Goal: Task Accomplishment & Management: Complete application form

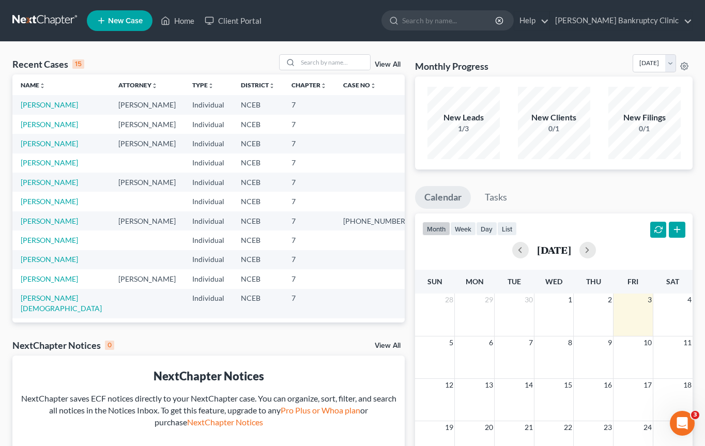
click at [457, 31] on ul "New Case Home Client Portal - No Result - See all results Or Press Enter... Hel…" at bounding box center [390, 20] width 606 height 27
click at [457, 24] on input "search" at bounding box center [449, 20] width 95 height 19
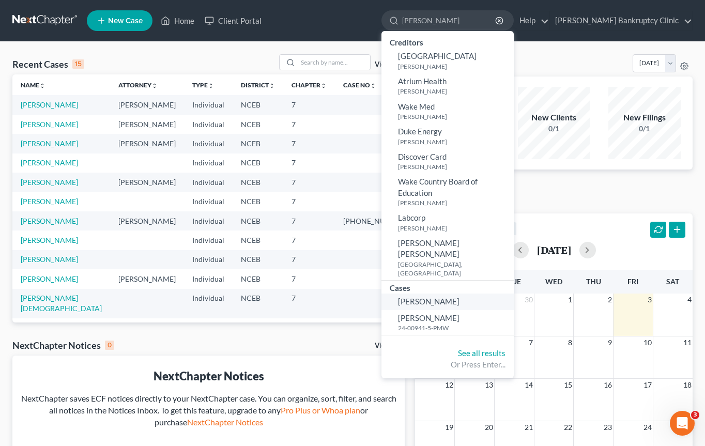
type input "[PERSON_NAME]"
click at [460, 297] on span "[PERSON_NAME]" at bounding box center [429, 301] width 62 height 9
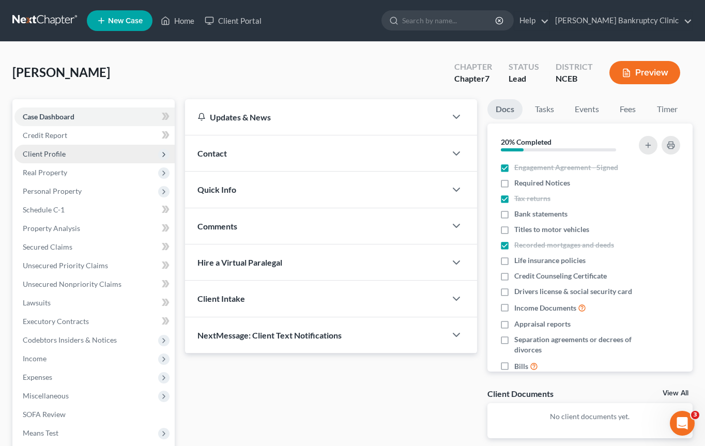
click at [88, 149] on span "Client Profile" at bounding box center [94, 154] width 160 height 19
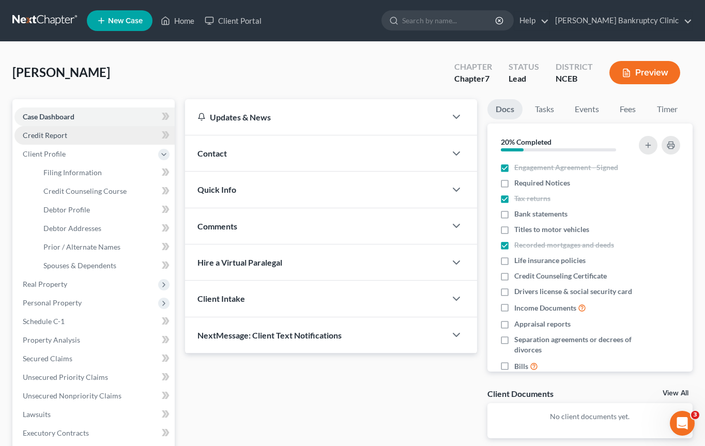
click at [93, 133] on link "Credit Report" at bounding box center [94, 135] width 160 height 19
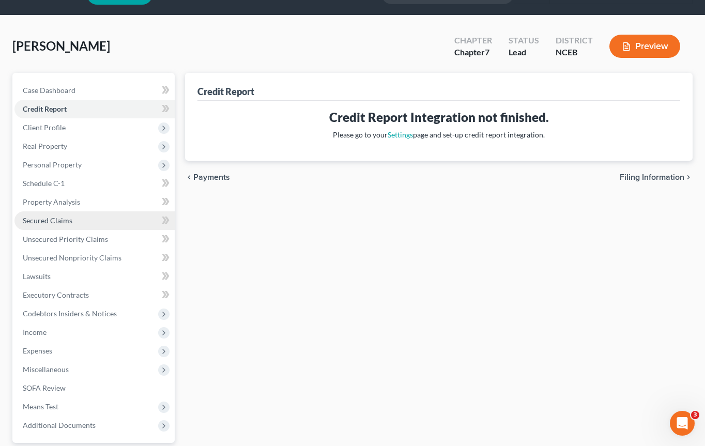
scroll to position [43, 0]
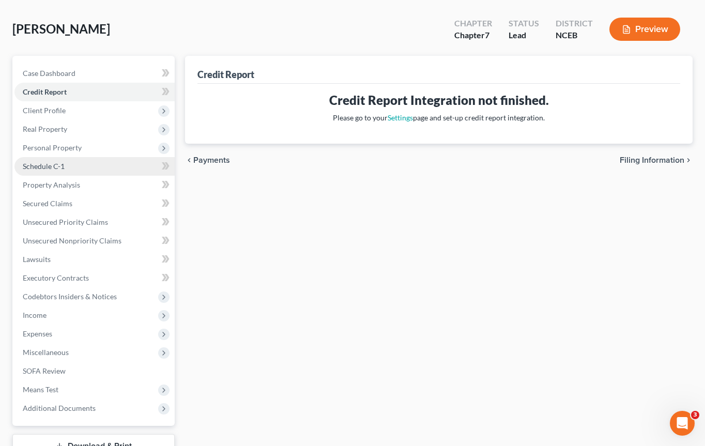
click at [96, 167] on link "Schedule C-1" at bounding box center [94, 166] width 160 height 19
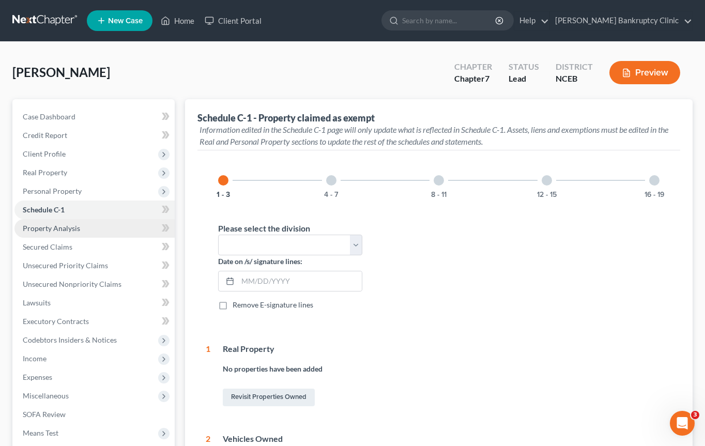
click at [100, 228] on link "Property Analysis" at bounding box center [94, 228] width 160 height 19
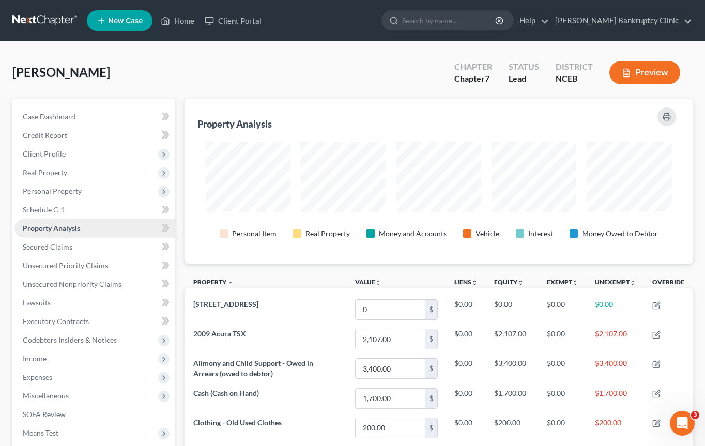
scroll to position [164, 508]
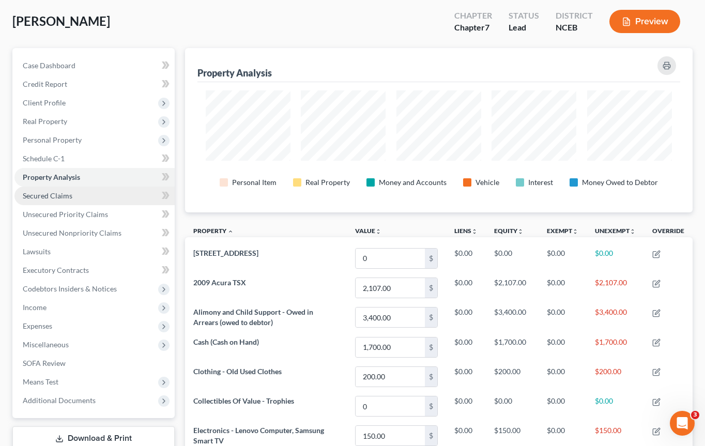
click at [102, 196] on link "Secured Claims" at bounding box center [94, 196] width 160 height 19
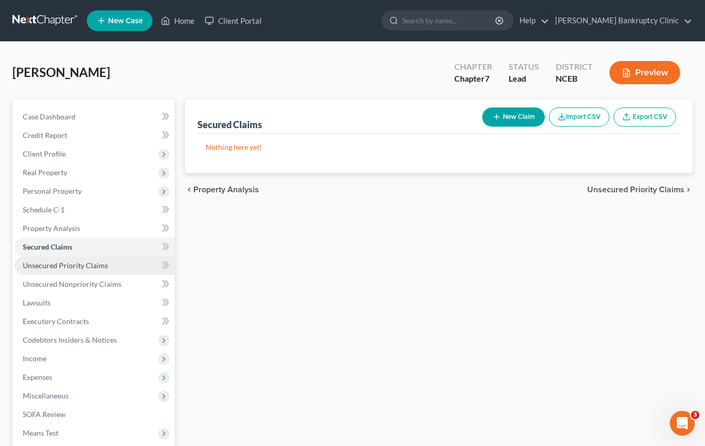
click at [110, 263] on link "Unsecured Priority Claims" at bounding box center [94, 265] width 160 height 19
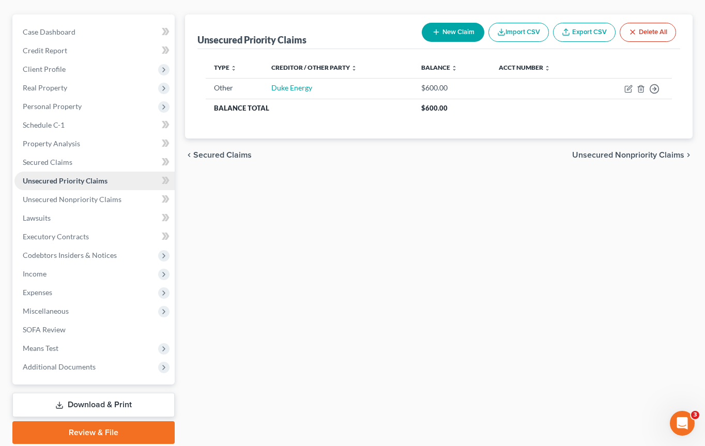
scroll to position [85, 0]
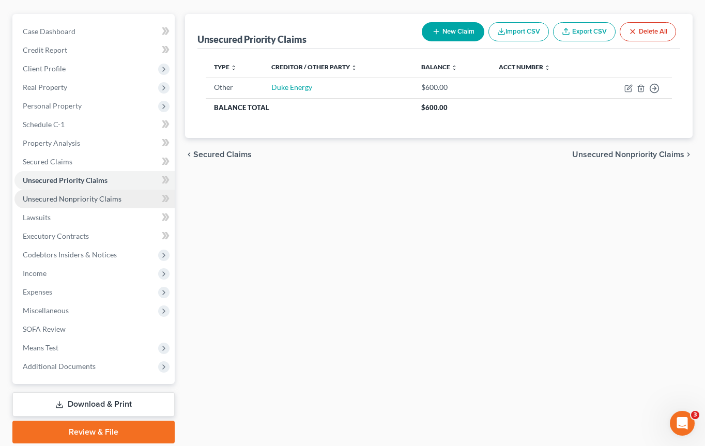
click at [116, 196] on span "Unsecured Nonpriority Claims" at bounding box center [72, 198] width 99 height 9
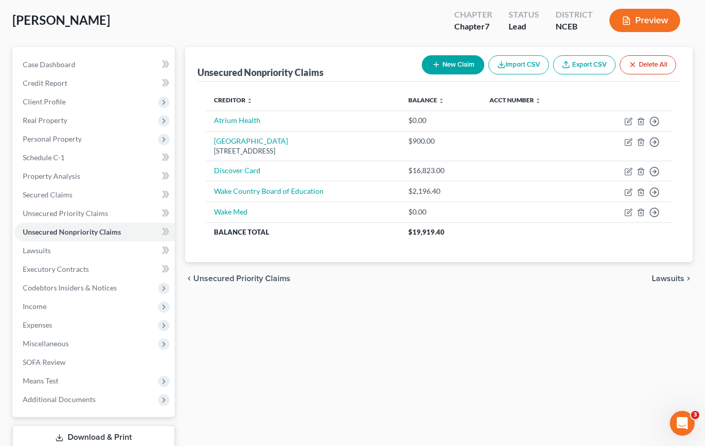
scroll to position [54, 0]
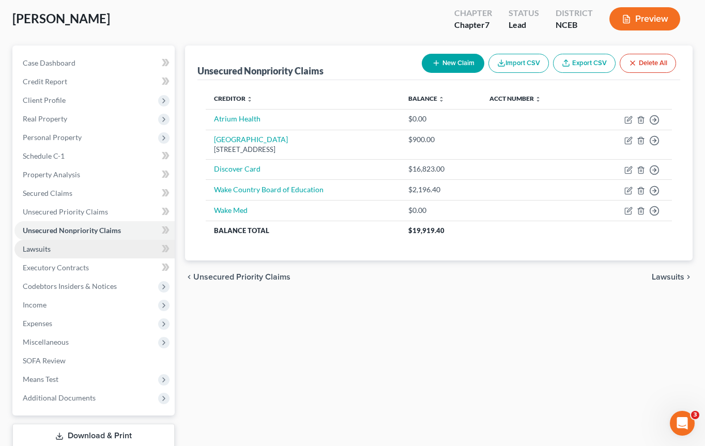
click at [101, 255] on link "Lawsuits" at bounding box center [94, 249] width 160 height 19
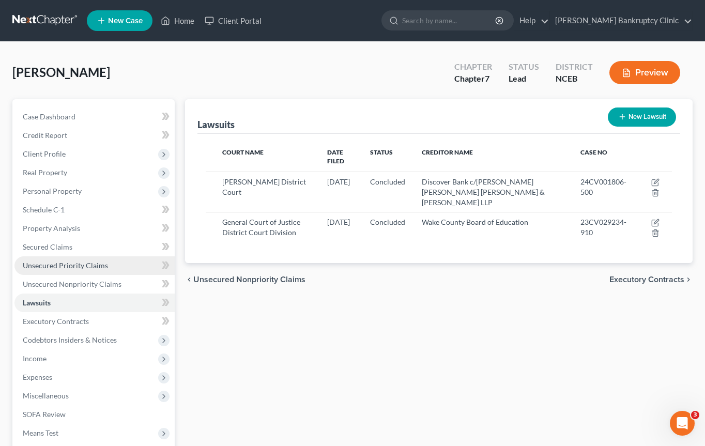
click at [99, 269] on link "Unsecured Priority Claims" at bounding box center [94, 265] width 160 height 19
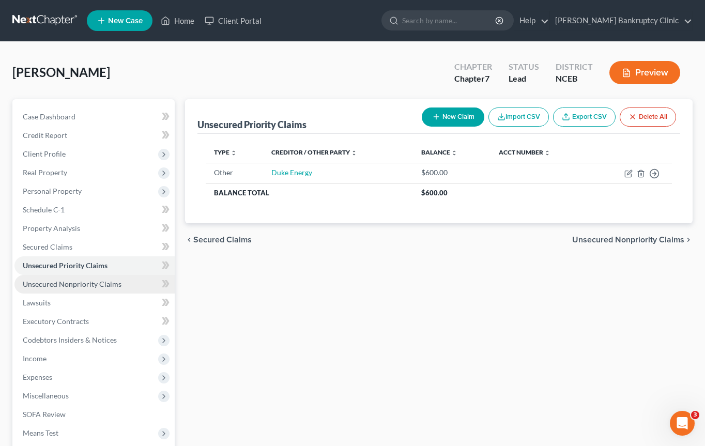
click at [104, 284] on span "Unsecured Nonpriority Claims" at bounding box center [72, 284] width 99 height 9
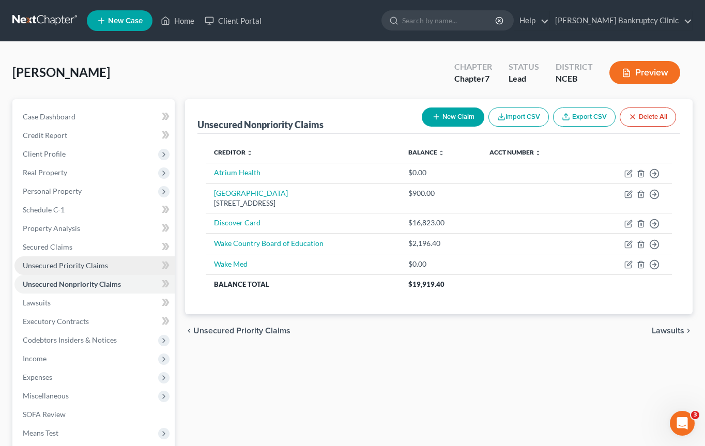
click at [111, 260] on link "Unsecured Priority Claims" at bounding box center [94, 265] width 160 height 19
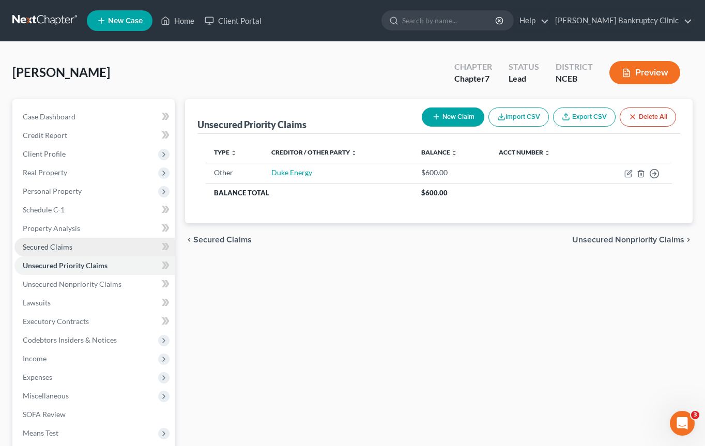
click at [120, 239] on link "Secured Claims" at bounding box center [94, 247] width 160 height 19
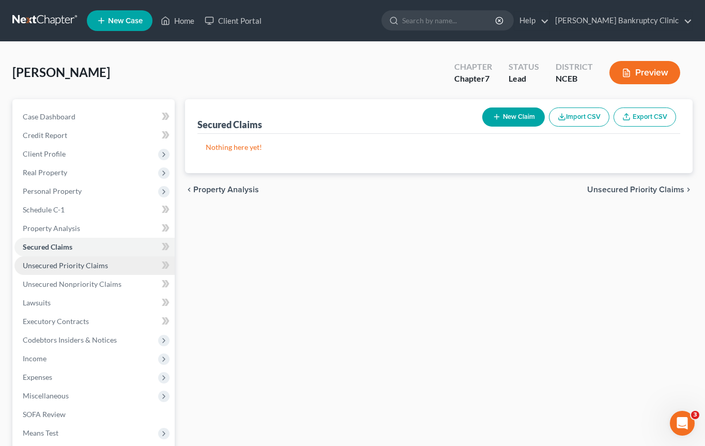
click at [121, 261] on link "Unsecured Priority Claims" at bounding box center [94, 265] width 160 height 19
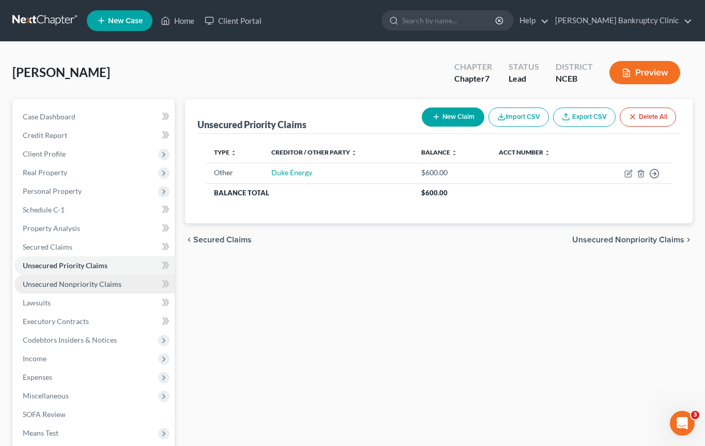
click at [122, 279] on link "Unsecured Nonpriority Claims" at bounding box center [94, 284] width 160 height 19
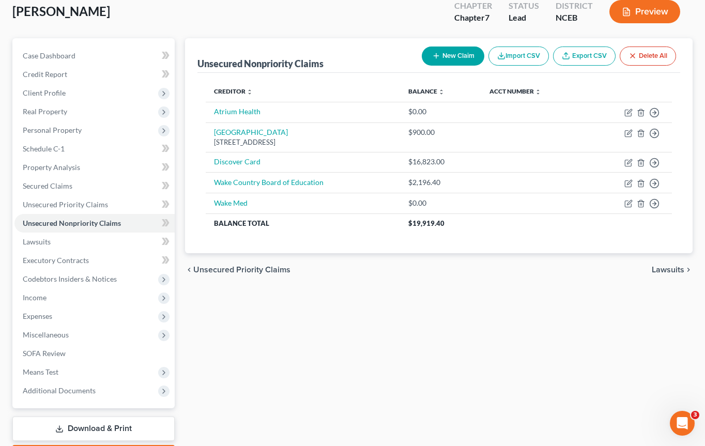
scroll to position [104, 0]
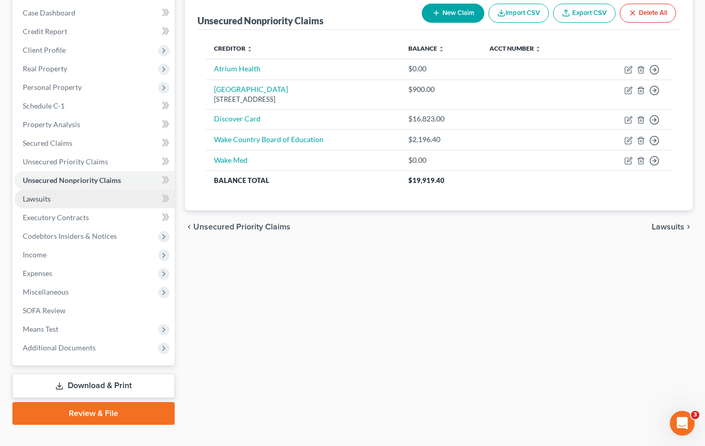
click at [97, 205] on link "Lawsuits" at bounding box center [94, 199] width 160 height 19
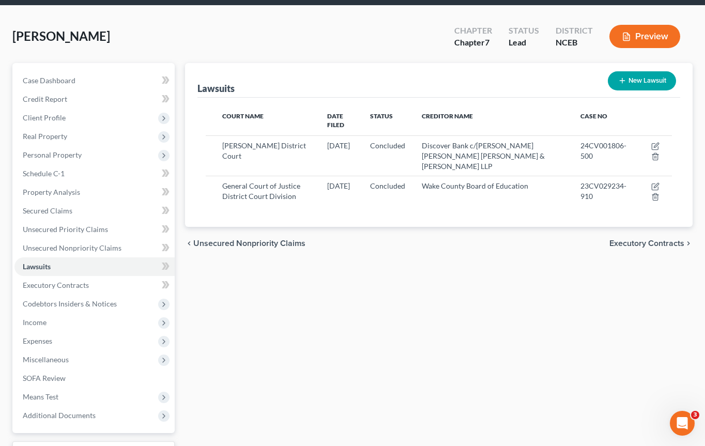
scroll to position [81, 0]
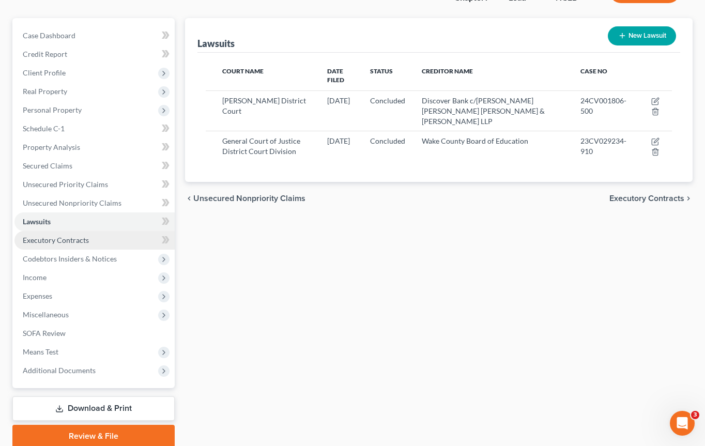
click at [74, 241] on span "Executory Contracts" at bounding box center [56, 240] width 66 height 9
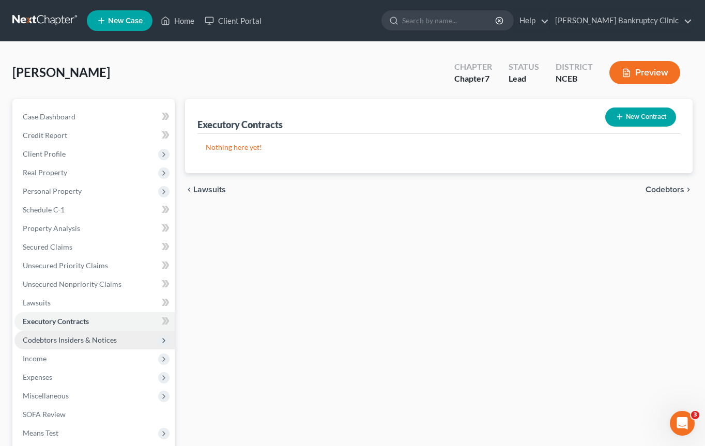
click at [118, 335] on span "Codebtors Insiders & Notices" at bounding box center [94, 340] width 160 height 19
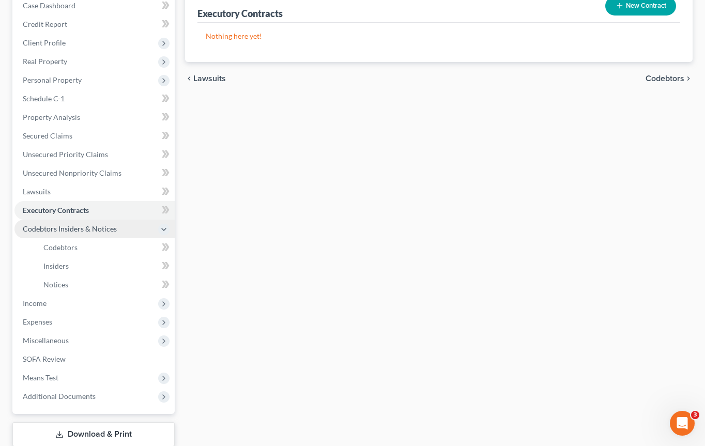
scroll to position [112, 0]
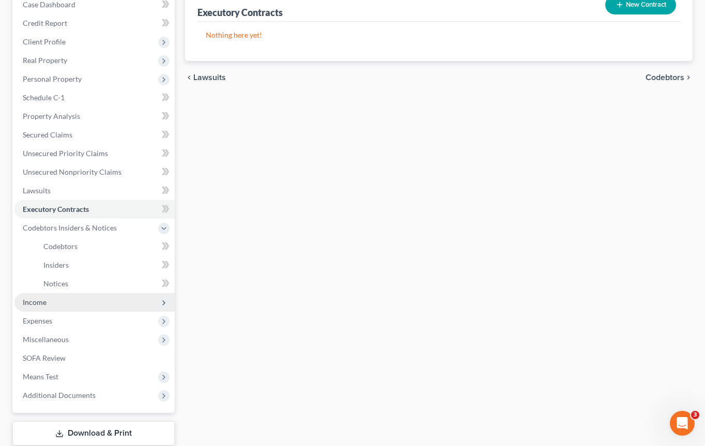
click at [106, 308] on span "Income" at bounding box center [94, 302] width 160 height 19
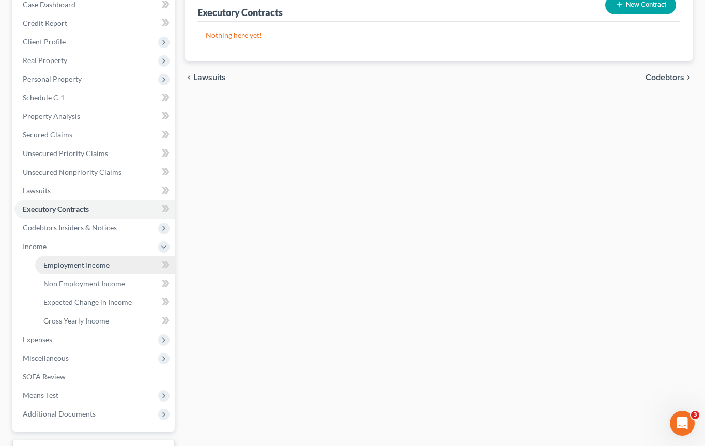
click at [110, 263] on link "Employment Income" at bounding box center [105, 265] width 140 height 19
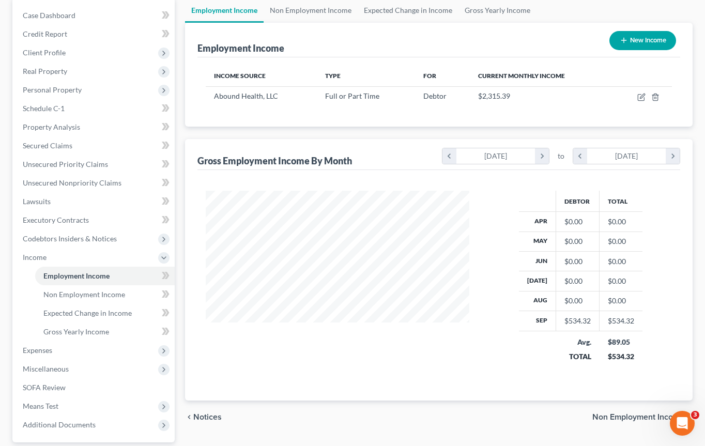
scroll to position [88, 0]
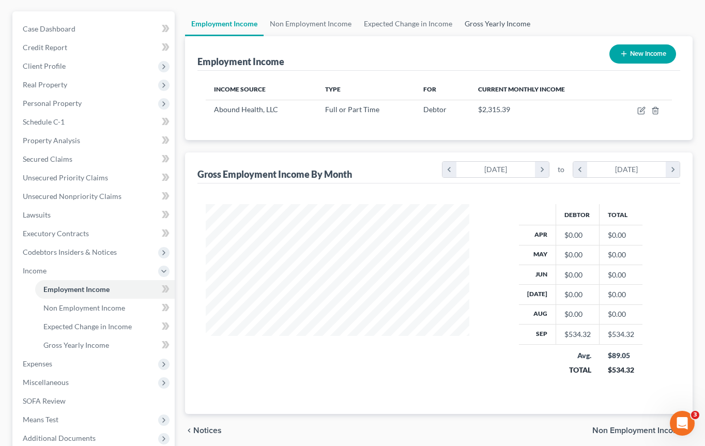
click at [506, 27] on link "Gross Yearly Income" at bounding box center [498, 23] width 78 height 25
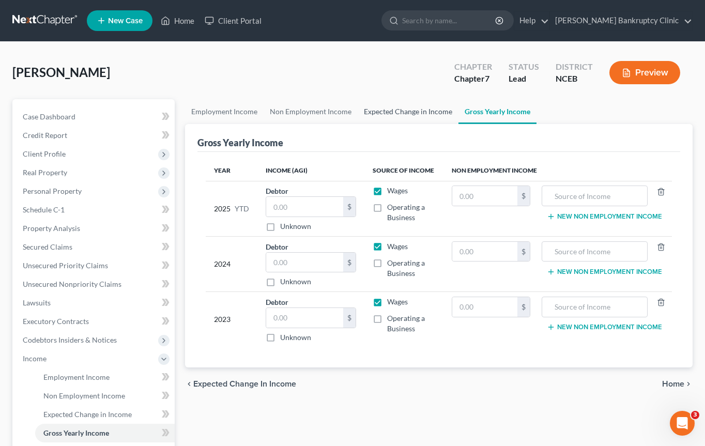
click at [369, 121] on link "Expected Change in Income" at bounding box center [408, 111] width 101 height 25
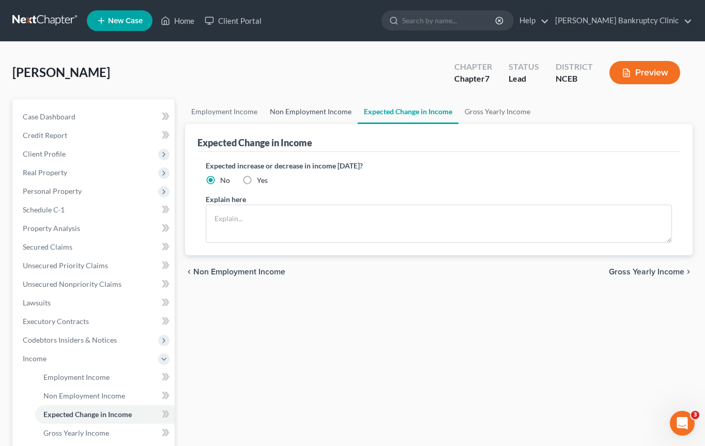
click at [335, 113] on link "Non Employment Income" at bounding box center [311, 111] width 94 height 25
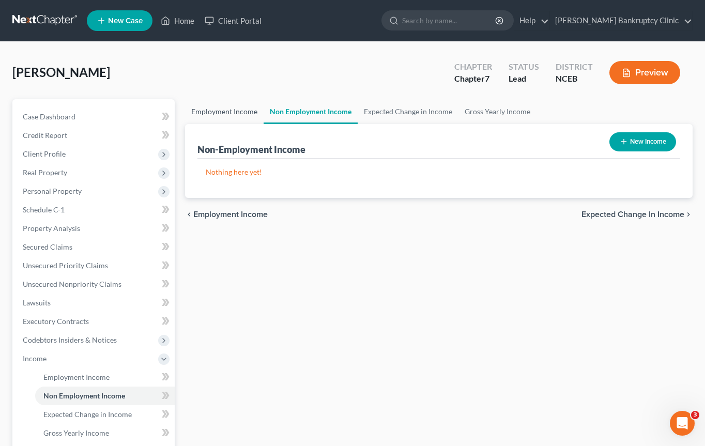
click at [252, 110] on link "Employment Income" at bounding box center [224, 111] width 79 height 25
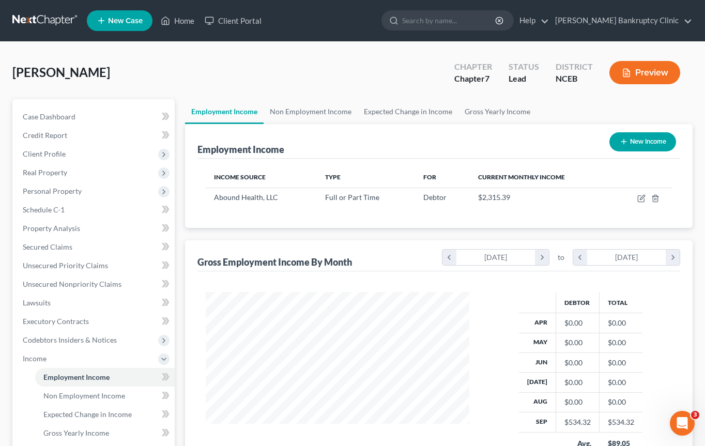
scroll to position [12, 0]
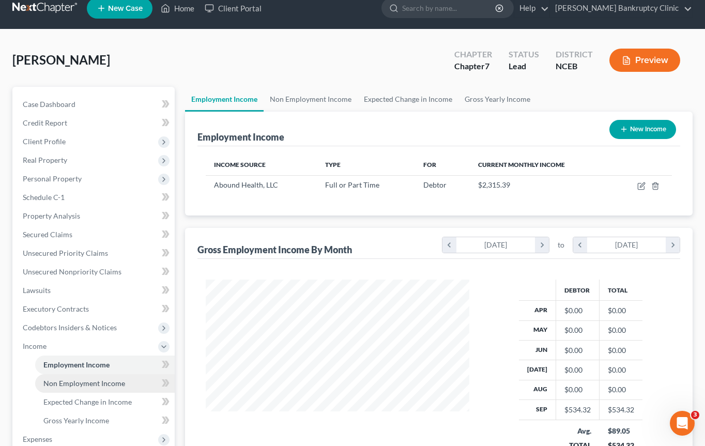
click at [136, 379] on link "Non Employment Income" at bounding box center [105, 383] width 140 height 19
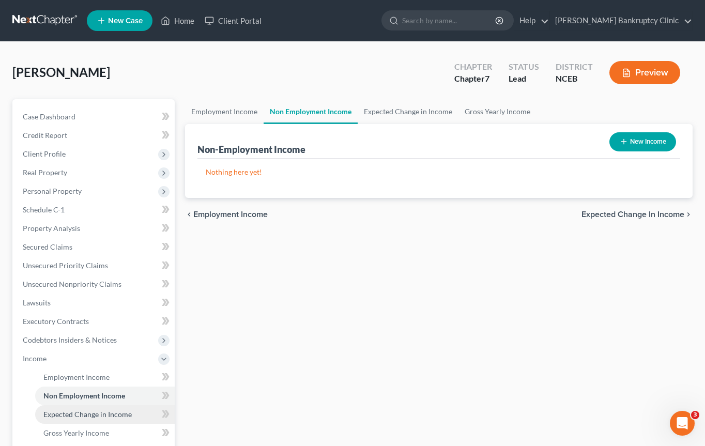
click at [134, 407] on link "Expected Change in Income" at bounding box center [105, 414] width 140 height 19
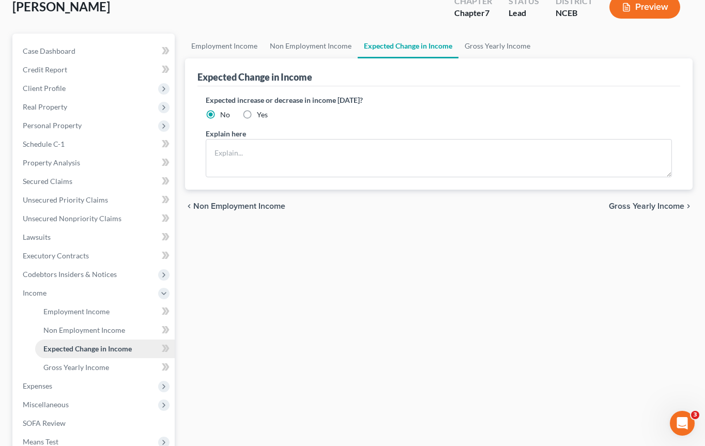
scroll to position [69, 0]
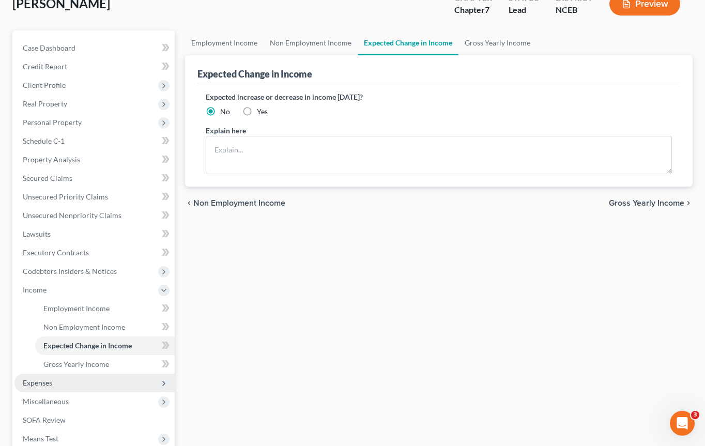
click at [129, 383] on span "Expenses" at bounding box center [94, 383] width 160 height 19
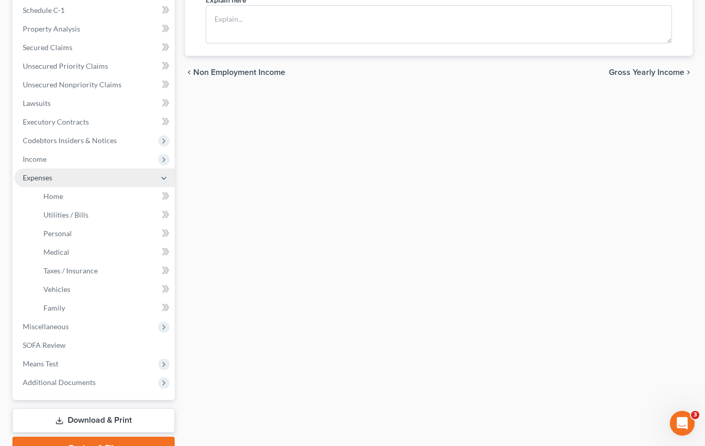
scroll to position [200, 0]
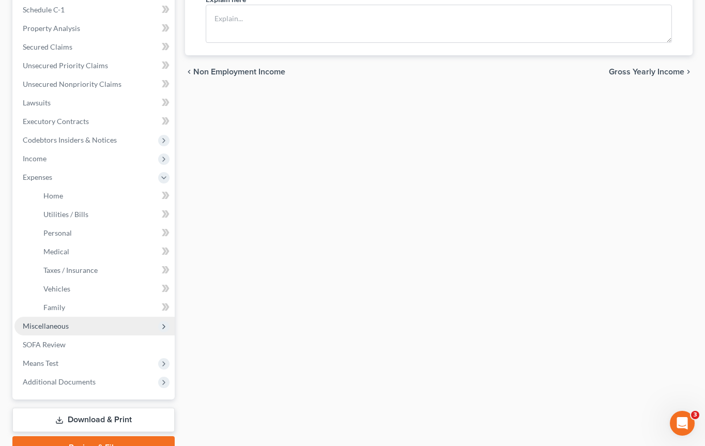
click at [130, 325] on span "Miscellaneous" at bounding box center [94, 326] width 160 height 19
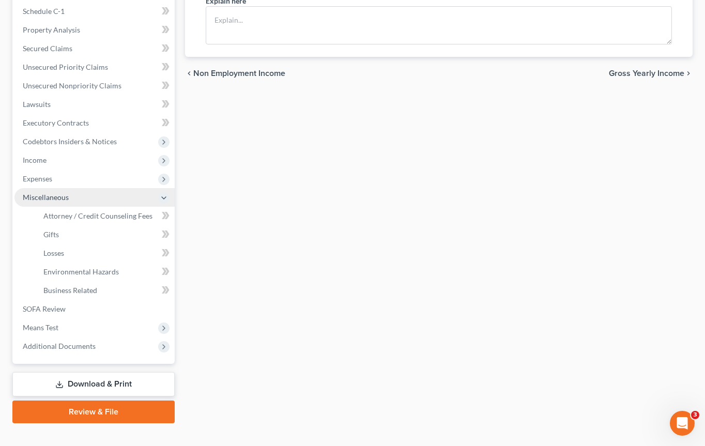
scroll to position [190, 0]
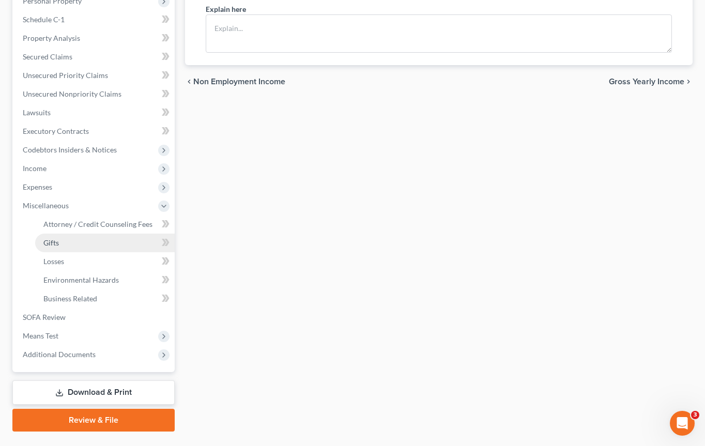
click at [120, 241] on link "Gifts" at bounding box center [105, 243] width 140 height 19
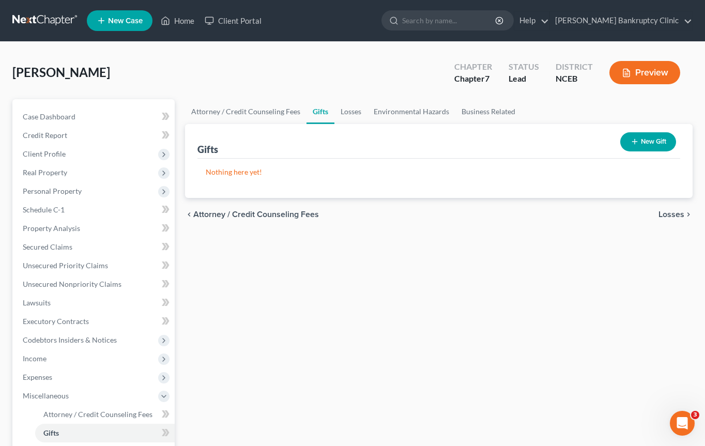
click at [636, 144] on icon "button" at bounding box center [635, 142] width 8 height 8
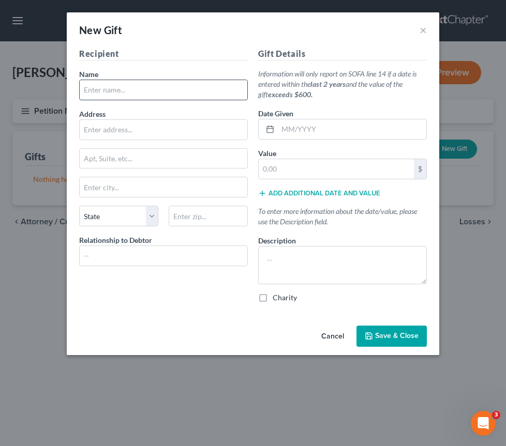
click at [180, 91] on input "text" at bounding box center [163, 90] width 167 height 20
click at [334, 337] on button "Cancel" at bounding box center [332, 337] width 39 height 21
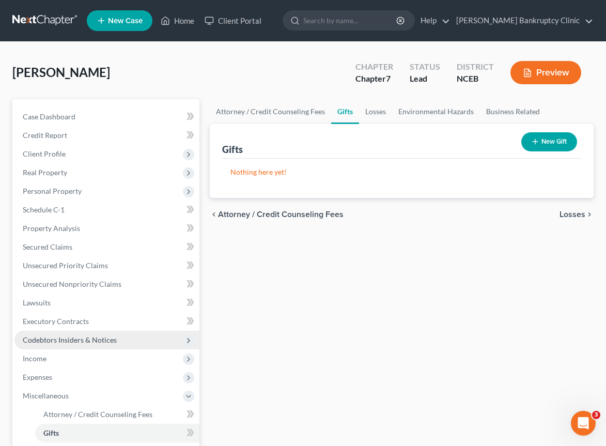
scroll to position [13, 0]
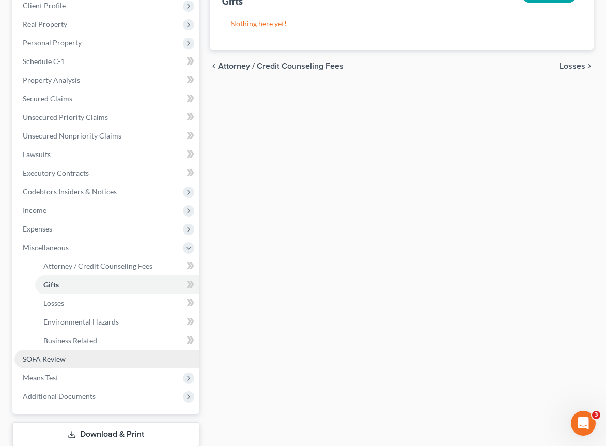
click at [90, 361] on link "SOFA Review" at bounding box center [106, 359] width 185 height 19
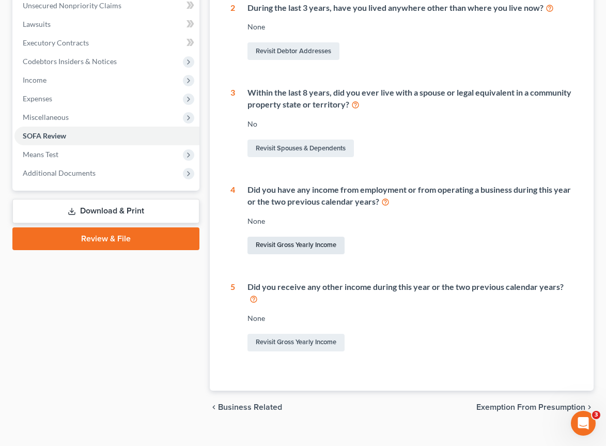
scroll to position [283, 0]
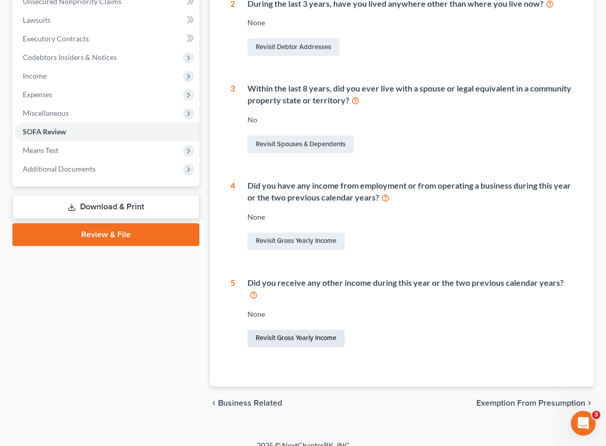
click at [306, 330] on link "Revisit Gross Yearly Income" at bounding box center [296, 339] width 97 height 18
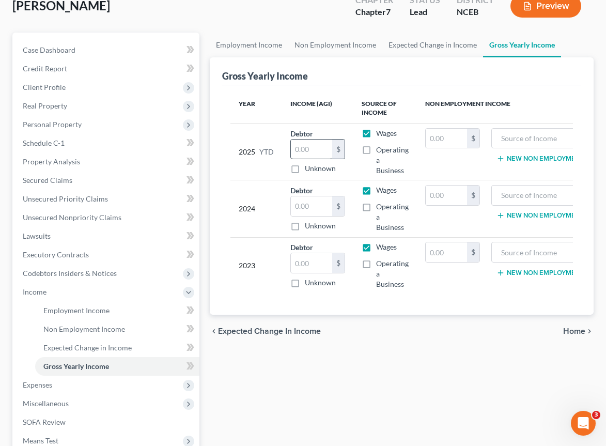
scroll to position [76, 0]
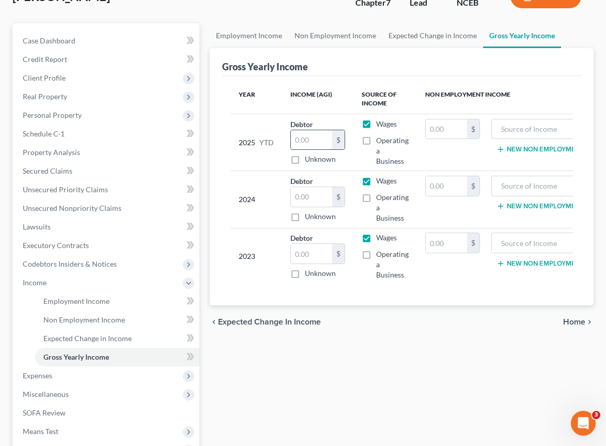
click at [303, 136] on input "text" at bounding box center [311, 140] width 41 height 20
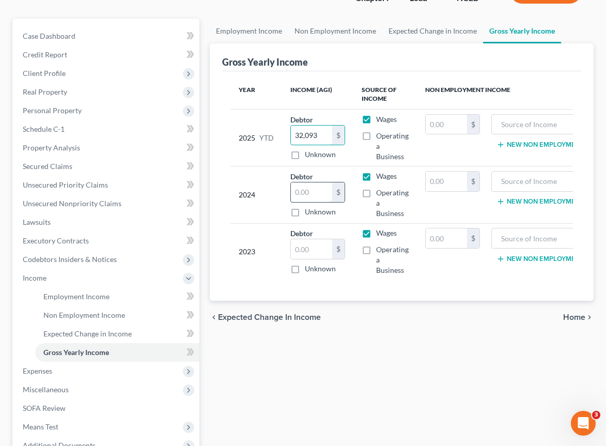
type input "32,093"
click at [305, 191] on input "text" at bounding box center [311, 192] width 41 height 20
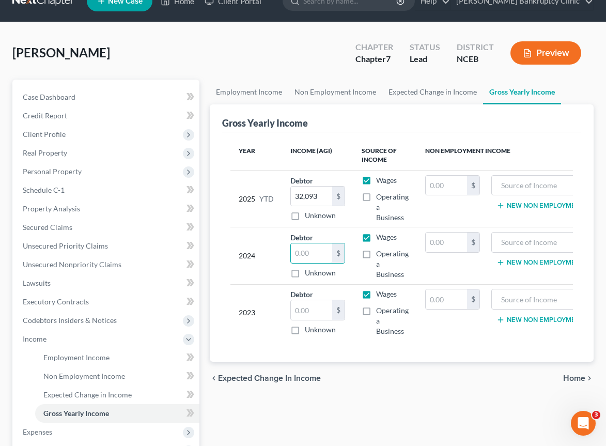
scroll to position [33, 0]
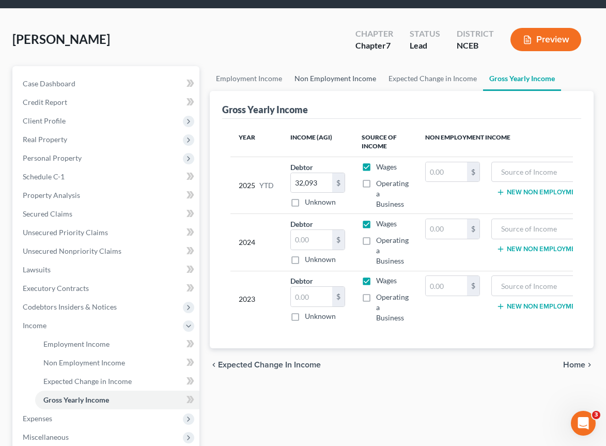
click at [333, 77] on link "Non Employment Income" at bounding box center [335, 78] width 94 height 25
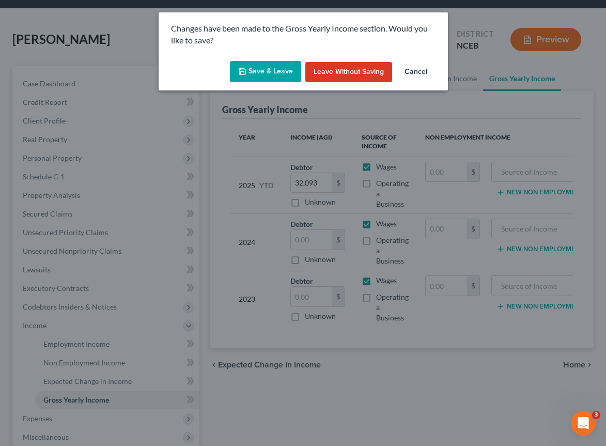
click at [264, 72] on button "Save & Leave" at bounding box center [265, 72] width 71 height 22
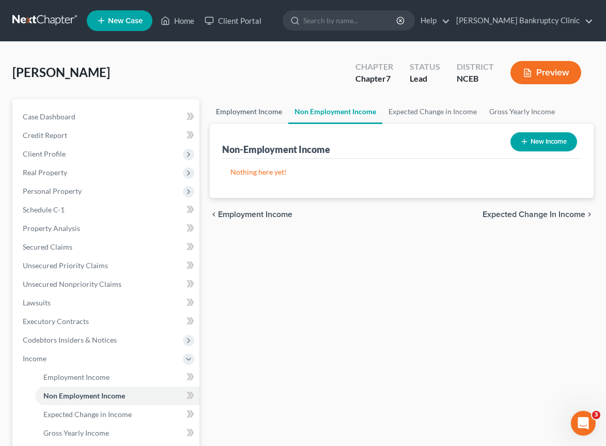
click at [245, 114] on link "Employment Income" at bounding box center [249, 111] width 79 height 25
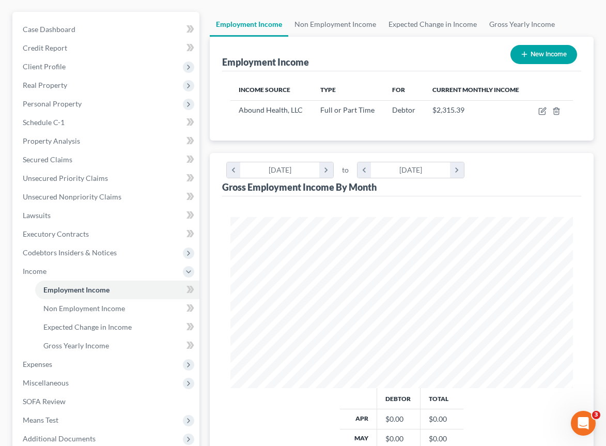
scroll to position [82, 0]
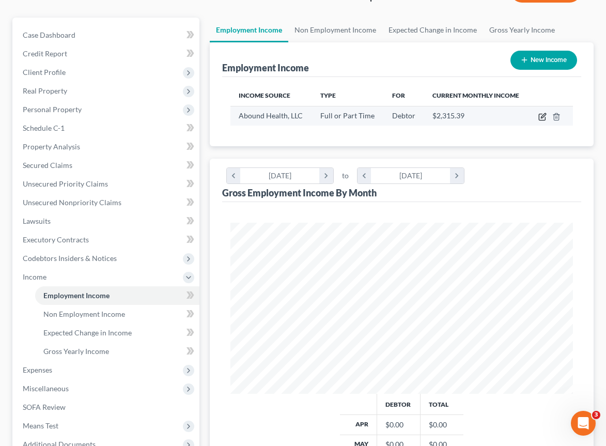
click at [544, 113] on icon "button" at bounding box center [543, 117] width 8 height 8
select select "0"
select select "28"
select select "3"
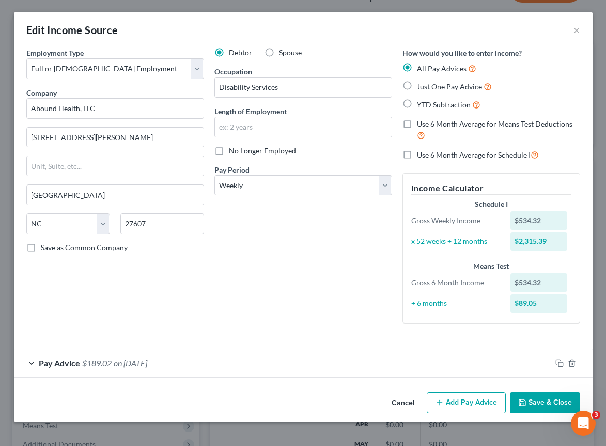
click at [37, 359] on div "Pay Advice $189.02 on 09/12/2025" at bounding box center [283, 362] width 538 height 27
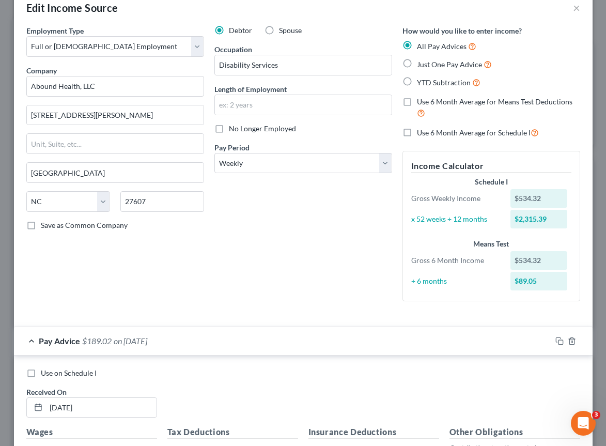
scroll to position [0, 0]
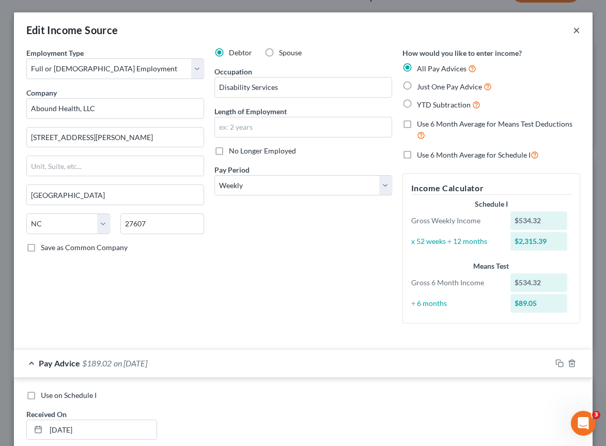
click at [577, 27] on button "×" at bounding box center [576, 30] width 7 height 12
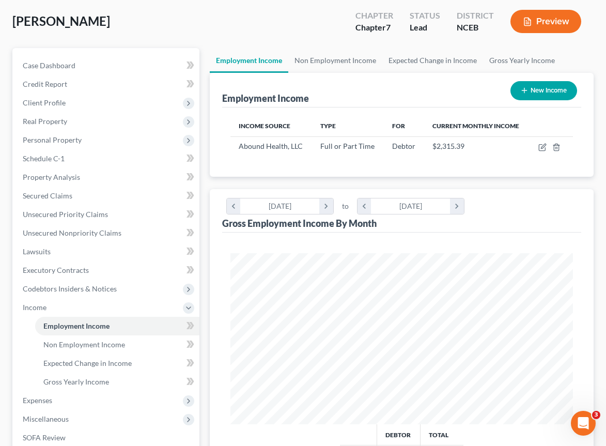
scroll to position [47, 0]
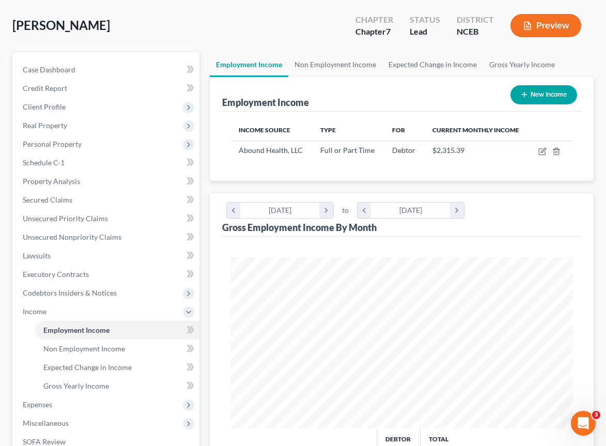
click at [516, 97] on button "New Income" at bounding box center [544, 94] width 67 height 19
select select "0"
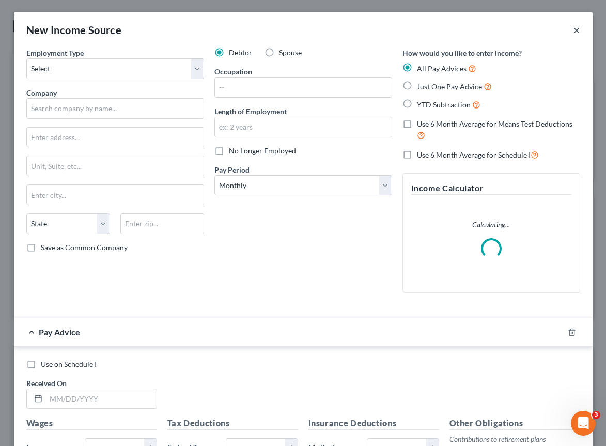
click at [573, 30] on button "×" at bounding box center [576, 30] width 7 height 12
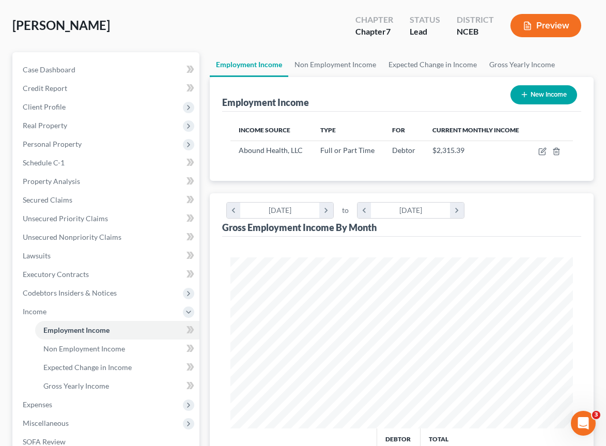
click at [525, 93] on line "button" at bounding box center [525, 95] width 0 height 5
select select "0"
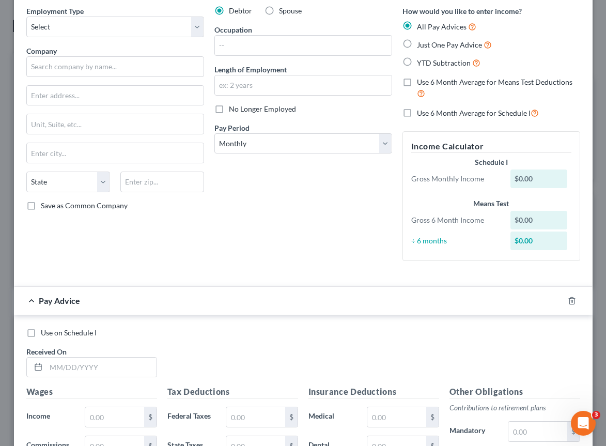
scroll to position [0, 0]
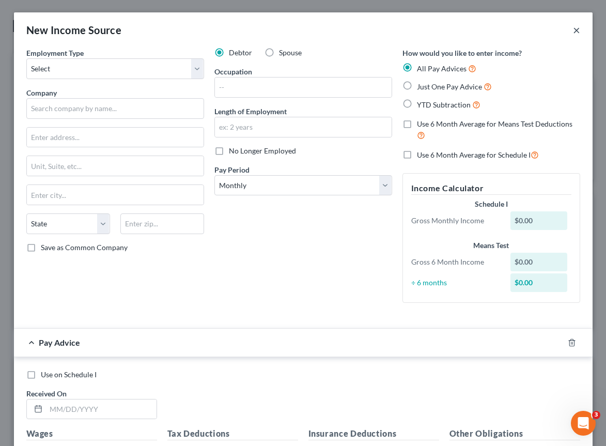
click at [575, 34] on button "×" at bounding box center [576, 30] width 7 height 12
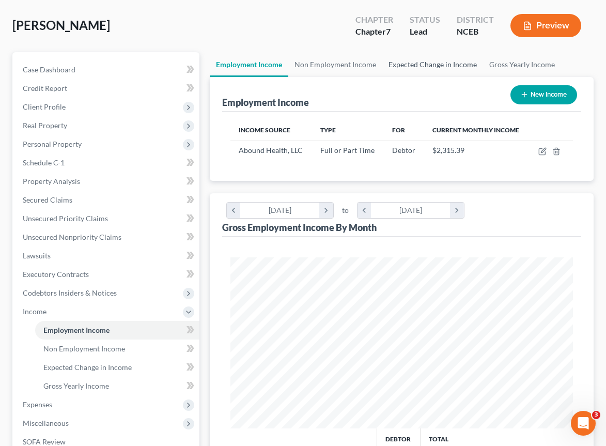
click at [478, 63] on link "Expected Change in Income" at bounding box center [433, 64] width 101 height 25
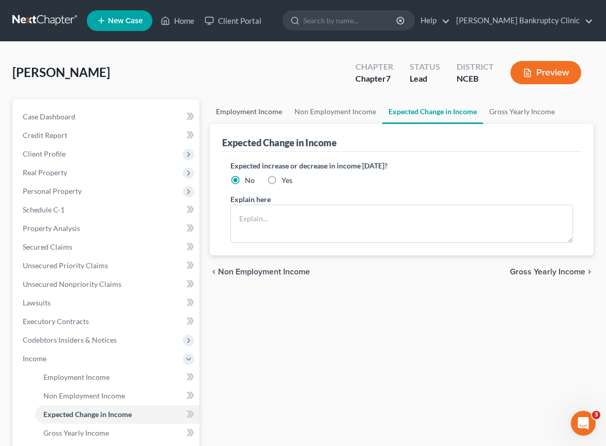
click at [235, 115] on link "Employment Income" at bounding box center [249, 111] width 79 height 25
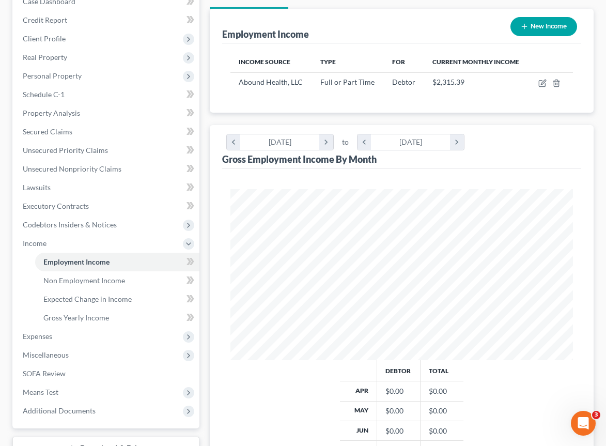
scroll to position [146, 0]
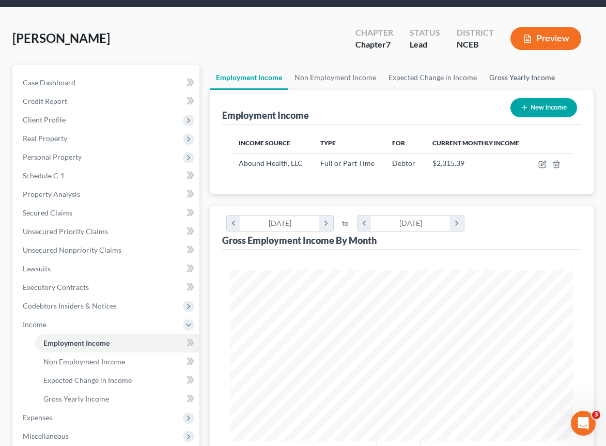
click at [494, 72] on link "Gross Yearly Income" at bounding box center [522, 77] width 78 height 25
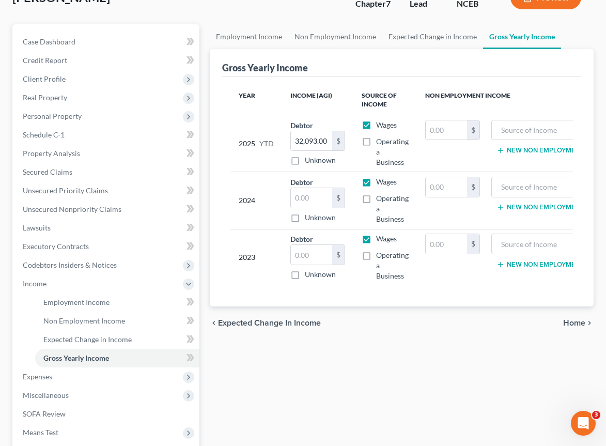
scroll to position [74, 0]
click at [245, 38] on link "Employment Income" at bounding box center [249, 37] width 79 height 25
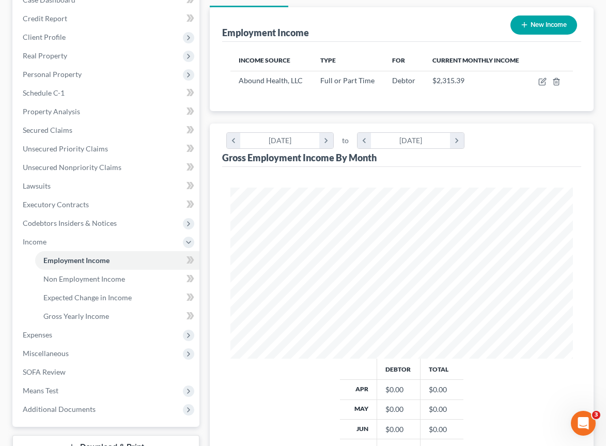
scroll to position [116, 0]
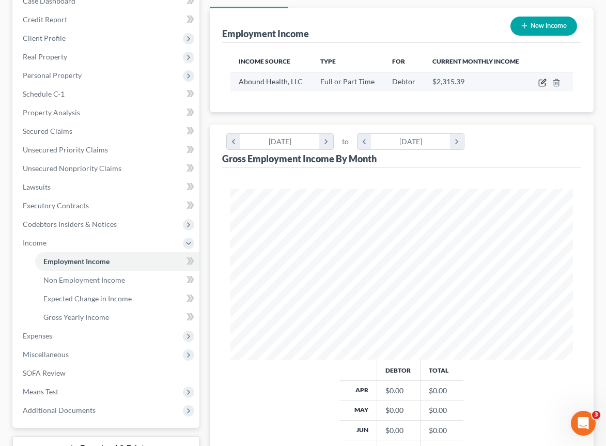
click at [541, 82] on icon "button" at bounding box center [543, 83] width 8 height 8
select select "0"
select select "28"
select select "3"
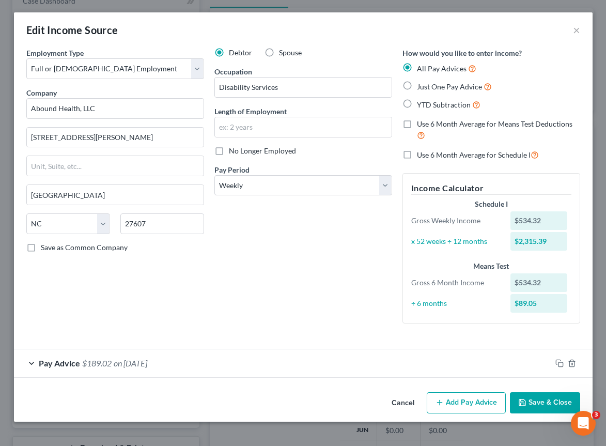
click at [31, 363] on div "Pay Advice $189.02 on 09/12/2025" at bounding box center [283, 362] width 538 height 27
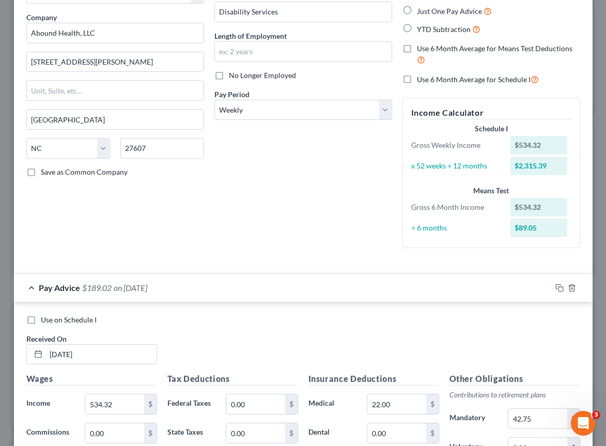
scroll to position [0, 0]
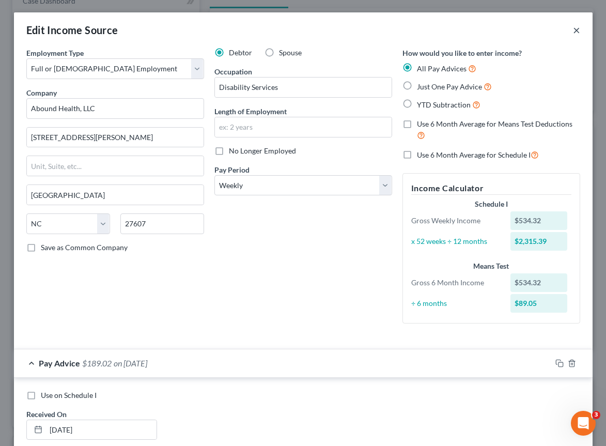
click at [578, 27] on button "×" at bounding box center [576, 30] width 7 height 12
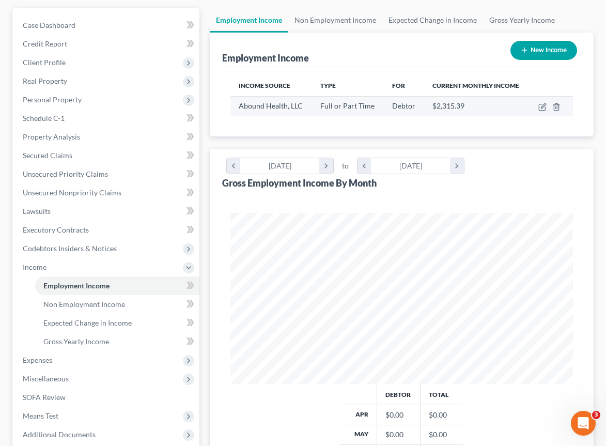
scroll to position [88, 0]
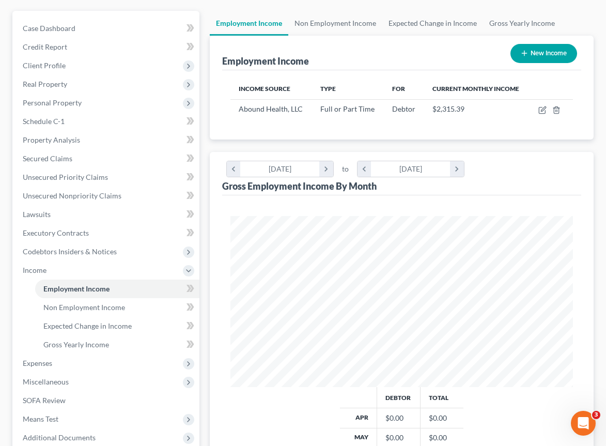
click at [525, 49] on icon "button" at bounding box center [525, 53] width 8 height 8
select select "0"
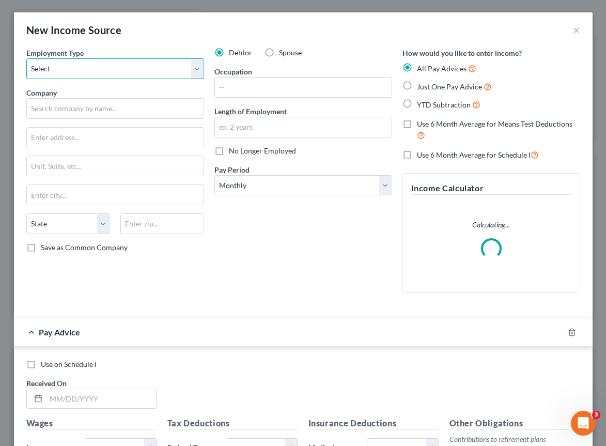
click at [134, 73] on select "Select Full or [DEMOGRAPHIC_DATA] Employment Self Employment" at bounding box center [115, 68] width 178 height 21
select select "0"
click at [26, 58] on select "Select Full or [DEMOGRAPHIC_DATA] Employment Self Employment" at bounding box center [115, 68] width 178 height 21
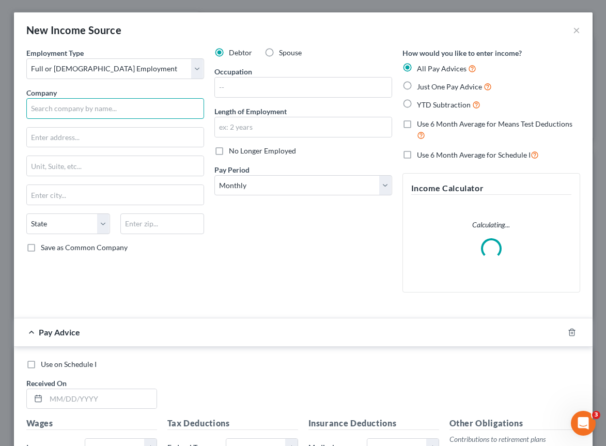
click at [119, 115] on input "text" at bounding box center [115, 108] width 178 height 21
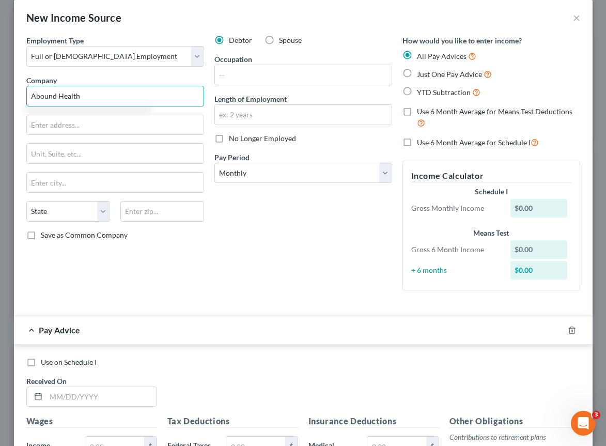
scroll to position [19, 0]
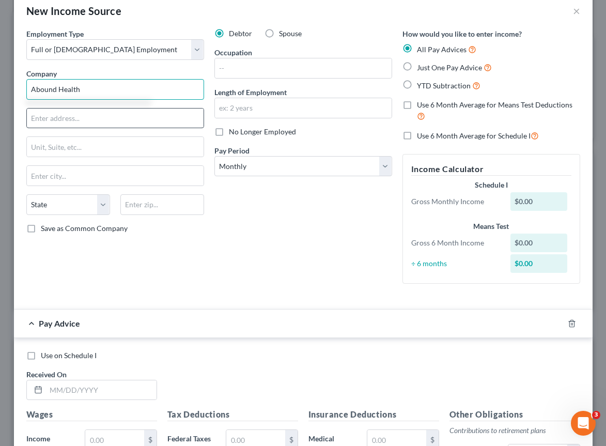
type input "Abound Health"
click at [185, 119] on input "text" at bounding box center [115, 119] width 177 height 20
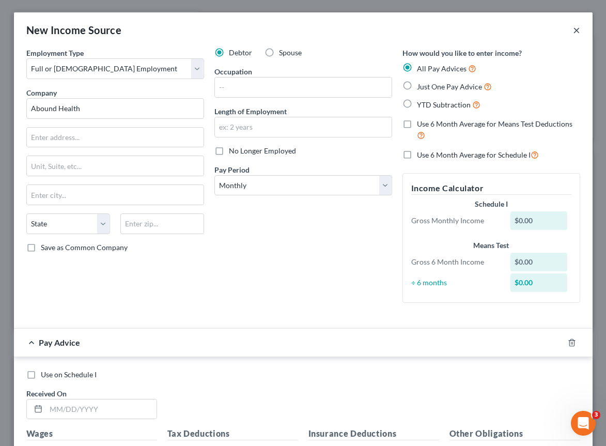
click at [576, 29] on button "×" at bounding box center [576, 30] width 7 height 12
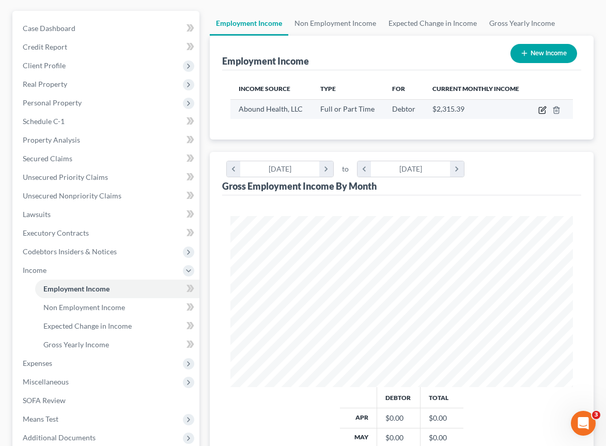
click at [541, 112] on icon "button" at bounding box center [543, 110] width 8 height 8
select select "0"
select select "28"
select select "3"
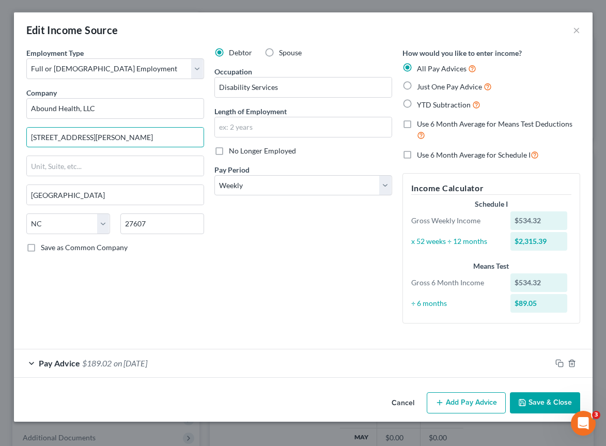
drag, startPoint x: 116, startPoint y: 136, endPoint x: 9, endPoint y: 135, distance: 107.0
click at [9, 135] on div "Edit Income Source × Employment Type * Select Full or Part Time Employment Self…" at bounding box center [303, 223] width 606 height 446
type input "[STREET_ADDRESS][PERSON_NAME]"
click at [164, 217] on input "27607" at bounding box center [162, 223] width 84 height 21
click at [149, 223] on input "27607" at bounding box center [162, 223] width 84 height 21
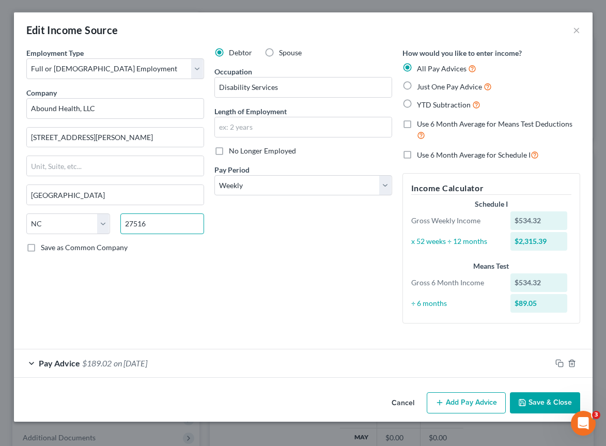
type input "27516"
type input "[GEOGRAPHIC_DATA]"
click at [41, 247] on label "Save as Common Company" at bounding box center [84, 247] width 87 height 10
click at [45, 247] on input "Save as Common Company" at bounding box center [48, 245] width 7 height 7
checkbox input "true"
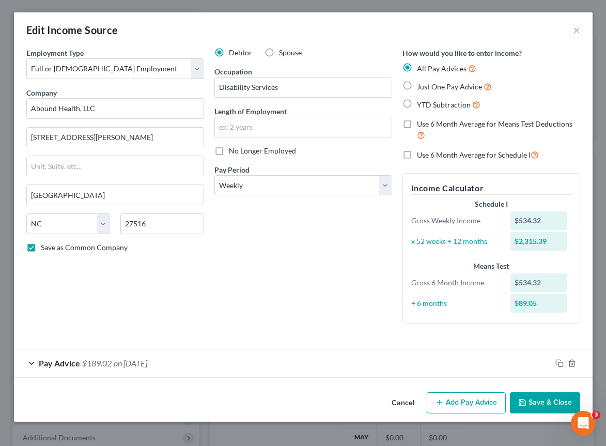
click at [533, 406] on button "Save & Close" at bounding box center [545, 403] width 70 height 22
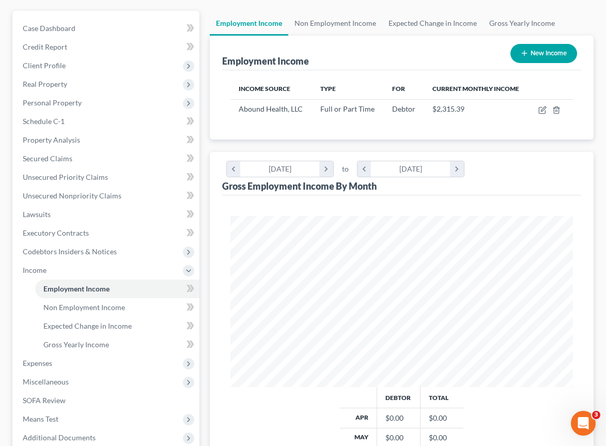
click at [517, 57] on button "New Income" at bounding box center [544, 53] width 67 height 19
select select "0"
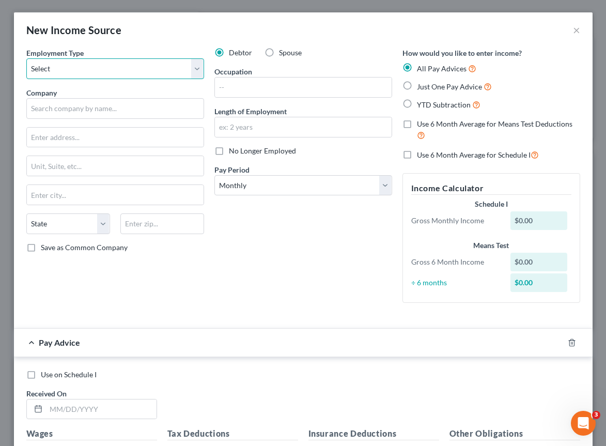
click at [92, 69] on select "Select Full or [DEMOGRAPHIC_DATA] Employment Self Employment" at bounding box center [115, 68] width 178 height 21
select select "0"
click at [26, 58] on select "Select Full or [DEMOGRAPHIC_DATA] Employment Self Employment" at bounding box center [115, 68] width 178 height 21
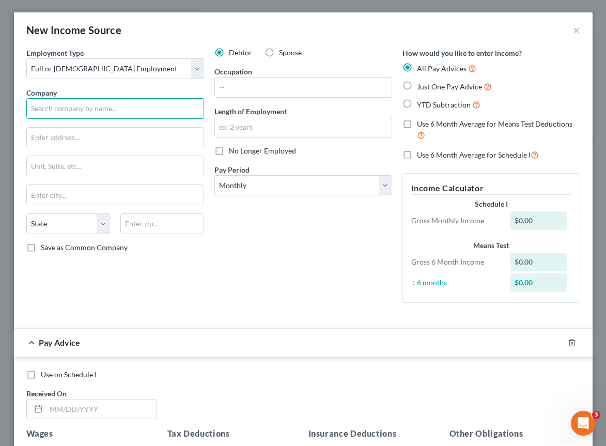
click at [96, 107] on input "text" at bounding box center [115, 108] width 178 height 21
click at [109, 109] on input "text" at bounding box center [115, 108] width 178 height 21
type input "Abound Health, LLC"
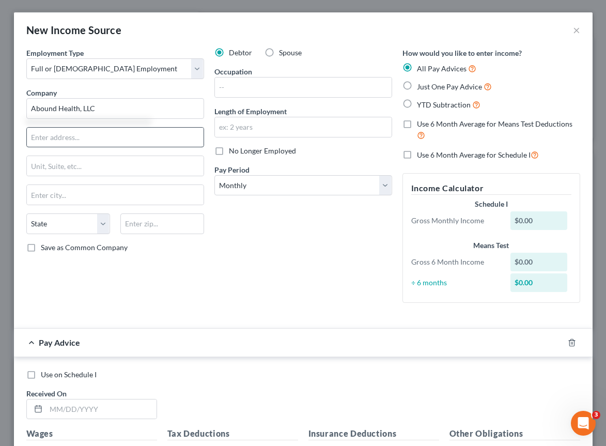
type input "[STREET_ADDRESS][PERSON_NAME]"
type input "[GEOGRAPHIC_DATA]"
select select "28"
type input "27516"
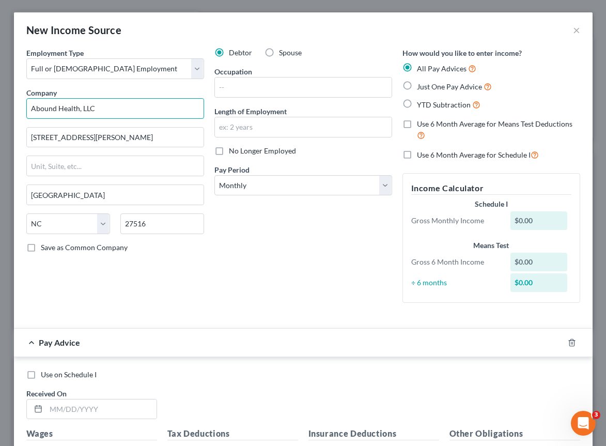
click at [103, 103] on input "Abound Health, LLC" at bounding box center [115, 108] width 178 height 21
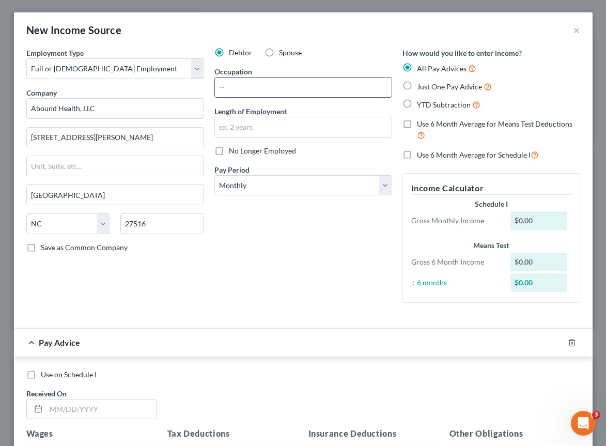
click at [272, 86] on input "text" at bounding box center [303, 88] width 177 height 20
type input "Disability Services"
click at [304, 125] on input "text" at bounding box center [303, 127] width 177 height 20
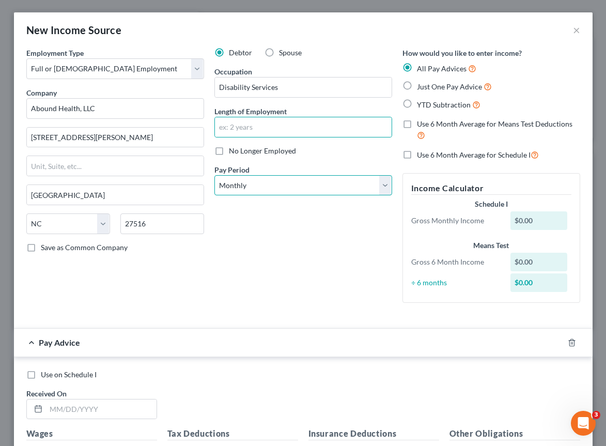
click at [340, 183] on select "Select Monthly Twice Monthly Every Other Week Weekly" at bounding box center [304, 185] width 178 height 21
select select "3"
click at [215, 175] on select "Select Monthly Twice Monthly Every Other Week Weekly" at bounding box center [304, 185] width 178 height 21
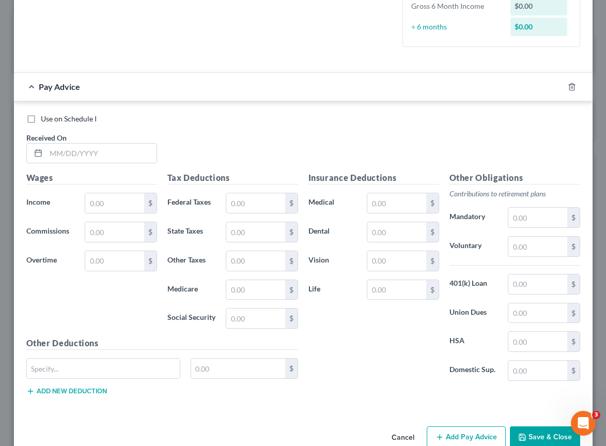
scroll to position [258, 0]
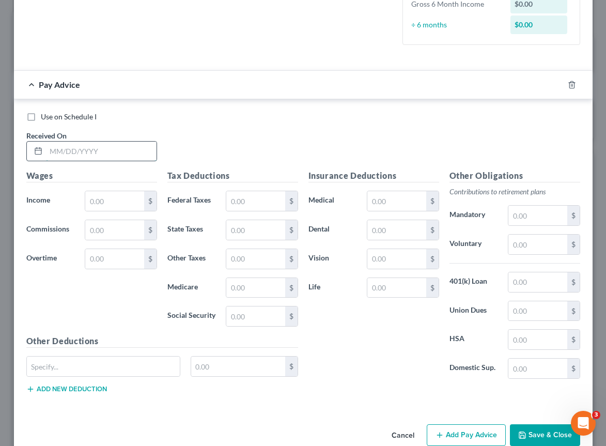
click at [81, 154] on input "text" at bounding box center [101, 152] width 111 height 20
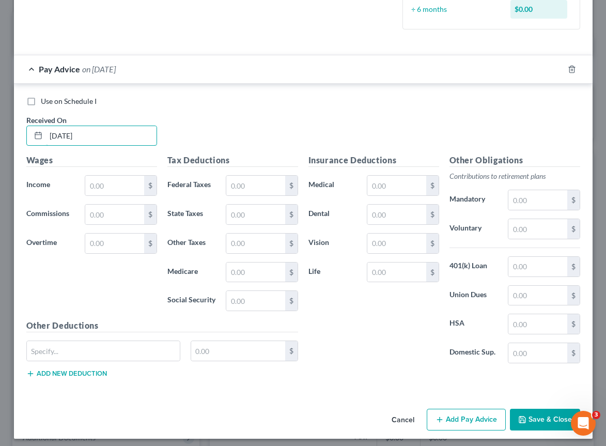
scroll to position [295, 0]
type input "[DATE]"
click at [117, 182] on input "text" at bounding box center [114, 185] width 58 height 20
click at [109, 185] on input "text" at bounding box center [114, 185] width 58 height 20
type input "534.32"
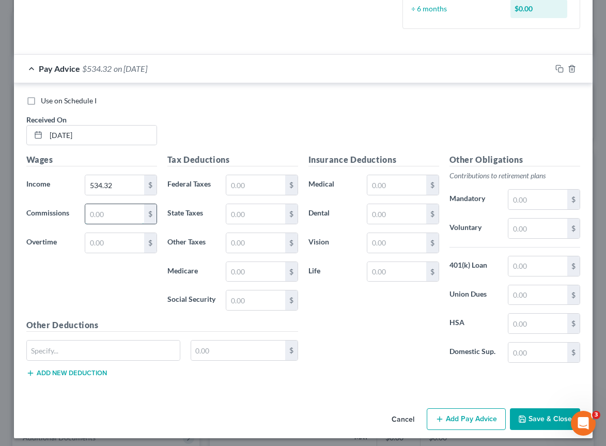
click at [119, 215] on input "text" at bounding box center [114, 214] width 58 height 20
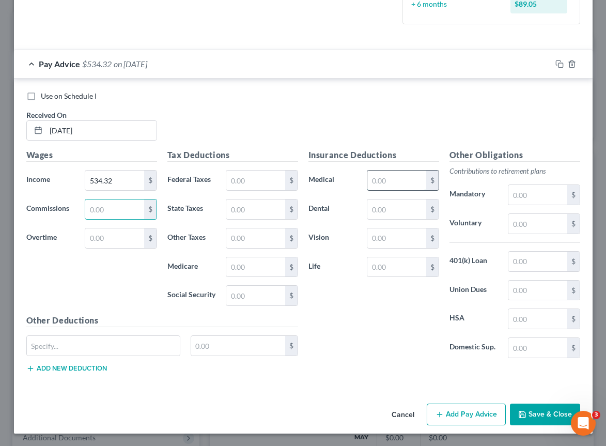
click at [388, 177] on input "text" at bounding box center [397, 181] width 58 height 20
click at [399, 130] on div "Use on Schedule I Received On * 09/05/2025" at bounding box center [303, 120] width 564 height 58
click at [539, 265] on input "text" at bounding box center [538, 262] width 58 height 20
type input "42.75"
click at [95, 335] on div "Other Deductions $ Add new deduction" at bounding box center [162, 347] width 282 height 67
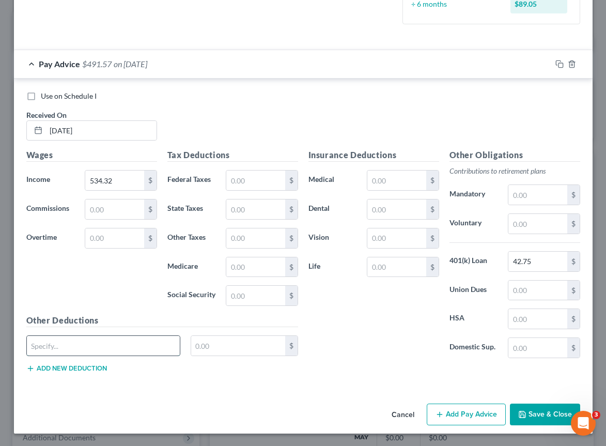
click at [95, 347] on input "text" at bounding box center [104, 346] width 154 height 20
type input "Federal-S-1000"
click at [216, 345] on input "text" at bounding box center [238, 346] width 94 height 20
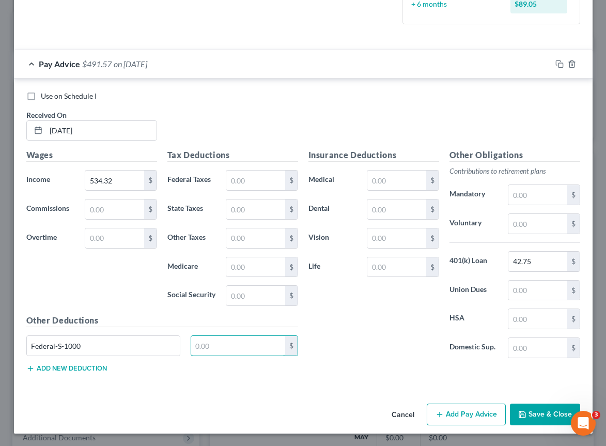
type input "44.00"
click at [81, 370] on button "Add new deduction" at bounding box center [66, 368] width 81 height 8
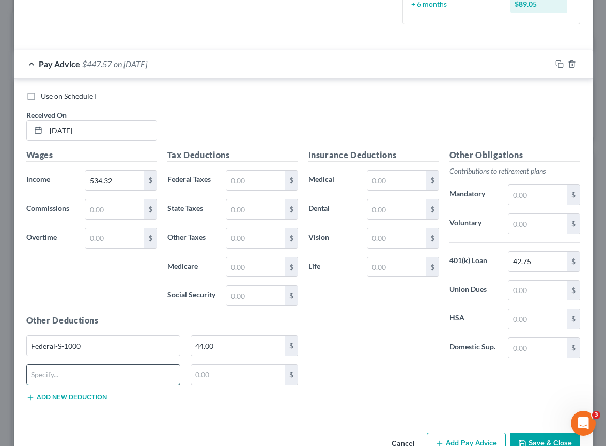
click at [83, 376] on input "text" at bounding box center [104, 375] width 154 height 20
type input "Fica"
click at [228, 372] on input "text" at bounding box center [238, 375] width 94 height 20
type input "53.01"
click at [91, 400] on button "Add new deduction" at bounding box center [66, 397] width 81 height 8
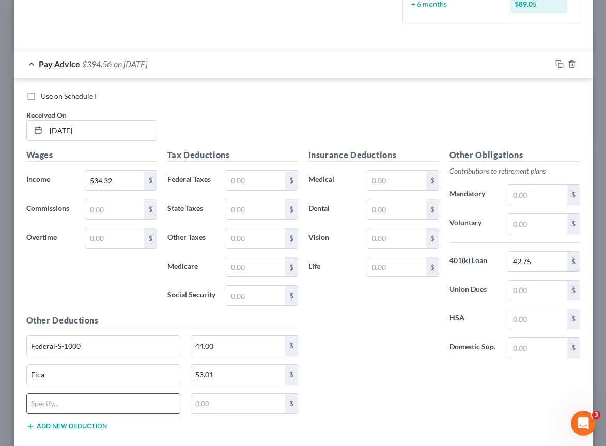
click at [93, 400] on input "text" at bounding box center [104, 404] width 154 height 20
type input "Medicare"
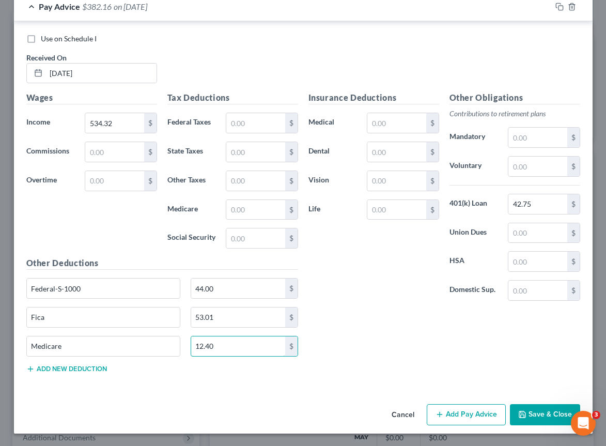
type input "12.40"
click at [46, 368] on button "Add new deduction" at bounding box center [66, 369] width 81 height 8
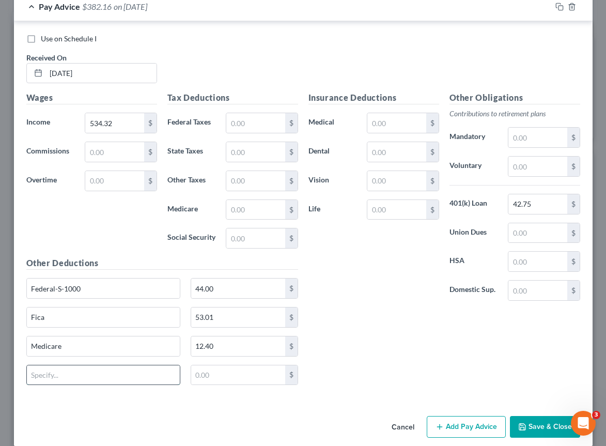
click at [65, 366] on input "text" at bounding box center [104, 375] width 154 height 20
type input "State 1-NC-S-2"
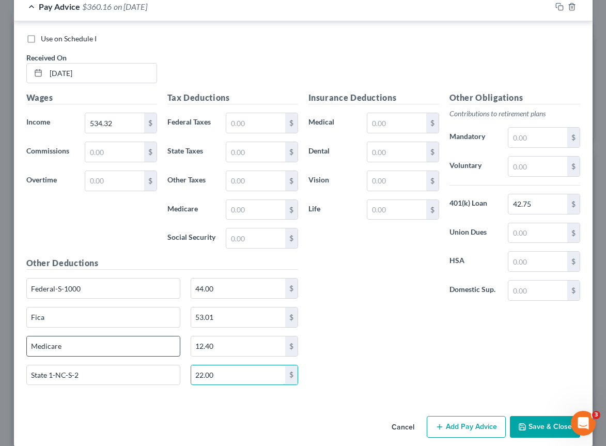
scroll to position [369, 0]
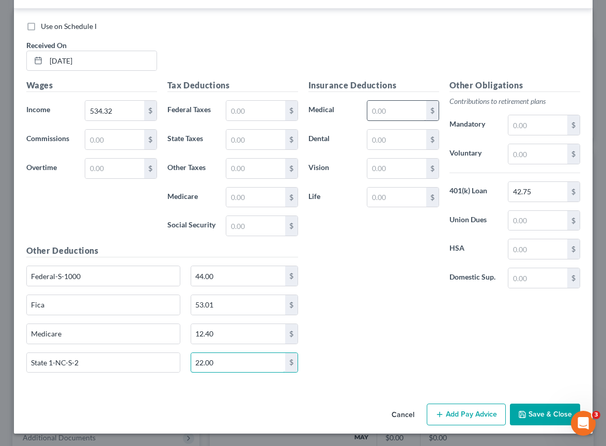
type input "22.00"
click at [399, 114] on input "text" at bounding box center [397, 111] width 58 height 20
type input "12.40"
drag, startPoint x: 119, startPoint y: 338, endPoint x: 14, endPoint y: 337, distance: 105.5
click at [14, 337] on div "Use on Schedule I Received On * 09/05/2025 Wages Income * 534.32 $ Commissions …" at bounding box center [303, 199] width 579 height 381
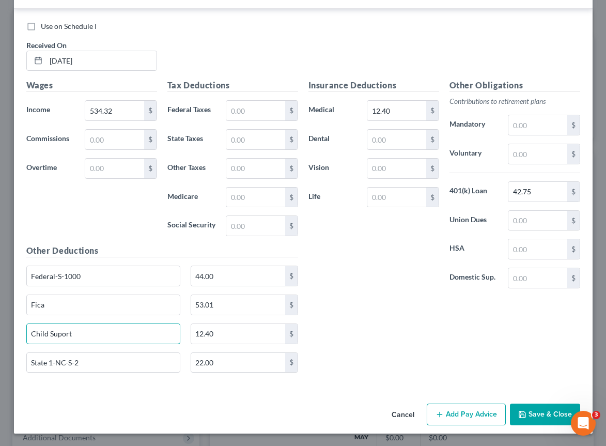
type input "Child Suport"
type input "161.64"
click at [529, 399] on div "Employment Type * Select Full or Part Time Employment Self Employment Company *…" at bounding box center [303, 38] width 579 height 721
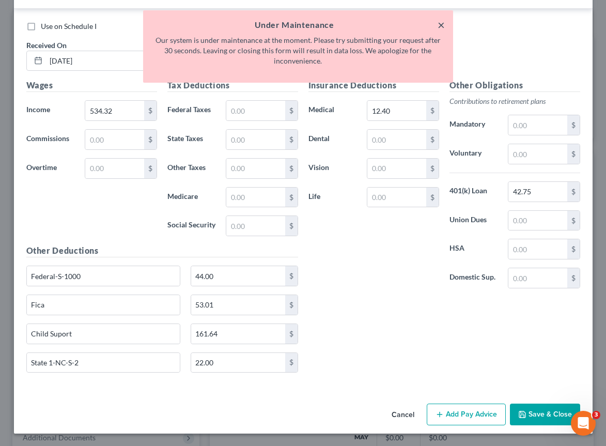
click at [438, 23] on button "×" at bounding box center [441, 25] width 7 height 12
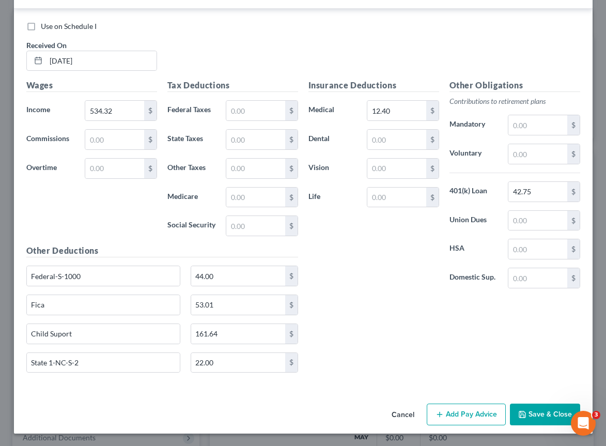
click at [534, 408] on button "Save & Close" at bounding box center [545, 415] width 70 height 22
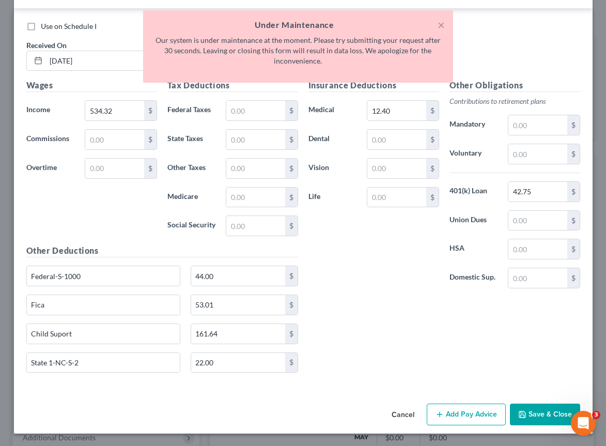
click at [476, 59] on div "× Under Maintenance Our system is under maintenance at the moment. Please try s…" at bounding box center [298, 49] width 606 height 78
click at [439, 24] on button "×" at bounding box center [441, 25] width 7 height 12
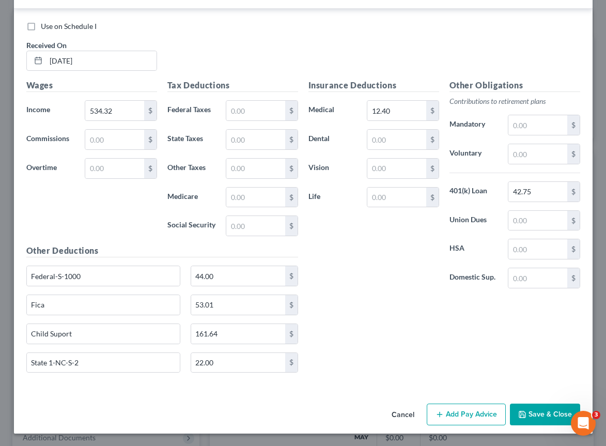
click at [529, 418] on button "Save & Close" at bounding box center [545, 415] width 70 height 22
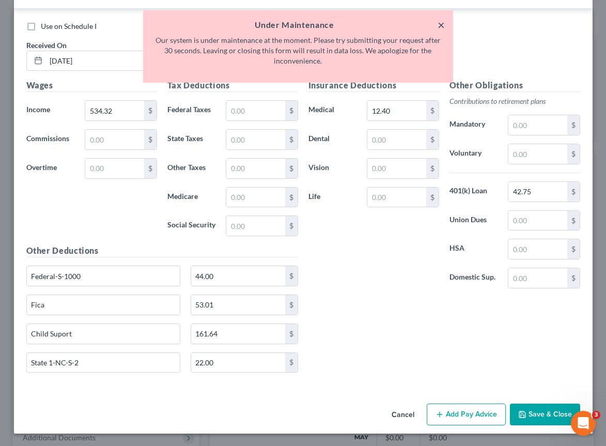
click at [440, 24] on button "×" at bounding box center [441, 25] width 7 height 12
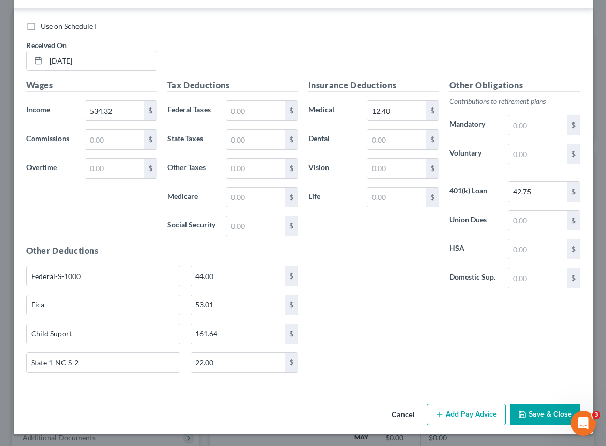
click at [554, 410] on button "Save & Close" at bounding box center [545, 415] width 70 height 22
click at [547, 411] on button "Save & Close" at bounding box center [545, 415] width 70 height 22
click at [530, 415] on button "Save & Close" at bounding box center [545, 415] width 70 height 22
click at [455, 323] on div "Insurance Deductions Medical 12.40 $ Dental $ Vision $ Life $ Other Obligations…" at bounding box center [444, 230] width 282 height 302
click at [528, 415] on button "Save & Close" at bounding box center [545, 415] width 70 height 22
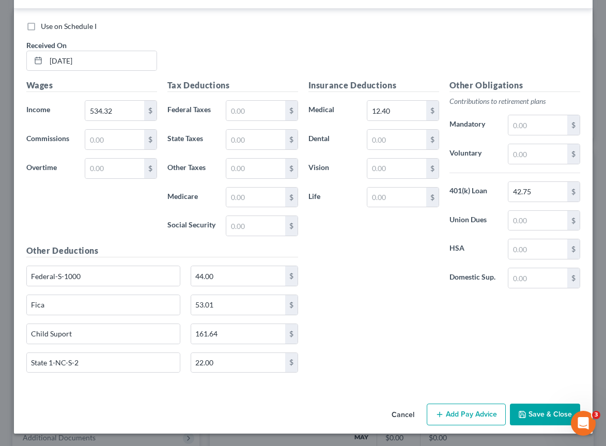
click at [528, 416] on button "Save & Close" at bounding box center [545, 415] width 70 height 22
click at [536, 414] on button "Save & Close" at bounding box center [545, 415] width 70 height 22
click at [525, 404] on button "Save & Close" at bounding box center [545, 415] width 70 height 22
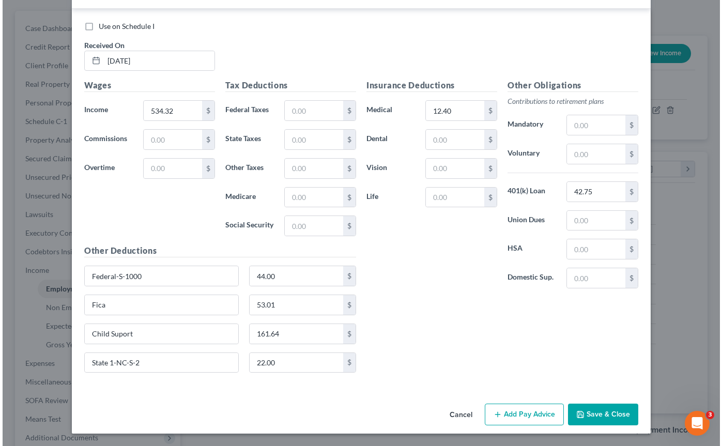
scroll to position [185, 292]
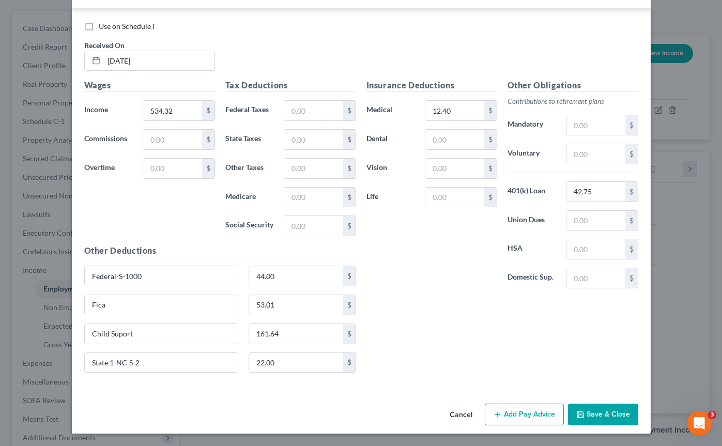
click at [592, 414] on button "Save & Close" at bounding box center [603, 415] width 70 height 22
click at [585, 413] on button "Save & Close" at bounding box center [603, 415] width 70 height 22
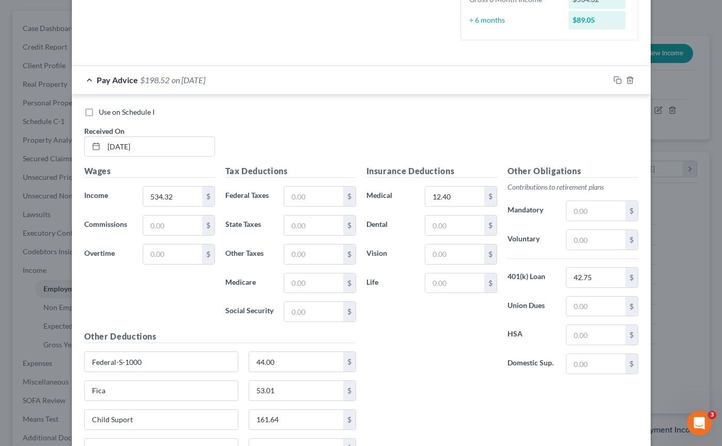
scroll to position [369, 0]
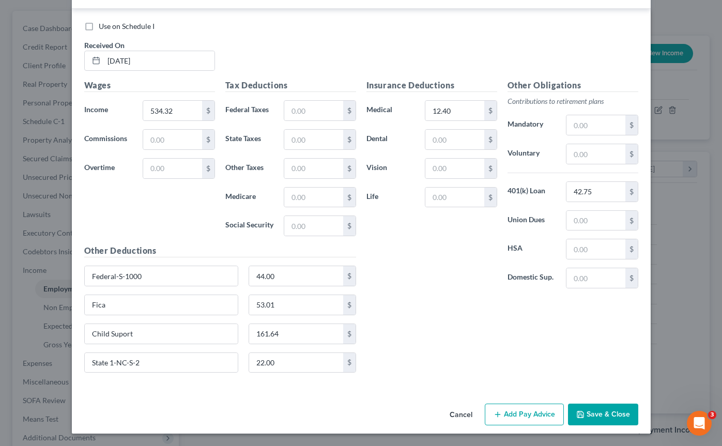
click at [582, 410] on icon "button" at bounding box center [580, 414] width 8 height 8
click at [535, 413] on button "Add Pay Advice" at bounding box center [524, 415] width 79 height 22
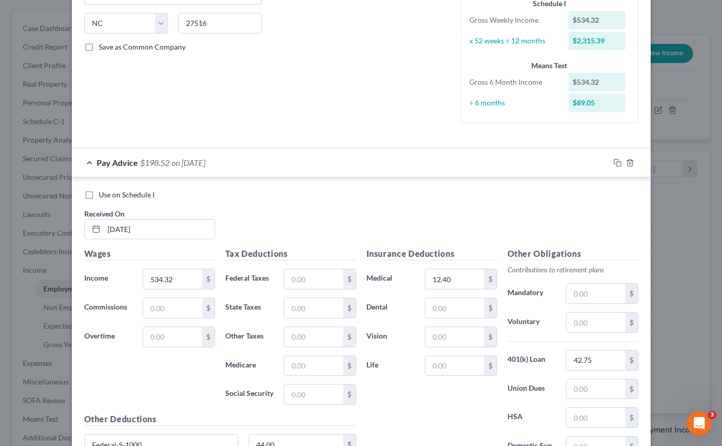
scroll to position [0, 0]
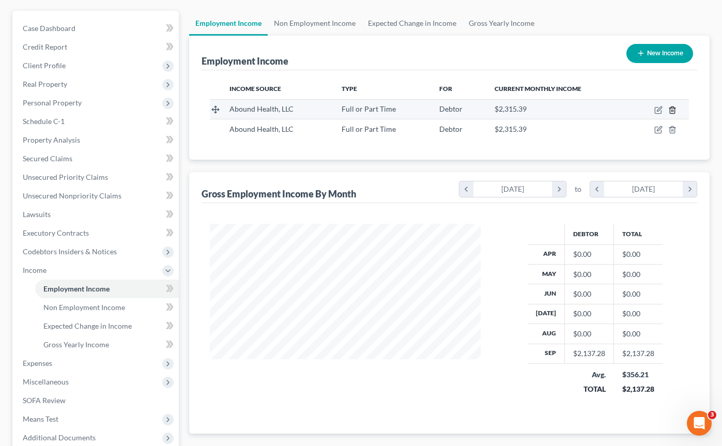
click at [672, 110] on line "button" at bounding box center [672, 111] width 0 height 2
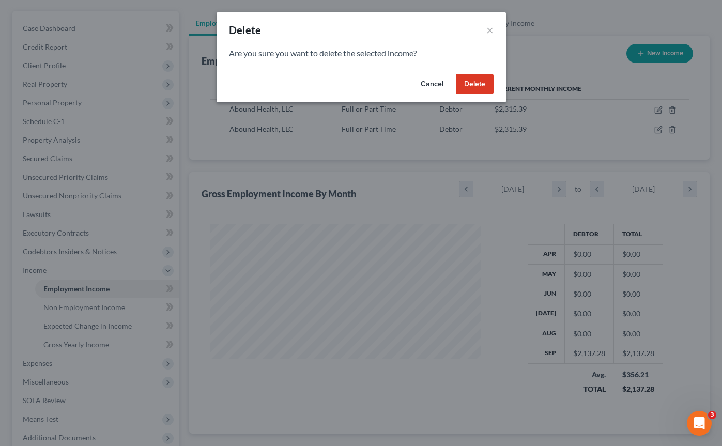
click at [478, 85] on button "Delete" at bounding box center [475, 84] width 38 height 21
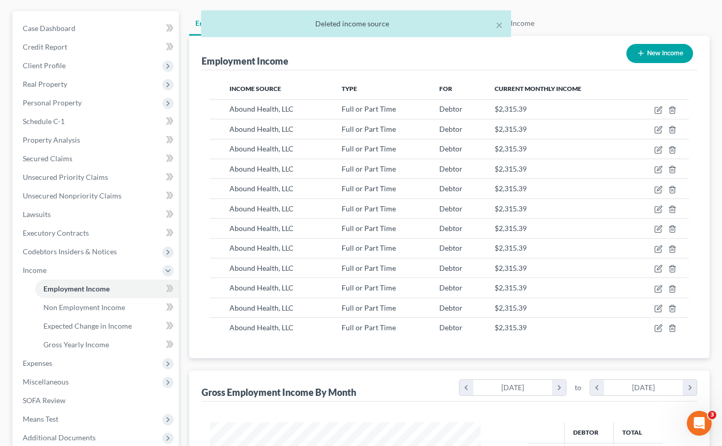
click at [551, 56] on div "Employment Income New Income" at bounding box center [450, 53] width 496 height 35
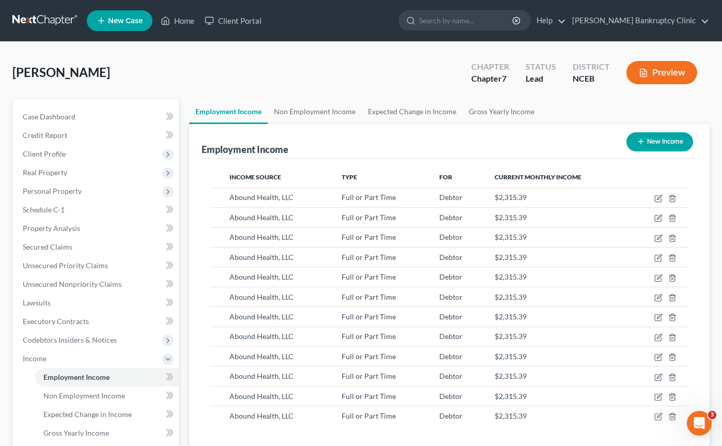
click at [576, 93] on div "[PERSON_NAME] Upgraded Chapter Chapter 7 Status Lead District NCEB Preview" at bounding box center [360, 76] width 697 height 45
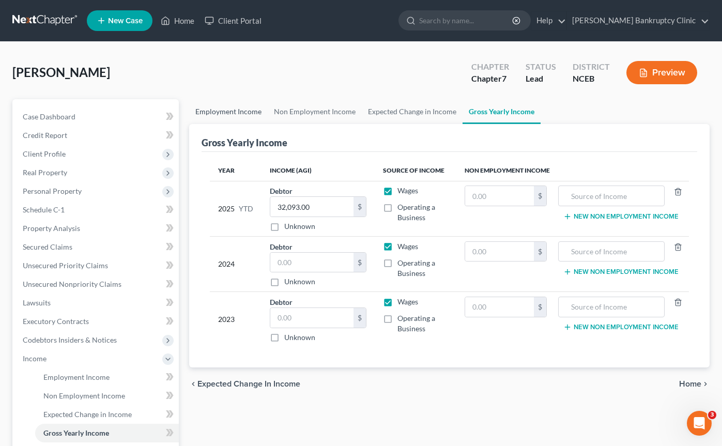
click at [240, 105] on link "Employment Income" at bounding box center [228, 111] width 79 height 25
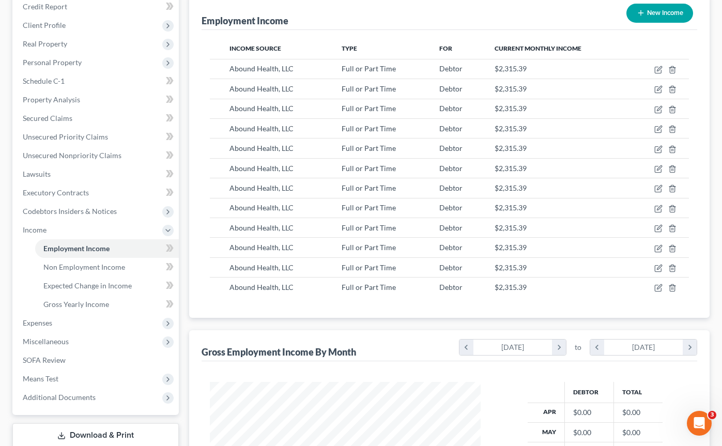
scroll to position [131, 0]
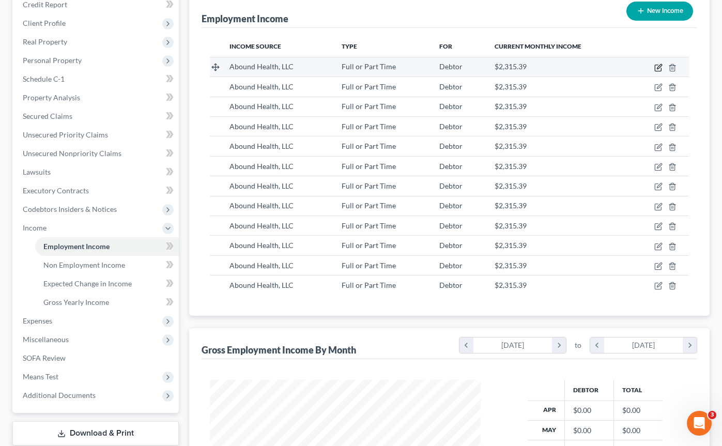
click at [658, 65] on icon "button" at bounding box center [658, 68] width 8 height 8
select select "0"
select select "28"
select select "3"
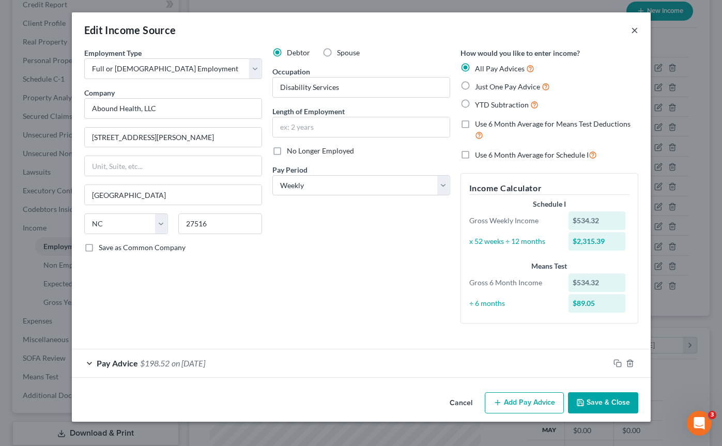
click at [635, 29] on button "×" at bounding box center [634, 30] width 7 height 12
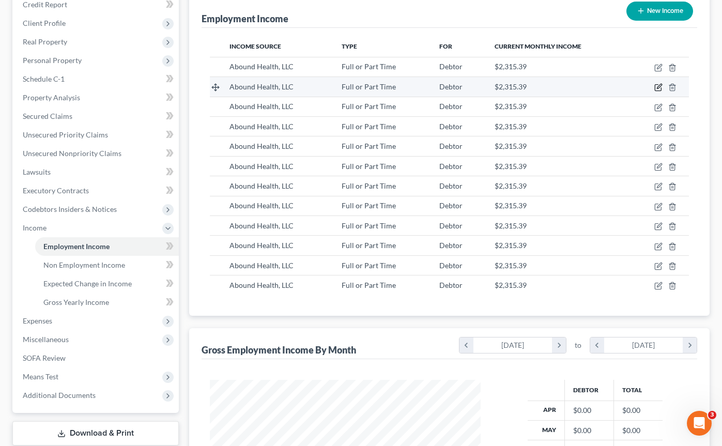
click at [659, 88] on icon "button" at bounding box center [658, 87] width 8 height 8
select select "0"
select select "28"
select select "3"
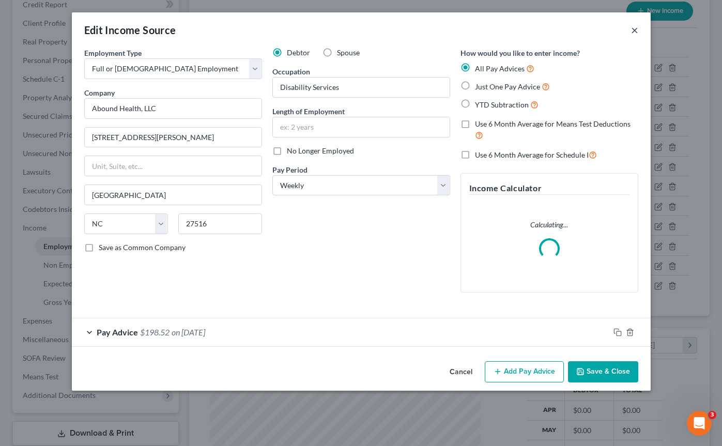
click at [635, 28] on button "×" at bounding box center [634, 30] width 7 height 12
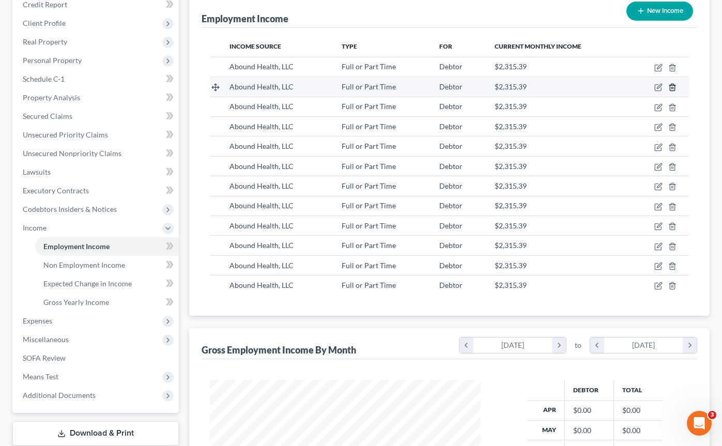
click at [674, 87] on icon "button" at bounding box center [672, 87] width 8 height 8
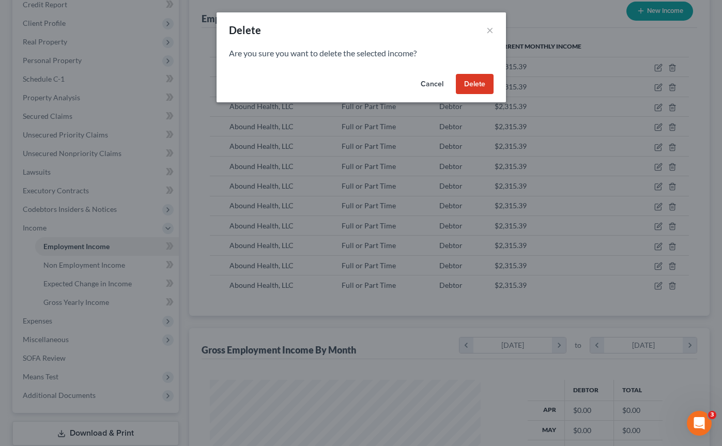
click at [466, 75] on button "Delete" at bounding box center [475, 84] width 38 height 21
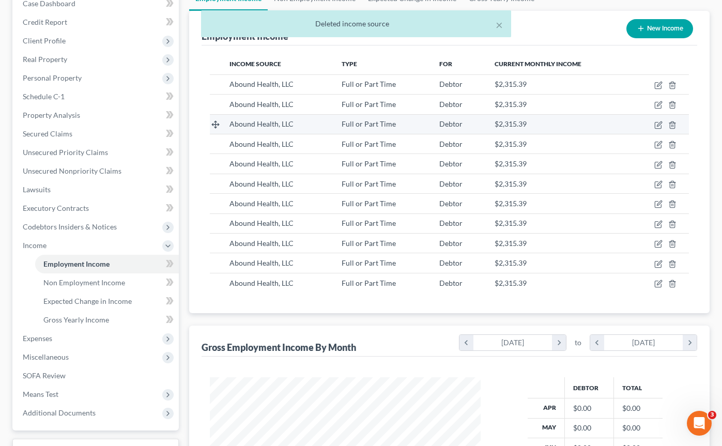
scroll to position [128, 0]
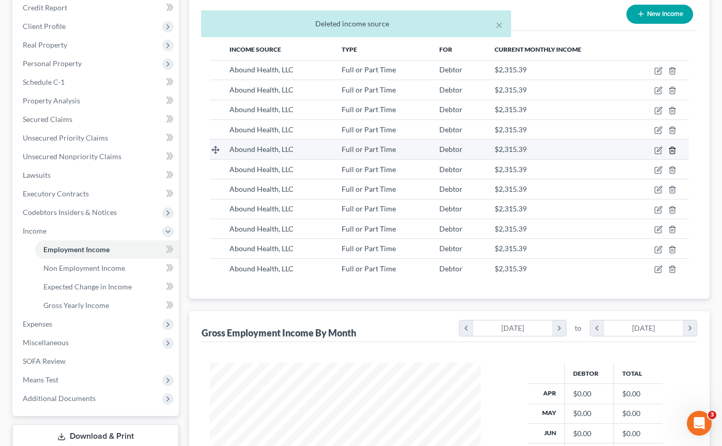
click at [671, 148] on polyline "button" at bounding box center [672, 148] width 6 height 0
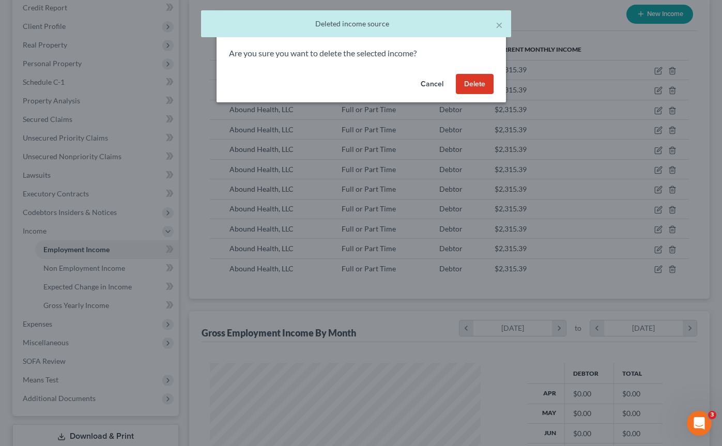
click at [475, 79] on button "Delete" at bounding box center [475, 84] width 38 height 21
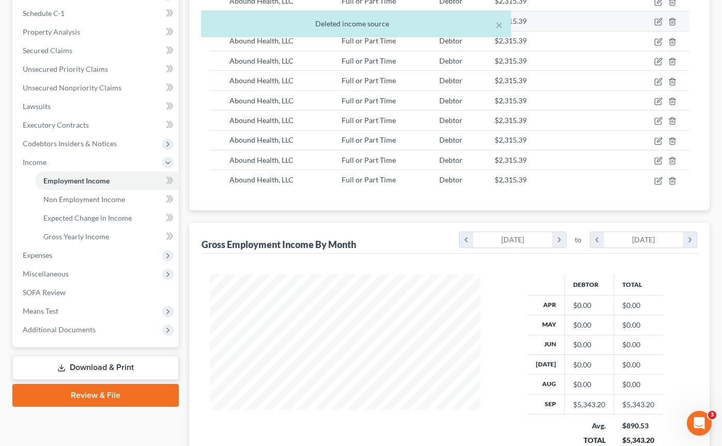
scroll to position [215, 0]
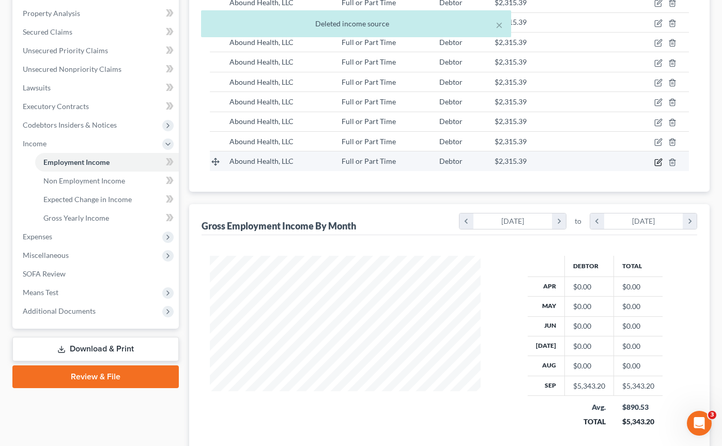
click at [657, 163] on icon "button" at bounding box center [659, 161] width 5 height 5
select select "0"
select select "28"
select select "3"
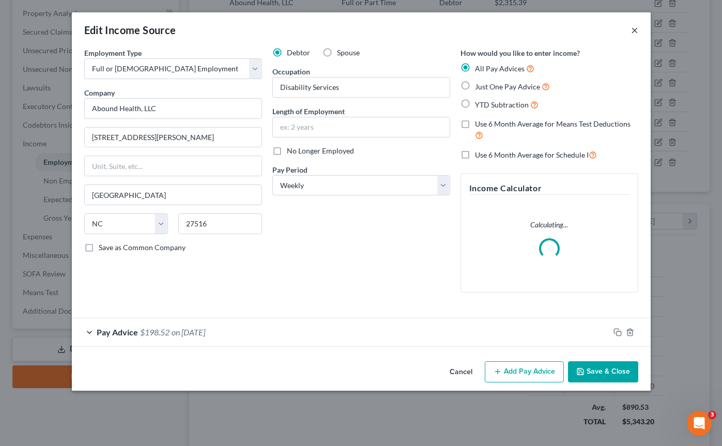
click at [633, 34] on button "×" at bounding box center [634, 30] width 7 height 12
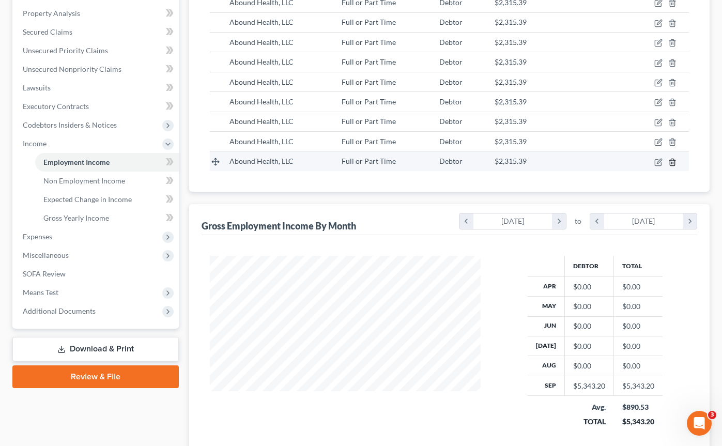
click at [673, 161] on icon "button" at bounding box center [672, 162] width 8 height 8
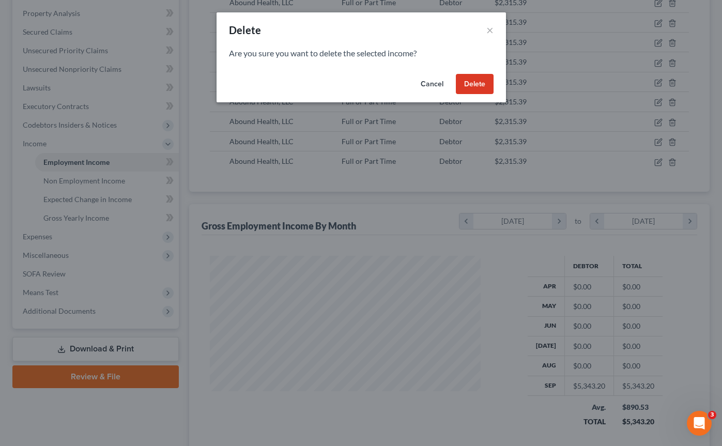
click at [488, 85] on button "Delete" at bounding box center [475, 84] width 38 height 21
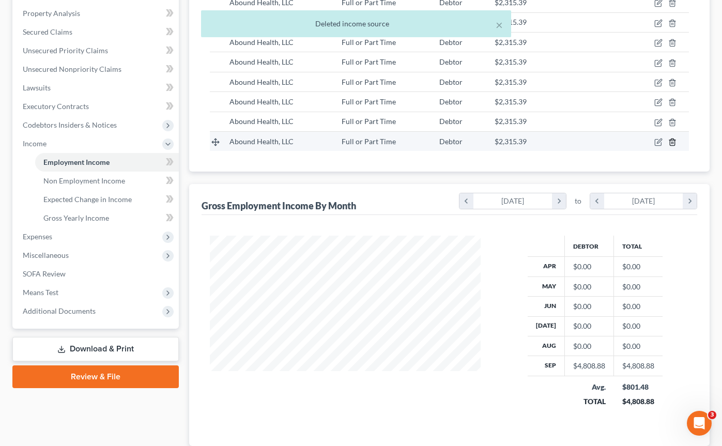
click at [674, 142] on icon "button" at bounding box center [672, 142] width 8 height 8
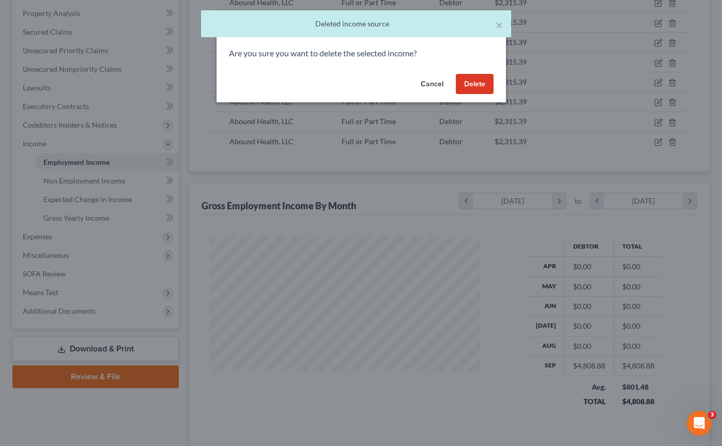
click at [483, 84] on button "Delete" at bounding box center [475, 84] width 38 height 21
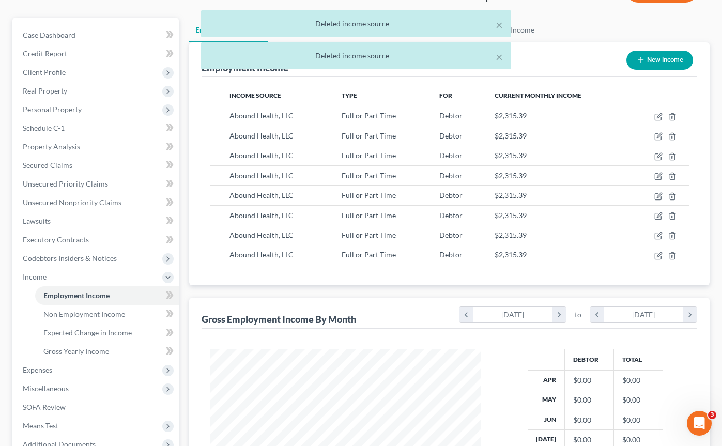
scroll to position [52, 0]
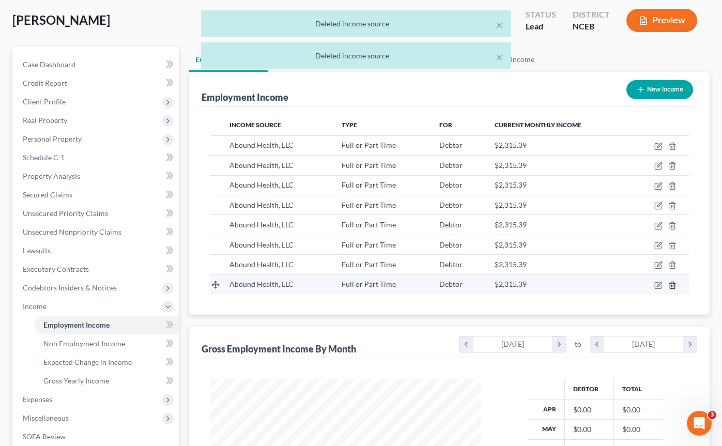
click at [676, 284] on icon "button" at bounding box center [672, 285] width 8 height 8
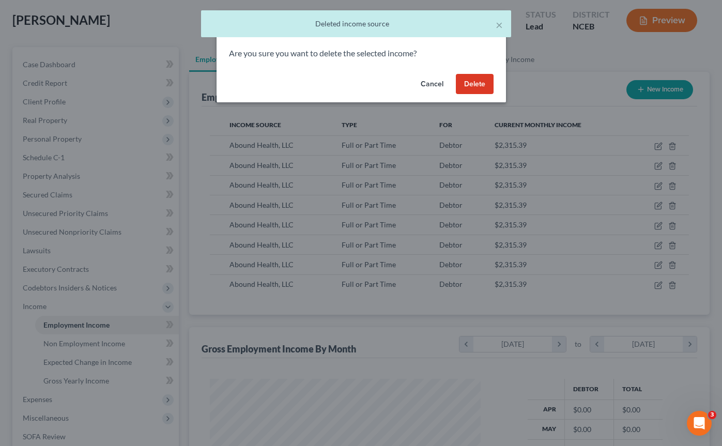
click at [474, 83] on button "Delete" at bounding box center [475, 84] width 38 height 21
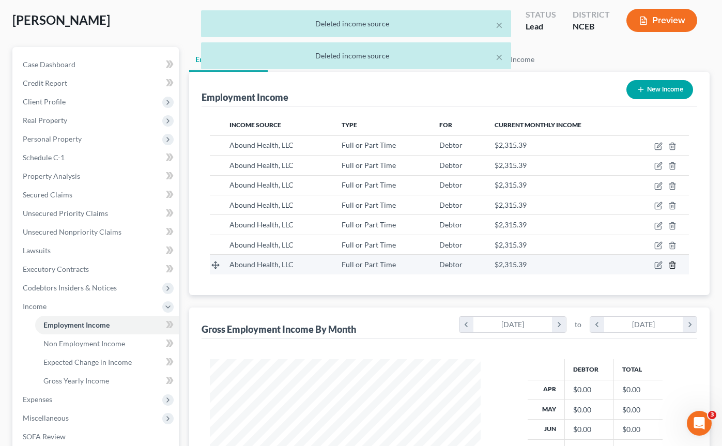
click at [670, 267] on icon "button" at bounding box center [672, 265] width 5 height 7
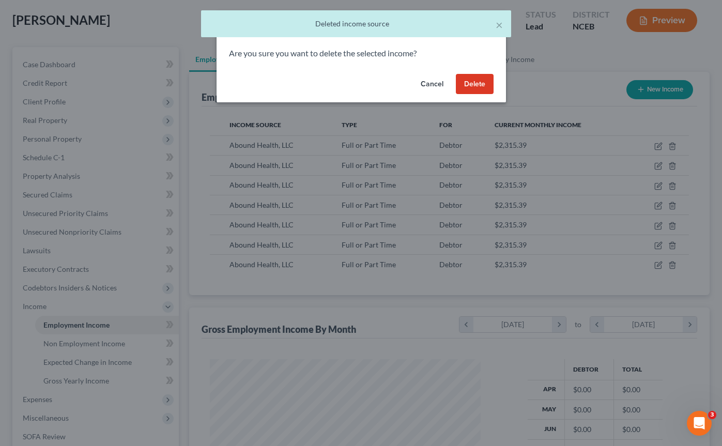
click at [469, 79] on button "Delete" at bounding box center [475, 84] width 38 height 21
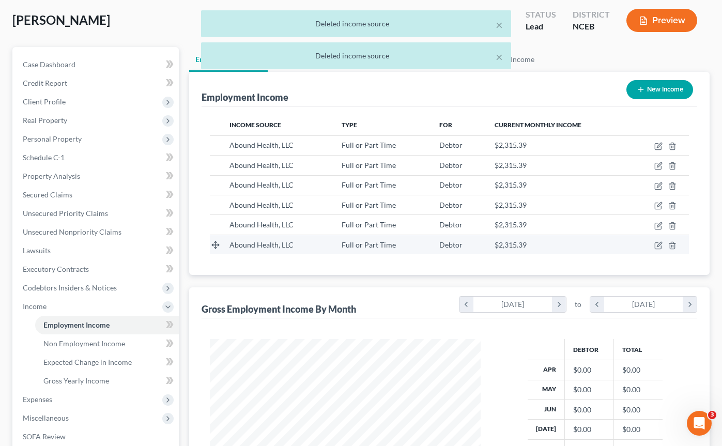
click at [674, 249] on td at bounding box center [659, 245] width 59 height 20
click at [672, 248] on icon "button" at bounding box center [672, 245] width 8 height 8
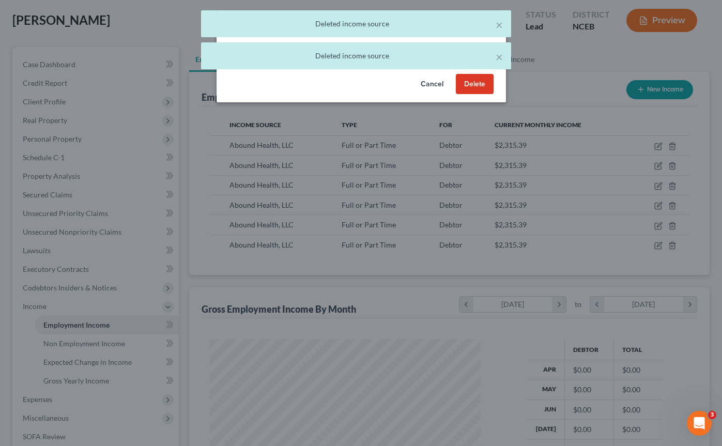
click at [465, 87] on button "Delete" at bounding box center [475, 84] width 38 height 21
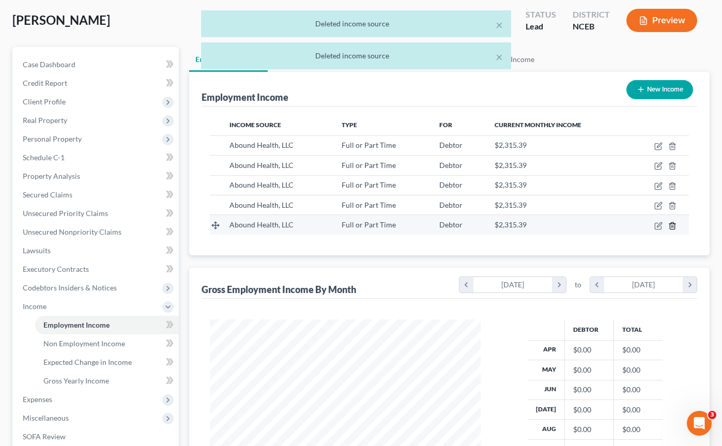
click at [674, 225] on icon "button" at bounding box center [672, 226] width 8 height 8
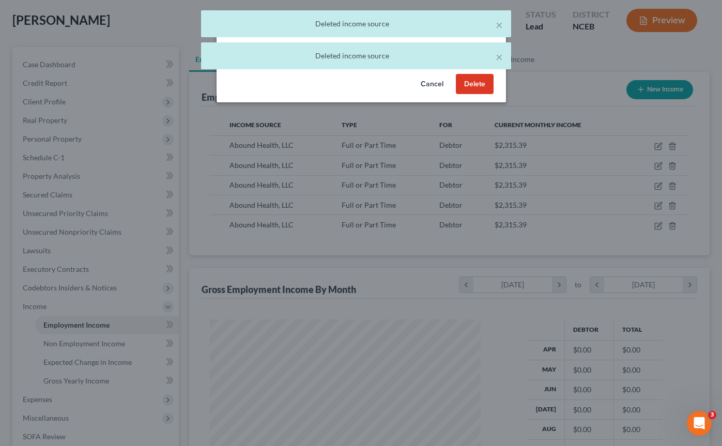
click at [475, 88] on button "Delete" at bounding box center [475, 84] width 38 height 21
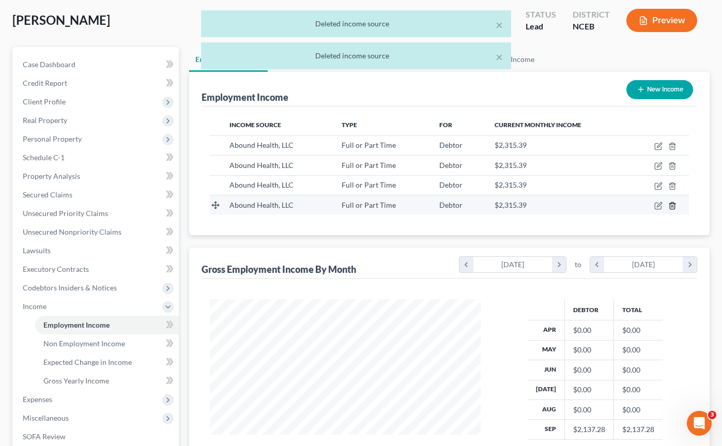
click at [671, 207] on icon "button" at bounding box center [672, 206] width 8 height 8
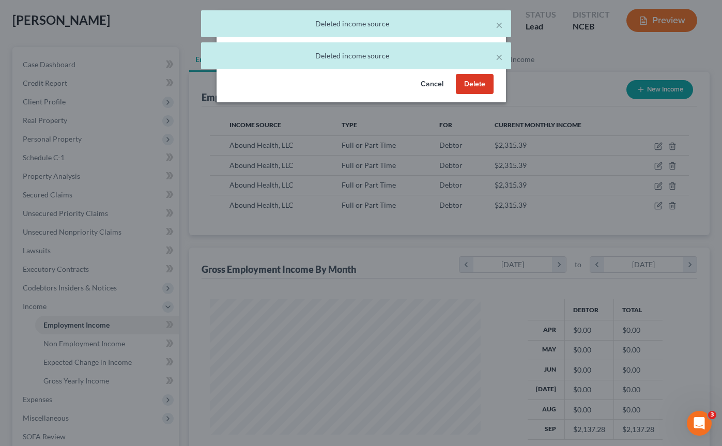
click at [465, 83] on button "Delete" at bounding box center [475, 84] width 38 height 21
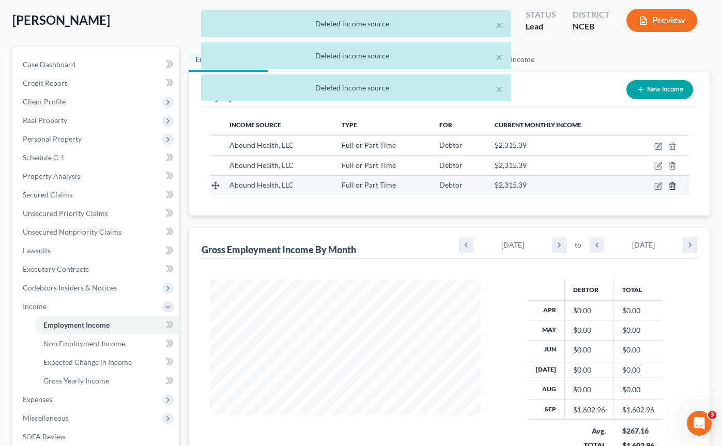
click at [672, 186] on icon "button" at bounding box center [672, 186] width 8 height 8
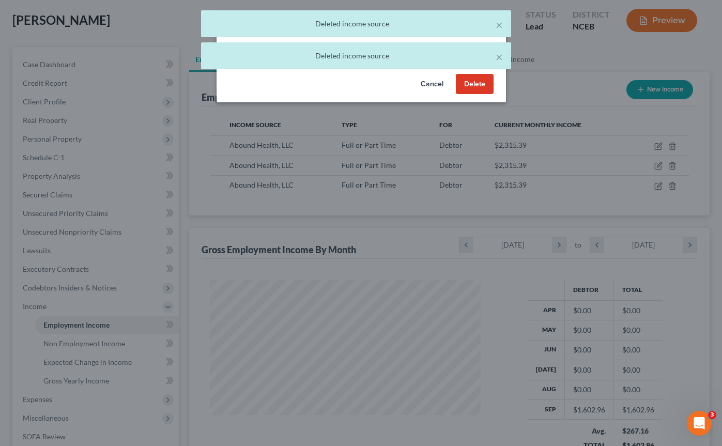
click at [468, 80] on button "Delete" at bounding box center [475, 84] width 38 height 21
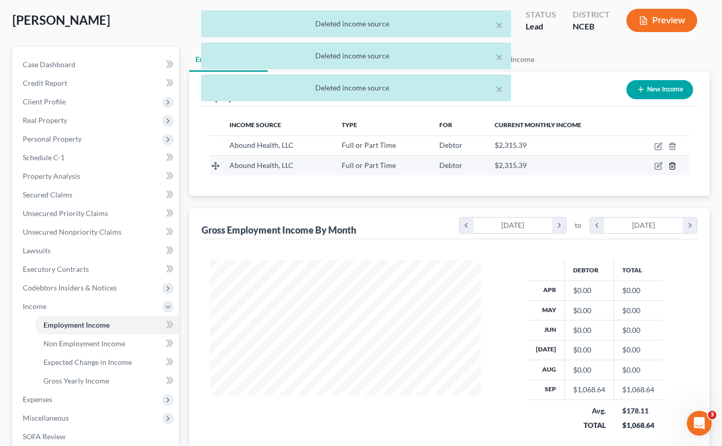
click at [673, 163] on icon "button" at bounding box center [672, 166] width 8 height 8
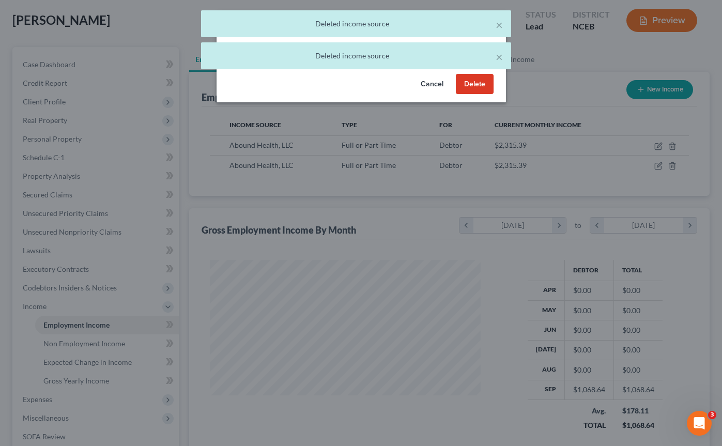
click at [465, 83] on button "Delete" at bounding box center [475, 84] width 38 height 21
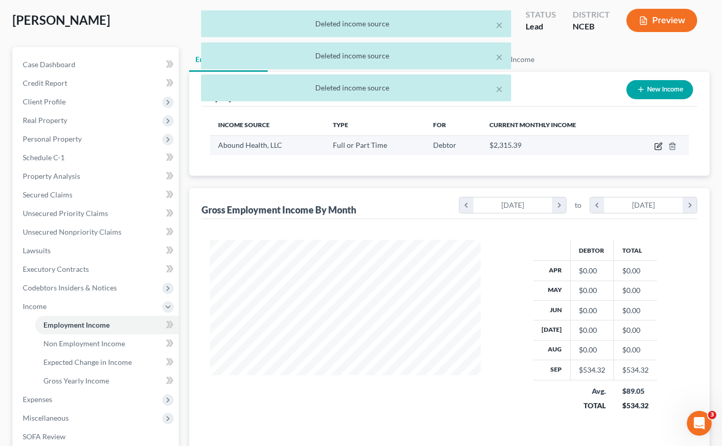
click at [659, 147] on icon "button" at bounding box center [659, 145] width 5 height 5
select select "0"
select select "28"
select select "3"
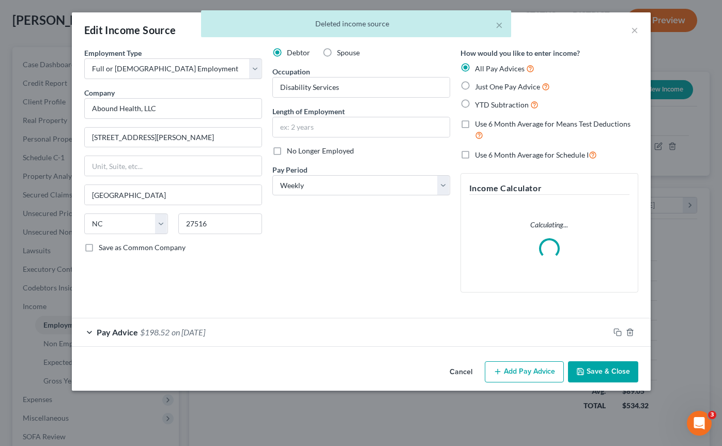
click at [88, 329] on div "Pay Advice $198.52 on 09/05/2025" at bounding box center [341, 331] width 538 height 27
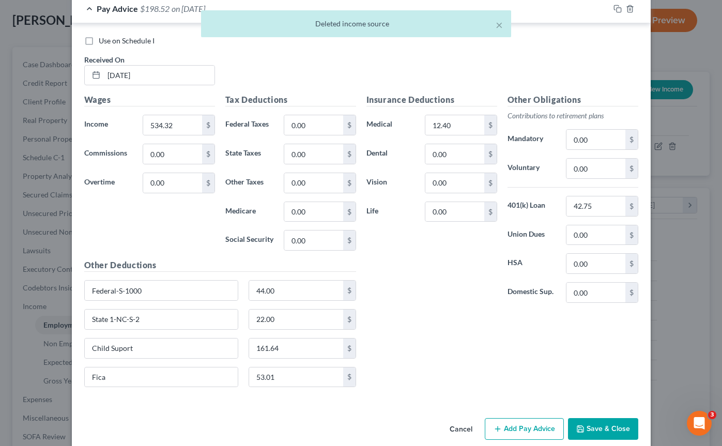
scroll to position [338, 0]
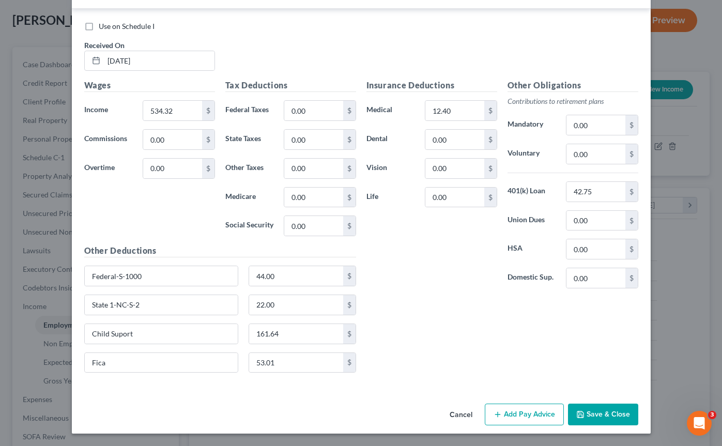
click at [498, 417] on icon "button" at bounding box center [498, 414] width 8 height 8
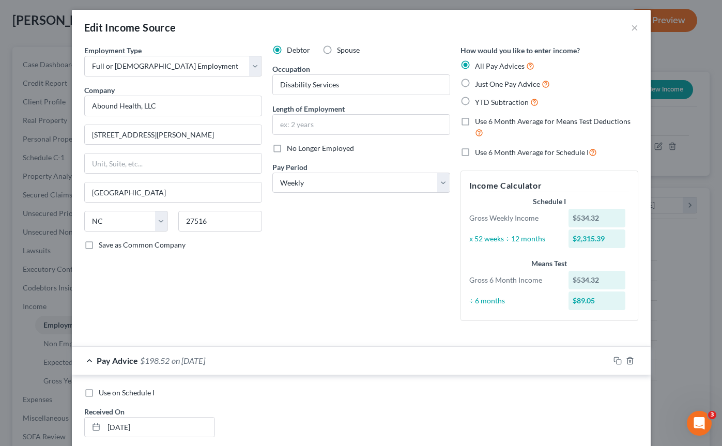
scroll to position [11, 0]
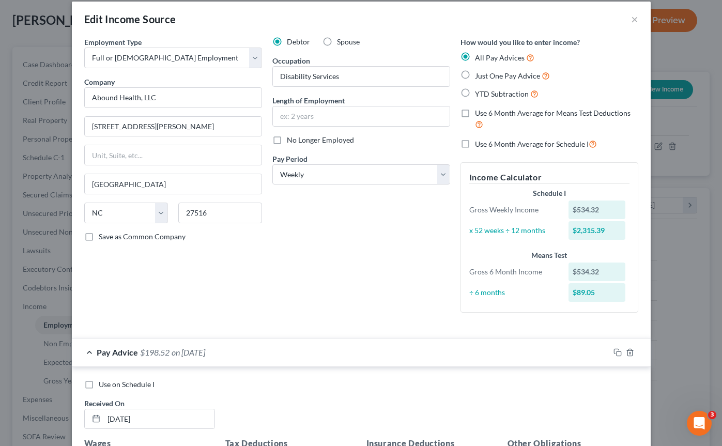
click at [475, 73] on label "Just One Pay Advice" at bounding box center [512, 76] width 75 height 12
click at [479, 73] on input "Just One Pay Advice" at bounding box center [482, 73] width 7 height 7
radio input "true"
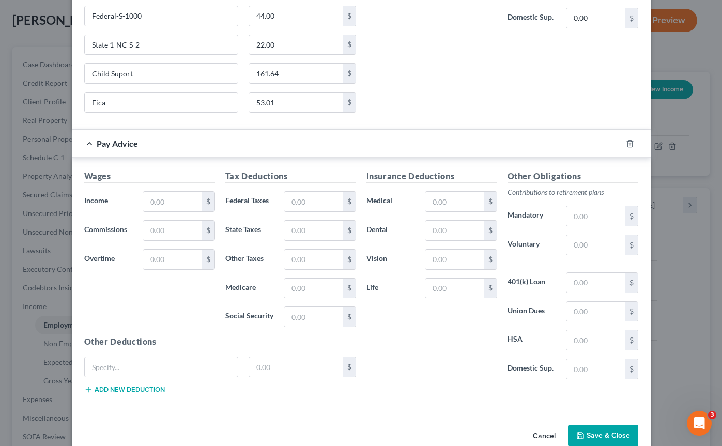
scroll to position [560, 0]
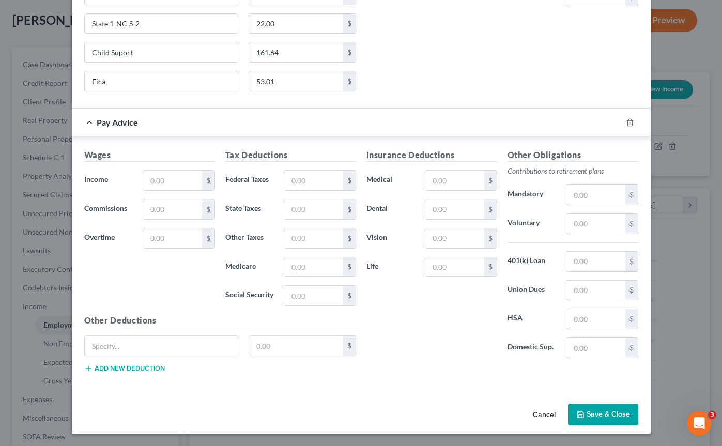
click at [91, 123] on div "Pay Advice" at bounding box center [347, 122] width 550 height 27
click at [88, 120] on div "Pay Advice" at bounding box center [347, 122] width 550 height 27
click at [628, 121] on icon "button" at bounding box center [630, 122] width 8 height 8
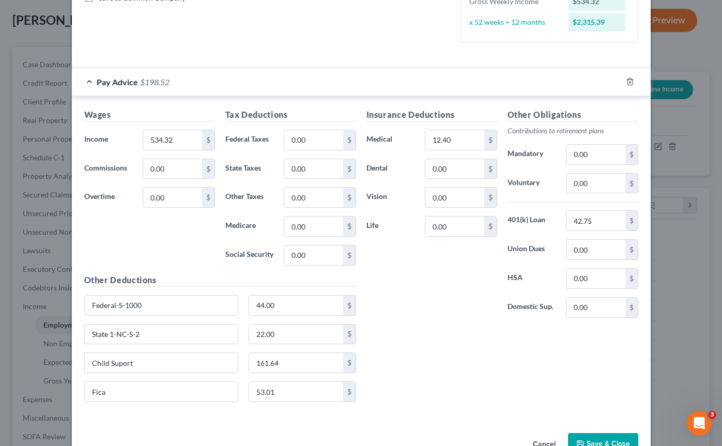
scroll to position [279, 0]
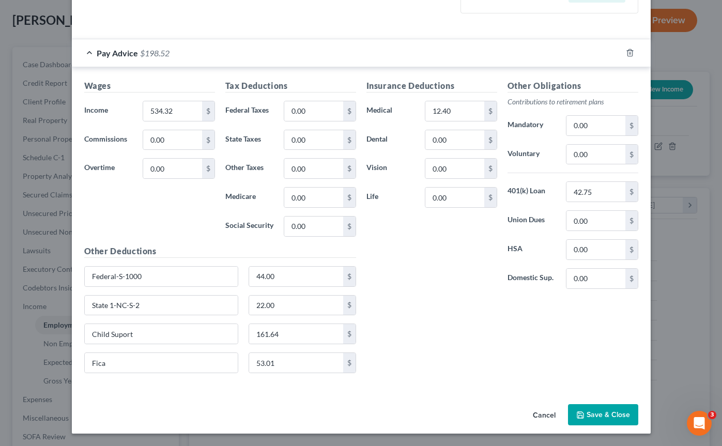
click at [590, 407] on button "Save & Close" at bounding box center [603, 415] width 70 height 22
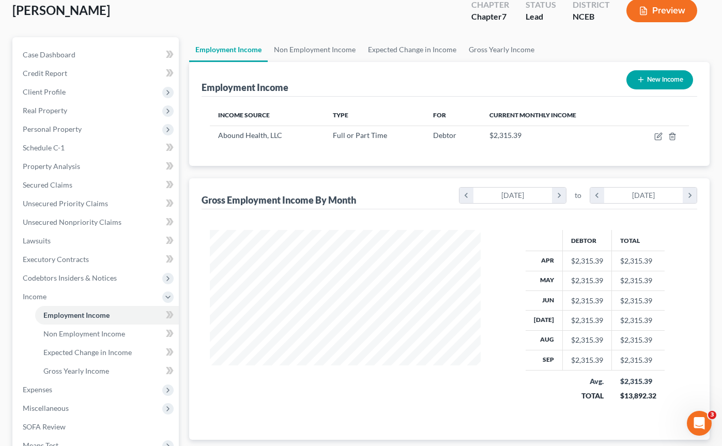
scroll to position [63, 0]
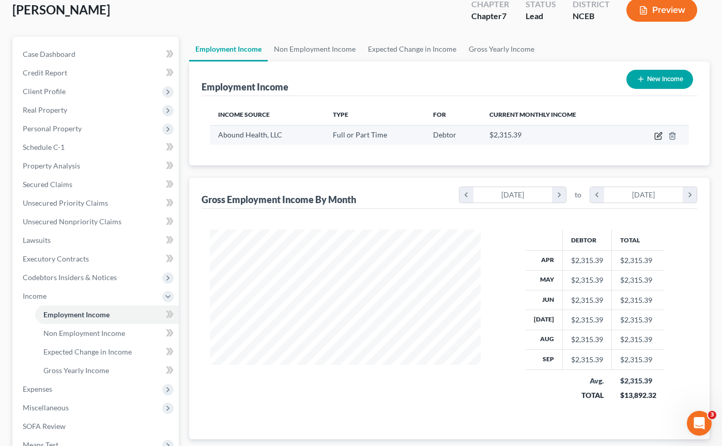
click at [660, 139] on icon "button" at bounding box center [658, 136] width 6 height 6
select select "0"
select select "28"
select select "3"
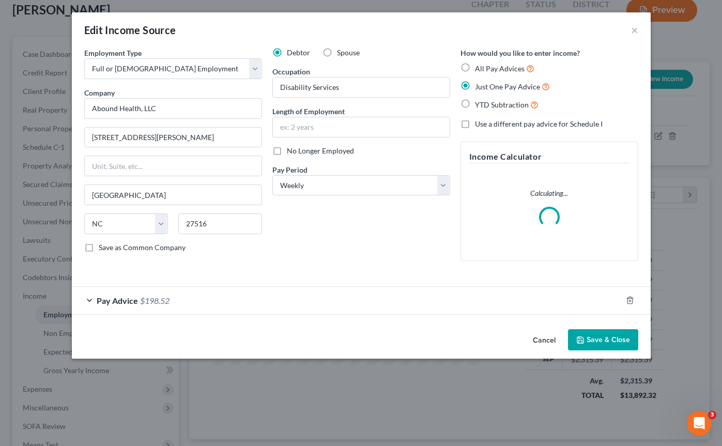
click at [475, 68] on label "All Pay Advices" at bounding box center [504, 69] width 59 height 12
click at [479, 68] on input "All Pay Advices" at bounding box center [482, 66] width 7 height 7
radio input "true"
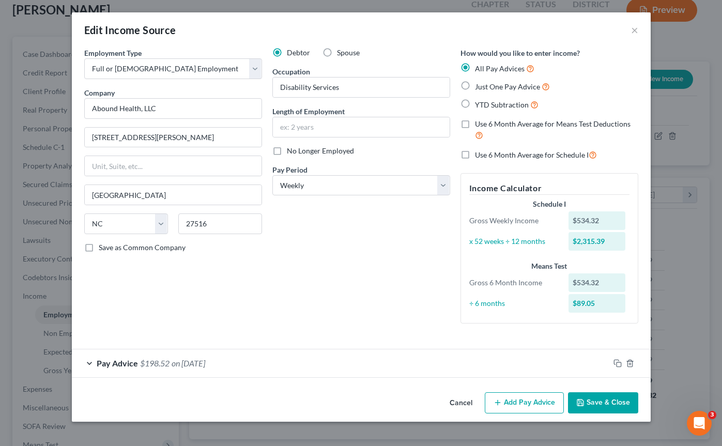
click at [604, 405] on button "Save & Close" at bounding box center [603, 403] width 70 height 22
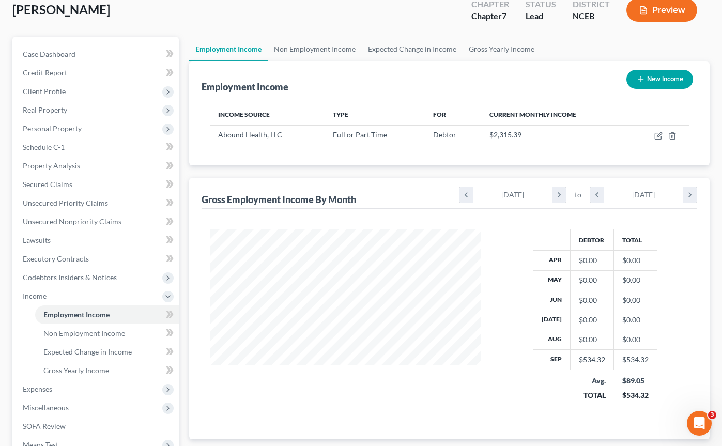
click at [637, 81] on icon "button" at bounding box center [641, 79] width 8 height 8
select select "0"
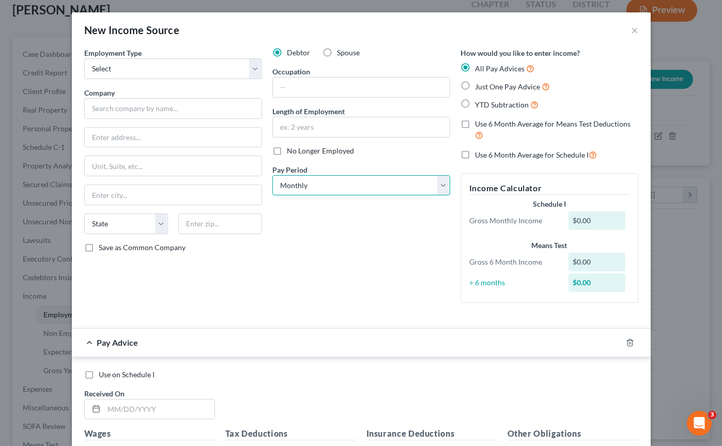
click at [444, 180] on select "Select Monthly Twice Monthly Every Other Week Weekly" at bounding box center [361, 185] width 178 height 21
click at [636, 32] on button "×" at bounding box center [634, 30] width 7 height 12
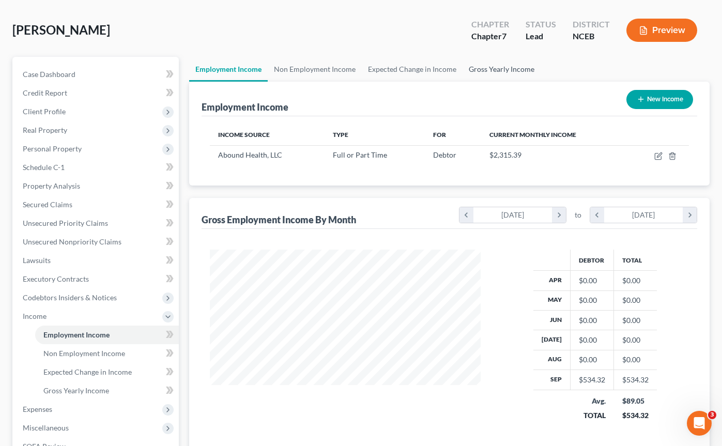
click at [490, 78] on link "Gross Yearly Income" at bounding box center [502, 69] width 78 height 25
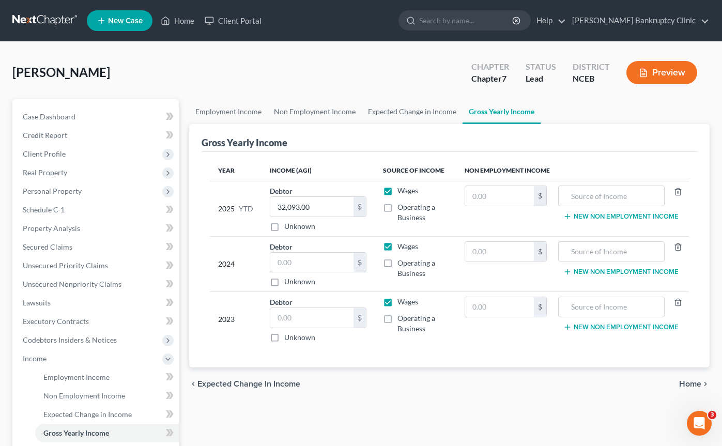
scroll to position [7, 0]
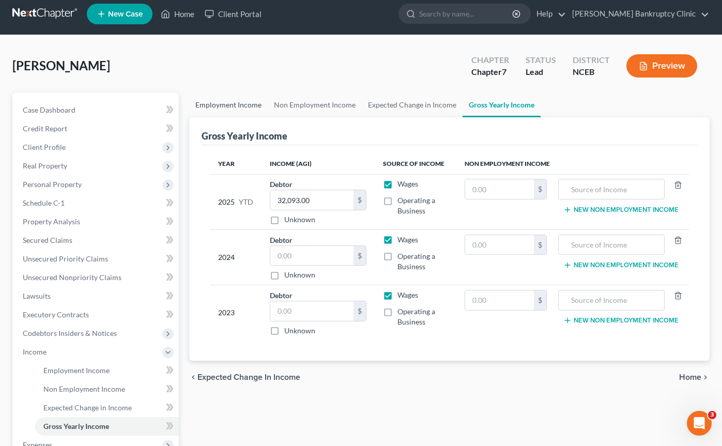
click at [224, 104] on link "Employment Income" at bounding box center [228, 105] width 79 height 25
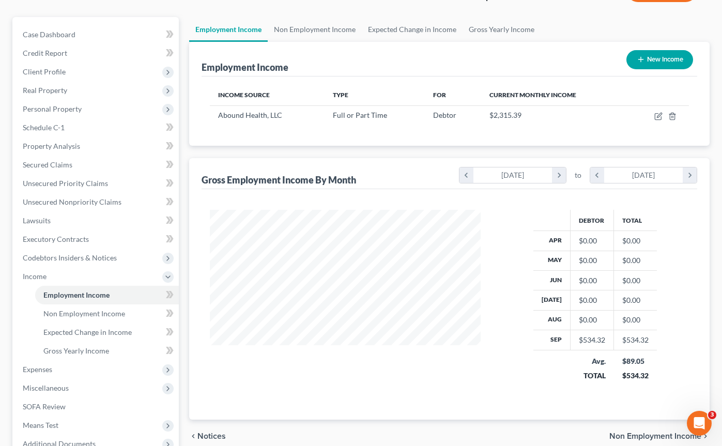
scroll to position [83, 0]
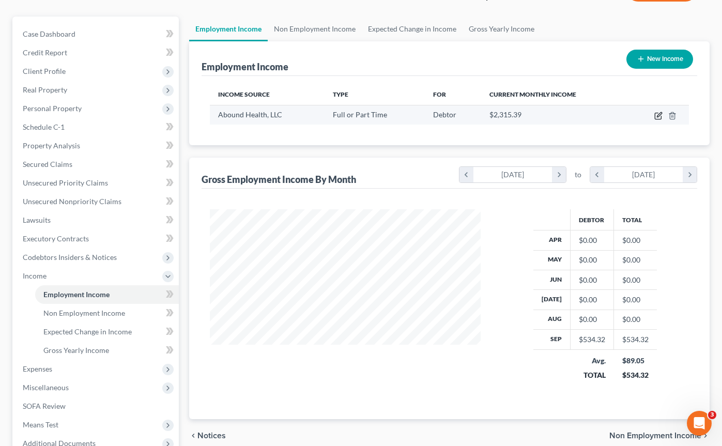
click at [654, 113] on icon "button" at bounding box center [658, 116] width 8 height 8
select select "0"
select select "28"
select select "3"
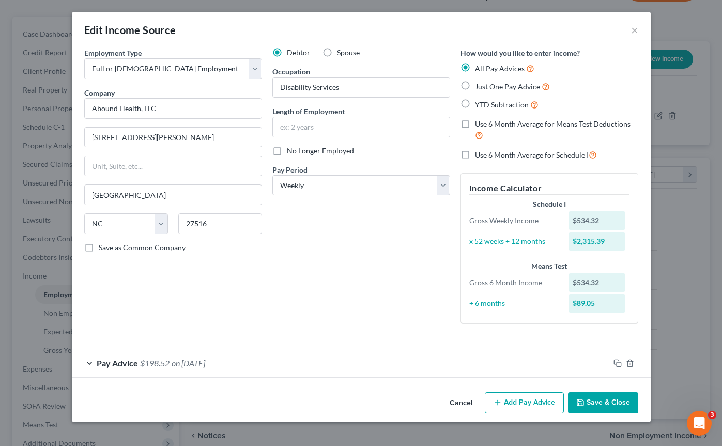
click at [507, 396] on button "Add Pay Advice" at bounding box center [524, 403] width 79 height 22
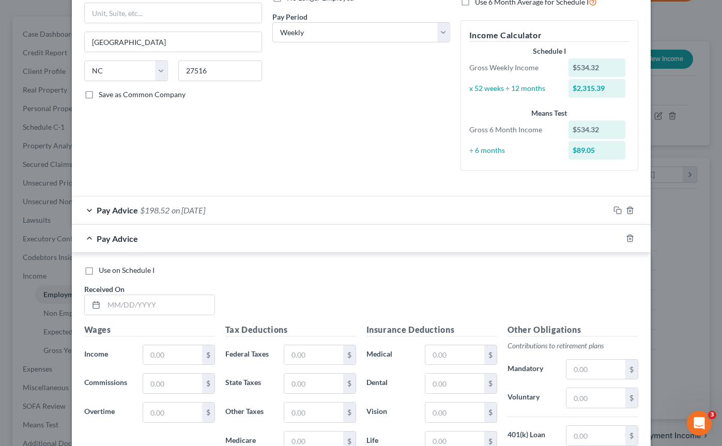
scroll to position [169, 0]
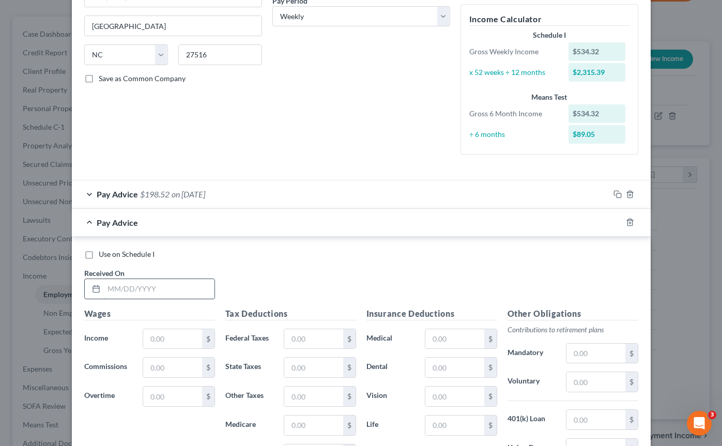
click at [170, 285] on input "text" at bounding box center [159, 289] width 111 height 20
type input "09/05/25"
click at [162, 340] on input "text" at bounding box center [172, 339] width 58 height 20
type input "534.32"
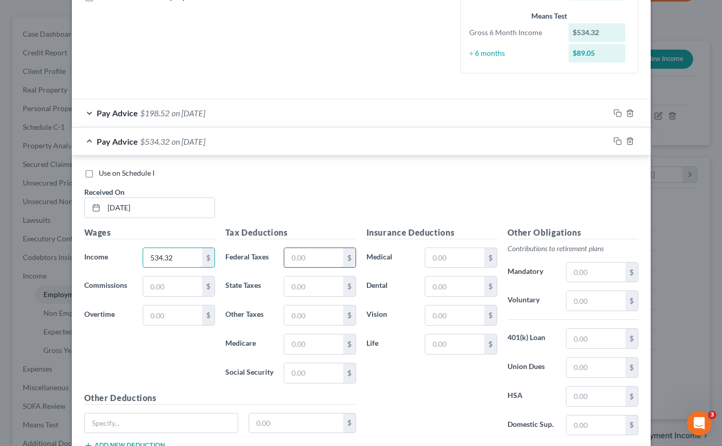
scroll to position [251, 0]
click at [452, 253] on input "text" at bounding box center [454, 258] width 58 height 20
click at [444, 255] on input "text" at bounding box center [454, 258] width 58 height 20
type input "12.40"
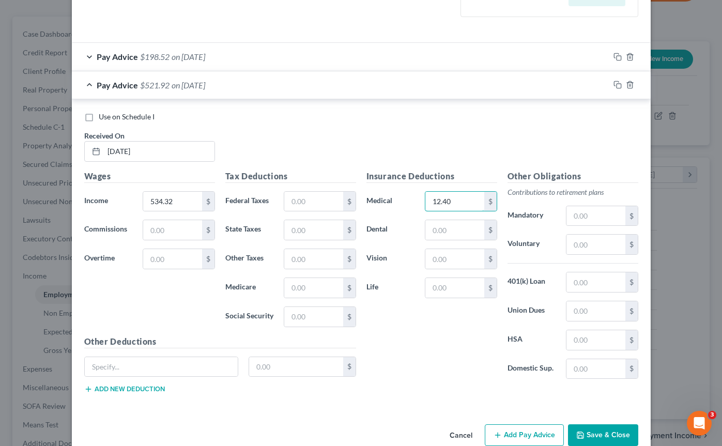
scroll to position [327, 0]
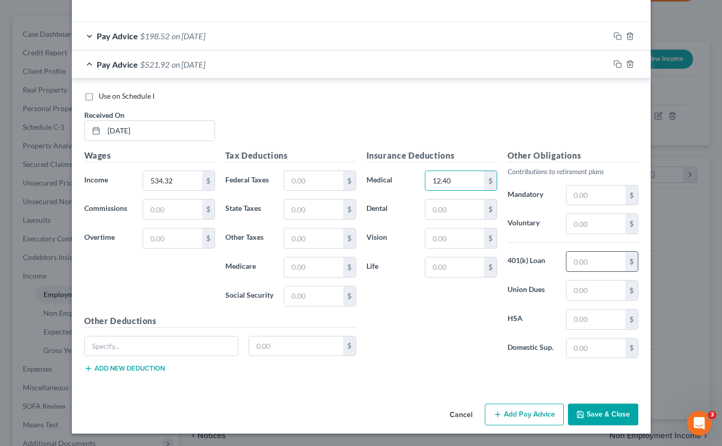
click at [593, 259] on input "text" at bounding box center [596, 262] width 58 height 20
type input "42.75"
click at [179, 342] on input "text" at bounding box center [162, 347] width 154 height 20
type input "Federal-S-1000"
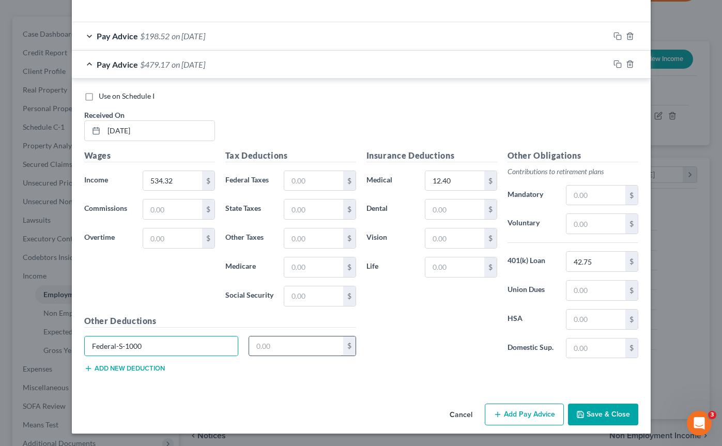
click at [297, 343] on input "text" at bounding box center [296, 347] width 94 height 20
click at [295, 348] on input "text" at bounding box center [296, 347] width 94 height 20
type input "44.00"
click at [131, 370] on button "Add new deduction" at bounding box center [124, 368] width 81 height 8
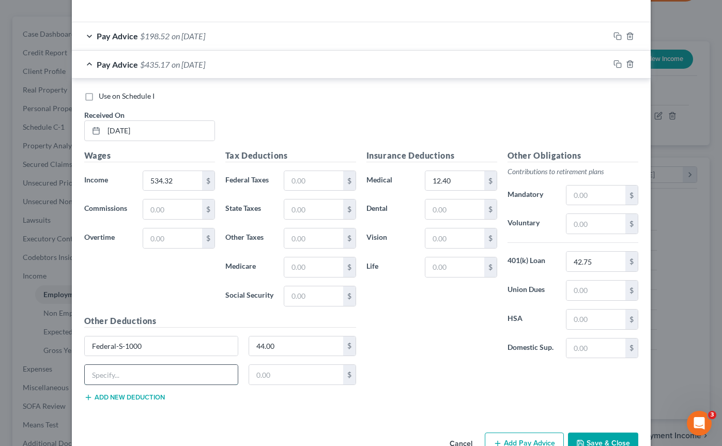
click at [135, 374] on input "text" at bounding box center [162, 375] width 154 height 20
type input "Fica"
click at [265, 376] on input "text" at bounding box center [296, 375] width 94 height 20
type input "53.01"
click at [152, 397] on button "Add new deduction" at bounding box center [124, 397] width 81 height 8
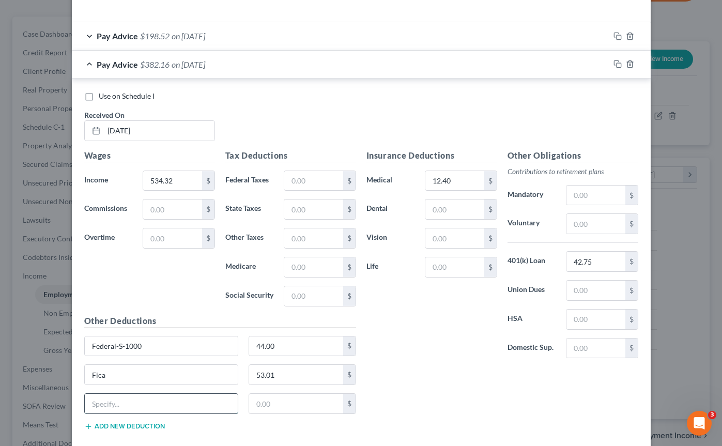
click at [154, 409] on input "text" at bounding box center [162, 404] width 154 height 20
drag, startPoint x: 149, startPoint y: 407, endPoint x: 99, endPoint y: 402, distance: 50.9
click at [99, 402] on input "State 1-NC-S-2" at bounding box center [162, 404] width 154 height 20
click at [145, 408] on input "State 1-NC-S-2" at bounding box center [162, 404] width 154 height 20
drag, startPoint x: 151, startPoint y: 403, endPoint x: 81, endPoint y: 403, distance: 69.8
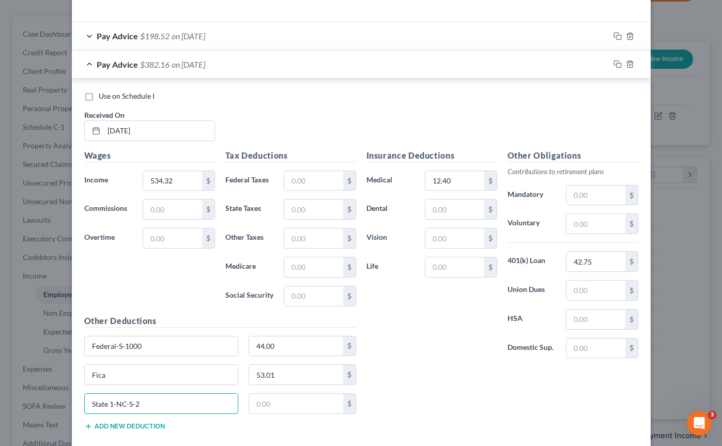
click at [81, 403] on div "State 1-NC-S-2" at bounding box center [161, 403] width 165 height 21
type input "State 1-NC-S-2"
click at [271, 397] on input "text" at bounding box center [296, 404] width 94 height 20
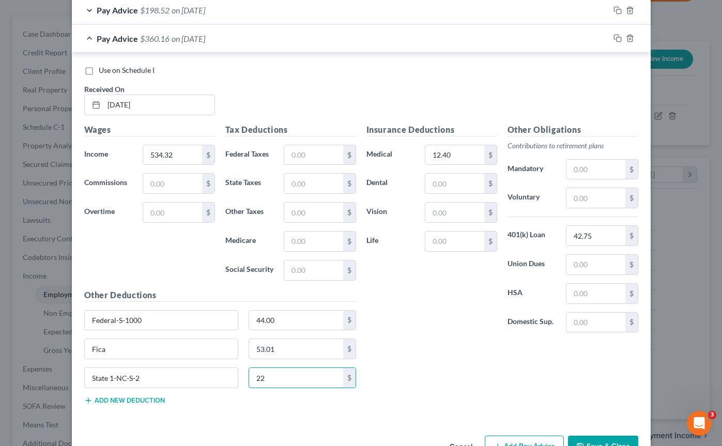
scroll to position [355, 0]
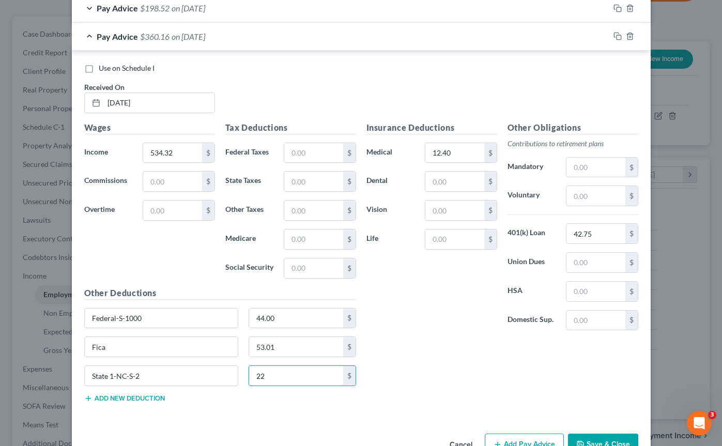
type input "22"
click at [164, 399] on button "Add new deduction" at bounding box center [124, 398] width 81 height 8
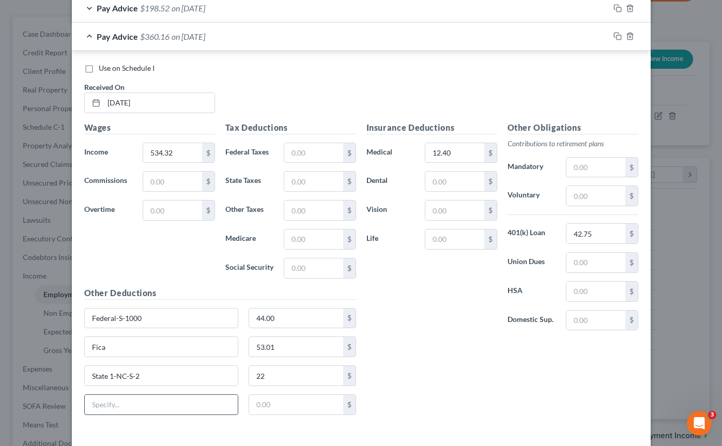
click at [153, 406] on input "text" at bounding box center [162, 405] width 154 height 20
type input "Child Support"
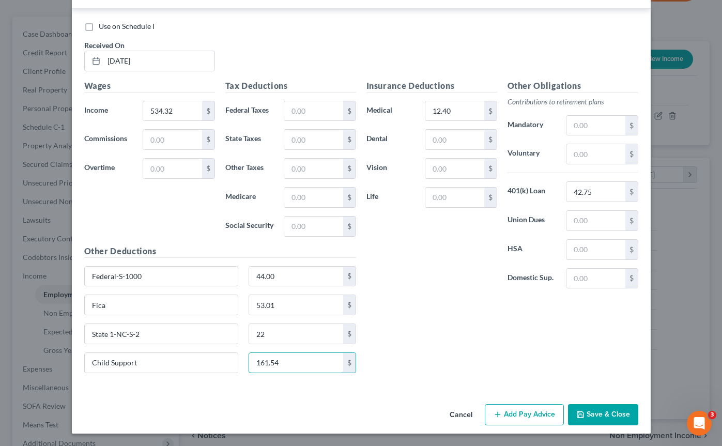
type input "161.54"
click at [529, 422] on button "Add Pay Advice" at bounding box center [524, 415] width 79 height 22
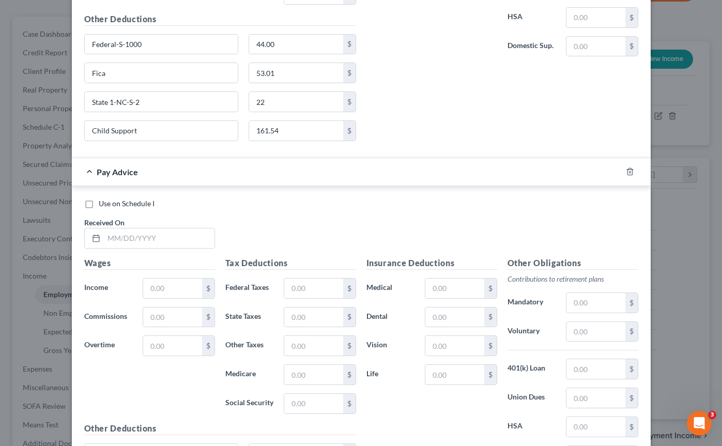
scroll to position [630, 0]
click at [182, 237] on input "text" at bounding box center [159, 237] width 111 height 20
type input "[DATE]"
click at [177, 286] on input "text" at bounding box center [172, 288] width 58 height 20
type input "534.32"
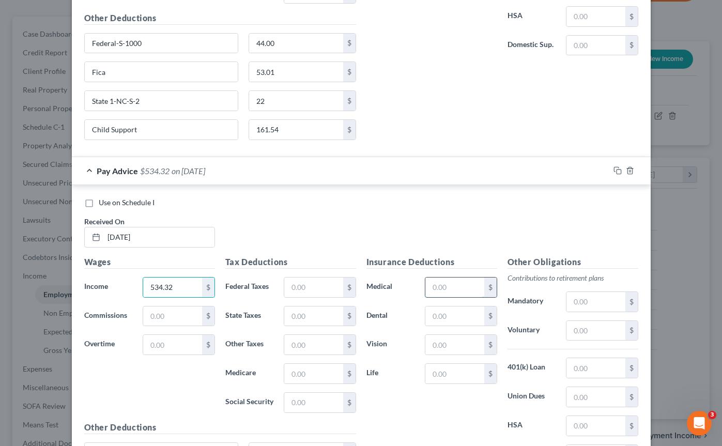
click at [457, 283] on input "text" at bounding box center [454, 288] width 58 height 20
type input "12.40"
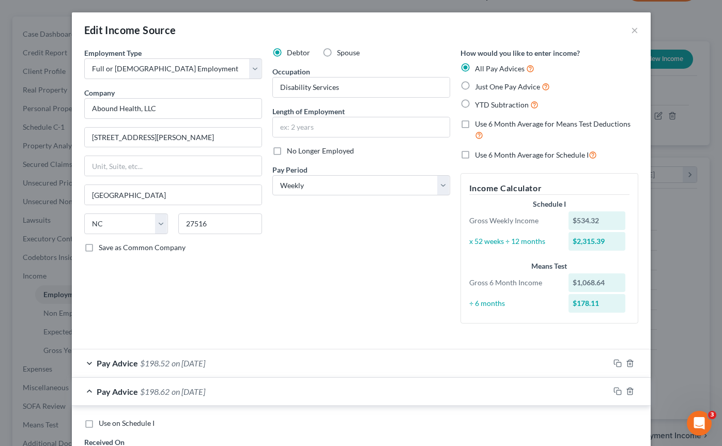
scroll to position [208, 0]
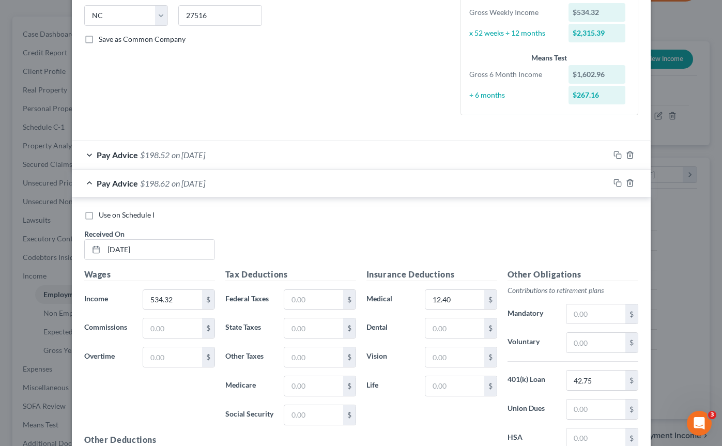
click at [489, 162] on div "Pay Advice $198.52 on 09/05/2025" at bounding box center [341, 154] width 538 height 27
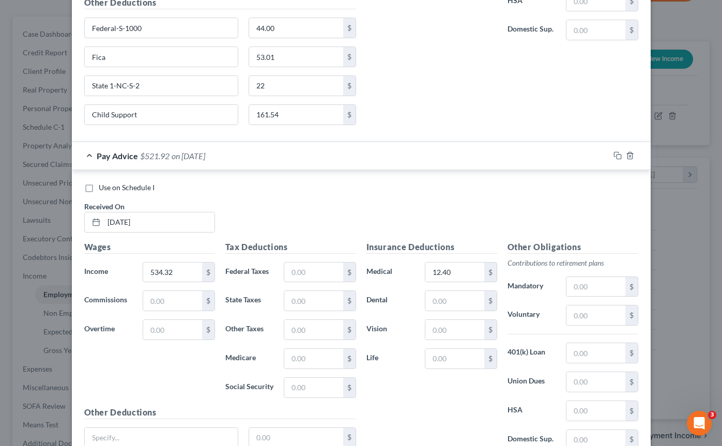
scroll to position [1118, 0]
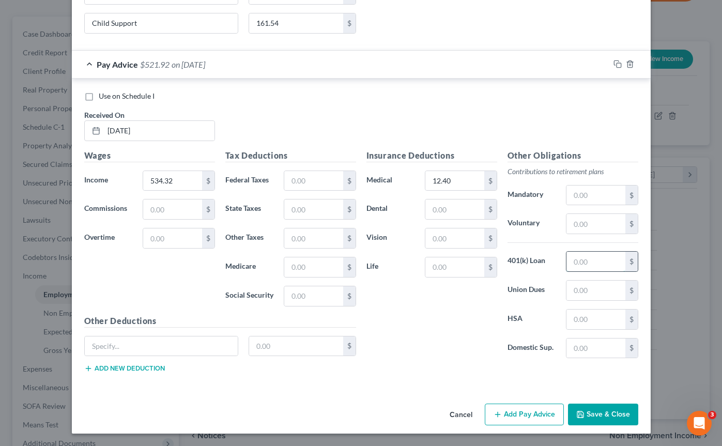
click at [588, 265] on input "text" at bounding box center [596, 262] width 58 height 20
type input "42.75"
click at [174, 347] on input "text" at bounding box center [162, 347] width 154 height 20
type input "Federal-S-1000"
click at [287, 344] on input "text" at bounding box center [296, 347] width 94 height 20
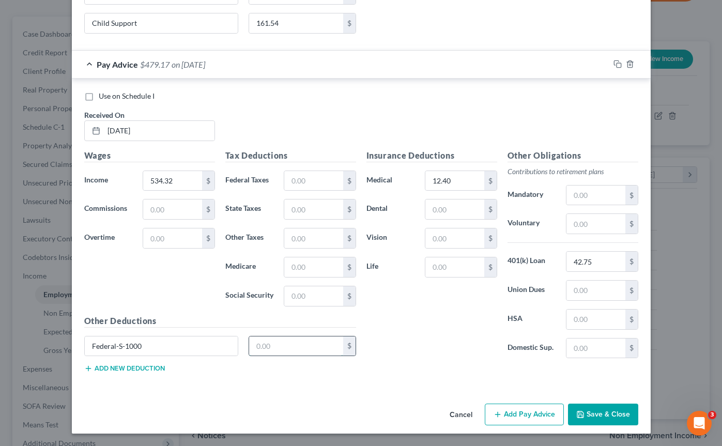
type input "44.00"
click at [144, 365] on button "Add new deduction" at bounding box center [124, 368] width 81 height 8
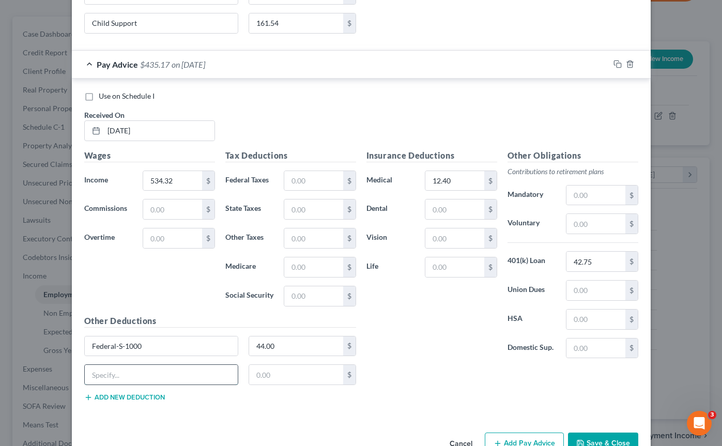
click at [145, 381] on input "text" at bounding box center [162, 375] width 154 height 20
type input "Fica"
click at [285, 369] on input "text" at bounding box center [296, 375] width 94 height 20
type input "53.01"
click at [149, 395] on button "Add new deduction" at bounding box center [124, 397] width 81 height 8
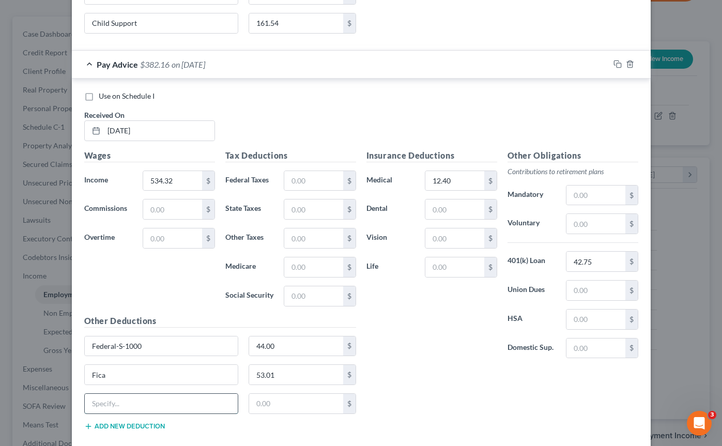
click at [164, 405] on input "text" at bounding box center [162, 404] width 154 height 20
paste input "State 1-NC-S-2"
type input "State 1-NC-S-2"
click at [279, 407] on input "text" at bounding box center [296, 404] width 94 height 20
type input "22.00"
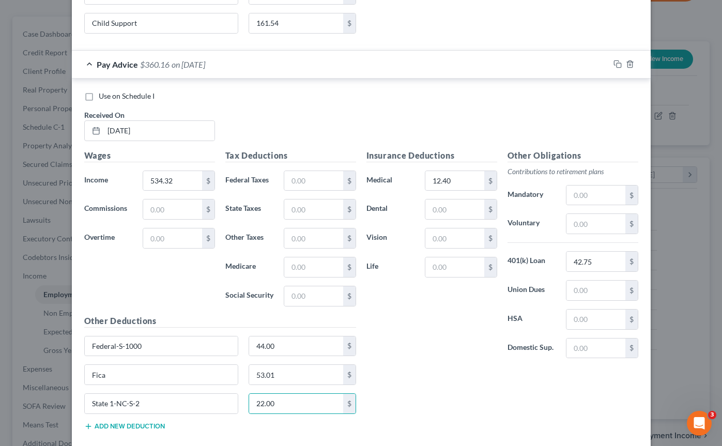
click at [151, 425] on button "Add new deduction" at bounding box center [124, 426] width 81 height 8
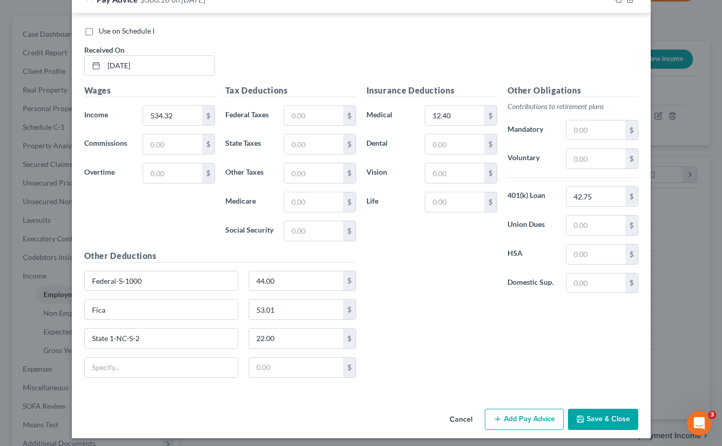
scroll to position [1186, 0]
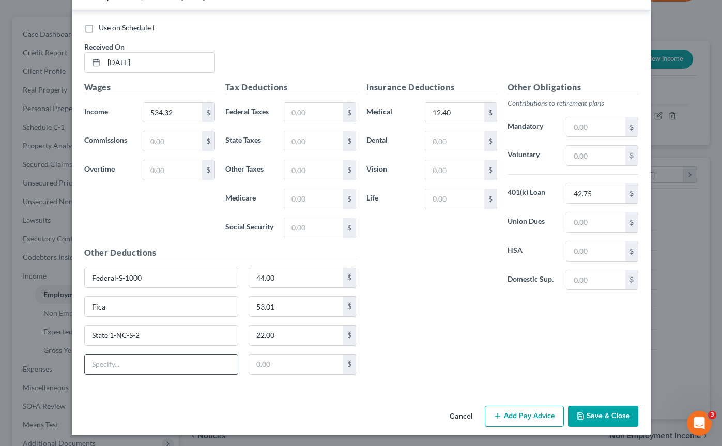
click at [143, 371] on input "text" at bounding box center [162, 365] width 154 height 20
type input "Child Support"
type input "161.54"
click at [526, 413] on button "Add Pay Advice" at bounding box center [524, 417] width 79 height 22
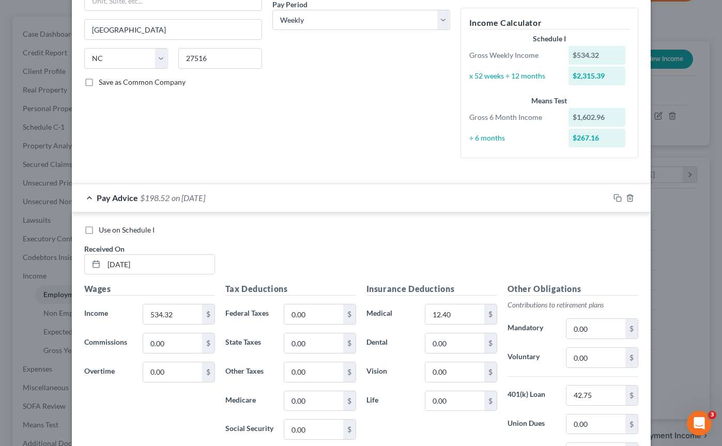
scroll to position [174, 0]
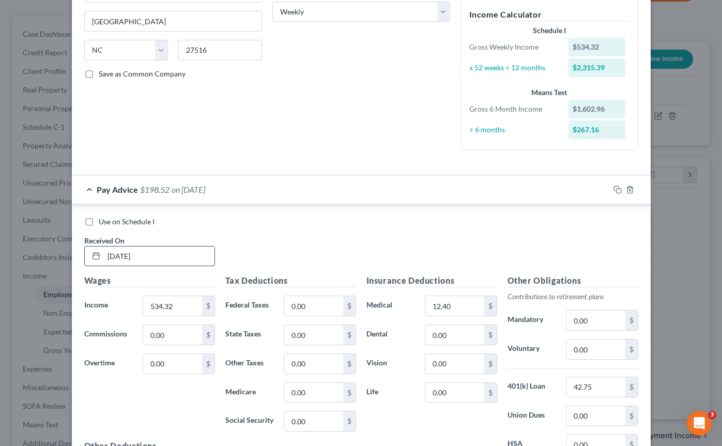
click at [157, 255] on input "[DATE]" at bounding box center [159, 257] width 111 height 20
click at [129, 256] on input "[DATE]" at bounding box center [159, 257] width 111 height 20
click at [127, 256] on input "[DATE]" at bounding box center [159, 257] width 111 height 20
type input "[DATE]"
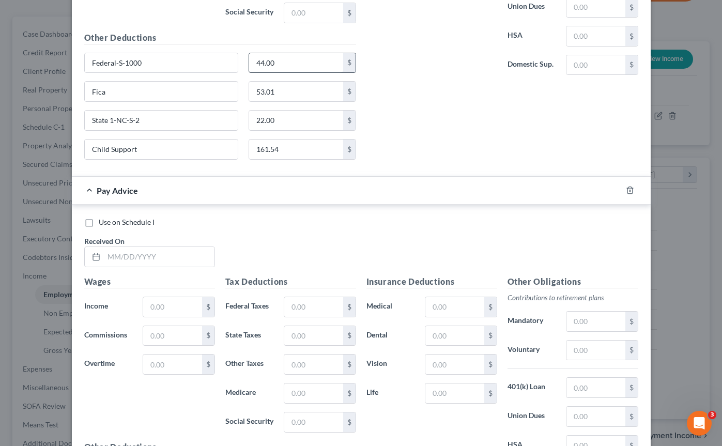
scroll to position [1411, 0]
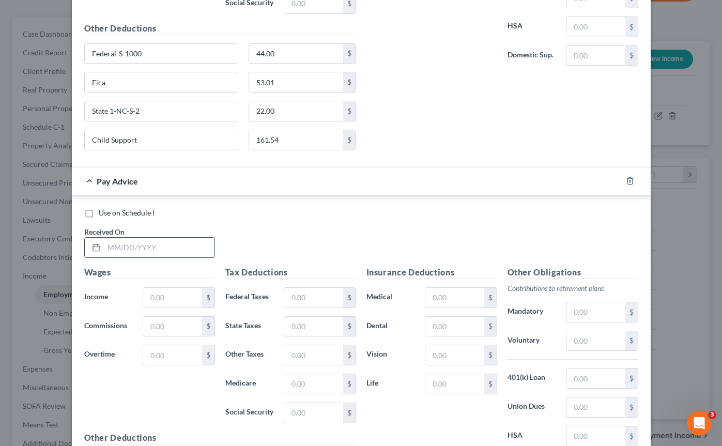
click at [177, 243] on input "text" at bounding box center [159, 248] width 111 height 20
type input "[DATE]"
click at [171, 294] on input "text" at bounding box center [172, 298] width 58 height 20
type input "534.32"
click at [448, 290] on input "text" at bounding box center [454, 298] width 58 height 20
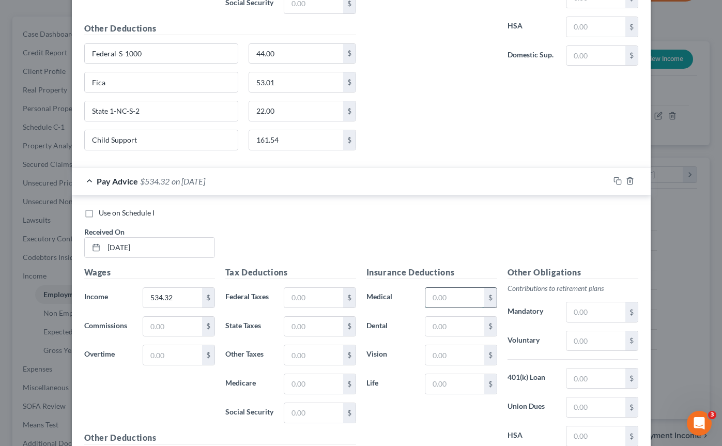
type input "12.40"
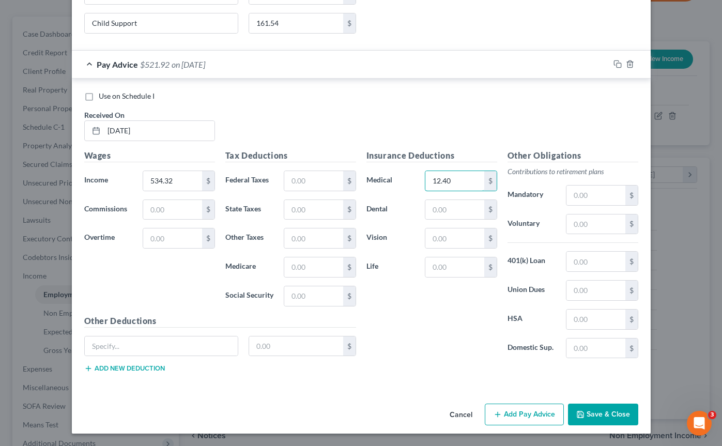
scroll to position [1527, 0]
click at [584, 270] on input "text" at bounding box center [596, 262] width 58 height 20
type input "42.75"
click at [189, 343] on input "text" at bounding box center [162, 347] width 154 height 20
type input "Federal-S-1000"
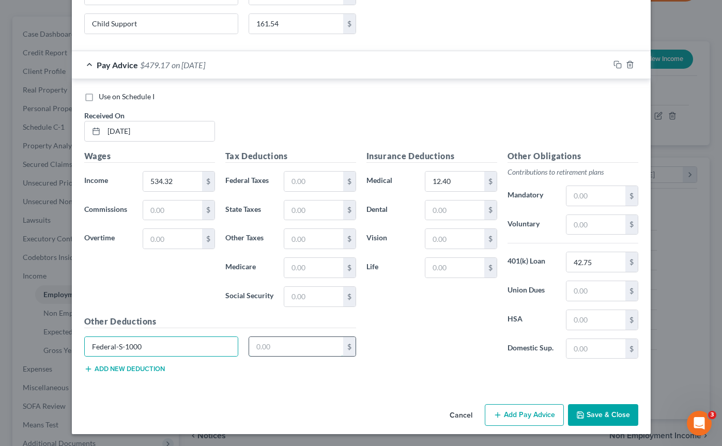
click at [289, 346] on input "text" at bounding box center [296, 347] width 94 height 20
type input "44.00"
click at [146, 371] on button "Add new deduction" at bounding box center [124, 369] width 81 height 8
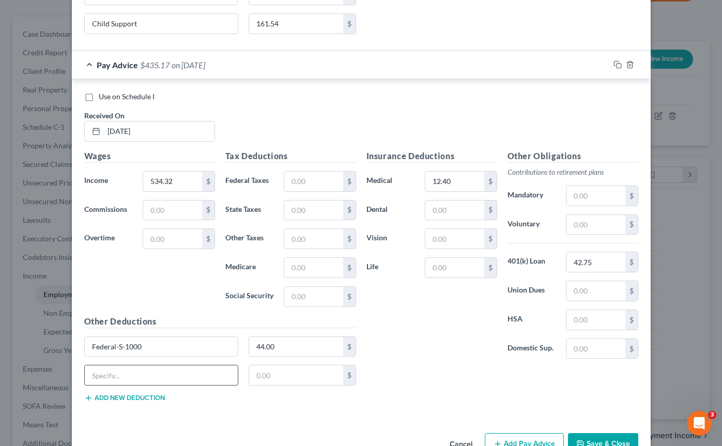
click at [139, 374] on input "text" at bounding box center [162, 375] width 154 height 20
type input "Fica"
click at [280, 374] on input "text" at bounding box center [296, 375] width 94 height 20
type input "53.01"
click at [150, 396] on button "Add new deduction" at bounding box center [124, 398] width 81 height 8
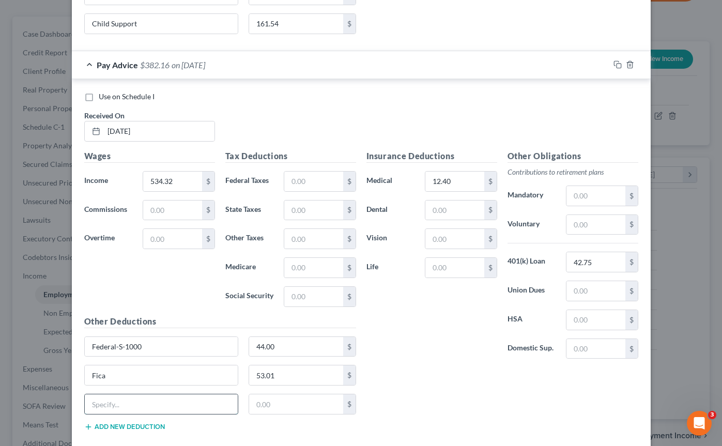
click at [142, 397] on input "text" at bounding box center [162, 404] width 154 height 20
paste input "State 1-NC-S-2"
type input "State 1-NC-S-2"
type input "22.00"
click at [111, 429] on button "Add new deduction" at bounding box center [124, 427] width 81 height 8
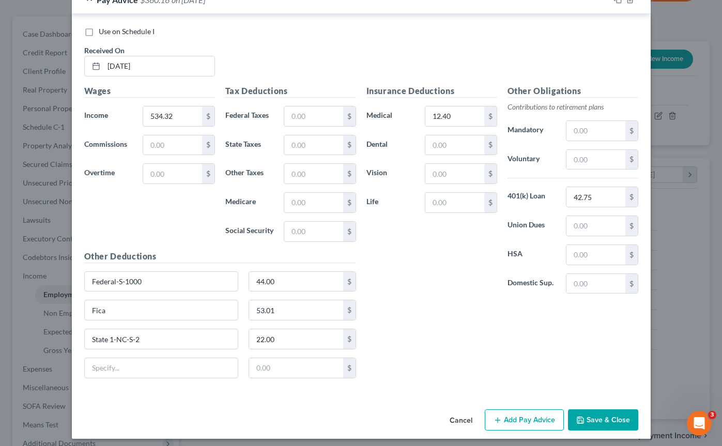
scroll to position [1598, 0]
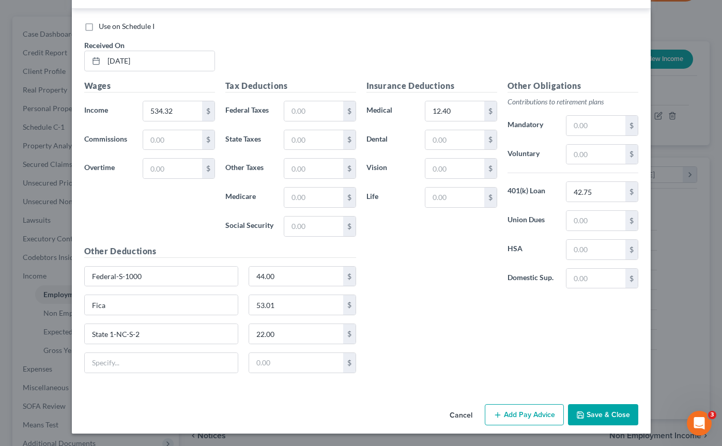
click at [135, 347] on div "State 1-NC-S-2 22.00 $" at bounding box center [220, 338] width 282 height 29
click at [135, 353] on input "text" at bounding box center [162, 363] width 154 height 20
type input "h"
type input "Child Support"
type input "161.54"
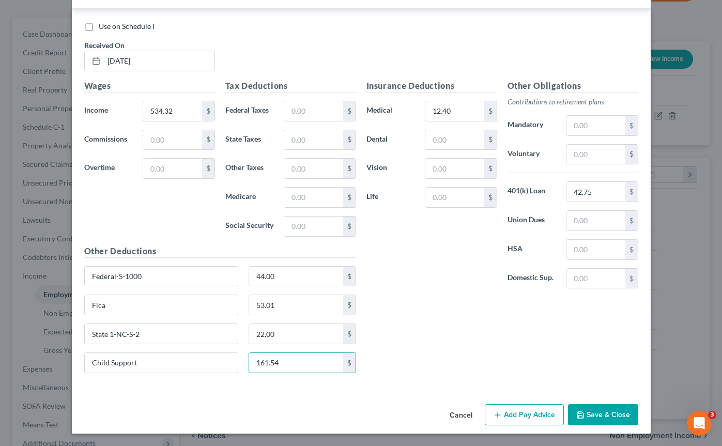
click at [507, 404] on button "Add Pay Advice" at bounding box center [524, 415] width 79 height 22
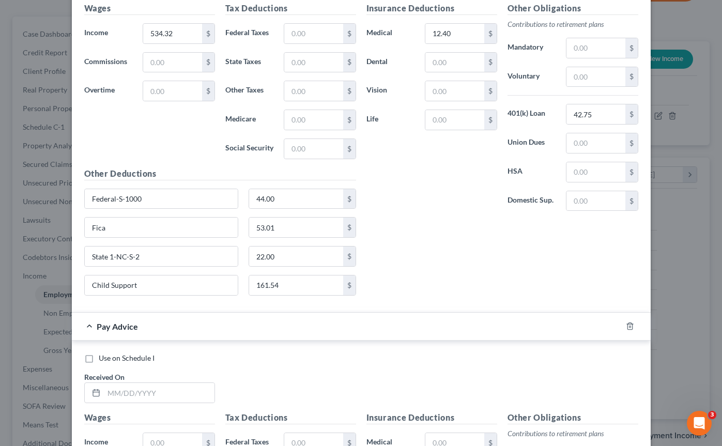
scroll to position [1722, 0]
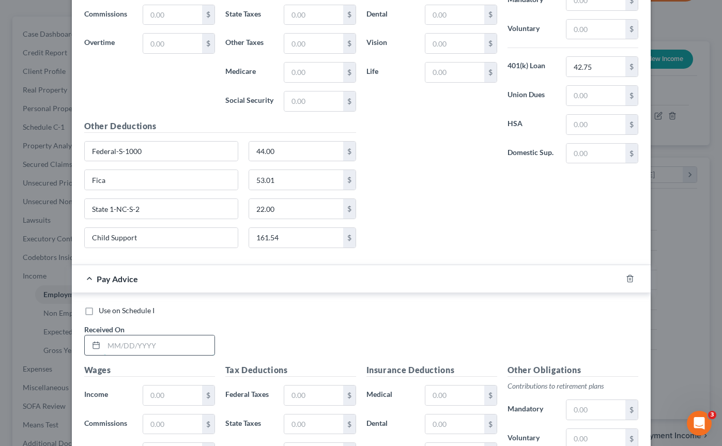
click at [178, 342] on input "text" at bounding box center [159, 345] width 111 height 20
type input "[DATE]"
click at [171, 393] on input "text" at bounding box center [172, 396] width 58 height 20
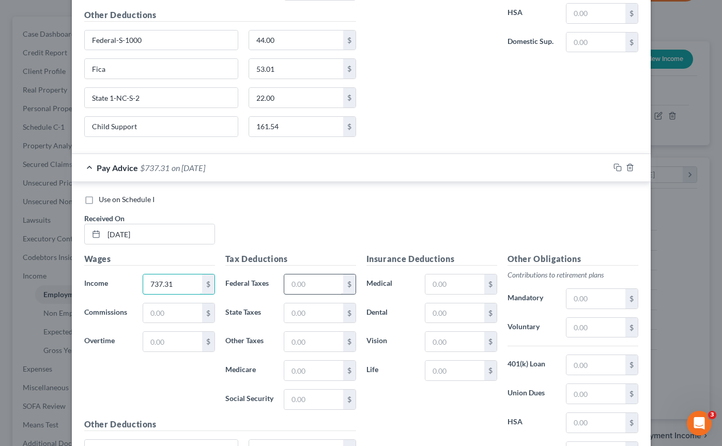
scroll to position [1842, 0]
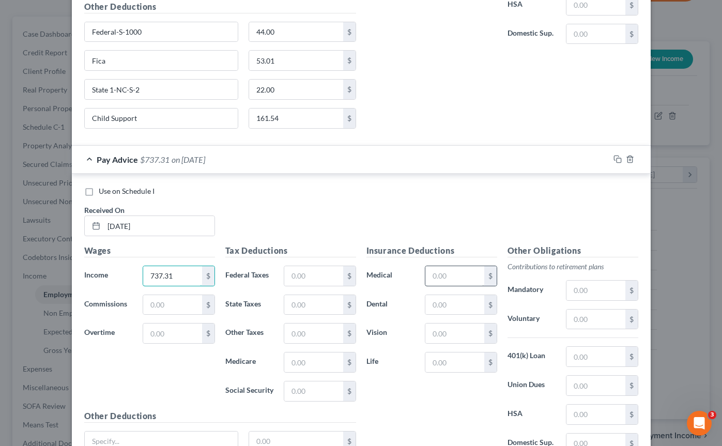
type input "737.31"
click at [455, 271] on input "text" at bounding box center [454, 276] width 58 height 20
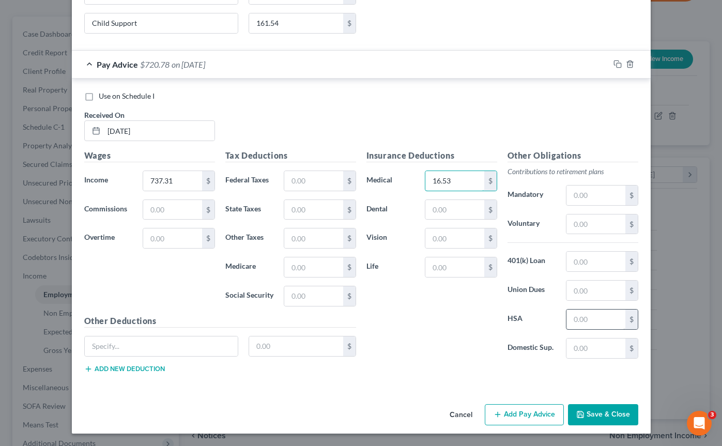
scroll to position [1936, 0]
type input "16.53"
click at [572, 261] on input "text" at bounding box center [596, 262] width 58 height 20
type input "57.00"
click at [176, 352] on input "text" at bounding box center [162, 347] width 154 height 20
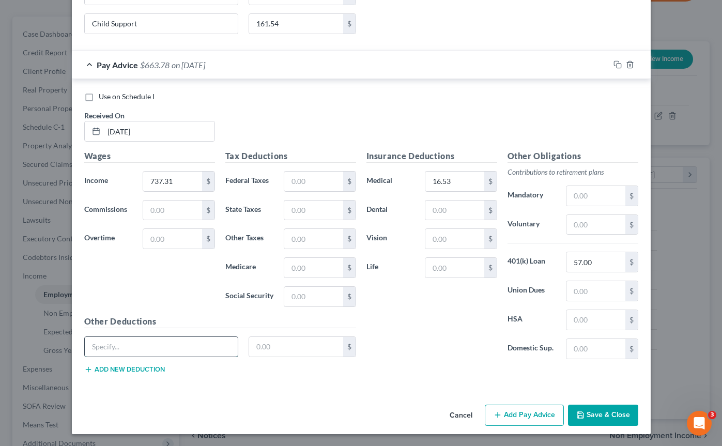
type input "Federal-S-1000"
click at [289, 350] on input "text" at bounding box center [296, 347] width 94 height 20
type input "78.00"
click at [145, 372] on button "Add new deduction" at bounding box center [124, 369] width 81 height 8
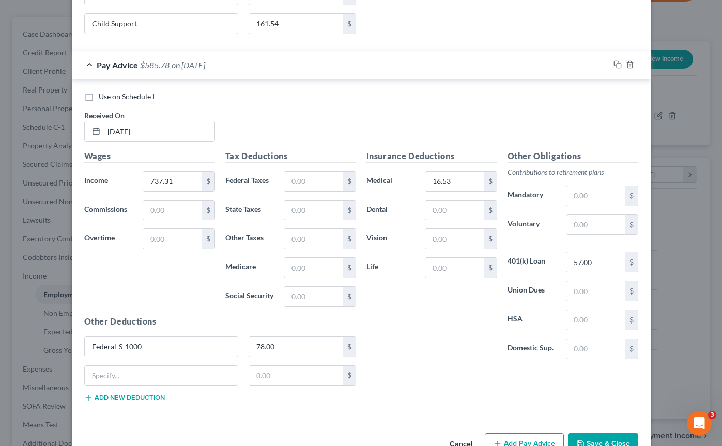
scroll to position [1966, 0]
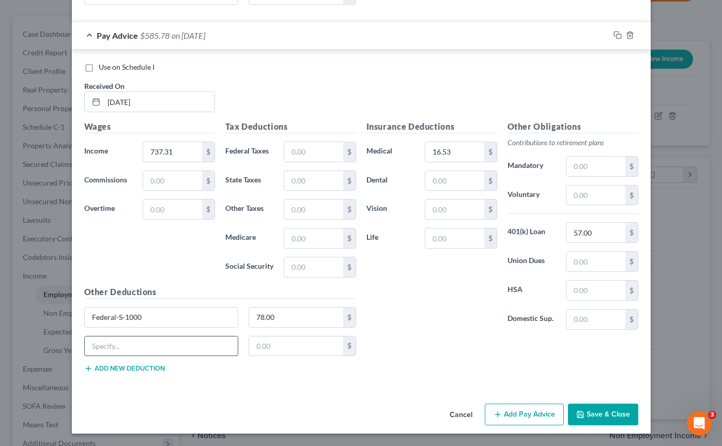
click at [141, 341] on input "text" at bounding box center [162, 347] width 154 height 20
type input "Fica"
click at [267, 348] on input "text" at bounding box center [296, 347] width 94 height 20
type input "70.68"
click at [147, 371] on button "Add new deduction" at bounding box center [124, 368] width 81 height 8
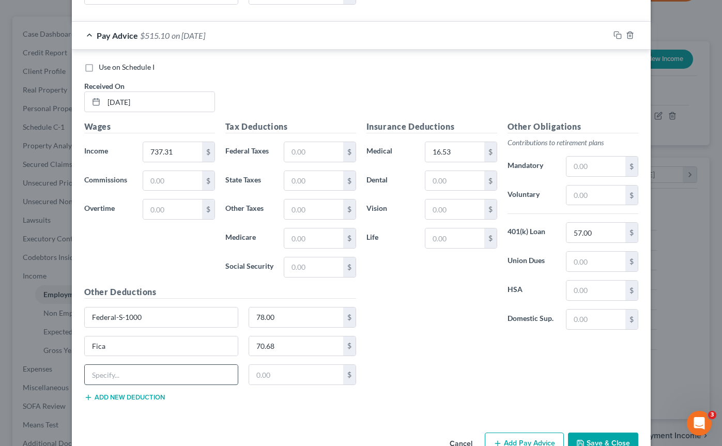
click at [149, 373] on input "text" at bounding box center [162, 375] width 154 height 20
paste input "State 1-NC-S-2"
type input "State 1-NC-S-2"
click at [279, 373] on input "text" at bounding box center [296, 375] width 94 height 20
type input "34.00"
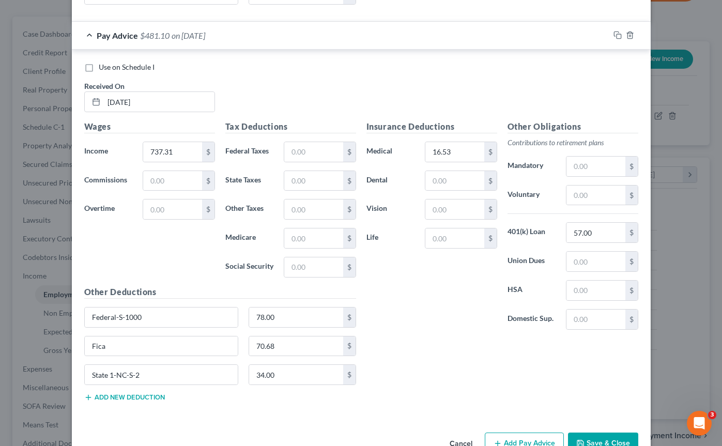
click at [155, 397] on button "Add new deduction" at bounding box center [124, 397] width 81 height 8
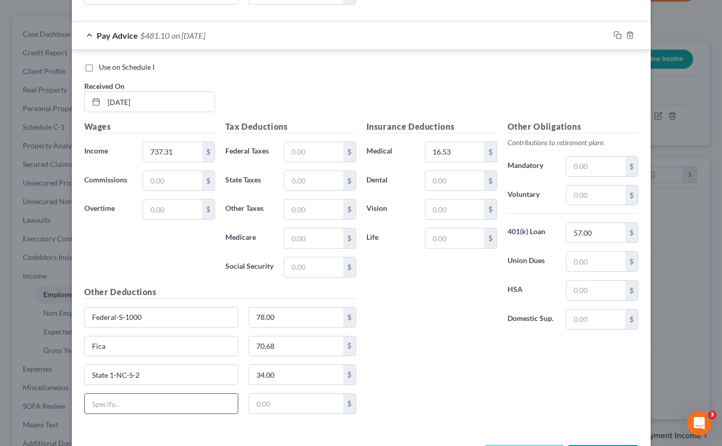
click at [157, 401] on input "text" at bounding box center [162, 404] width 154 height 20
type input "Child Support"
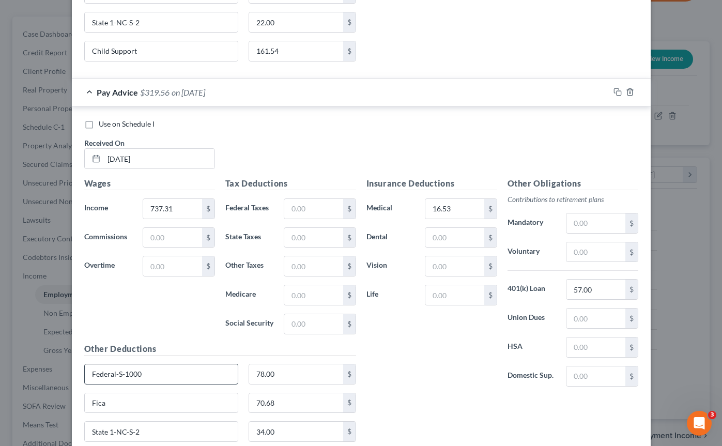
scroll to position [1888, 0]
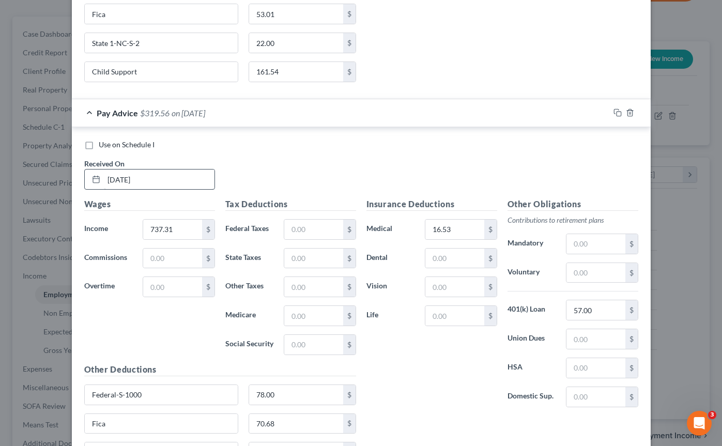
type input "161.54"
drag, startPoint x: 154, startPoint y: 180, endPoint x: 99, endPoint y: 179, distance: 54.8
click at [99, 179] on div "[DATE]" at bounding box center [149, 179] width 131 height 21
click at [248, 149] on div "Use on Schedule I" at bounding box center [361, 145] width 554 height 10
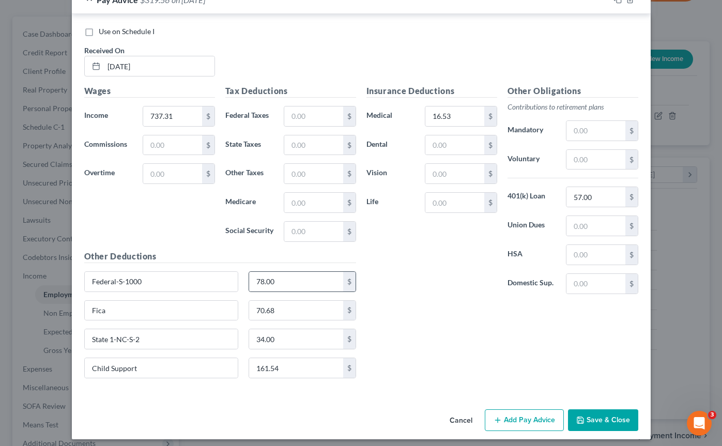
scroll to position [2007, 0]
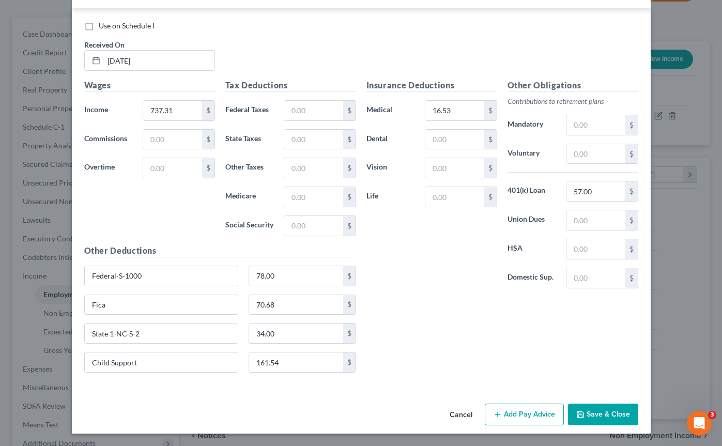
click at [511, 410] on button "Add Pay Advice" at bounding box center [524, 415] width 79 height 22
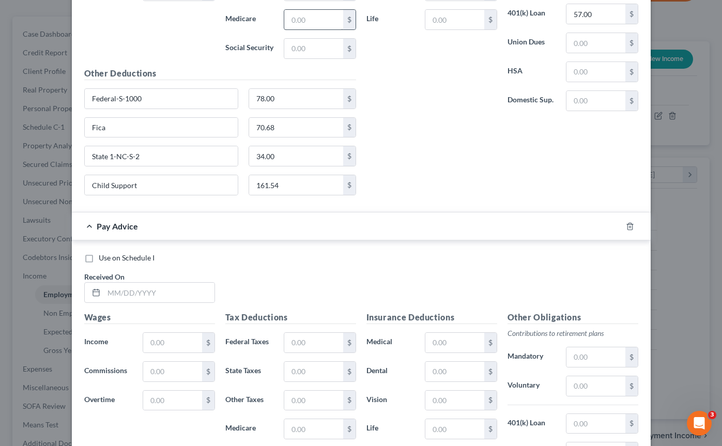
scroll to position [2219, 0]
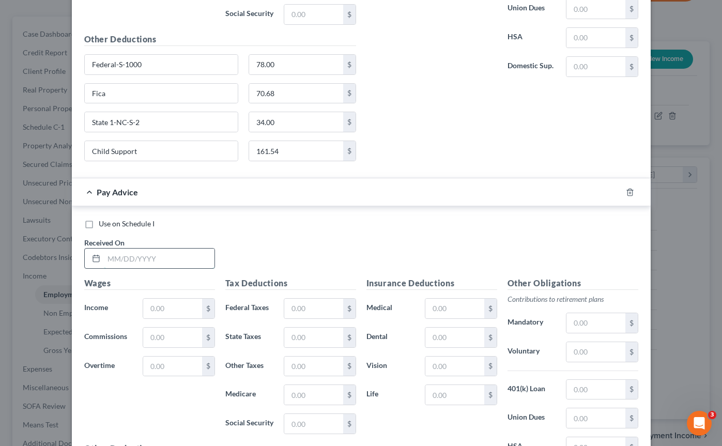
click at [180, 249] on input "text" at bounding box center [159, 259] width 111 height 20
type input "[DATE]"
click at [173, 307] on input "text" at bounding box center [172, 309] width 58 height 20
click at [179, 306] on input "text" at bounding box center [172, 309] width 58 height 20
type input "534.32"
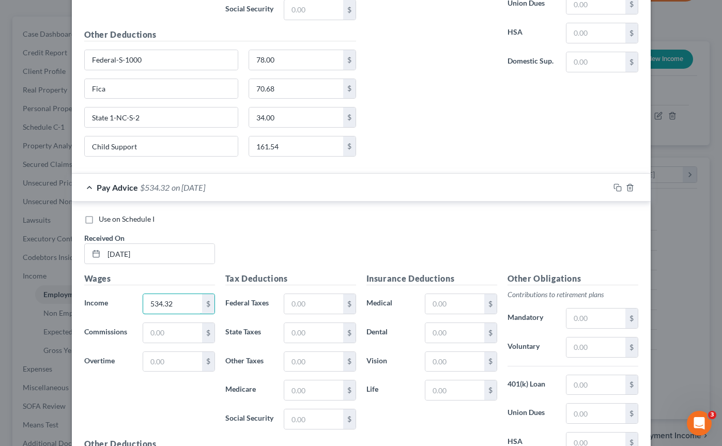
scroll to position [2224, 0]
click at [441, 297] on input "text" at bounding box center [454, 303] width 58 height 20
type input "12.40"
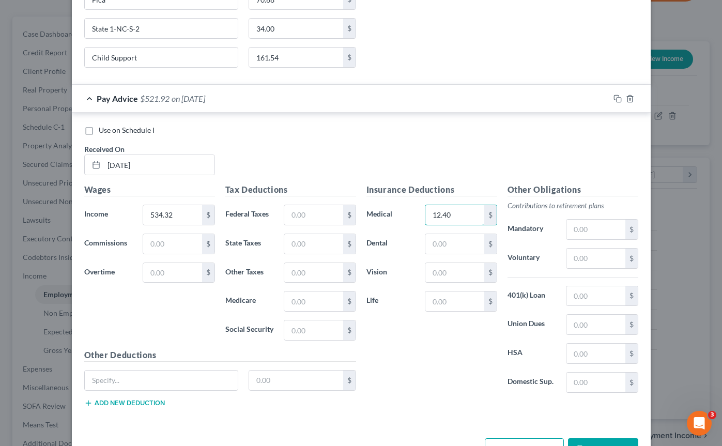
scroll to position [2314, 0]
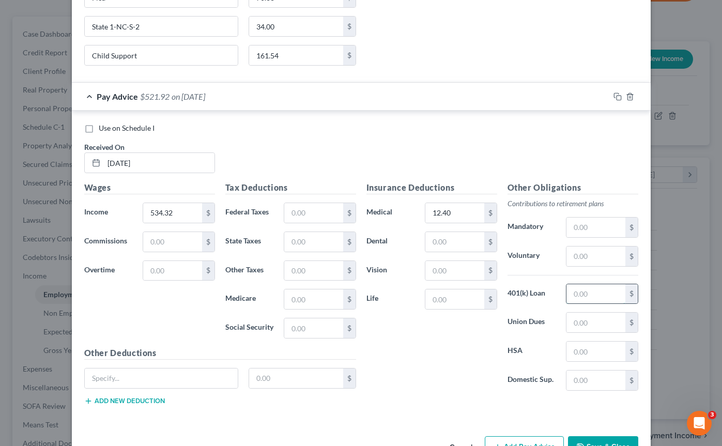
click at [587, 291] on input "text" at bounding box center [596, 294] width 58 height 20
type input "42.75"
click at [178, 379] on input "text" at bounding box center [162, 379] width 154 height 20
type input "Federal-S-1000"
click at [288, 374] on input "text" at bounding box center [296, 379] width 94 height 20
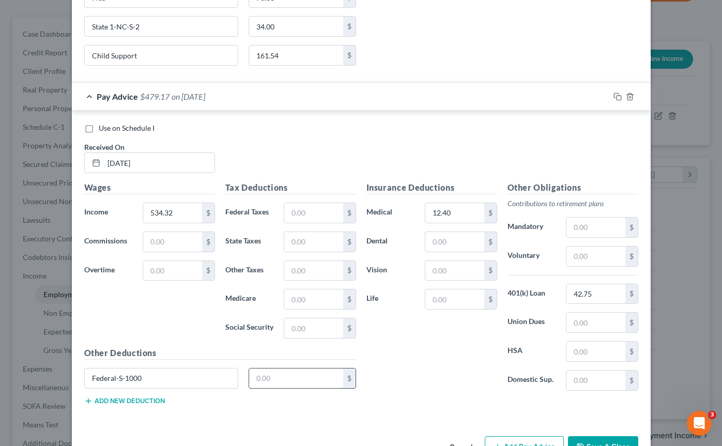
type input "44.00"
click at [141, 403] on button "Add new deduction" at bounding box center [124, 401] width 81 height 8
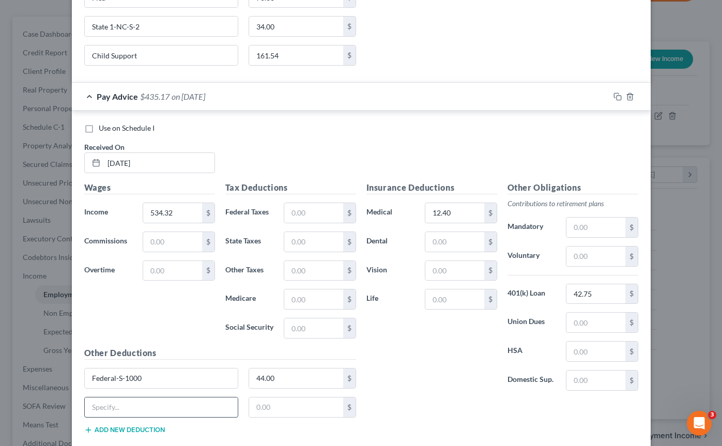
click at [141, 407] on input "text" at bounding box center [162, 408] width 154 height 20
type input "Fica"
click at [292, 395] on div "Federal-S-1000 44.00 $" at bounding box center [220, 382] width 282 height 29
click at [292, 405] on input "text" at bounding box center [296, 408] width 94 height 20
type input "53.01"
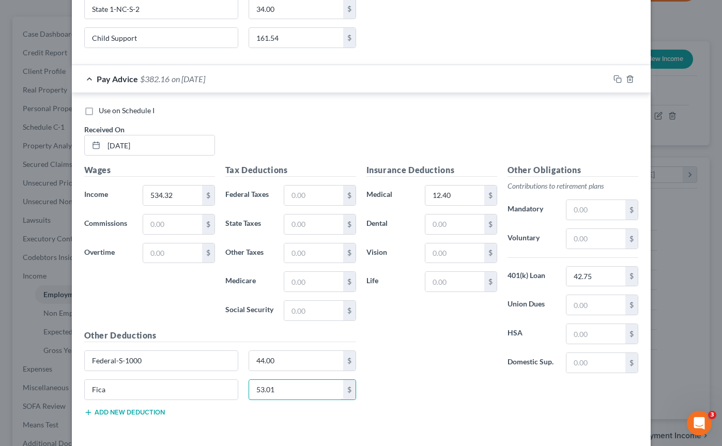
scroll to position [2333, 0]
click at [134, 408] on button "Add new deduction" at bounding box center [124, 411] width 81 height 8
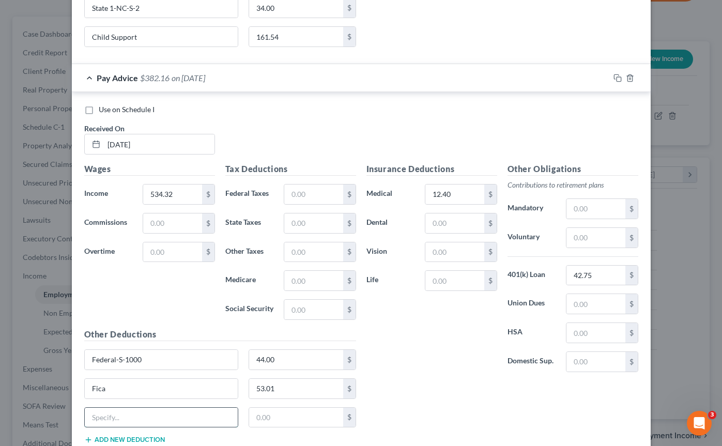
click at [134, 414] on input "text" at bounding box center [162, 418] width 154 height 20
paste input "[08/15]"
type input "[08/15]"
drag, startPoint x: 197, startPoint y: 409, endPoint x: 134, endPoint y: 427, distance: 65.6
click at [134, 427] on div "[08/15]" at bounding box center [161, 417] width 155 height 21
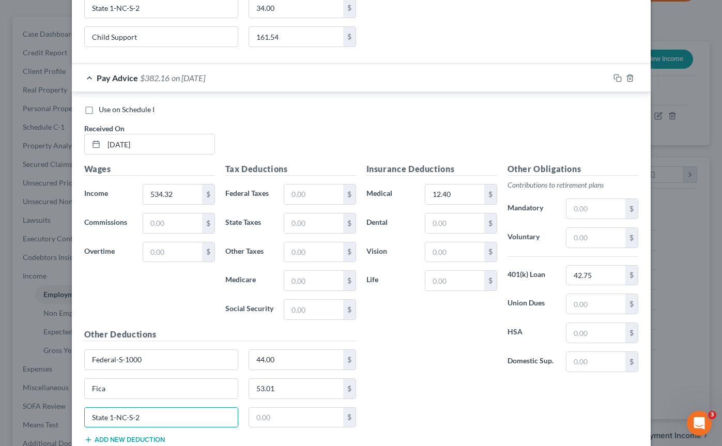
type input "State 1-NC-S-2"
drag, startPoint x: 154, startPoint y: 418, endPoint x: 83, endPoint y: 417, distance: 71.3
click at [83, 417] on div "State 1-NC-S-2" at bounding box center [161, 417] width 165 height 21
click at [283, 419] on input "text" at bounding box center [296, 418] width 94 height 20
type input "22.00"
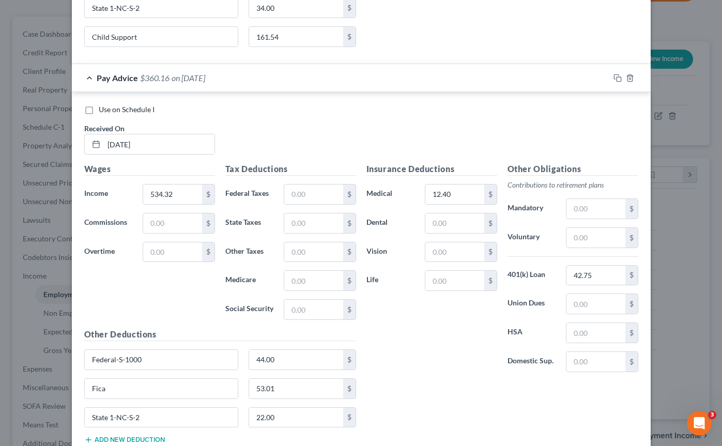
click at [139, 437] on button "Add new deduction" at bounding box center [124, 440] width 81 height 8
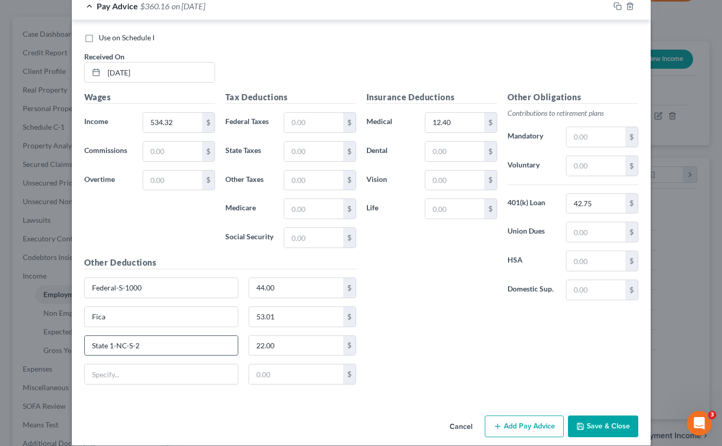
scroll to position [2406, 0]
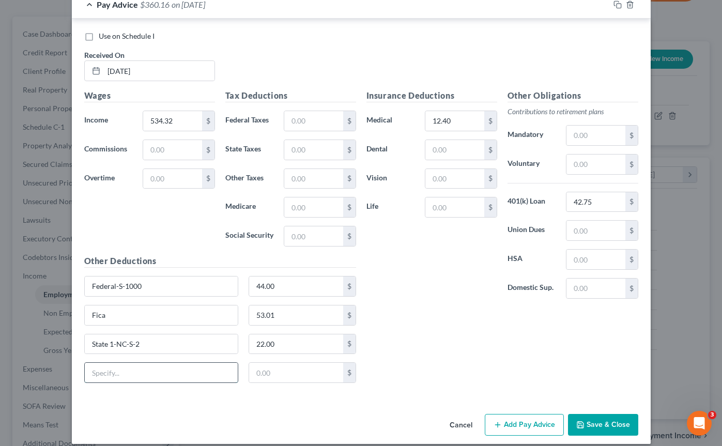
click at [138, 372] on input "text" at bounding box center [162, 373] width 154 height 20
type input "Child Support"
type input "161.54"
click at [451, 333] on div "Insurance Deductions Medical 12.40 $ Dental $ Vision $ Life $ Other Obligations…" at bounding box center [502, 240] width 282 height 302
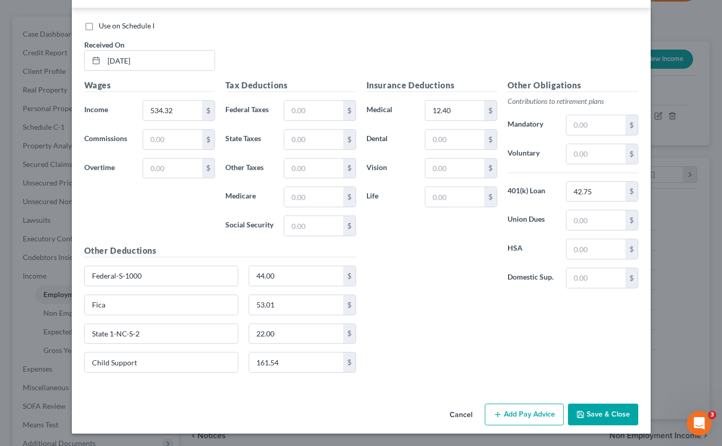
click at [511, 414] on button "Add Pay Advice" at bounding box center [524, 415] width 79 height 22
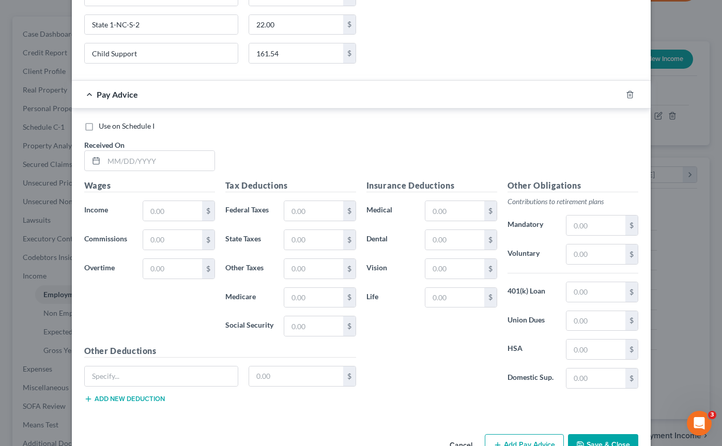
scroll to position [2726, 0]
click at [129, 162] on input "text" at bounding box center [159, 160] width 111 height 20
type input "[DATE]"
click at [173, 207] on input "text" at bounding box center [172, 211] width 58 height 20
type input "534.32"
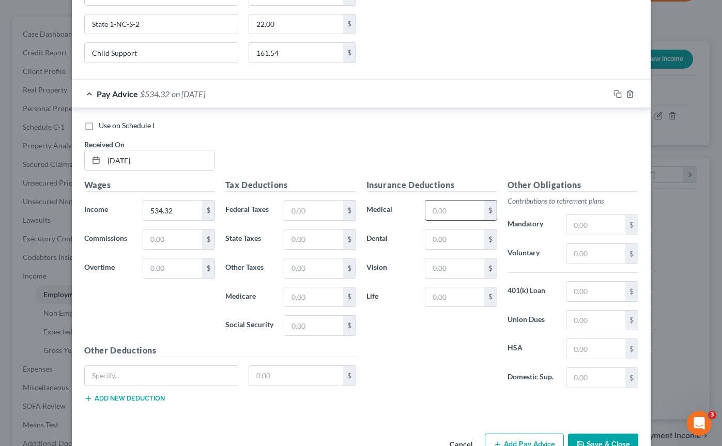
click at [439, 210] on input "text" at bounding box center [454, 211] width 58 height 20
type input "12.40"
click at [586, 295] on input "text" at bounding box center [596, 292] width 58 height 20
type input "42.75"
click at [182, 370] on input "text" at bounding box center [162, 376] width 154 height 20
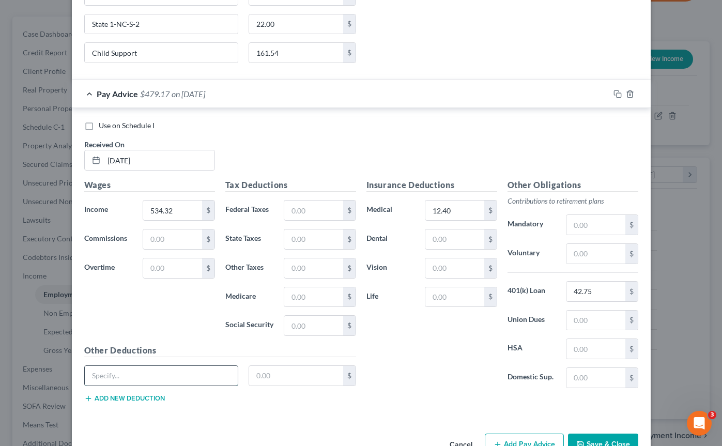
type input "Federal-S-1000"
click at [281, 375] on input "text" at bounding box center [296, 376] width 94 height 20
type input "44.00"
click at [142, 401] on button "Add new deduction" at bounding box center [124, 398] width 81 height 8
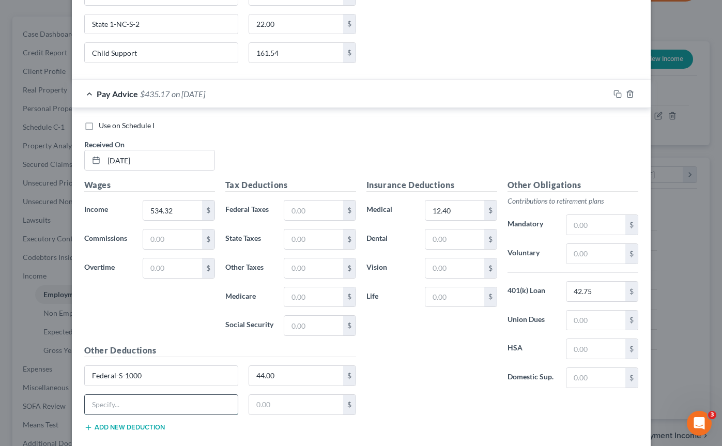
click at [142, 402] on input "text" at bounding box center [162, 405] width 154 height 20
type input "Fica"
click at [264, 400] on input "text" at bounding box center [296, 405] width 94 height 20
type input "53.01"
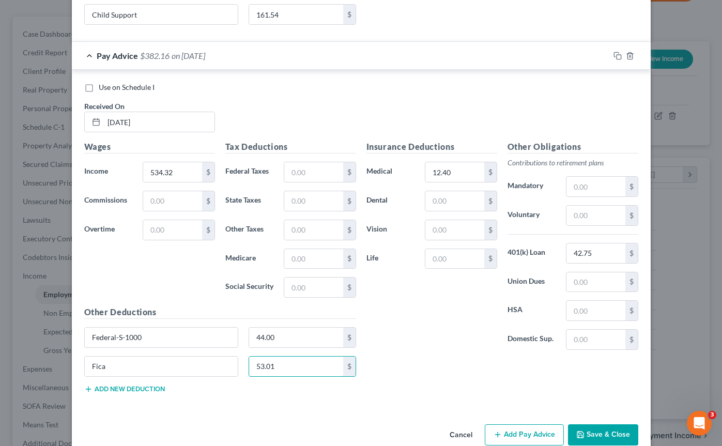
scroll to position [2777, 0]
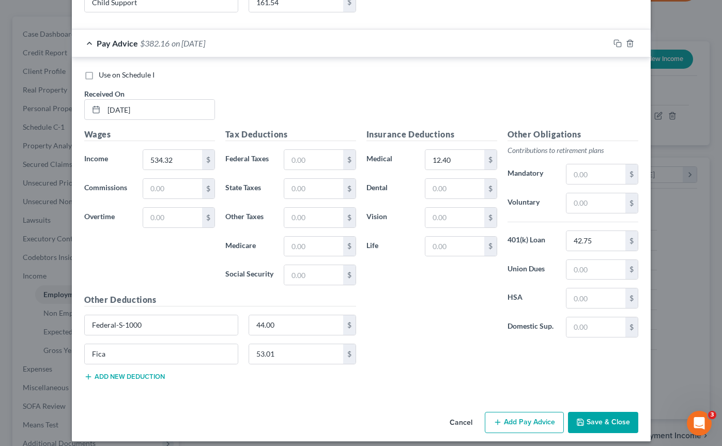
click at [141, 371] on div "Fica 53.01 $" at bounding box center [220, 358] width 282 height 29
click at [138, 375] on button "Add new deduction" at bounding box center [124, 377] width 81 height 8
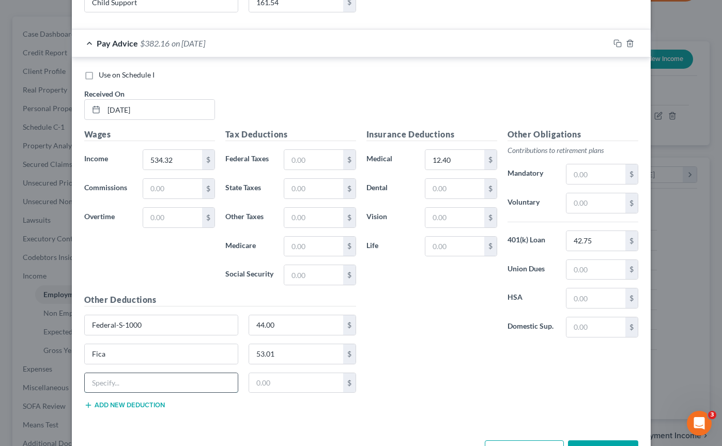
click at [138, 383] on input "text" at bounding box center [162, 383] width 154 height 20
paste input "State 1-NC-S-2"
type input "State 1-NC-S-2"
click at [294, 383] on input "text" at bounding box center [296, 383] width 94 height 20
type input "22.00"
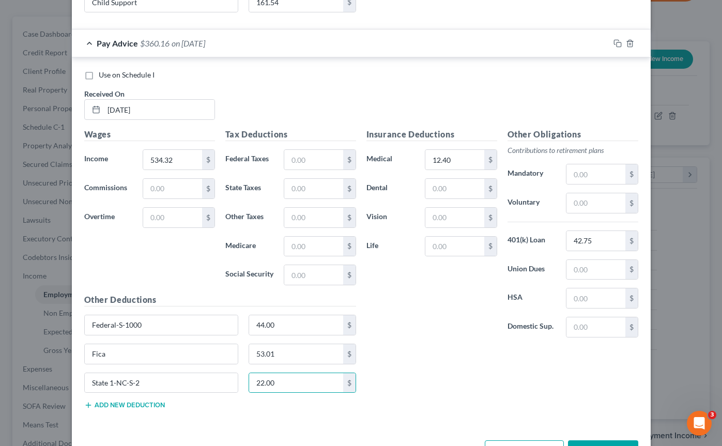
click at [132, 408] on button "Add new deduction" at bounding box center [124, 405] width 81 height 8
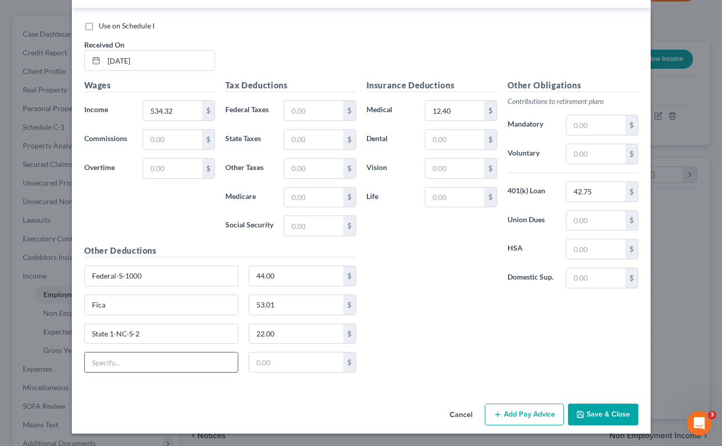
click at [130, 364] on input "text" at bounding box center [162, 363] width 154 height 20
type input "Child Support"
type input "161.54"
click at [595, 415] on button "Save & Close" at bounding box center [603, 415] width 70 height 22
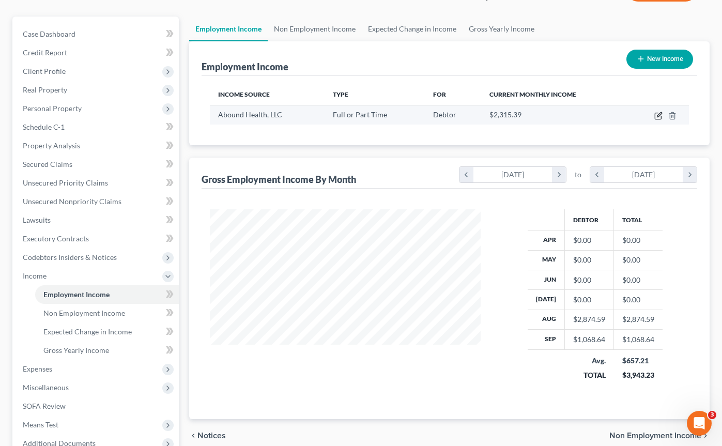
click at [661, 115] on icon "button" at bounding box center [658, 116] width 6 height 6
select select "0"
select select "28"
select select "3"
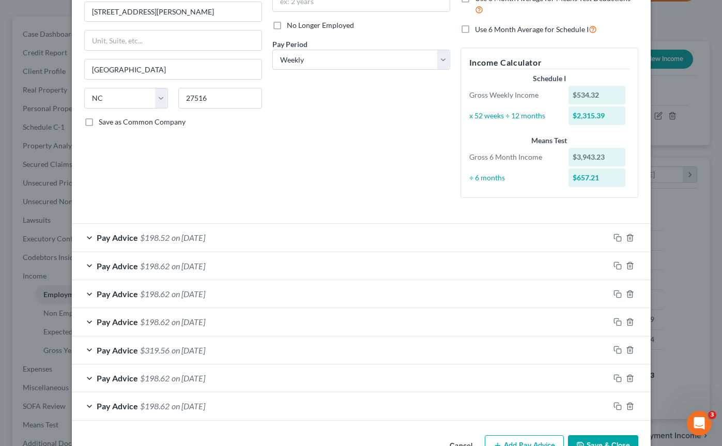
scroll to position [157, 0]
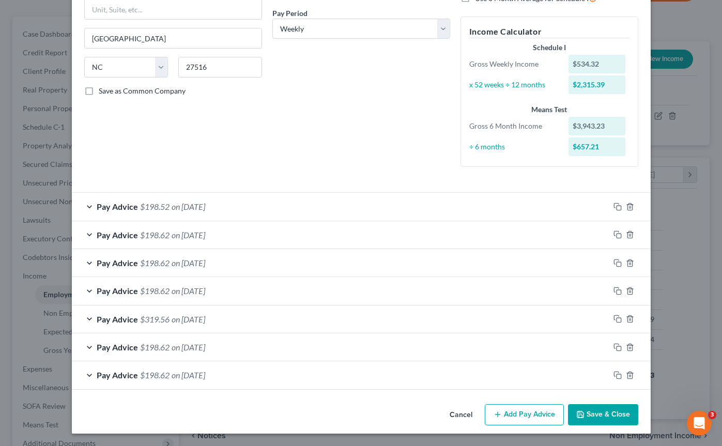
click at [499, 415] on line "button" at bounding box center [497, 415] width 5 height 0
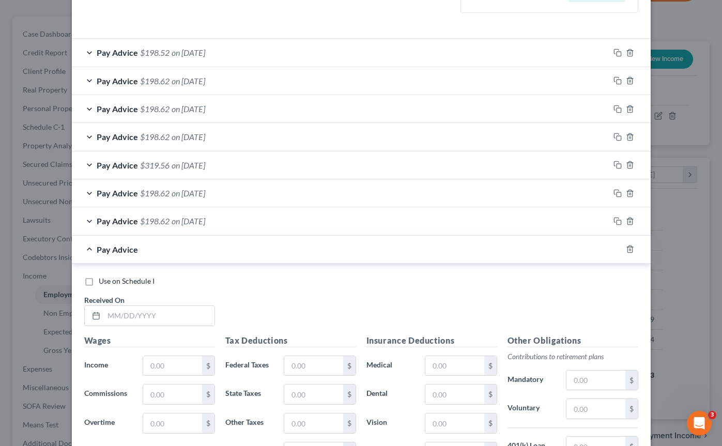
scroll to position [329, 0]
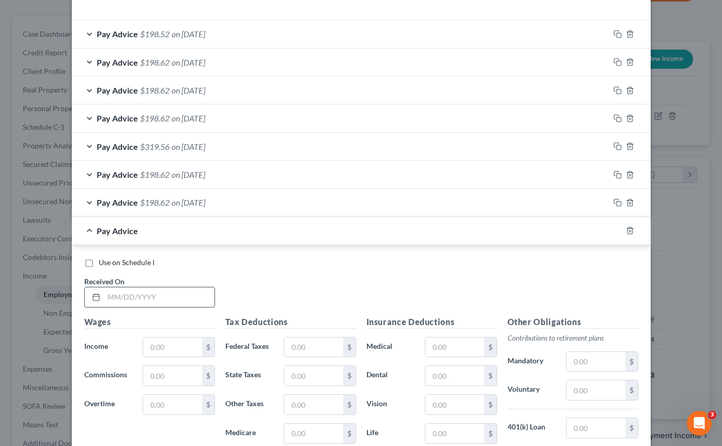
click at [134, 301] on input "text" at bounding box center [159, 297] width 111 height 20
type input "[DATE]"
click at [179, 349] on input "text" at bounding box center [172, 348] width 58 height 20
type input "534.32"
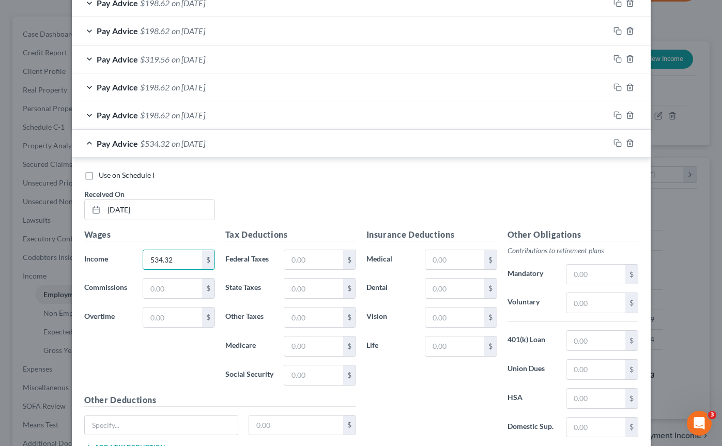
scroll to position [434, 0]
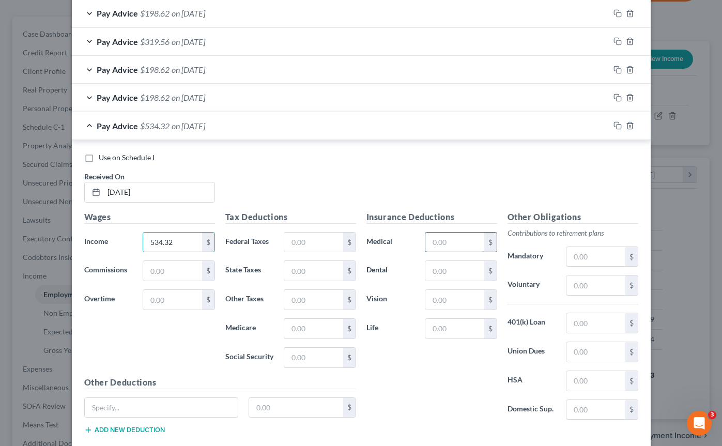
click at [462, 236] on input "text" at bounding box center [454, 243] width 58 height 20
type input "12.40"
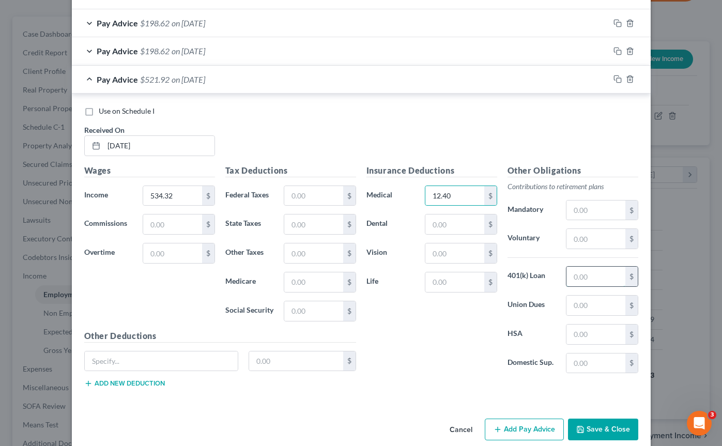
click at [586, 282] on input "text" at bounding box center [596, 277] width 58 height 20
type input "42.75"
click at [180, 371] on div at bounding box center [161, 361] width 155 height 21
click at [177, 365] on input "text" at bounding box center [162, 362] width 154 height 20
type input "Federal-S-1000"
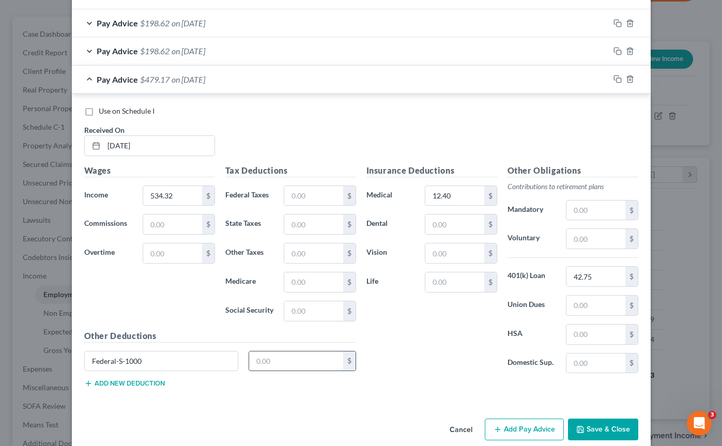
click at [292, 355] on input "text" at bounding box center [296, 362] width 94 height 20
type input "44.00"
click at [142, 391] on div "Other Deductions Federal-S-1000 44.00 $ Add new deduction" at bounding box center [220, 363] width 282 height 67
click at [140, 383] on button "Add new deduction" at bounding box center [124, 383] width 81 height 8
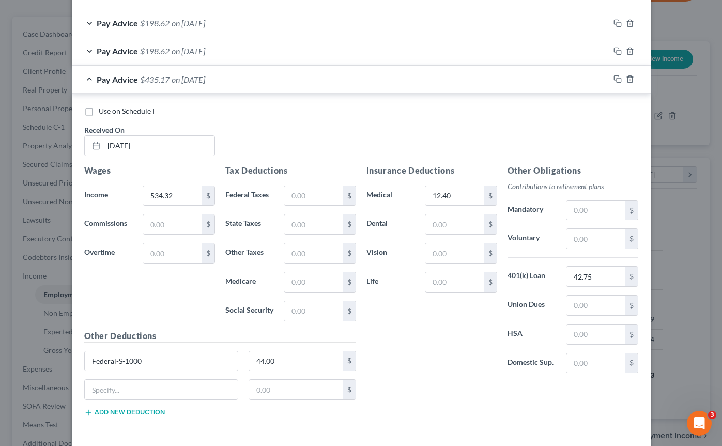
scroll to position [510, 0]
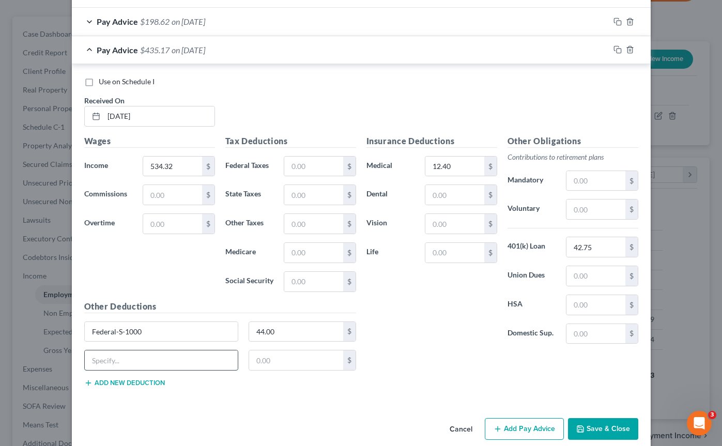
click at [136, 364] on input "text" at bounding box center [162, 360] width 154 height 20
type input "Fica"
click at [269, 359] on input "text" at bounding box center [296, 360] width 94 height 20
type input "53.01"
click at [148, 383] on button "Add new deduction" at bounding box center [124, 383] width 81 height 8
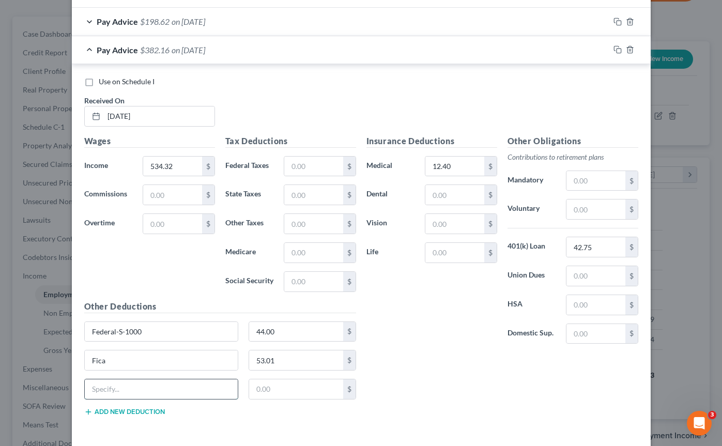
click at [154, 397] on input "text" at bounding box center [162, 389] width 154 height 20
paste input "State 1-NC-S-2"
type input "State 1-NC-S-2"
click at [261, 393] on input "text" at bounding box center [296, 389] width 94 height 20
type input "22.00"
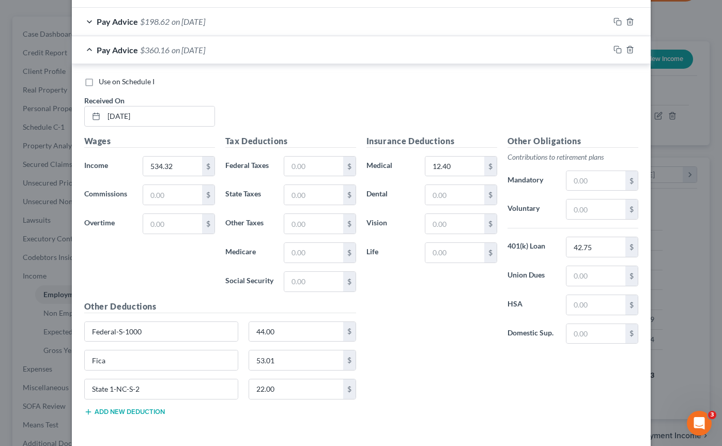
click at [136, 413] on button "Add new deduction" at bounding box center [124, 412] width 81 height 8
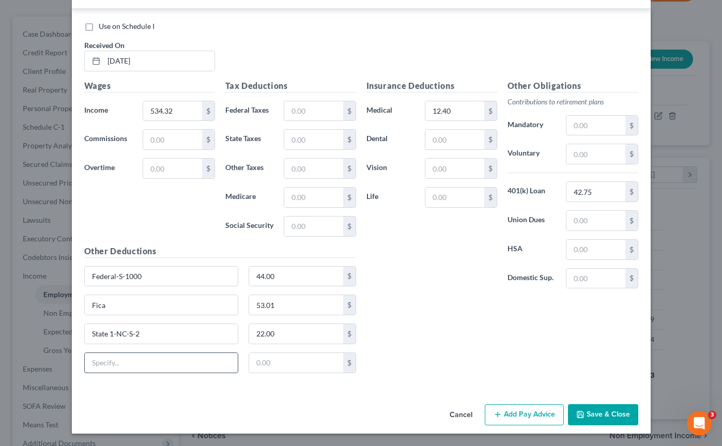
click at [133, 365] on input "text" at bounding box center [162, 363] width 154 height 20
type input "Child Support"
type input "161.54"
click at [515, 412] on button "Add Pay Advice" at bounding box center [524, 415] width 79 height 22
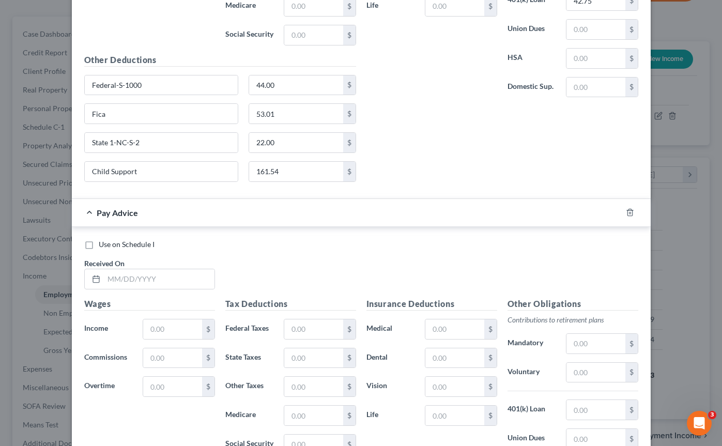
scroll to position [905, 0]
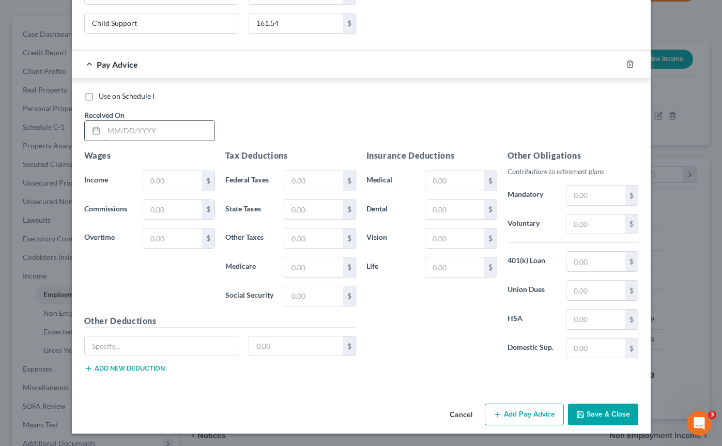
click at [150, 140] on input "text" at bounding box center [159, 131] width 111 height 20
type input "07/06/2025"
drag, startPoint x: 175, startPoint y: 127, endPoint x: 60, endPoint y: 127, distance: 114.2
click at [60, 127] on div "Edit Income Source × Employment Type * Select Full or Part Time Employment Self…" at bounding box center [361, 223] width 722 height 446
click at [628, 69] on div at bounding box center [636, 64] width 29 height 17
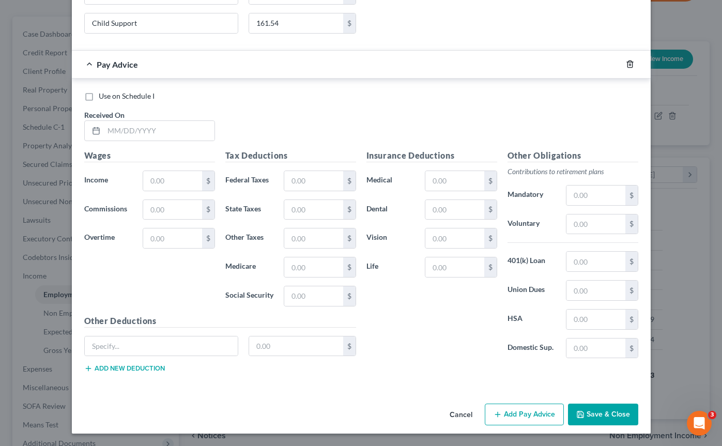
click at [628, 62] on polyline "button" at bounding box center [630, 62] width 6 height 0
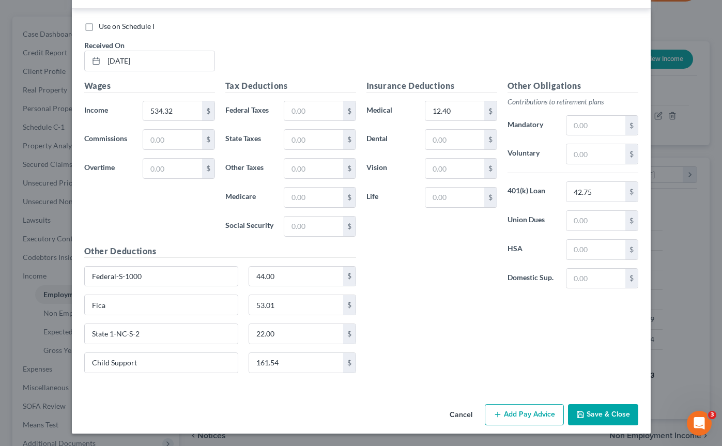
scroll to position [566, 0]
click at [609, 411] on button "Save & Close" at bounding box center [603, 415] width 70 height 22
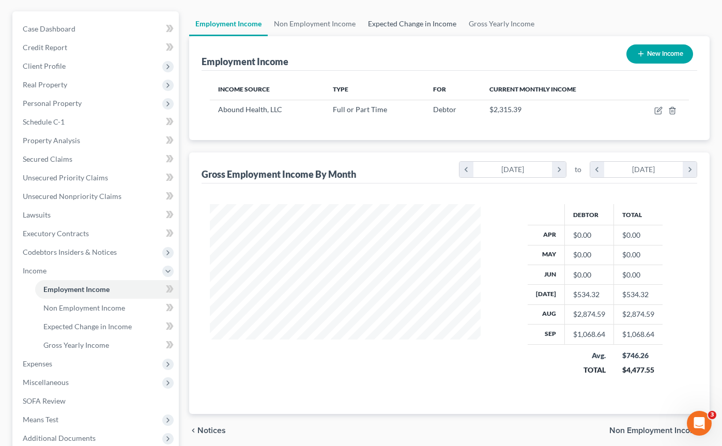
scroll to position [78, 0]
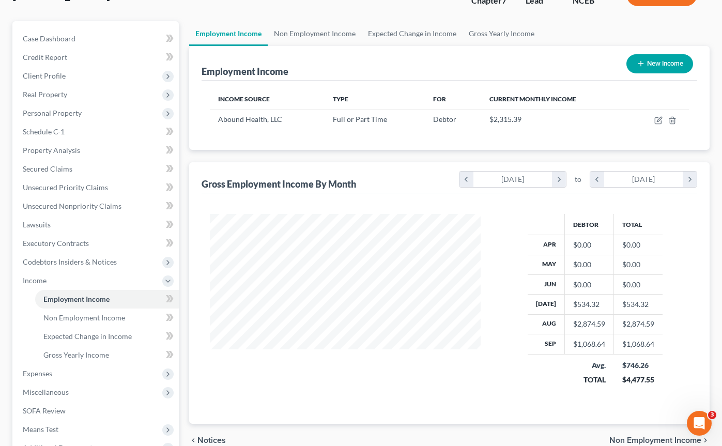
click at [637, 62] on icon "button" at bounding box center [641, 63] width 8 height 8
select select "0"
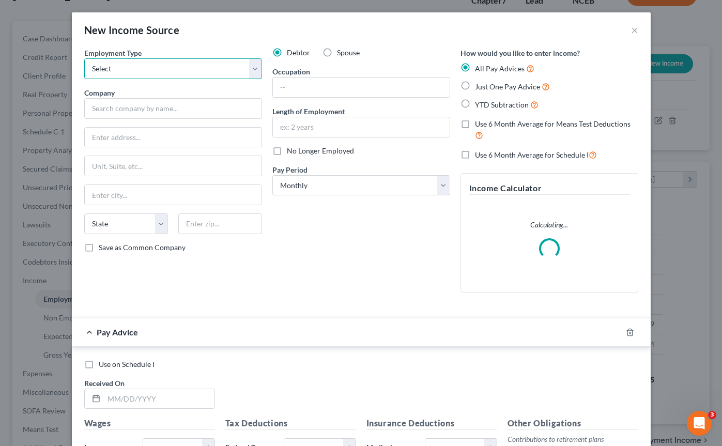
click at [248, 62] on select "Select Full or [DEMOGRAPHIC_DATA] Employment Self Employment" at bounding box center [173, 68] width 178 height 21
select select "0"
click at [84, 58] on select "Select Full or [DEMOGRAPHIC_DATA] Employment Self Employment" at bounding box center [173, 68] width 178 height 21
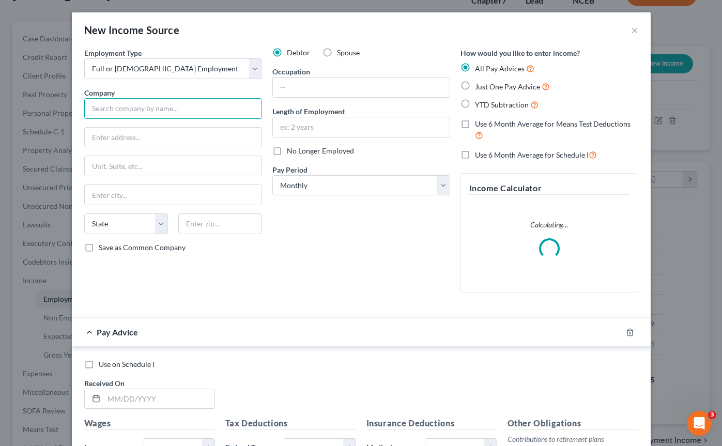
click at [236, 105] on input "text" at bounding box center [173, 108] width 178 height 21
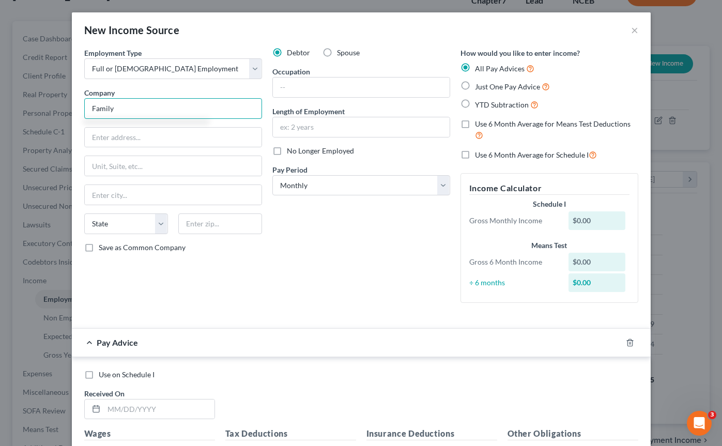
type input "Family"
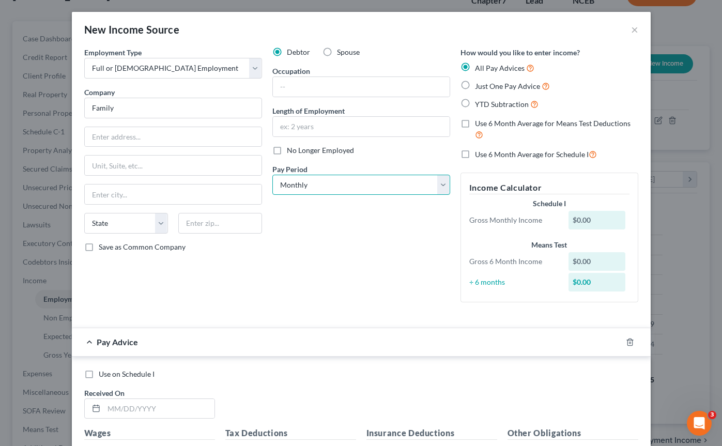
click at [383, 188] on select "Select Monthly Twice Monthly Every Other Week Weekly" at bounding box center [361, 185] width 178 height 21
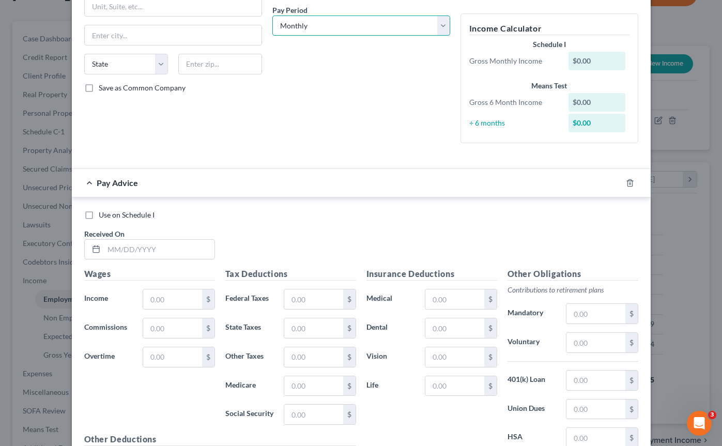
scroll to position [279, 0]
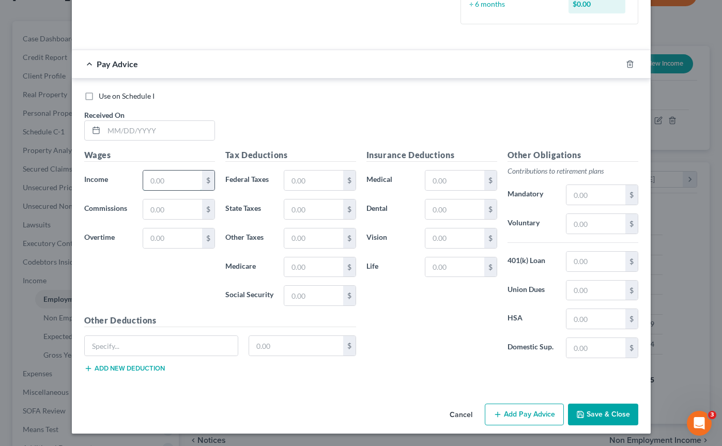
click at [169, 182] on input "text" at bounding box center [172, 181] width 58 height 20
type input "400.00"
click at [499, 413] on icon "button" at bounding box center [498, 414] width 8 height 8
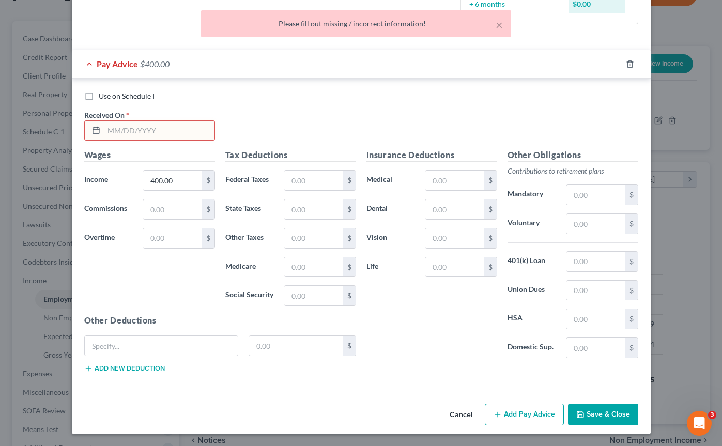
click at [147, 128] on input "text" at bounding box center [159, 131] width 111 height 20
click at [226, 93] on div "Use on Schedule I" at bounding box center [361, 96] width 554 height 10
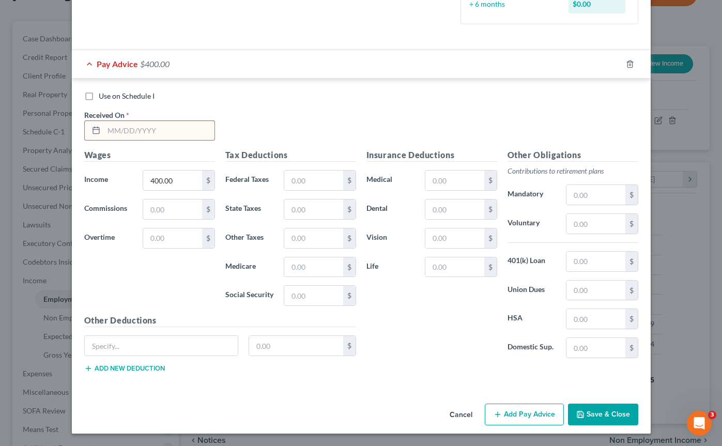
click at [592, 412] on button "Save & Close" at bounding box center [603, 415] width 70 height 22
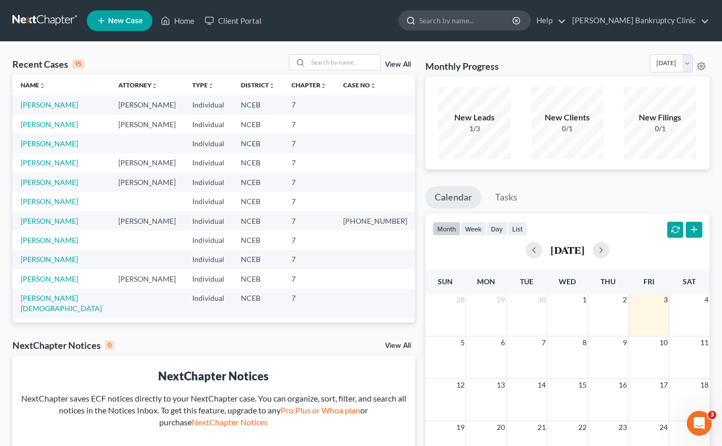
click at [476, 25] on input "search" at bounding box center [466, 20] width 95 height 19
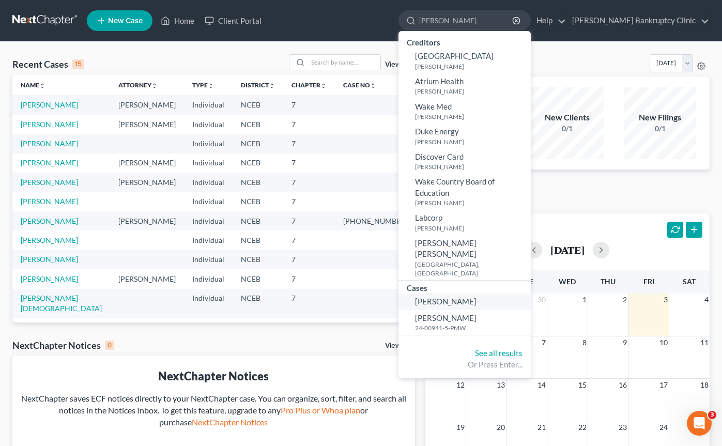
type input "[PERSON_NAME]"
click at [477, 297] on span "[PERSON_NAME]" at bounding box center [446, 301] width 62 height 9
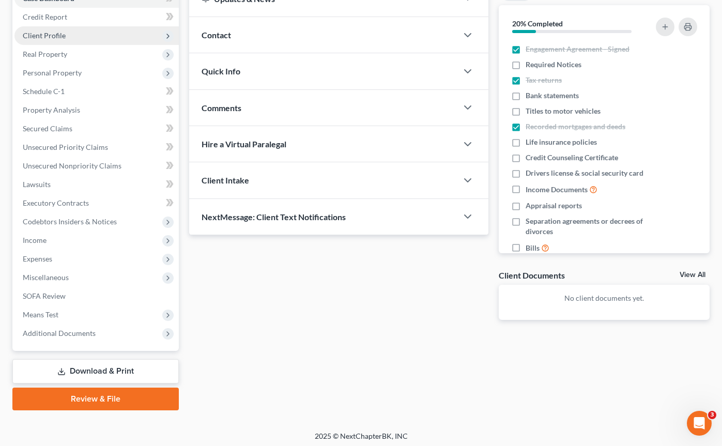
scroll to position [121, 0]
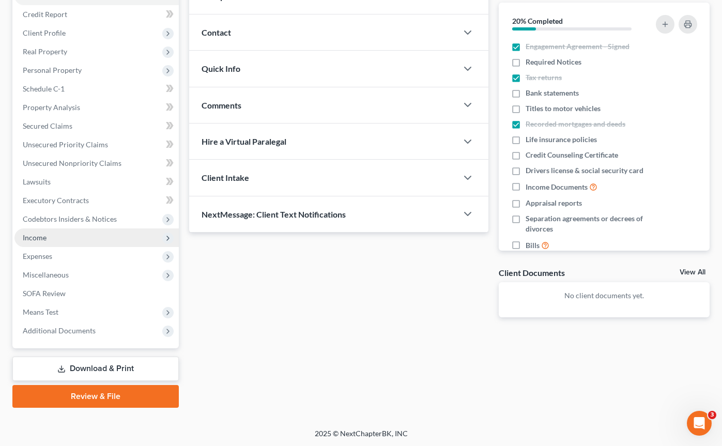
click at [128, 240] on span "Income" at bounding box center [96, 237] width 164 height 19
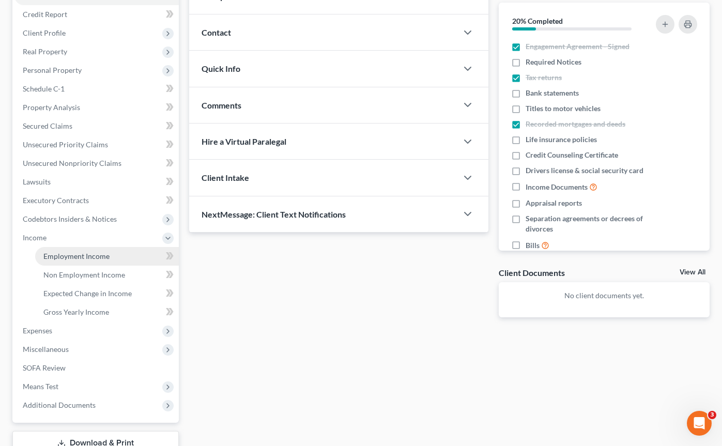
click at [129, 254] on link "Employment Income" at bounding box center [107, 256] width 144 height 19
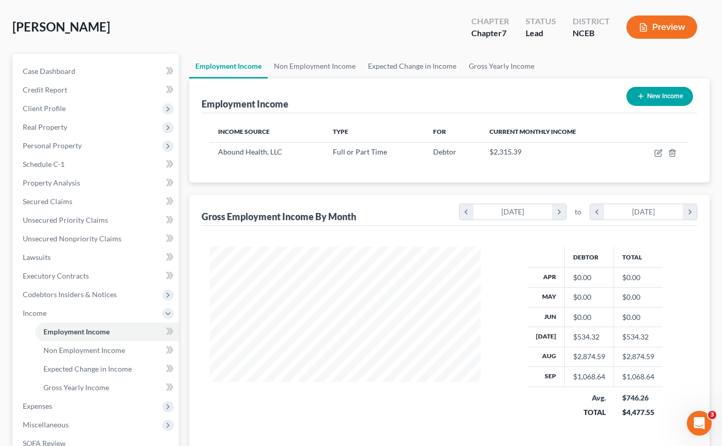
scroll to position [34, 0]
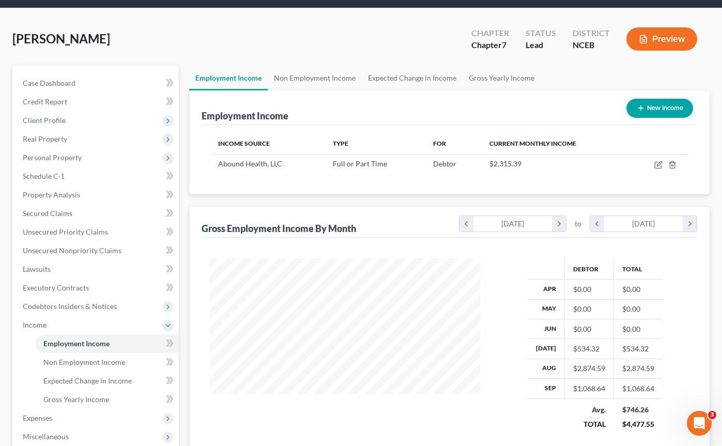
click at [637, 109] on icon "button" at bounding box center [641, 108] width 8 height 8
select select "0"
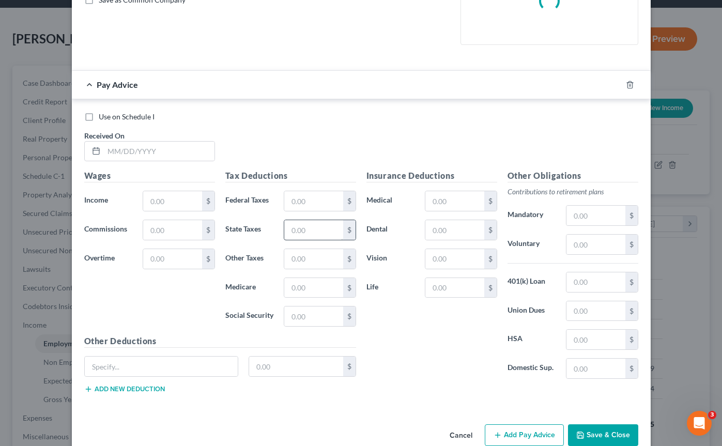
scroll to position [250, 0]
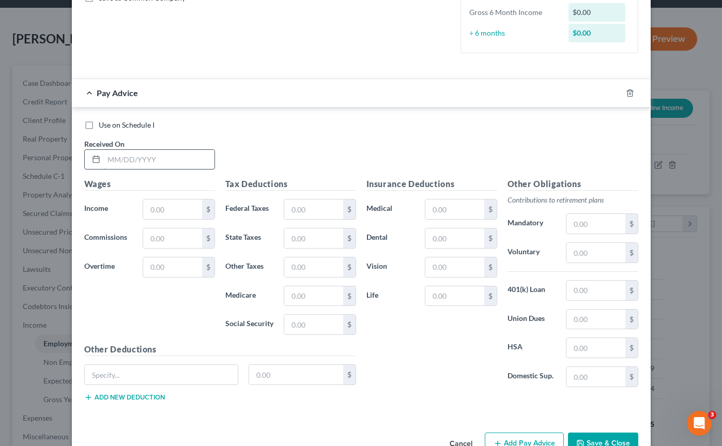
click at [141, 155] on input "text" at bounding box center [159, 160] width 111 height 20
type input "[DATE]"
click at [160, 209] on input "text" at bounding box center [172, 210] width 58 height 20
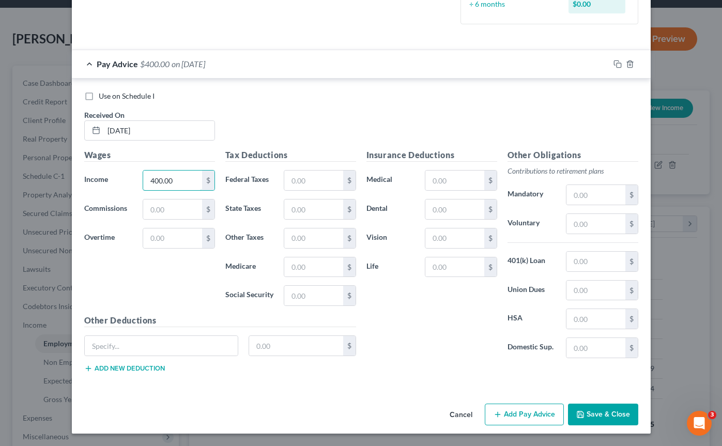
type input "400.00"
click at [585, 412] on button "Save & Close" at bounding box center [603, 415] width 70 height 22
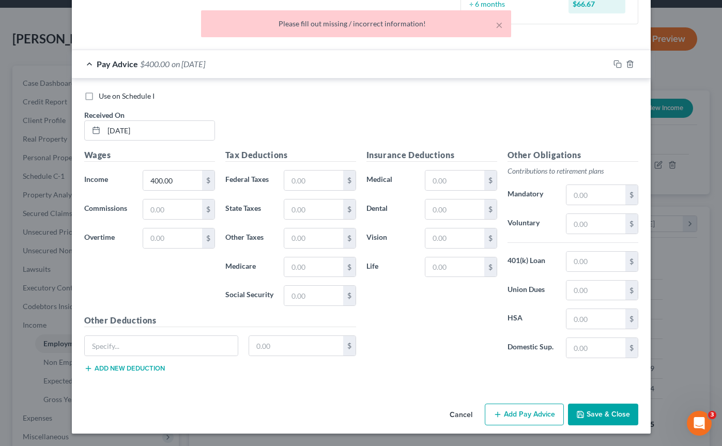
scroll to position [0, 0]
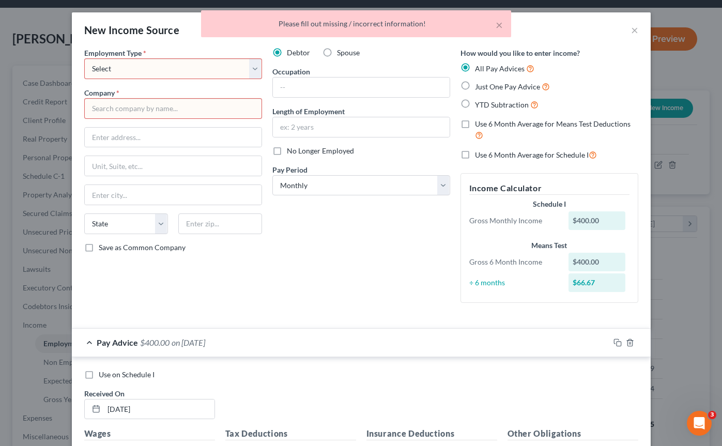
click at [186, 60] on select "Select Full or [DEMOGRAPHIC_DATA] Employment Self Employment" at bounding box center [173, 68] width 178 height 21
select select "0"
click at [84, 58] on select "Select Full or [DEMOGRAPHIC_DATA] Employment Self Employment" at bounding box center [173, 68] width 178 height 21
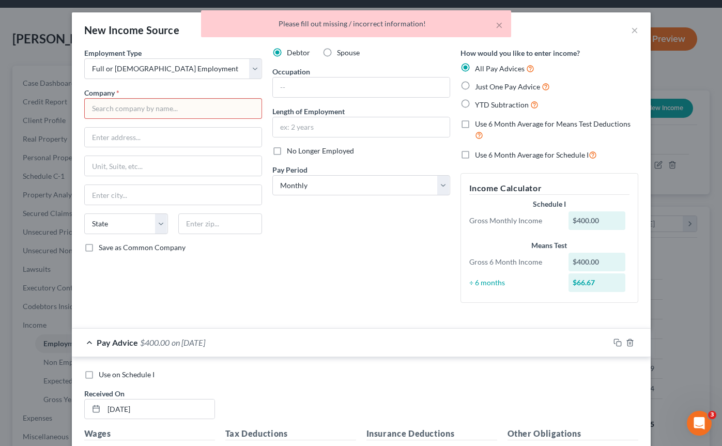
click at [163, 111] on input "text" at bounding box center [173, 108] width 178 height 21
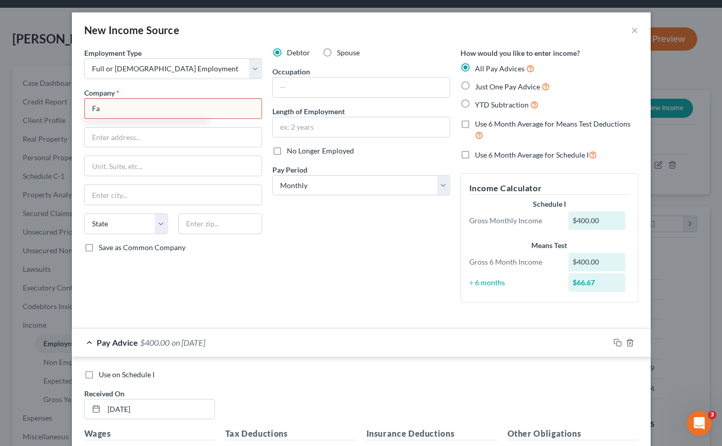
type input "F"
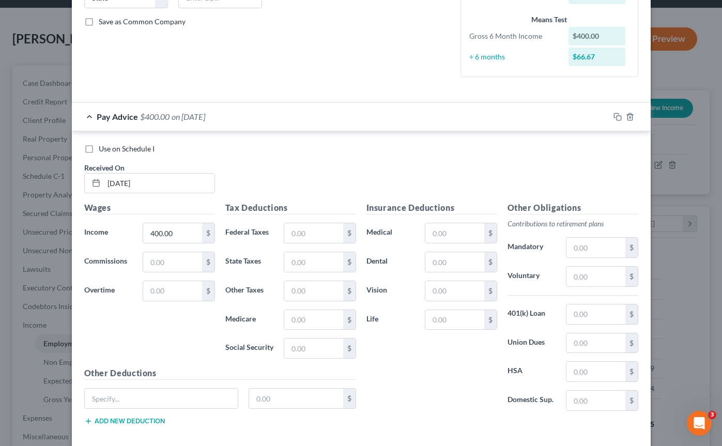
scroll to position [279, 0]
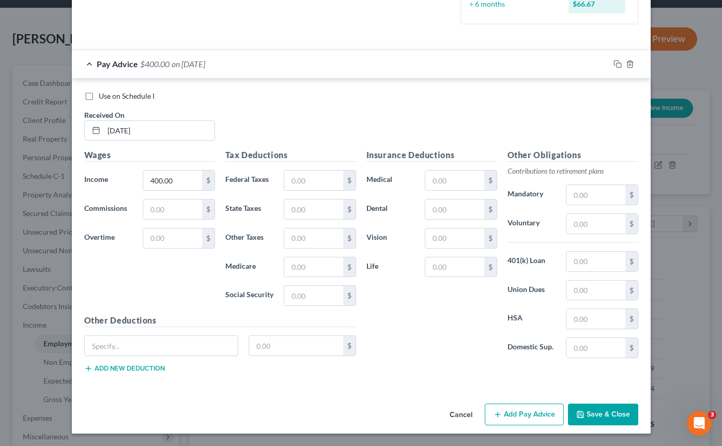
click at [590, 415] on button "Save & Close" at bounding box center [603, 415] width 70 height 22
type input "Family Name"
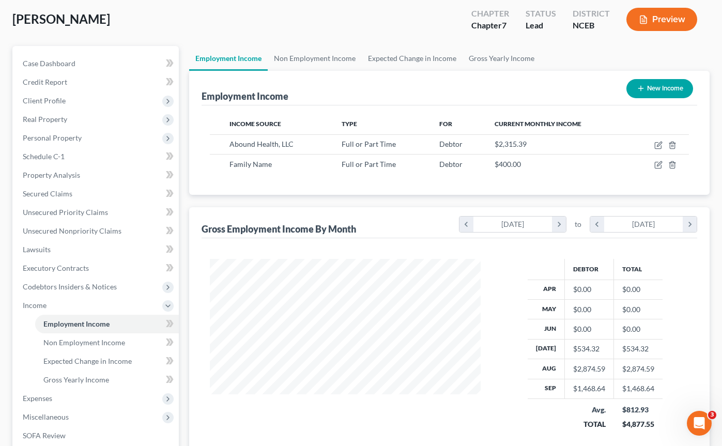
scroll to position [51, 0]
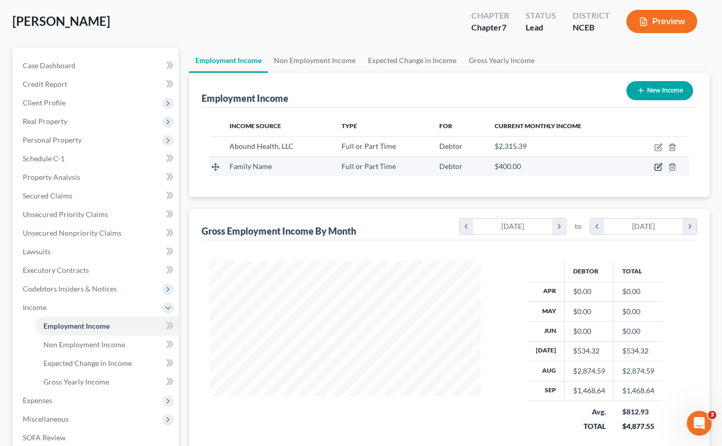
click at [658, 165] on icon "button" at bounding box center [658, 167] width 8 height 8
select select "0"
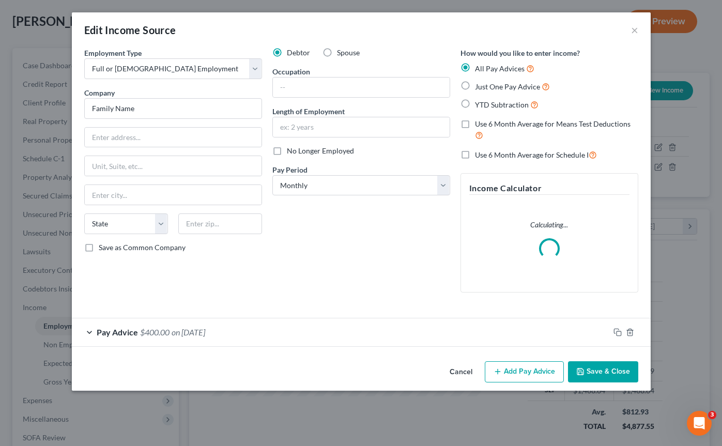
click at [90, 333] on div "Pay Advice $400.00 on [DATE]" at bounding box center [341, 331] width 538 height 27
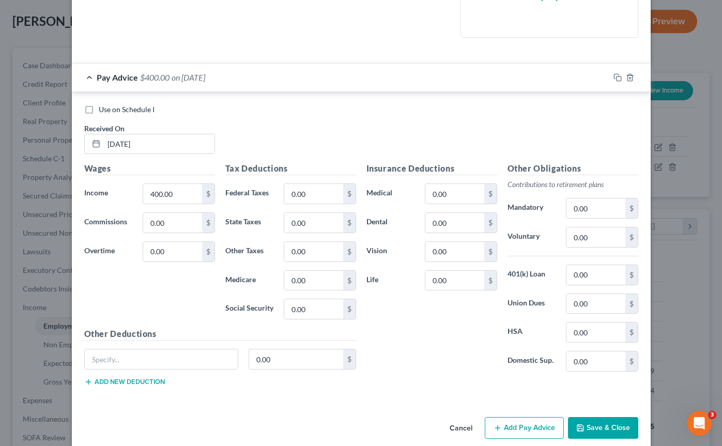
scroll to position [268, 0]
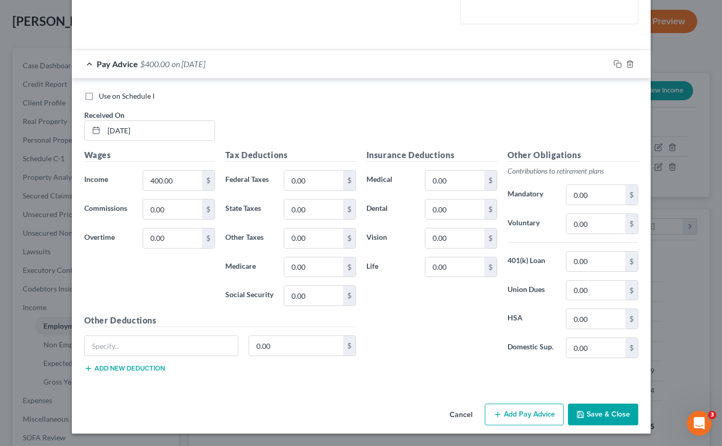
click at [498, 413] on line "button" at bounding box center [498, 414] width 0 height 5
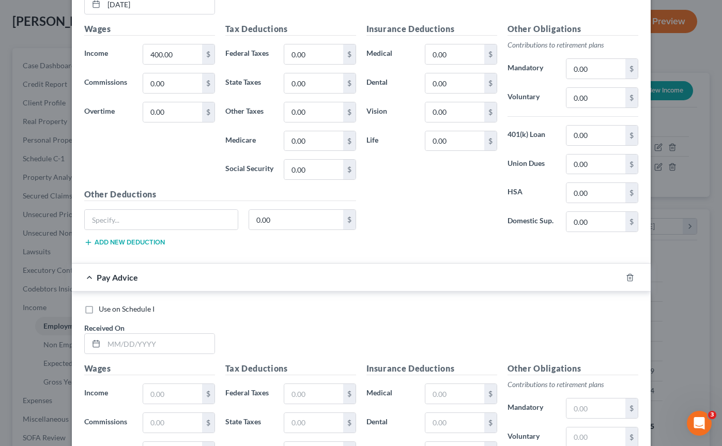
scroll to position [447, 0]
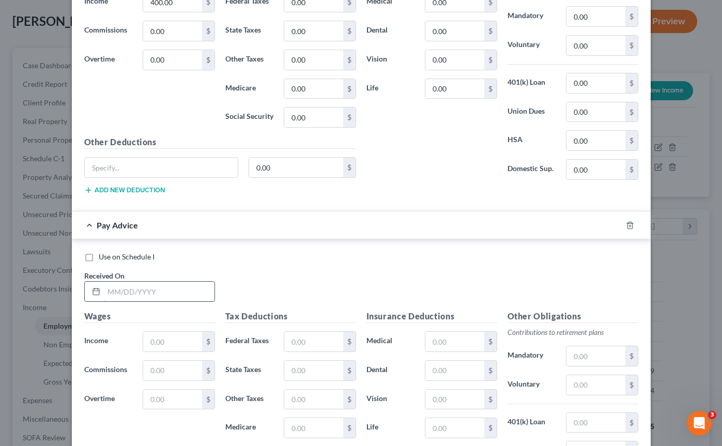
click at [123, 291] on input "text" at bounding box center [159, 292] width 111 height 20
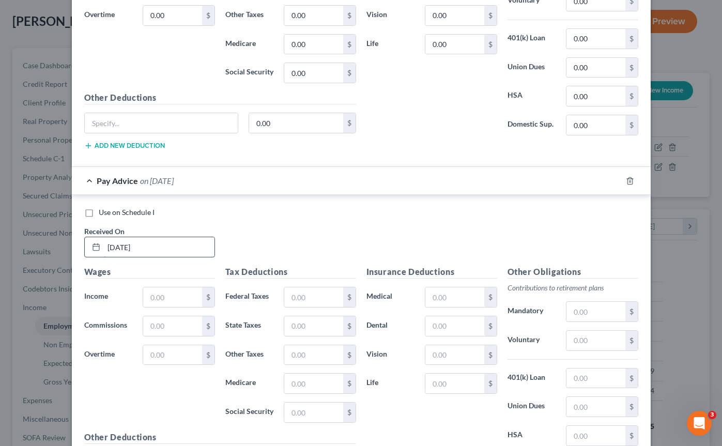
scroll to position [508, 0]
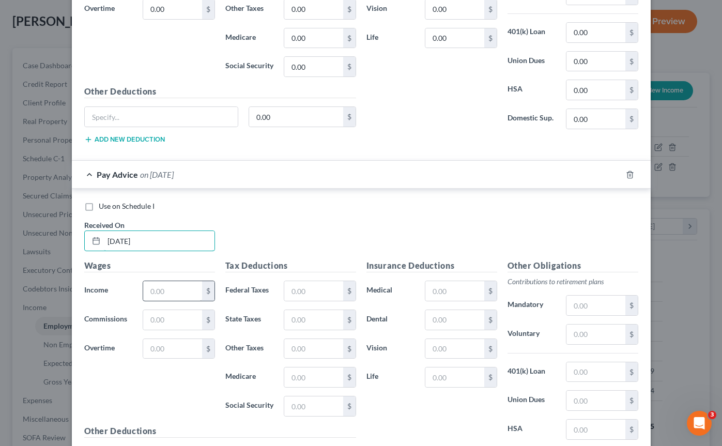
type input "[DATE]"
click at [171, 287] on input "text" at bounding box center [172, 291] width 58 height 20
type input "400.00"
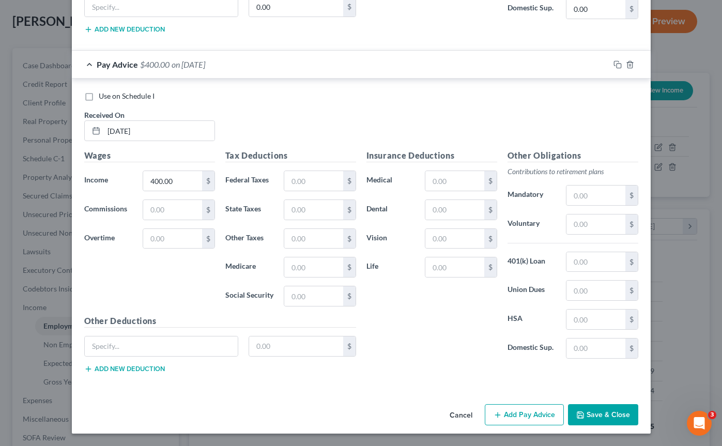
click at [576, 414] on button "Save & Close" at bounding box center [603, 415] width 70 height 22
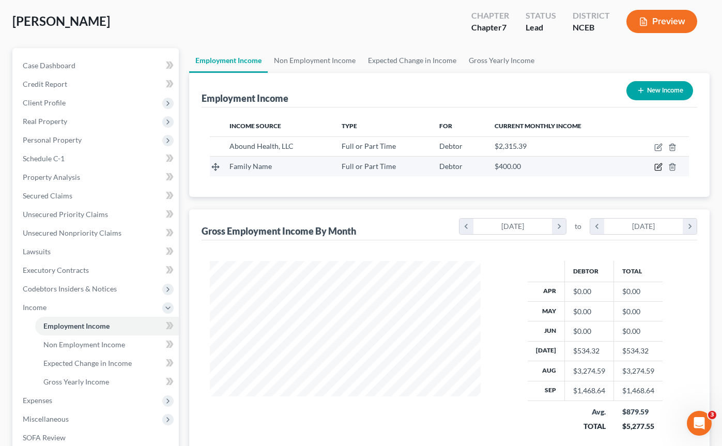
click at [658, 170] on icon "button" at bounding box center [658, 167] width 6 height 6
select select "0"
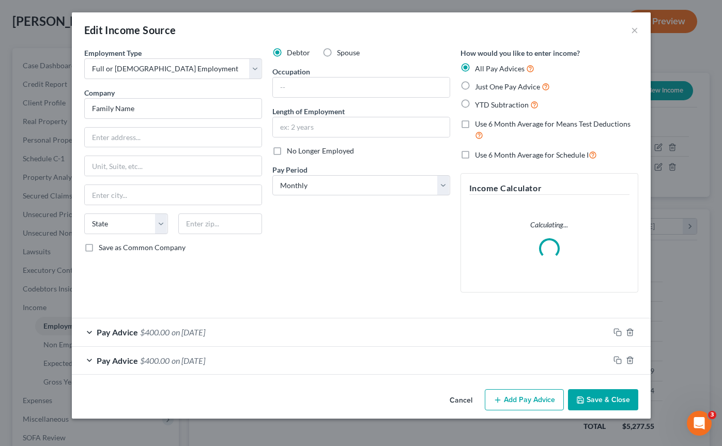
click at [498, 399] on line "button" at bounding box center [498, 400] width 0 height 5
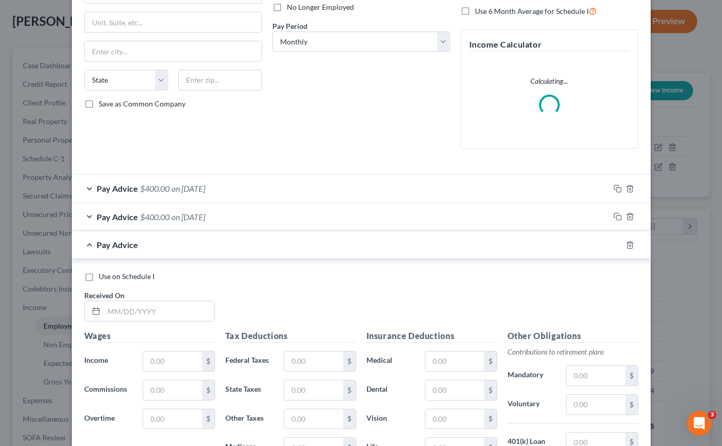
scroll to position [179, 0]
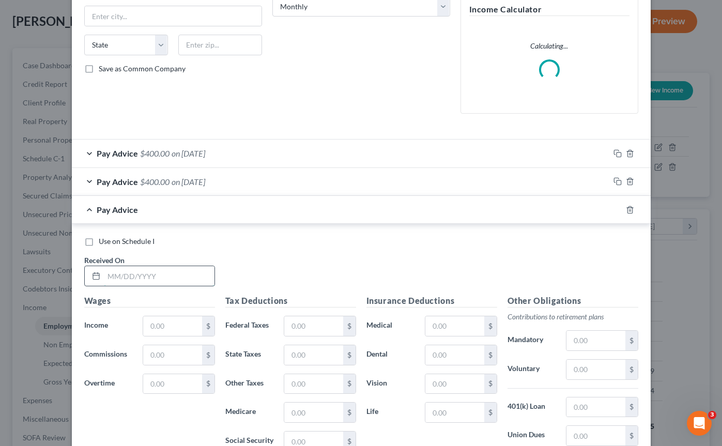
click at [121, 279] on input "text" at bounding box center [159, 276] width 111 height 20
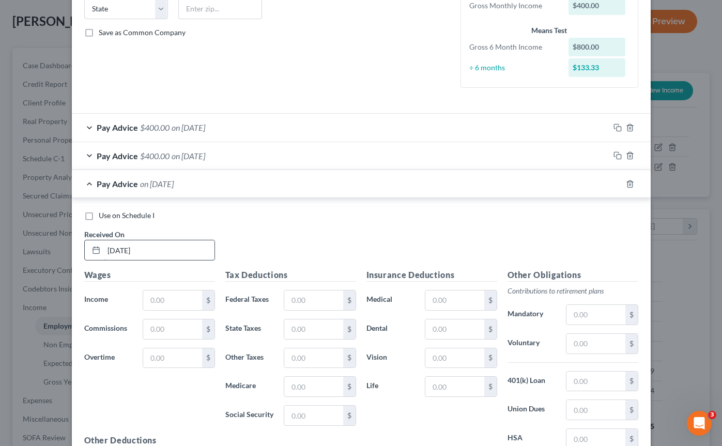
scroll to position [226, 0]
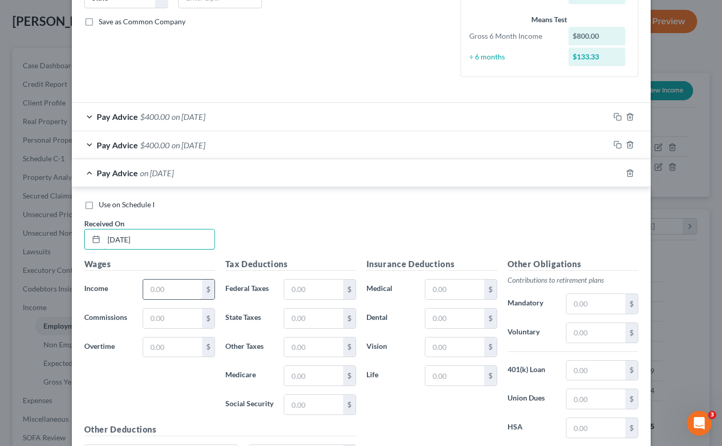
type input "[DATE]"
click at [149, 291] on input "text" at bounding box center [172, 290] width 58 height 20
type input "400.00"
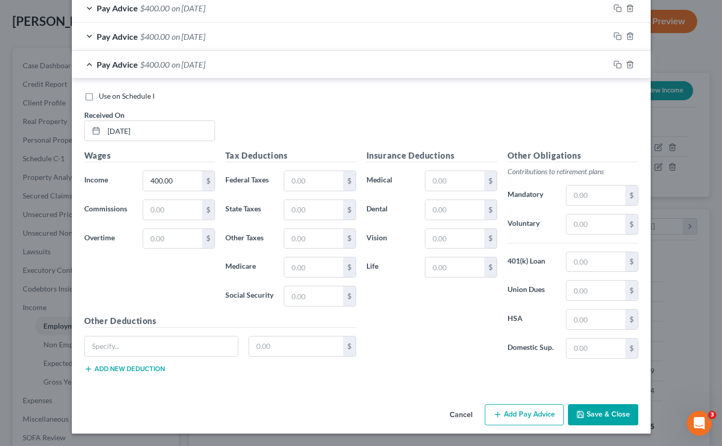
click at [588, 411] on button "Save & Close" at bounding box center [603, 415] width 70 height 22
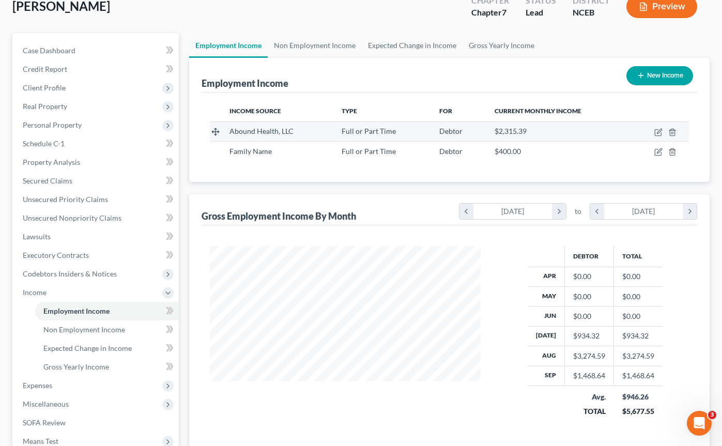
scroll to position [68, 0]
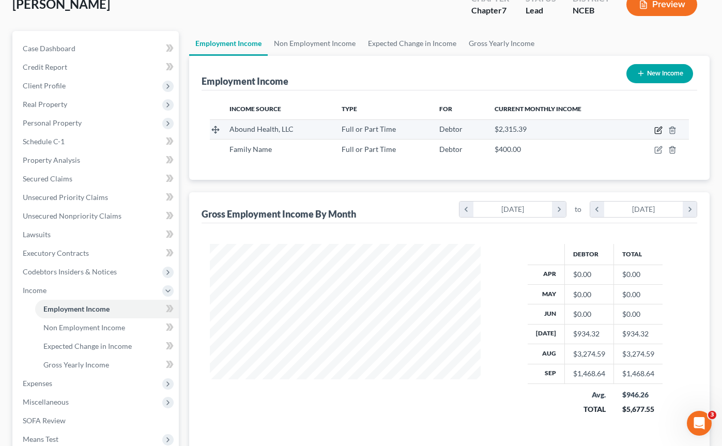
click at [657, 130] on icon "button" at bounding box center [659, 129] width 5 height 5
select select "0"
select select "28"
select select "3"
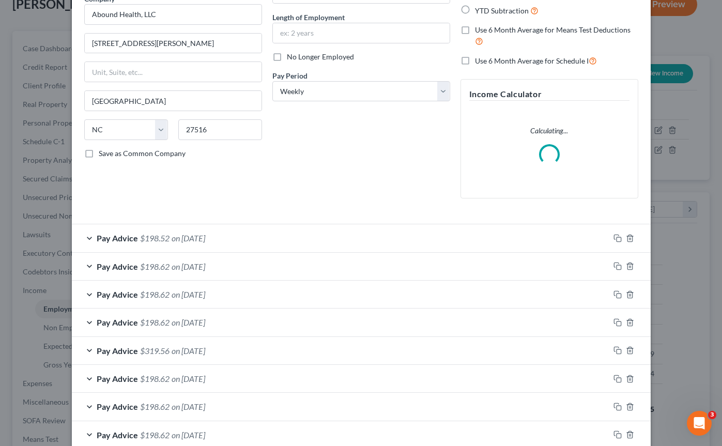
scroll to position [154, 0]
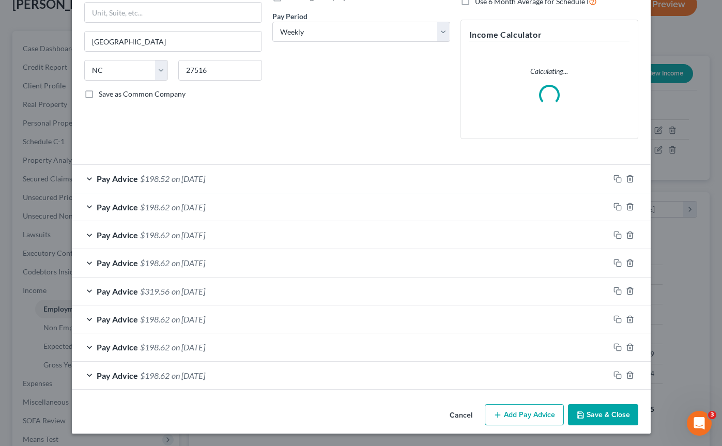
click at [509, 417] on button "Add Pay Advice" at bounding box center [524, 415] width 79 height 22
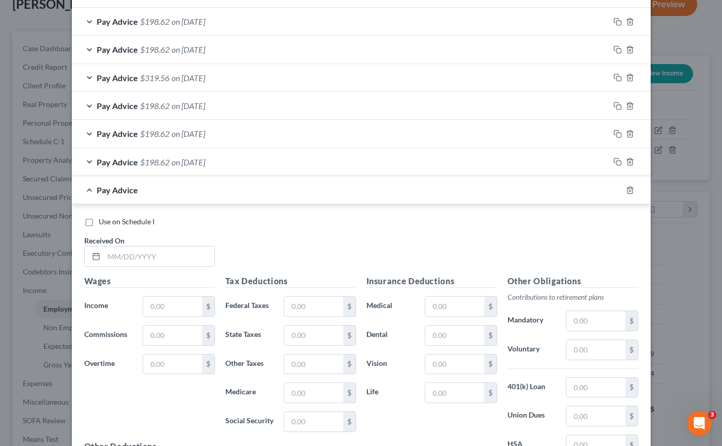
scroll to position [399, 0]
click at [150, 258] on input "text" at bounding box center [159, 256] width 111 height 20
type input "[DATE]"
click at [170, 297] on input "text" at bounding box center [172, 306] width 58 height 20
type input "534.32"
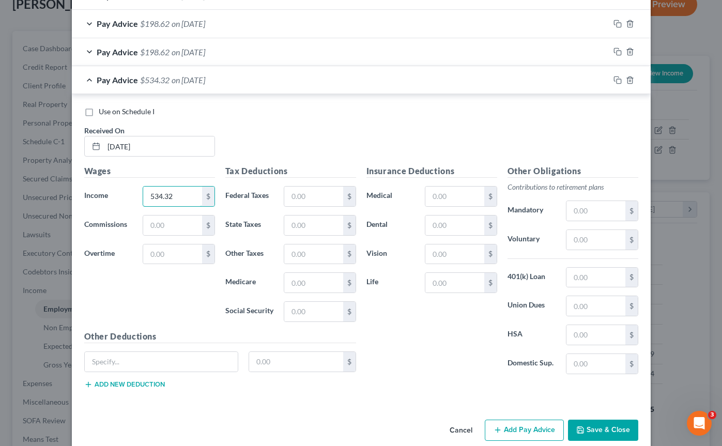
scroll to position [524, 0]
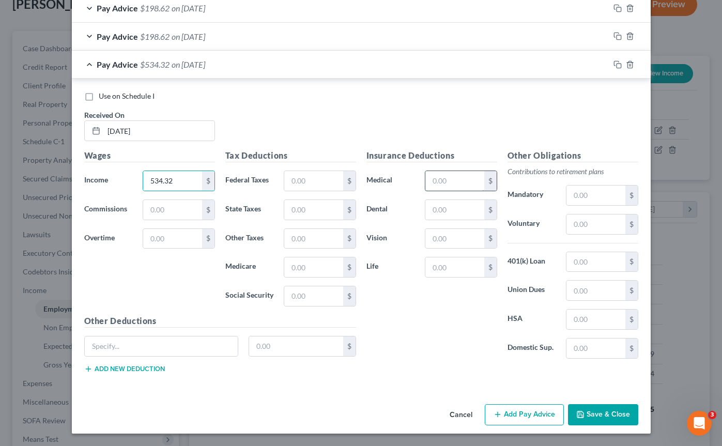
click at [464, 179] on input "text" at bounding box center [454, 181] width 58 height 20
type input "12.40"
click at [580, 263] on input "text" at bounding box center [596, 262] width 58 height 20
type input "42.75"
click at [149, 343] on input "text" at bounding box center [162, 347] width 154 height 20
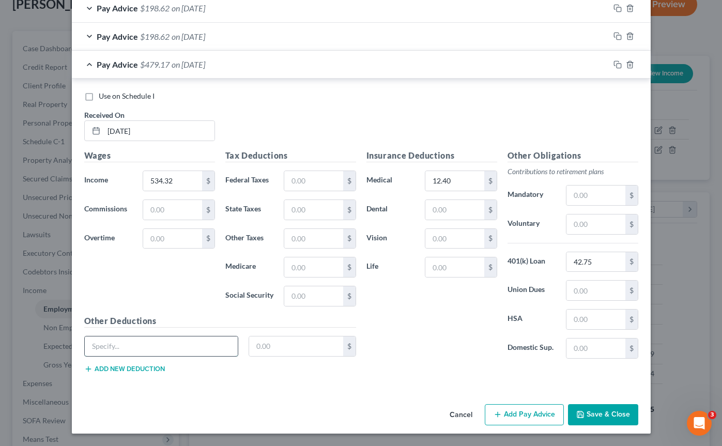
type input "Federal-S-1000"
click at [276, 348] on input "text" at bounding box center [296, 347] width 94 height 20
type input "44.00"
click at [160, 368] on button "Add new deduction" at bounding box center [124, 369] width 81 height 8
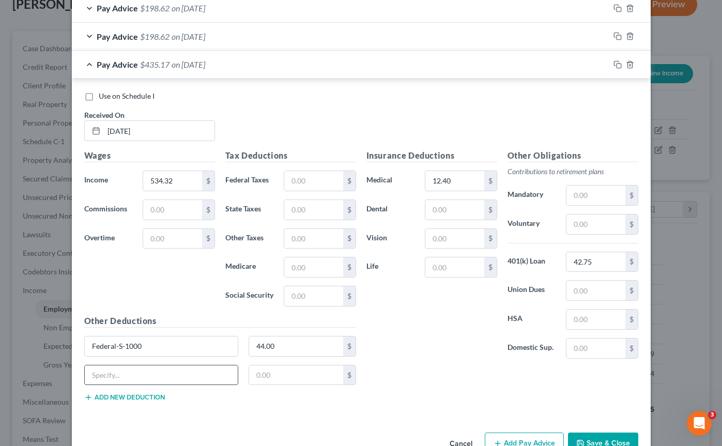
click at [151, 378] on input "text" at bounding box center [162, 375] width 154 height 20
type input "Fica"
click at [290, 378] on input "text" at bounding box center [296, 375] width 94 height 20
type input "53.01"
click at [154, 401] on button "Add new deduction" at bounding box center [124, 397] width 81 height 8
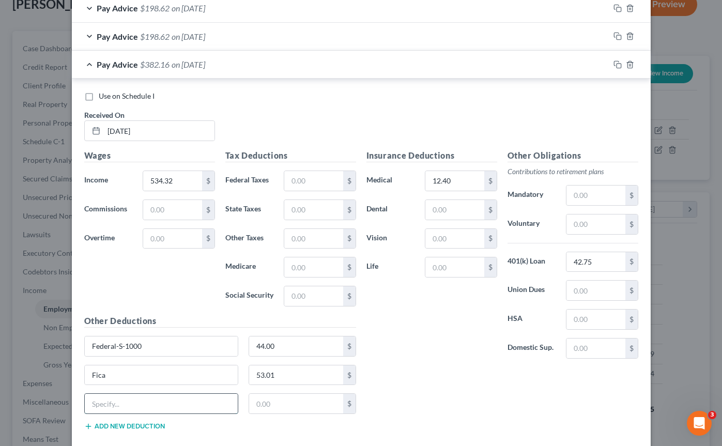
click at [150, 403] on input "text" at bounding box center [162, 404] width 154 height 20
paste input "$400/ monthly from the family I work with they both write 200 dollar checks sep…"
type input "$400/ monthly from the family I work with they both write 200 dollar checks sep…"
drag, startPoint x: 232, startPoint y: 402, endPoint x: 54, endPoint y: 402, distance: 177.3
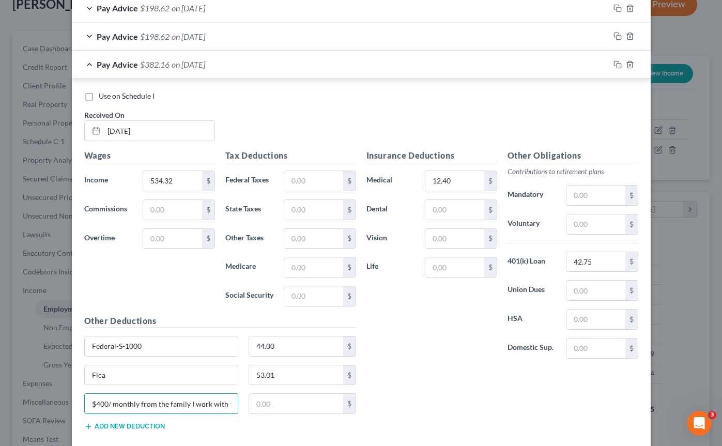
click at [54, 402] on div "Edit Income Source × Employment Type * Select Full or [DEMOGRAPHIC_DATA] Employ…" at bounding box center [361, 223] width 722 height 446
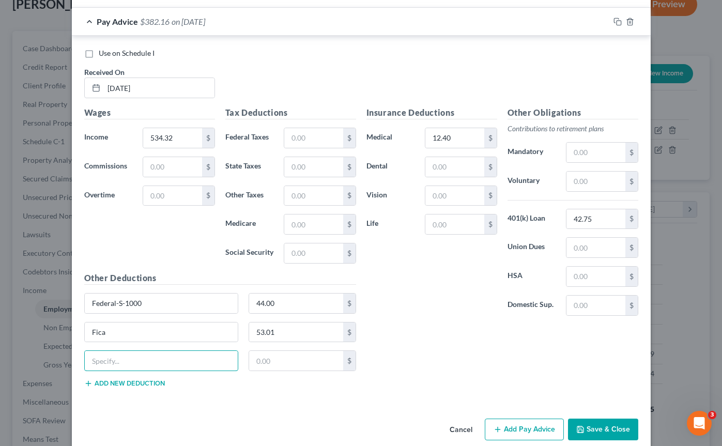
scroll to position [574, 0]
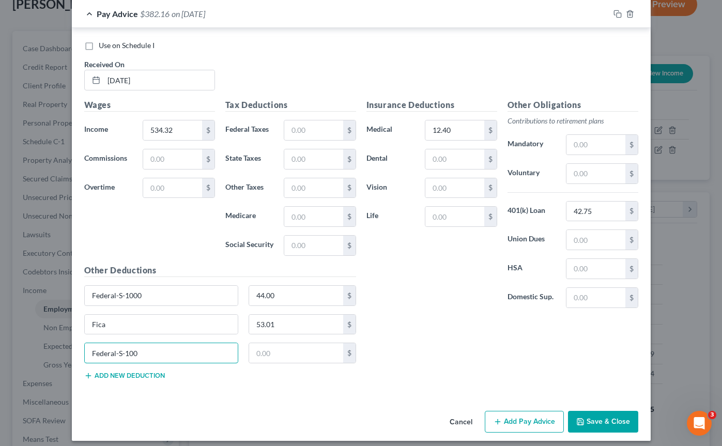
type input "Federal-S-1000"
drag, startPoint x: 159, startPoint y: 350, endPoint x: 72, endPoint y: 350, distance: 86.8
click at [72, 350] on div "Use on Schedule I Received On * [DATE] Wages Income * 534.32 $ Commissions $ Ov…" at bounding box center [361, 212] width 579 height 369
type input "State 1-NC-S-2"
type input "22.00"
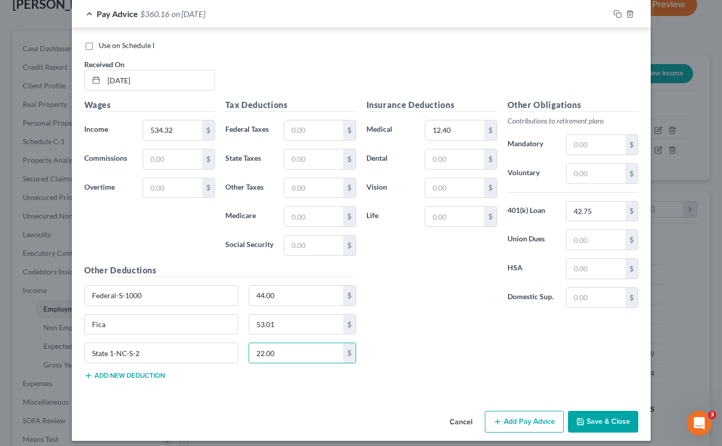
click at [129, 372] on button "Add new deduction" at bounding box center [124, 376] width 81 height 8
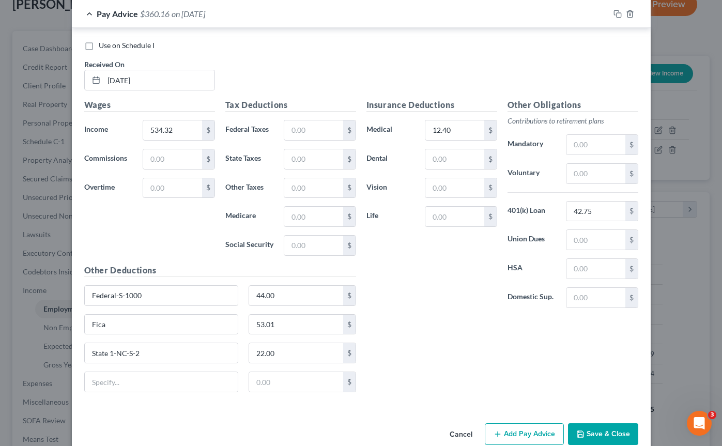
scroll to position [594, 0]
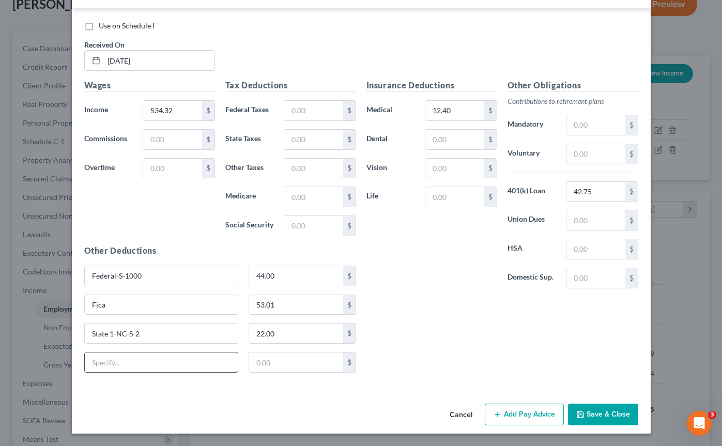
click at [127, 360] on input "text" at bounding box center [162, 363] width 154 height 20
type input "Child Support"
type input "0"
type input "161.54"
click at [495, 414] on icon "button" at bounding box center [498, 414] width 8 height 8
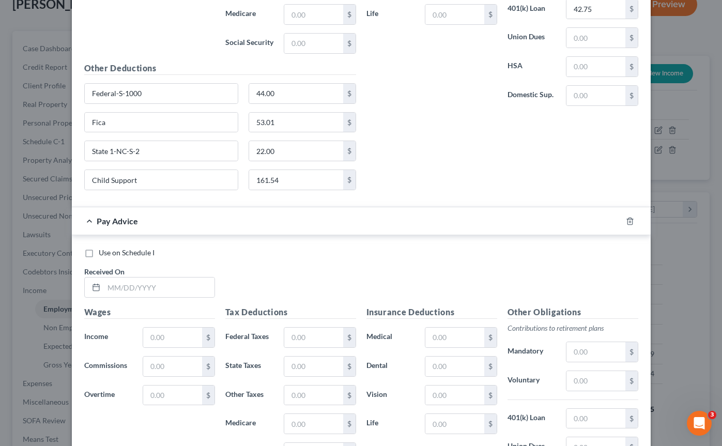
scroll to position [845, 0]
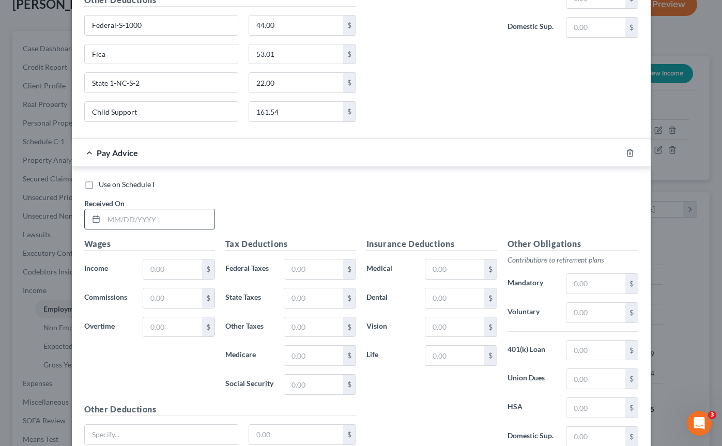
click at [148, 218] on input "text" at bounding box center [159, 219] width 111 height 20
type input "[DATE]"
click at [181, 263] on input "text" at bounding box center [172, 269] width 58 height 20
type input "534.32"
click at [449, 270] on input "text" at bounding box center [454, 269] width 58 height 20
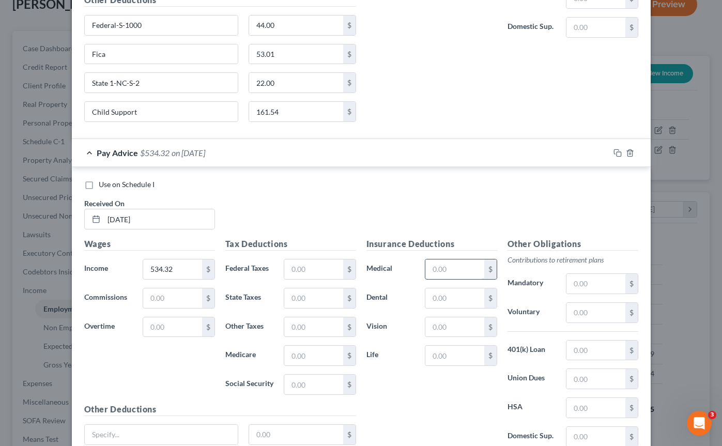
type input "12.40"
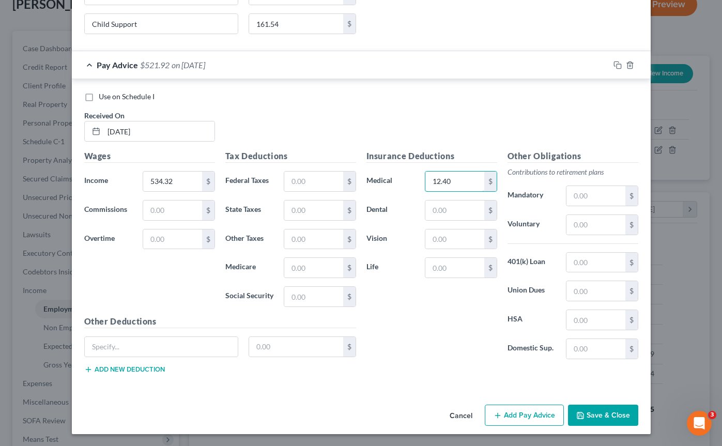
scroll to position [933, 0]
click at [589, 264] on input "text" at bounding box center [596, 262] width 58 height 20
type input "42.75"
click at [194, 342] on input "text" at bounding box center [162, 347] width 154 height 20
type input "Federal-S-1000"
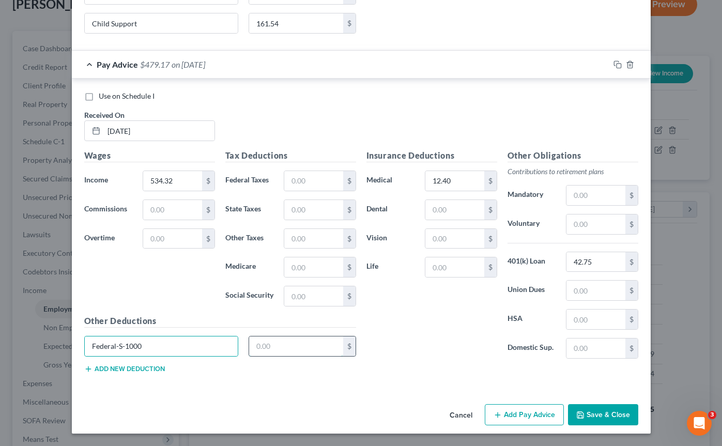
click at [279, 350] on input "text" at bounding box center [296, 347] width 94 height 20
type input "44.00"
click at [162, 367] on button "Add new deduction" at bounding box center [124, 369] width 81 height 8
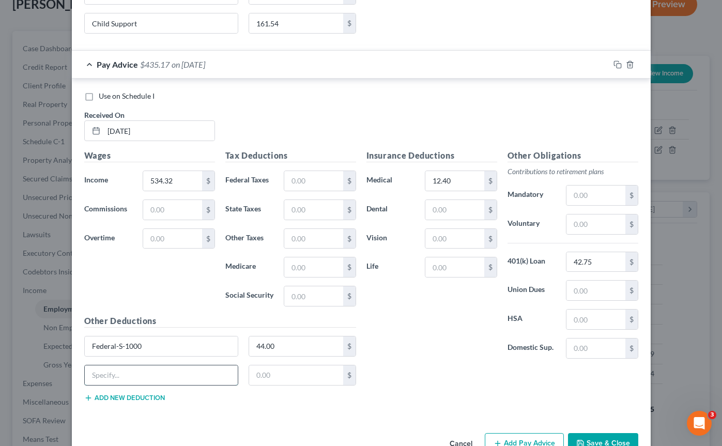
click at [157, 373] on input "text" at bounding box center [162, 375] width 154 height 20
type input "Fica"
click at [281, 380] on input "text" at bounding box center [296, 375] width 94 height 20
type input "53.01"
click at [140, 394] on button "Add new deduction" at bounding box center [124, 398] width 81 height 8
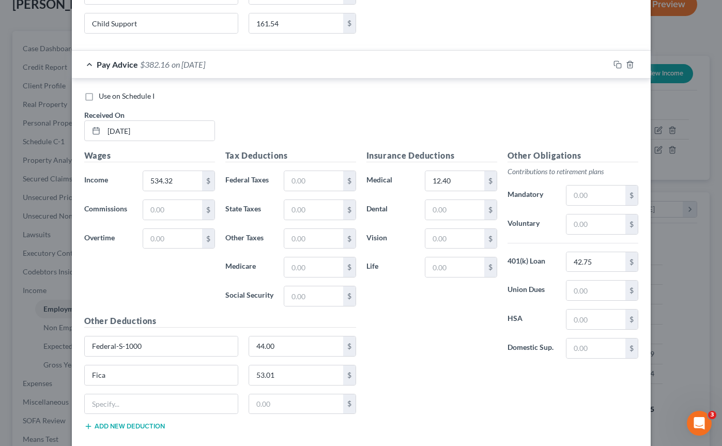
scroll to position [970, 0]
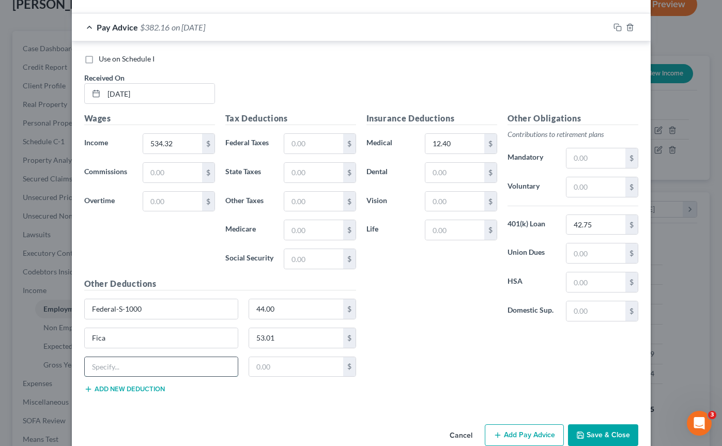
click at [129, 367] on input "text" at bounding box center [162, 367] width 154 height 20
paste input "$400/ monthly from the family I work with they both write 200 dollar checks sep…"
type input "$400/ monthly from the family I work with they both write 200 dollar checks sep…"
drag, startPoint x: 232, startPoint y: 368, endPoint x: 72, endPoint y: 366, distance: 159.2
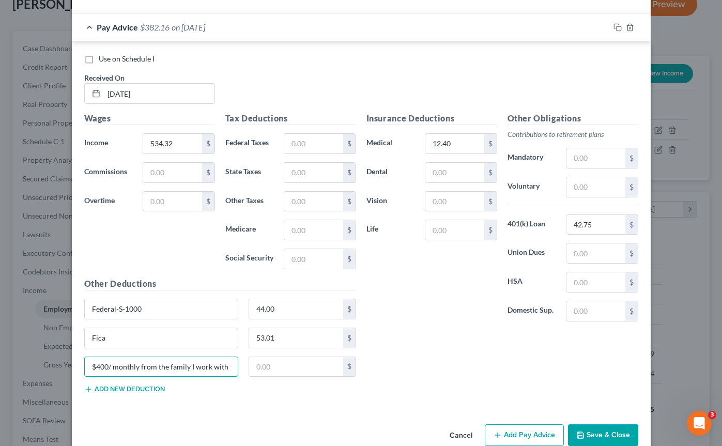
click at [72, 366] on div "Use on Schedule I Received On * [DATE] Wages Income * 534.32 $ Commissions $ Ov…" at bounding box center [361, 225] width 579 height 369
drag, startPoint x: 145, startPoint y: 370, endPoint x: 75, endPoint y: 369, distance: 69.8
click at [75, 369] on div "Use on Schedule I Received On * [DATE] Wages Income * 534.32 $ Commissions $ Ov…" at bounding box center [361, 225] width 579 height 369
type input "State 1-NC-S-2"
click at [314, 365] on input "text" at bounding box center [296, 367] width 94 height 20
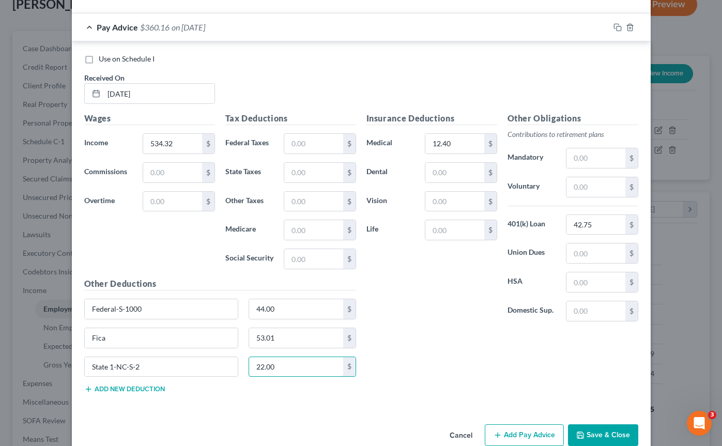
type input "22.00"
click at [130, 389] on button "Add new deduction" at bounding box center [124, 389] width 81 height 8
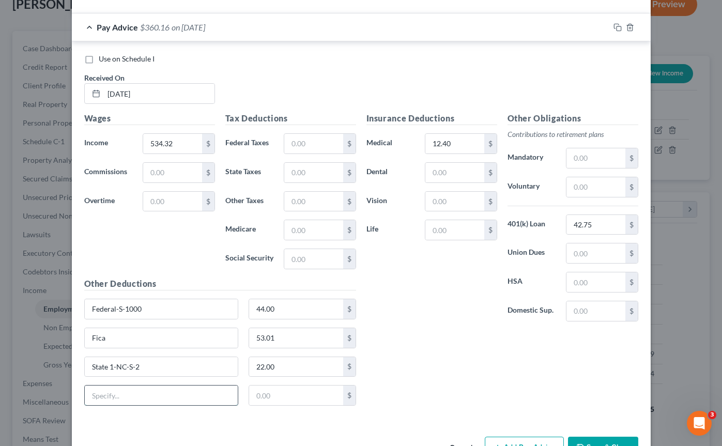
click at [128, 391] on input "text" at bounding box center [162, 396] width 154 height 20
type input "Child Support"
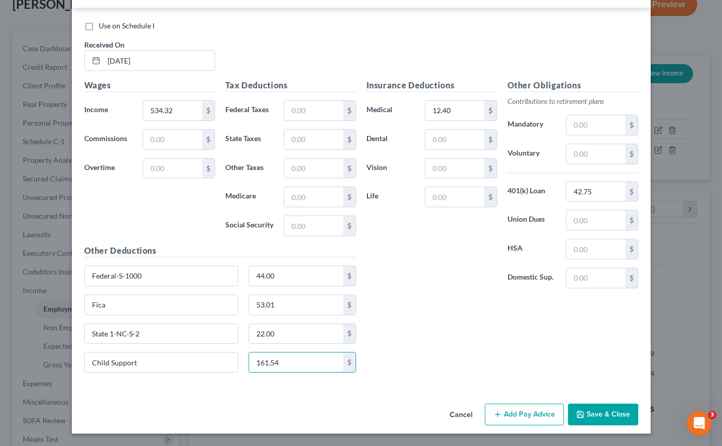
type input "161.54"
click at [530, 411] on button "Add Pay Advice" at bounding box center [524, 415] width 79 height 22
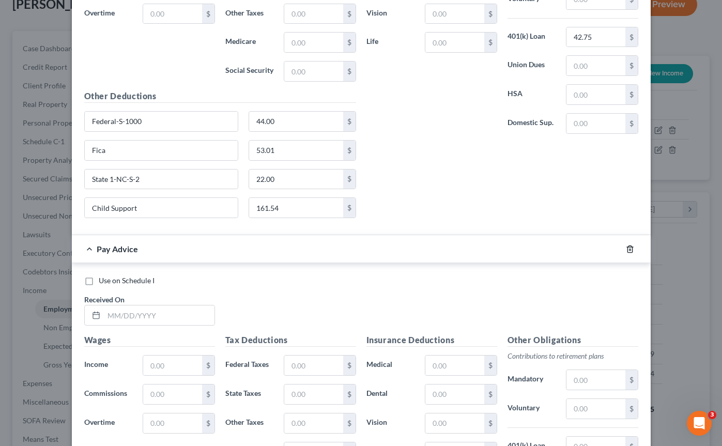
click at [630, 252] on icon "button" at bounding box center [630, 249] width 5 height 7
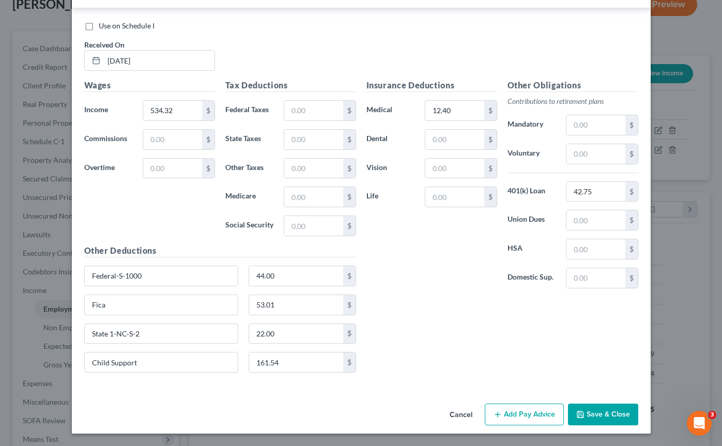
click at [595, 414] on button "Save & Close" at bounding box center [603, 415] width 70 height 22
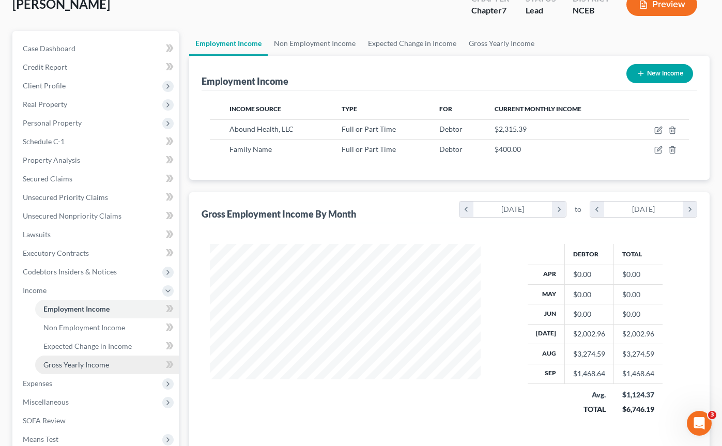
scroll to position [195, 0]
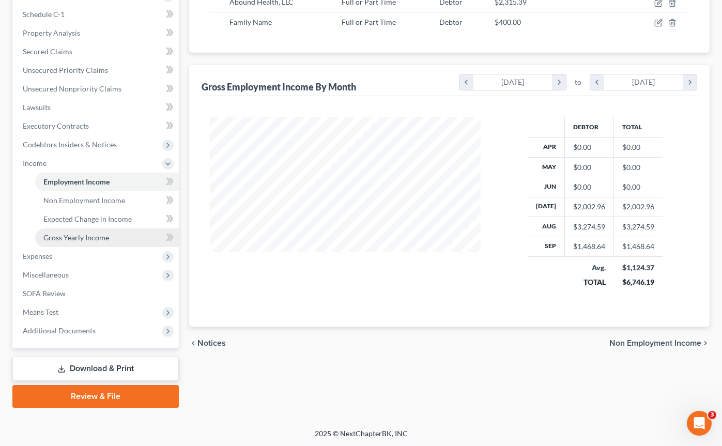
click at [106, 239] on span "Gross Yearly Income" at bounding box center [76, 237] width 66 height 9
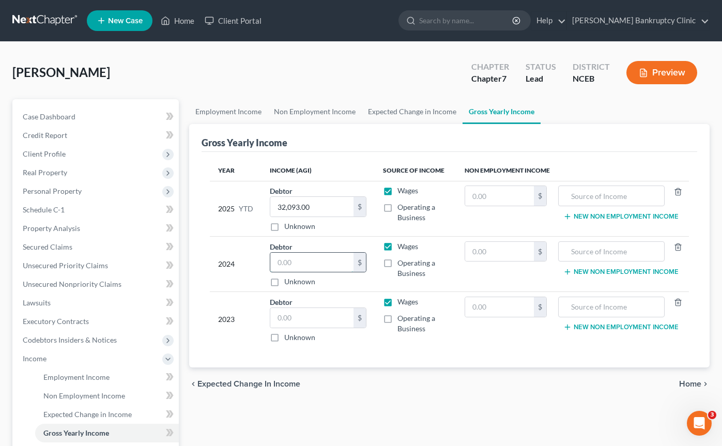
click at [294, 263] on input "text" at bounding box center [311, 263] width 83 height 20
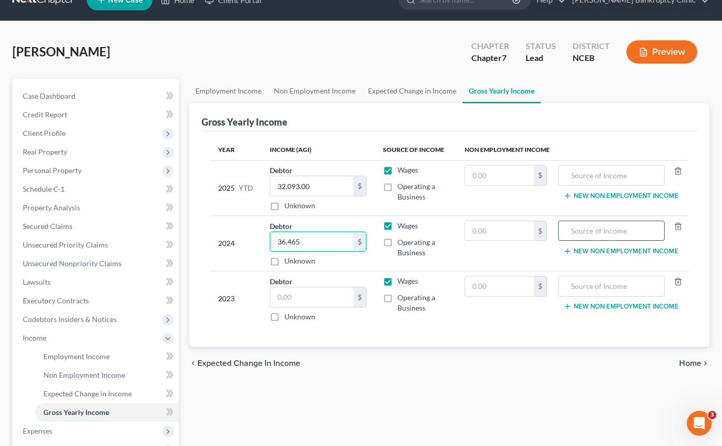
type input "36,465"
click at [588, 231] on input "text" at bounding box center [611, 231] width 95 height 20
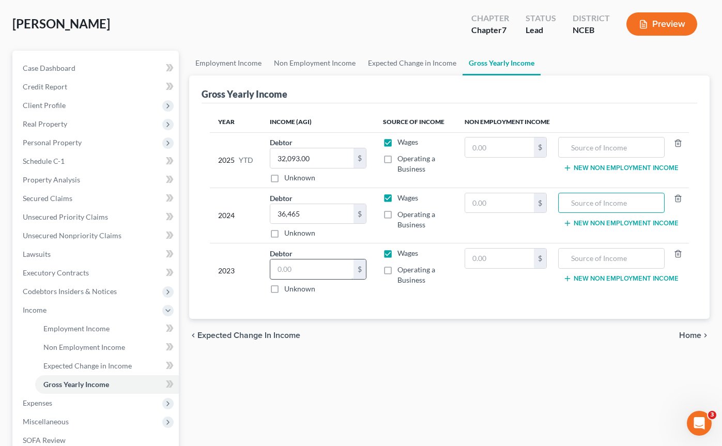
click at [316, 274] on input "text" at bounding box center [311, 269] width 83 height 20
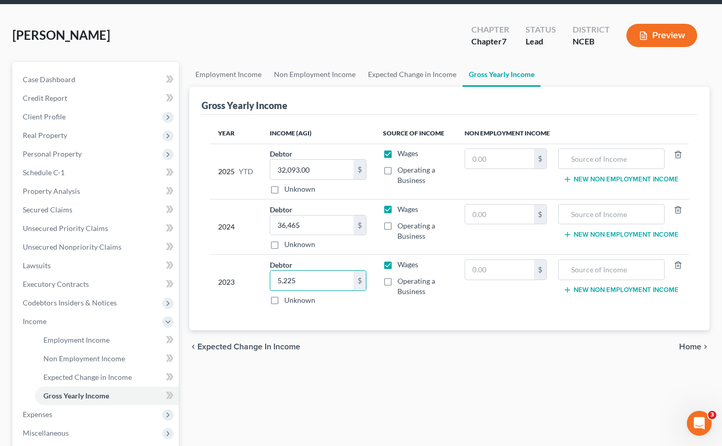
scroll to position [0, 0]
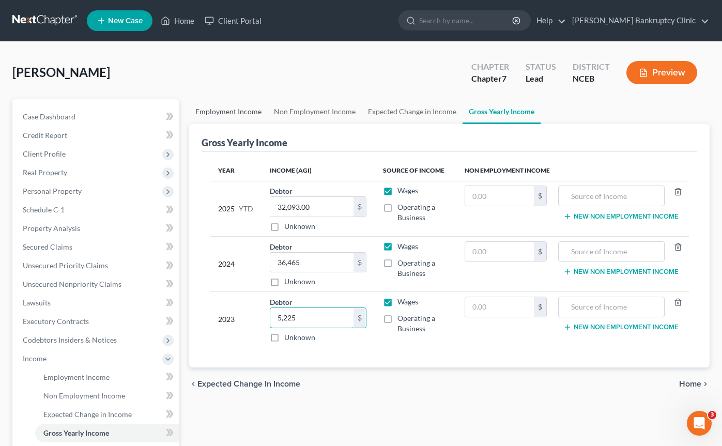
type input "5,225"
click at [233, 106] on link "Employment Income" at bounding box center [228, 111] width 79 height 25
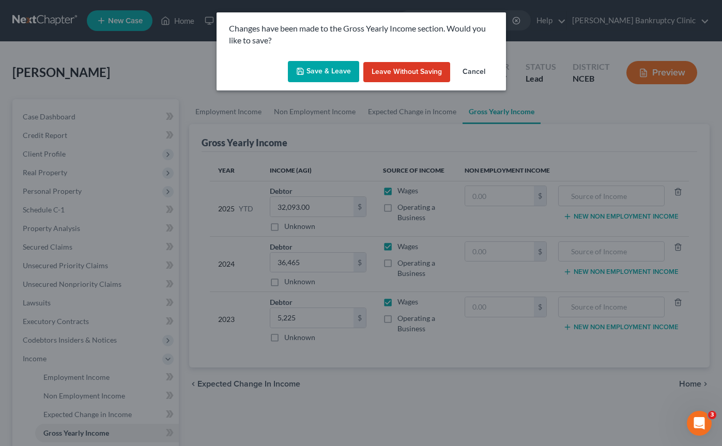
click at [318, 73] on button "Save & Leave" at bounding box center [323, 72] width 71 height 22
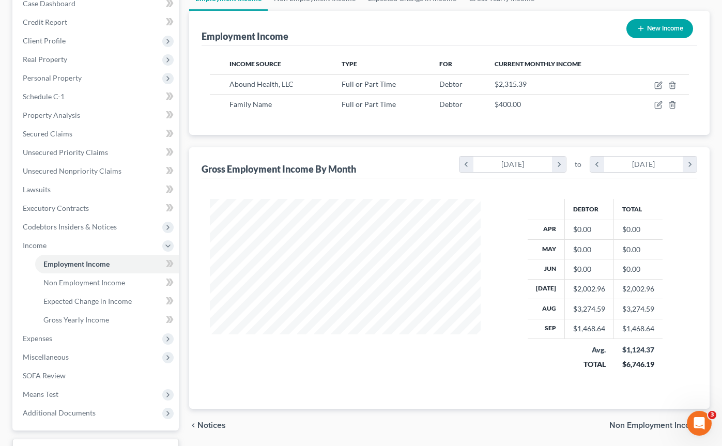
scroll to position [127, 0]
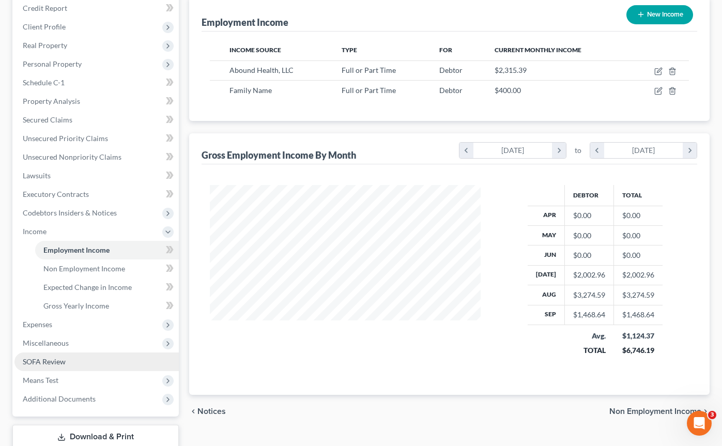
click at [128, 359] on link "SOFA Review" at bounding box center [96, 362] width 164 height 19
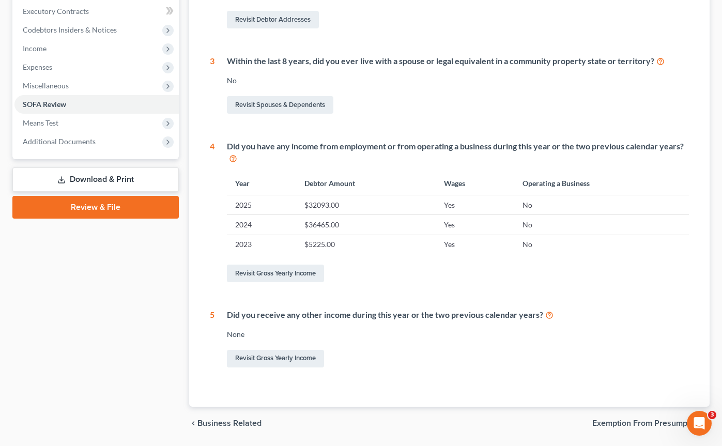
scroll to position [343, 0]
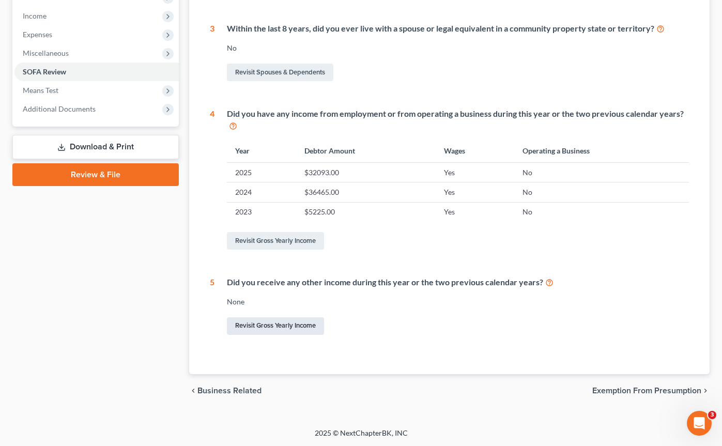
click at [276, 327] on link "Revisit Gross Yearly Income" at bounding box center [275, 326] width 97 height 18
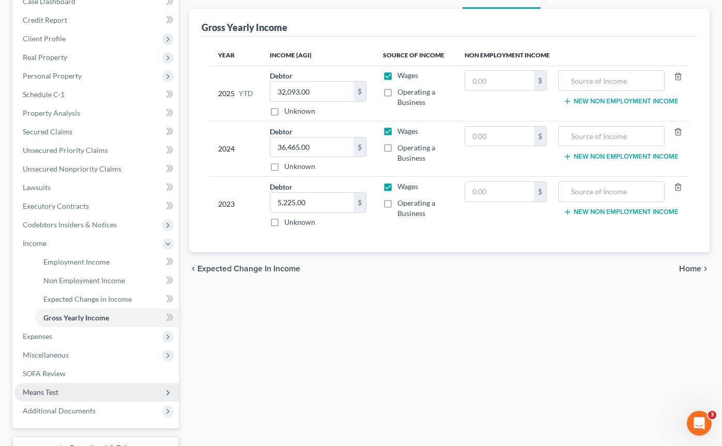
scroll to position [126, 0]
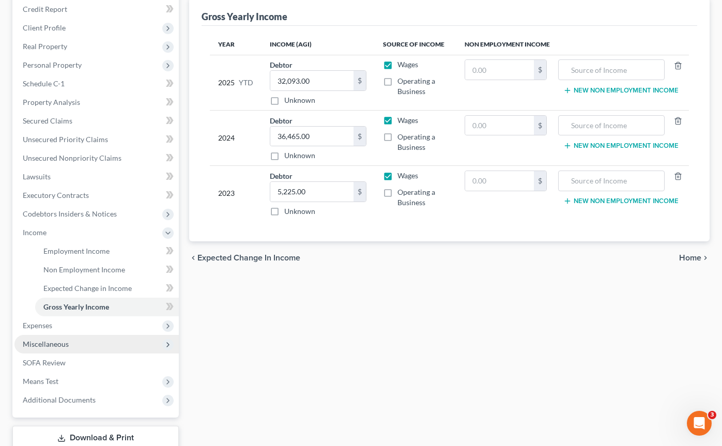
click at [99, 340] on span "Miscellaneous" at bounding box center [96, 344] width 164 height 19
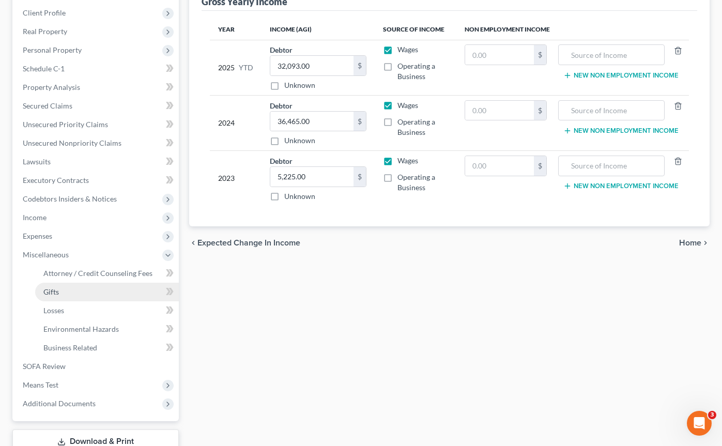
click at [75, 292] on link "Gifts" at bounding box center [107, 292] width 144 height 19
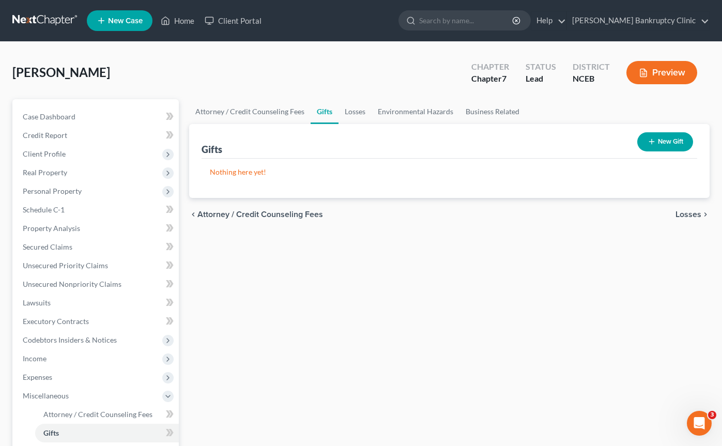
click at [655, 143] on button "New Gift" at bounding box center [665, 141] width 56 height 19
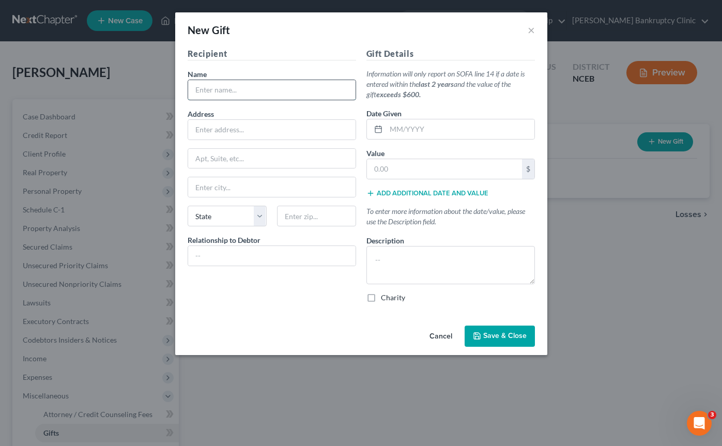
click at [295, 90] on input "text" at bounding box center [271, 90] width 167 height 20
type input "G"
click at [437, 339] on button "Cancel" at bounding box center [440, 337] width 39 height 21
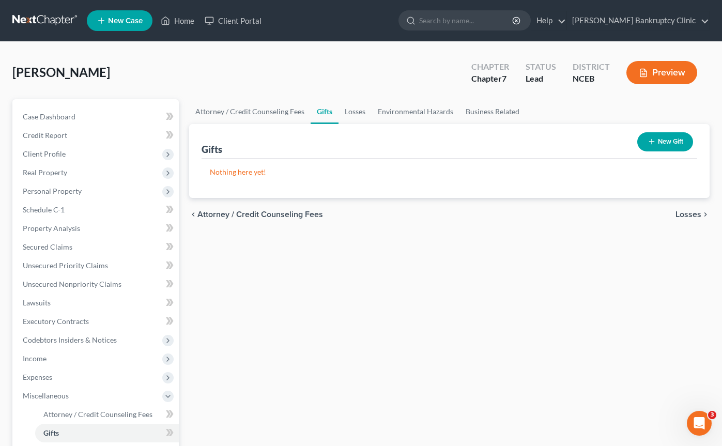
click at [645, 143] on button "New Gift" at bounding box center [665, 141] width 56 height 19
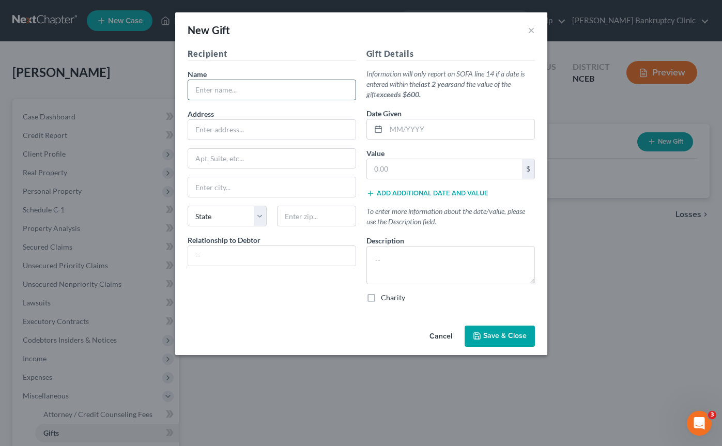
click at [283, 94] on input "text" at bounding box center [271, 90] width 167 height 20
click at [434, 341] on button "Cancel" at bounding box center [440, 337] width 39 height 21
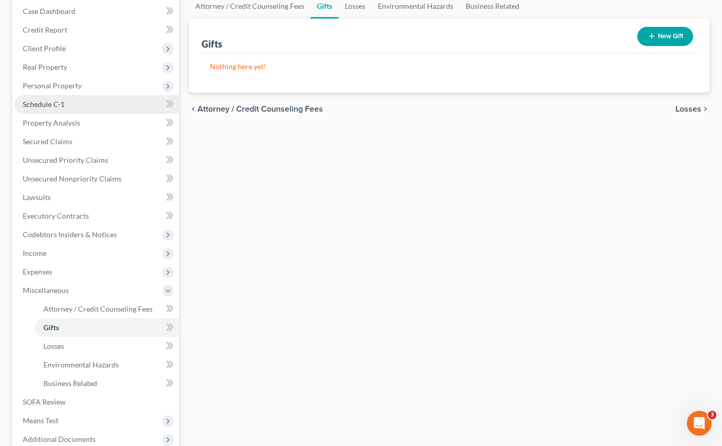
scroll to position [109, 0]
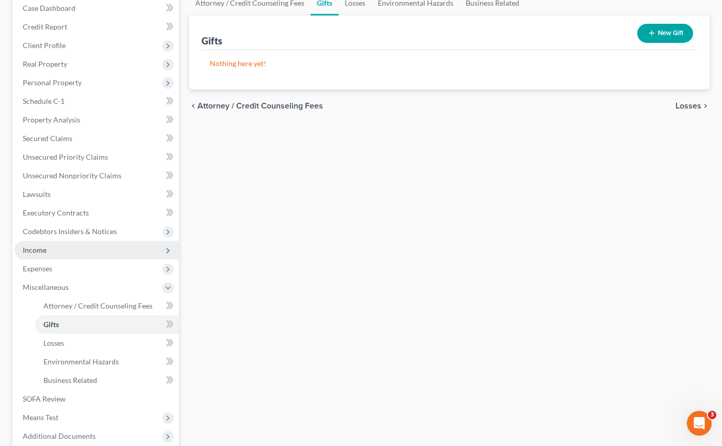
click at [102, 250] on span "Income" at bounding box center [96, 250] width 164 height 19
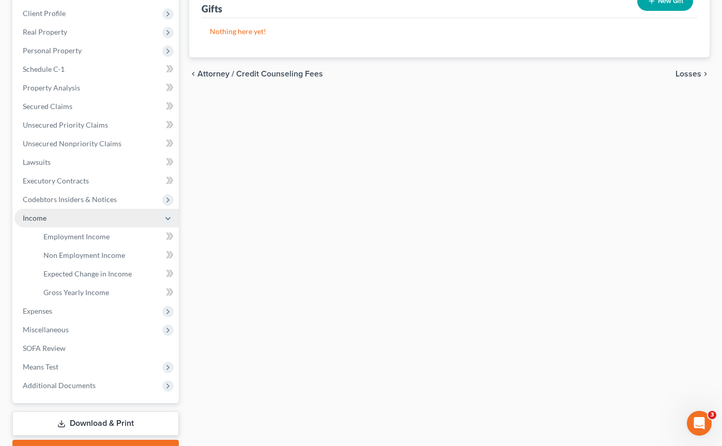
scroll to position [142, 0]
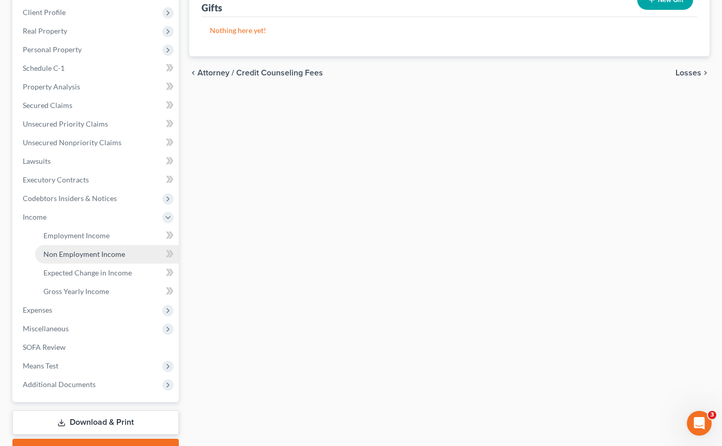
click at [109, 257] on span "Non Employment Income" at bounding box center [84, 254] width 82 height 9
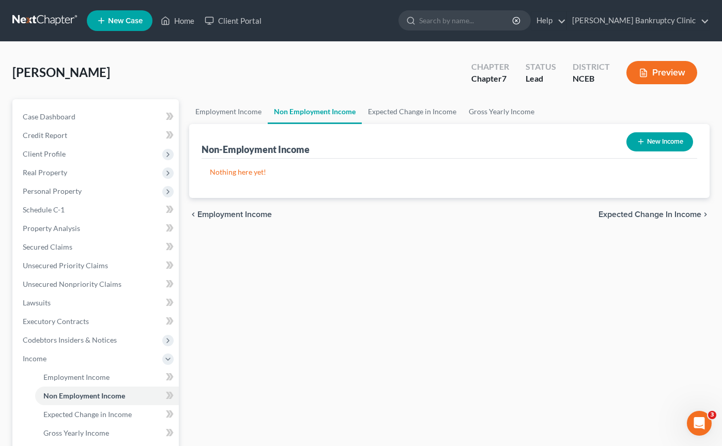
click at [642, 145] on button "New Income" at bounding box center [660, 141] width 67 height 19
select select "0"
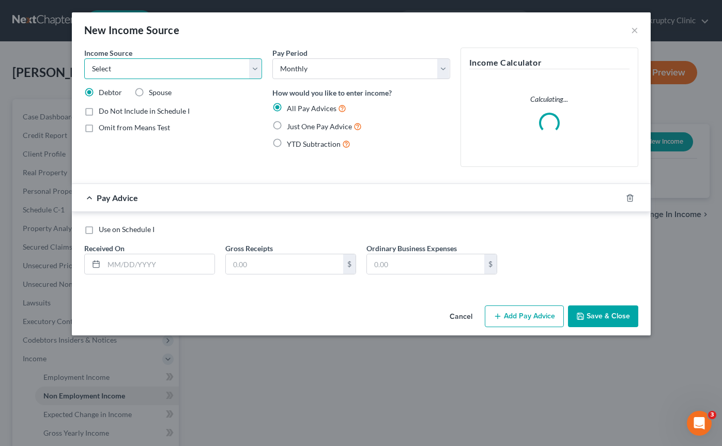
click at [179, 74] on select "Select Unemployment Disability (from employer) Pension Retirement Social Securi…" at bounding box center [173, 68] width 178 height 21
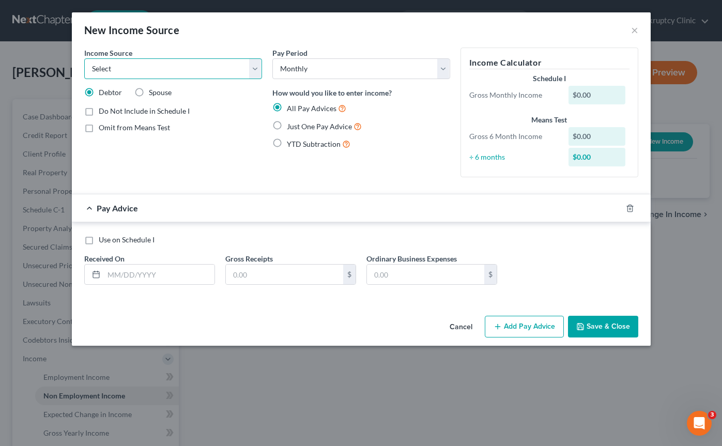
select select "13"
click at [84, 58] on select "Select Unemployment Disability (from employer) Pension Retirement Social Securi…" at bounding box center [173, 68] width 178 height 21
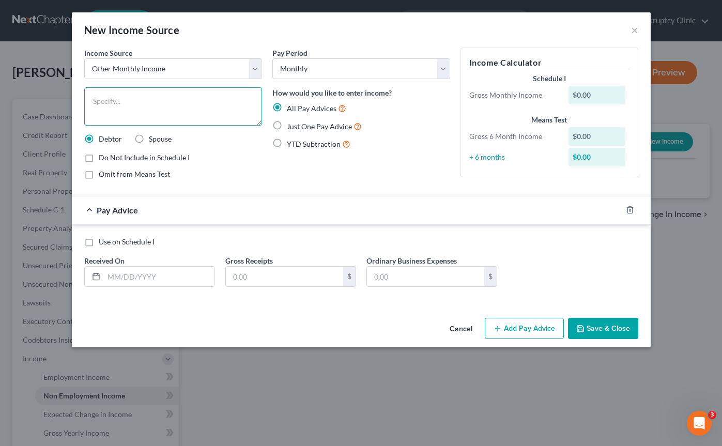
click at [175, 94] on textarea at bounding box center [173, 106] width 178 height 38
type textarea "GoFundMe"
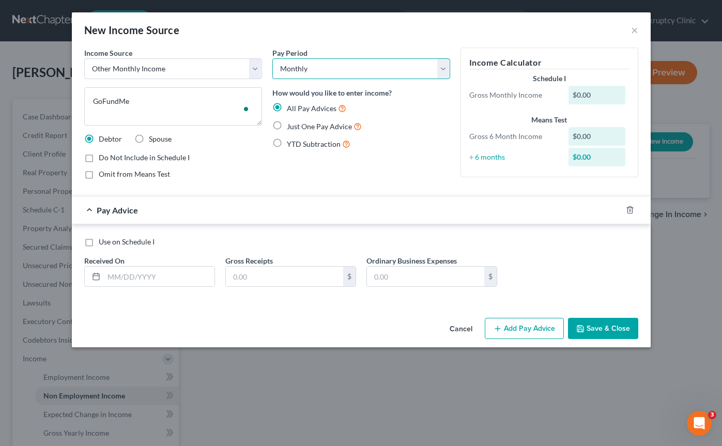
click at [392, 67] on select "Select Monthly Twice Monthly Every Other Week Weekly" at bounding box center [361, 68] width 178 height 21
click at [388, 68] on select "Select Monthly Twice Monthly Every Other Week Weekly" at bounding box center [361, 68] width 178 height 21
click at [287, 124] on label "Just One Pay Advice" at bounding box center [324, 126] width 75 height 12
click at [291, 124] on input "Just One Pay Advice" at bounding box center [294, 123] width 7 height 7
radio input "true"
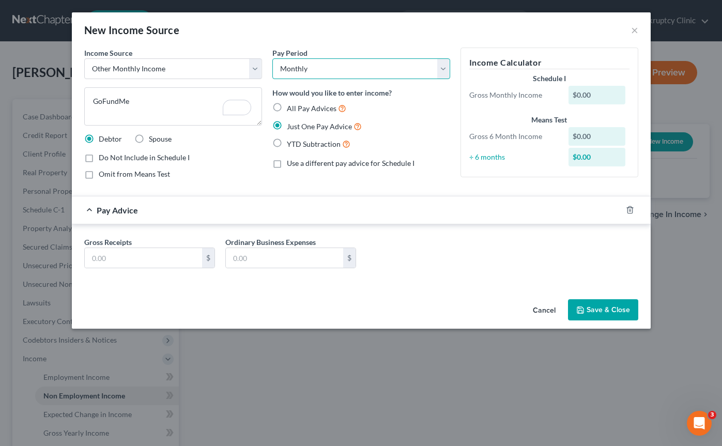
click at [332, 71] on select "Select Monthly Twice Monthly Every Other Week Weekly" at bounding box center [361, 68] width 178 height 21
click at [543, 313] on button "Cancel" at bounding box center [544, 310] width 39 height 21
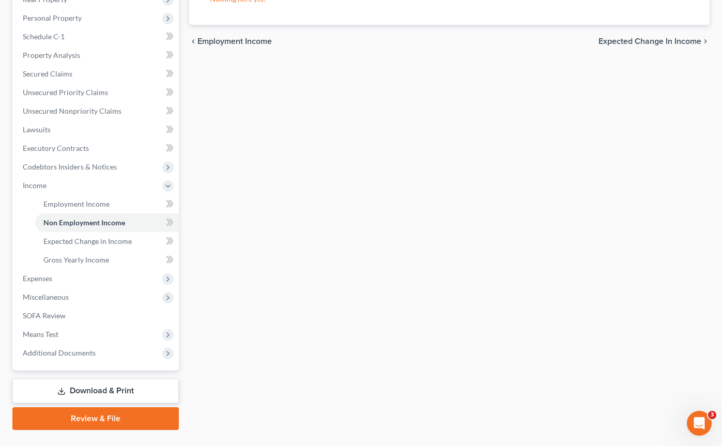
scroll to position [189, 0]
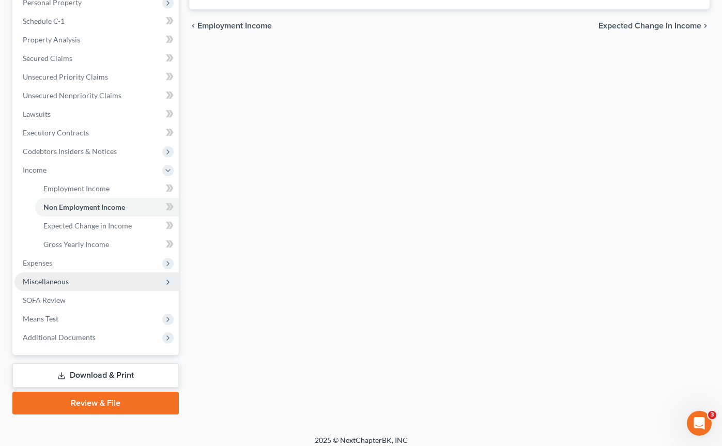
click at [137, 283] on span "Miscellaneous" at bounding box center [96, 281] width 164 height 19
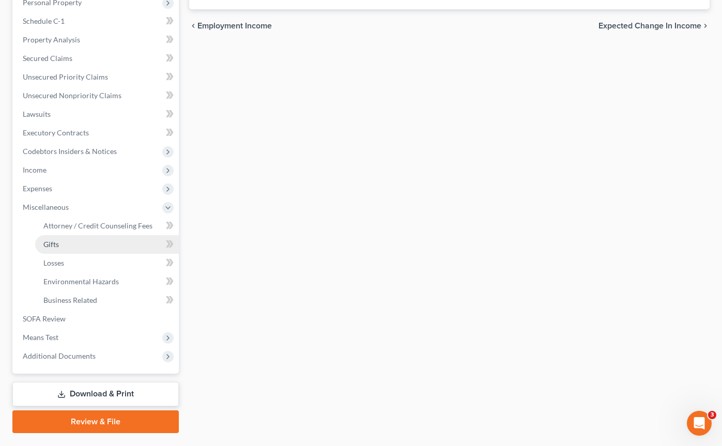
click at [100, 251] on link "Gifts" at bounding box center [107, 244] width 144 height 19
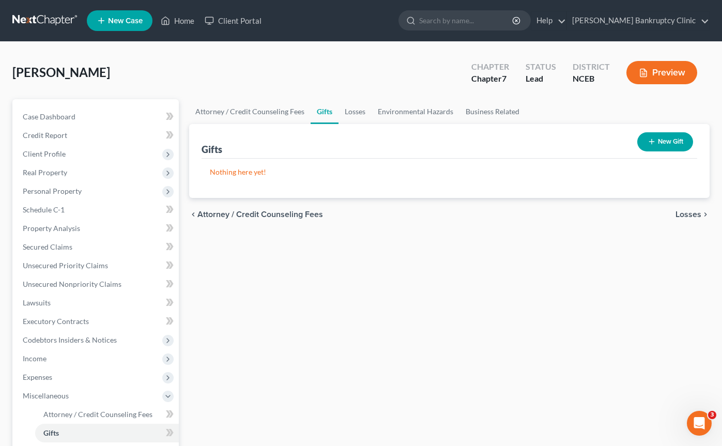
click at [657, 141] on button "New Gift" at bounding box center [665, 141] width 56 height 19
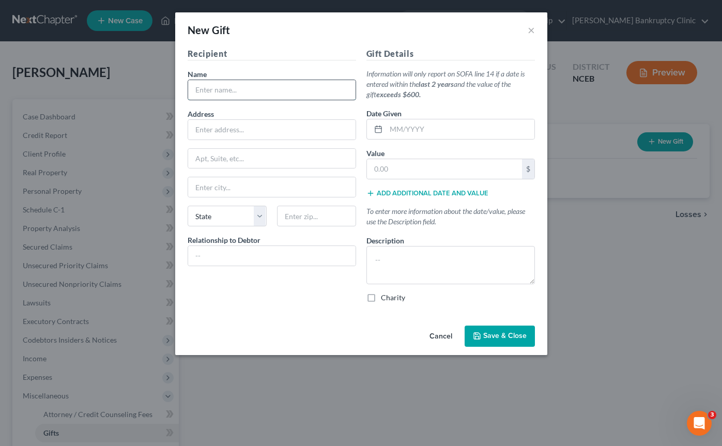
click at [252, 91] on input "text" at bounding box center [271, 90] width 167 height 20
type input "[PERSON_NAME]"
click at [265, 125] on input "text" at bounding box center [271, 130] width 167 height 20
type input "[STREET_ADDRESS]"
click at [233, 191] on input "text" at bounding box center [271, 187] width 167 height 20
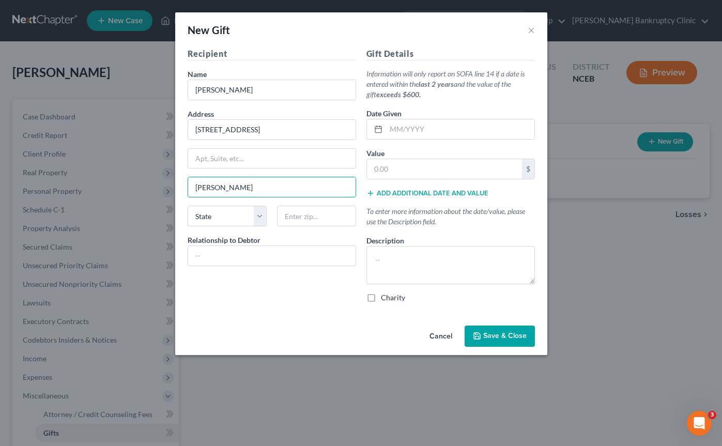
type input "[PERSON_NAME]"
select select "28"
type input "27520"
click at [298, 248] on input "text" at bounding box center [271, 256] width 167 height 20
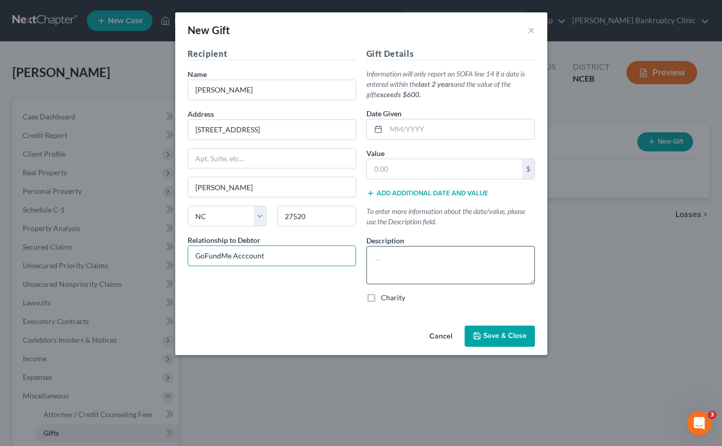
type input "GoFundMe Acccount"
click at [423, 256] on textarea at bounding box center [451, 265] width 169 height 38
paste textarea "a go fund me to support highering a child custody attorney, I ended up paying 5…"
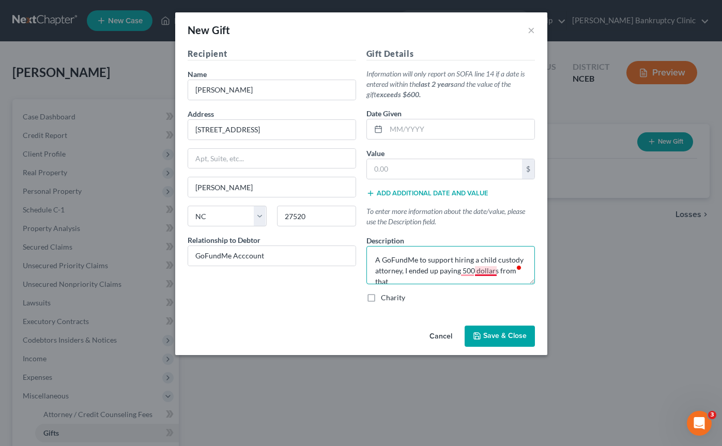
click at [477, 264] on textarea "A GoFundMe to support hiring a child custody attorney, I ended up paying 500 do…" at bounding box center [451, 265] width 169 height 38
click at [413, 273] on textarea "A GoFundMe to support hiring a child custody attorney, I ended up paying 500 do…" at bounding box center [451, 265] width 169 height 38
click at [451, 262] on textarea "A GoFundMe to support hiring a child custody attorney, I ended up paying 500 do…" at bounding box center [451, 265] width 169 height 38
click at [405, 273] on textarea "A GoFundMe to support hiring a child custody attorney, I ended up paying 500 do…" at bounding box center [451, 265] width 169 height 38
click at [408, 273] on textarea "A GoFundMe to support hiring a child custody attorney, I ended up paying 500 do…" at bounding box center [451, 265] width 169 height 38
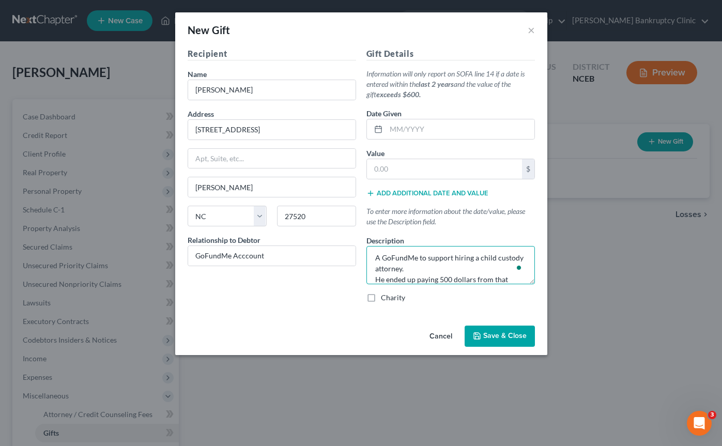
scroll to position [22, 0]
click at [491, 268] on textarea "A GoFundMe to support hiring a child custody attorney. He ended up paying 500 d…" at bounding box center [451, 265] width 169 height 38
click at [435, 272] on textarea "A GoFundMe to support hiring a child custody attorney. He ended up paying 500 d…" at bounding box center [451, 265] width 169 height 38
click at [431, 271] on textarea "A GoFundMe to support hiring a child custody attorney. He ended up paying 500 d…" at bounding box center [451, 265] width 169 height 38
click at [467, 277] on textarea "A GoFundMe to support hiring a child custody attorney. He ended up paying 500 d…" at bounding box center [451, 265] width 169 height 38
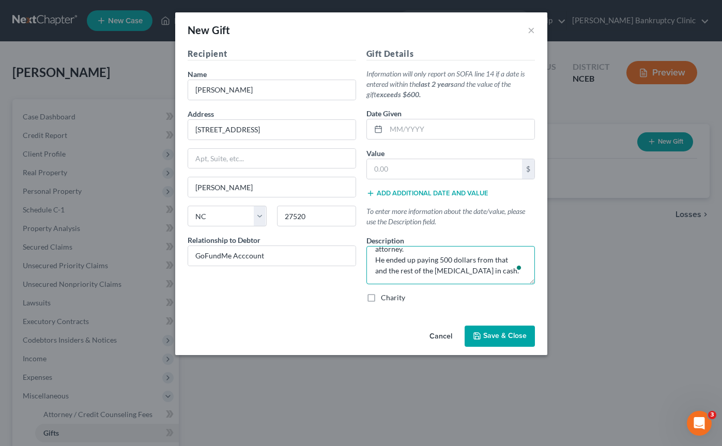
scroll to position [24, 0]
click at [472, 269] on textarea "A GoFundMe to support hiring a child custody attorney. He ended up paying 500 d…" at bounding box center [451, 265] width 169 height 38
click at [469, 278] on textarea "A GoFundMe to support hiring a child custody attorney. He ended up paying 500 d…" at bounding box center [451, 265] width 169 height 38
drag, startPoint x: 470, startPoint y: 277, endPoint x: 349, endPoint y: 279, distance: 121.0
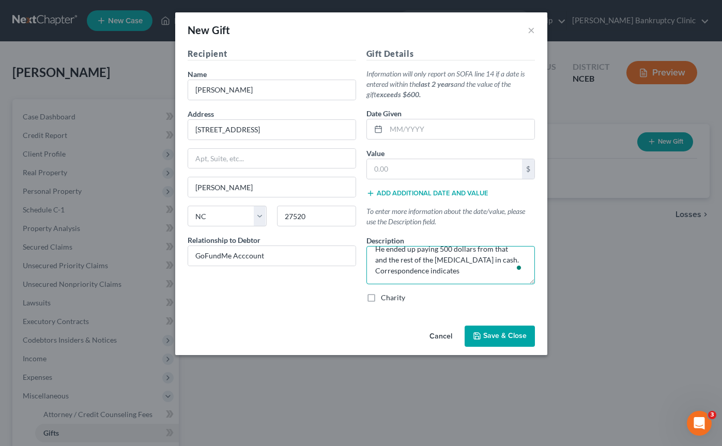
click at [349, 279] on div "Recipient Name * [PERSON_NAME] Address [STREET_ADDRESS][GEOGRAPHIC_DATA], etc […" at bounding box center [361, 180] width 358 height 264
drag, startPoint x: 456, startPoint y: 269, endPoint x: 366, endPoint y: 271, distance: 90.5
click at [366, 271] on div "Gift Details Information will only report on SOFA line 14 if a date is entered …" at bounding box center [450, 180] width 179 height 264
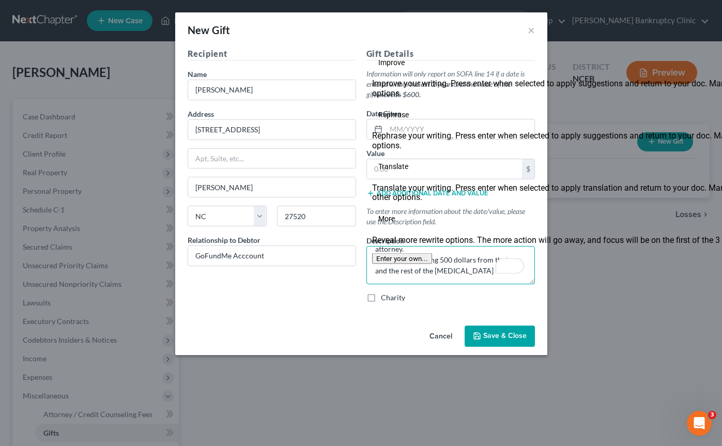
type textarea "A GoFundMe to support hiring a child custody attorney. He ended up paying 500 d…"
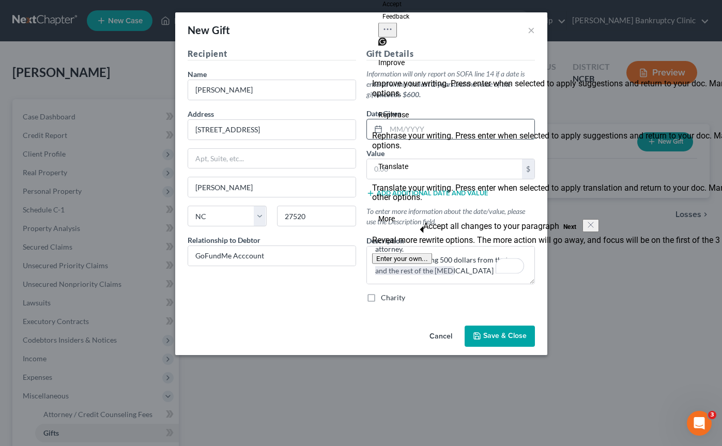
click at [402, 133] on input "text" at bounding box center [460, 129] width 148 height 20
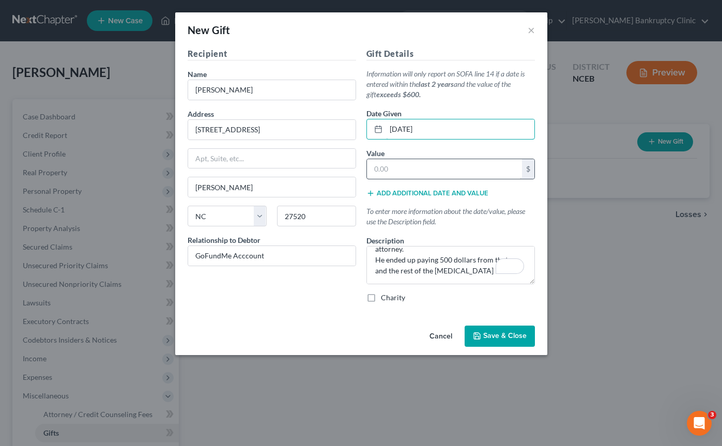
type input "[DATE]"
click at [432, 169] on input "text" at bounding box center [444, 169] width 155 height 20
type input "458.82"
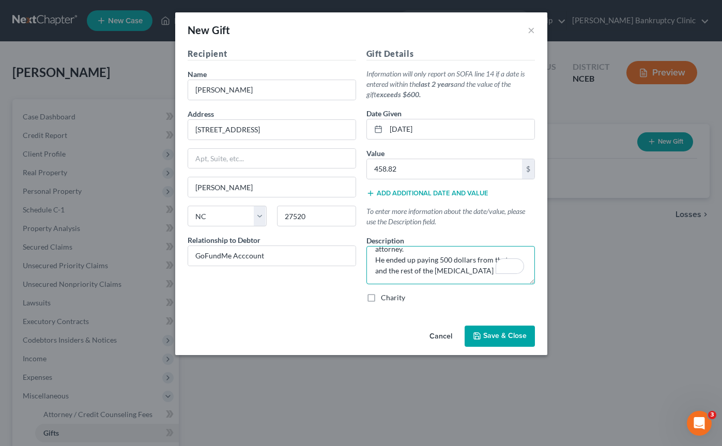
click at [424, 259] on textarea "A GoFundMe to support hiring a child custody attorney. He ended up paying 500 d…" at bounding box center [451, 265] width 169 height 38
click at [425, 276] on textarea "A GoFundMe to support hiring a child custody attorney. He ended up paying 500 d…" at bounding box center [451, 265] width 169 height 38
drag, startPoint x: 485, startPoint y: 266, endPoint x: 359, endPoint y: 243, distance: 128.2
click at [359, 243] on div "Recipient Name * [PERSON_NAME] Address [STREET_ADDRESS][GEOGRAPHIC_DATA], etc […" at bounding box center [361, 180] width 358 height 264
click at [408, 270] on textarea "A GoFundMe to support hiring a child custody attorney. He ended up paying 500 d…" at bounding box center [451, 265] width 169 height 38
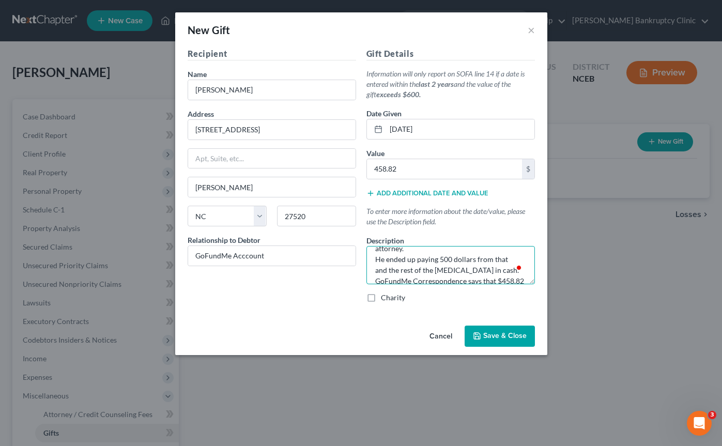
drag, startPoint x: 486, startPoint y: 269, endPoint x: 374, endPoint y: 258, distance: 112.6
click at [374, 258] on textarea "A GoFundMe to support hiring a child custody attorney. He ended up paying 500 d…" at bounding box center [451, 265] width 169 height 38
click at [464, 271] on textarea "A GoFundMe to support hiring a child custody attorney. GoFundMe correspondence …" at bounding box center [451, 265] width 169 height 38
paste textarea "He ended up paying 500 dollars from that and the rest of the [MEDICAL_DATA] in …"
click at [422, 262] on textarea "A GoFundMe to support hiring a child custody attorney. GoFundMe correspondence …" at bounding box center [451, 265] width 169 height 38
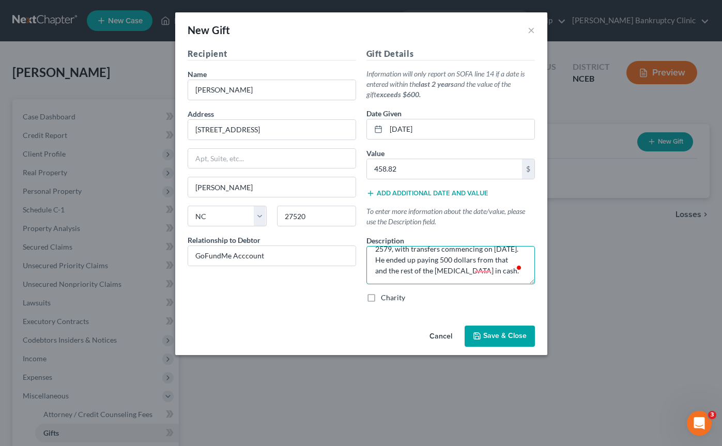
click at [411, 254] on textarea "A GoFundMe to support hiring a child custody attorney. GoFundMe correspondence …" at bounding box center [451, 265] width 169 height 38
click at [387, 269] on textarea "A GoFundMe to support hiring a child custody attorney. GoFundMe correspondence …" at bounding box center [451, 265] width 169 height 38
click at [374, 271] on textarea "A GoFundMe to support hiring a child custody attorney. GoFundMe correspondence …" at bounding box center [451, 265] width 169 height 38
drag, startPoint x: 387, startPoint y: 271, endPoint x: 511, endPoint y: 261, distance: 124.5
click at [511, 261] on textarea "A GoFundMe to support hiring a child custody attorney. GoFundMe correspondence …" at bounding box center [451, 265] width 169 height 38
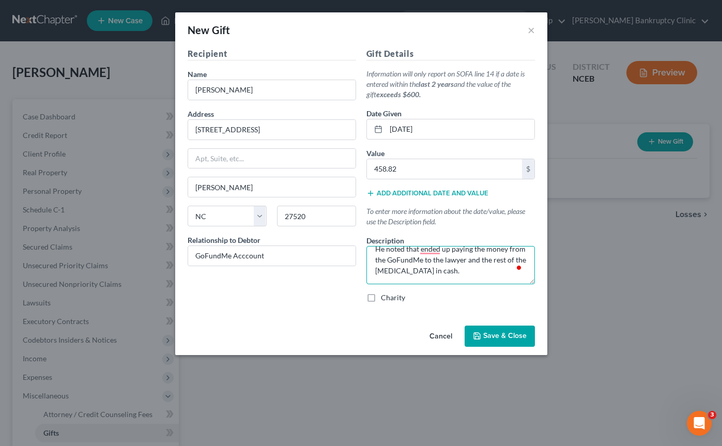
click at [441, 268] on textarea "A GoFundMe to support hiring a child custody attorney. GoFundMe correspondence …" at bounding box center [451, 265] width 169 height 38
click at [451, 278] on textarea "A GoFundMe to support hiring a child custody attorney. GoFundMe correspondence …" at bounding box center [451, 265] width 169 height 38
click at [469, 279] on textarea "A GoFundMe to support hiring a child custody attorney. GoFundMe correspondence …" at bounding box center [451, 265] width 169 height 38
click at [487, 272] on textarea "A GoFundMe to support hiring a child custody attorney. GoFundMe correspondence …" at bounding box center [451, 265] width 169 height 38
click at [487, 266] on textarea "A GoFundMe to support hiring a child custody attorney. GoFundMe correspondence …" at bounding box center [451, 265] width 169 height 38
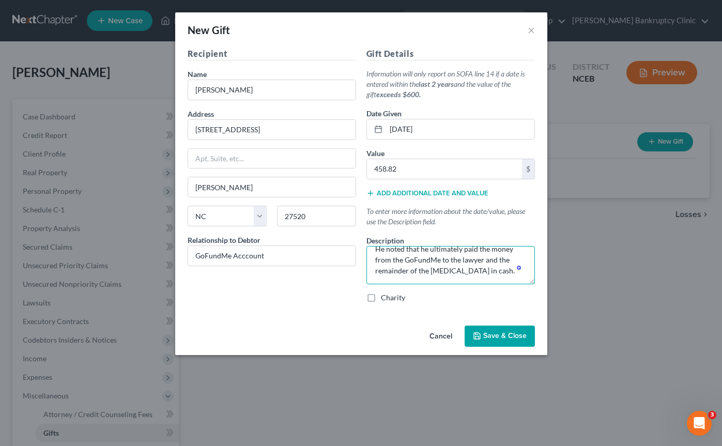
click at [487, 266] on textarea "A GoFundMe to support hiring a child custody attorney. GoFundMe correspondence …" at bounding box center [451, 265] width 169 height 38
click at [487, 268] on textarea "A GoFundMe to support hiring a child custody attorney. GoFundMe correspondence …" at bounding box center [451, 265] width 169 height 38
click at [489, 274] on textarea "A GoFundMe to support hiring a child custody attorney. GoFundMe correspondence …" at bounding box center [451, 265] width 169 height 38
type textarea "A GoFundMe to support hiring a child custody attorney. GoFundMe correspondence …"
click at [500, 331] on button "Save & Close" at bounding box center [500, 337] width 70 height 22
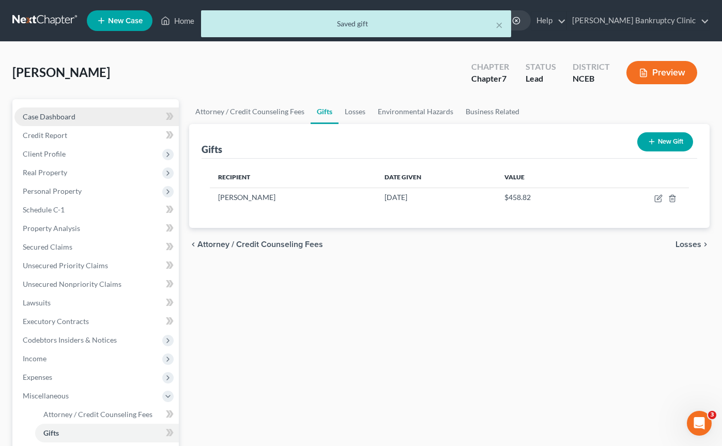
click at [98, 120] on link "Case Dashboard" at bounding box center [96, 117] width 164 height 19
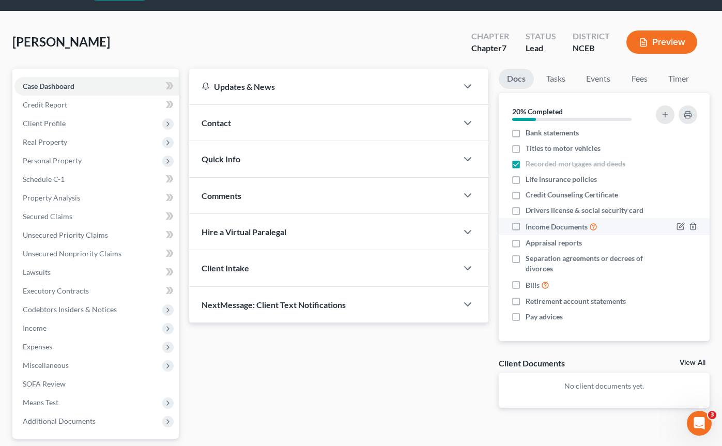
click at [526, 224] on label "Income Documents" at bounding box center [562, 227] width 72 height 12
click at [530, 224] on input "Income Documents" at bounding box center [533, 224] width 7 height 7
checkbox input "true"
click at [425, 50] on div "[PERSON_NAME] Upgraded Chapter Chapter 7 Status Lead District NCEB Preview" at bounding box center [360, 46] width 697 height 45
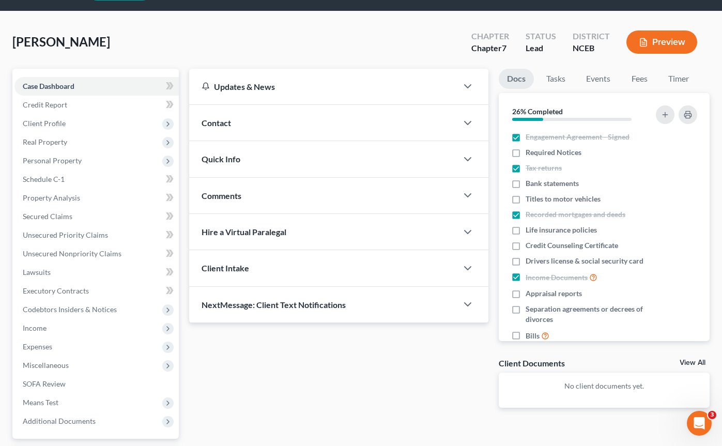
click at [652, 48] on button "Preview" at bounding box center [662, 41] width 71 height 23
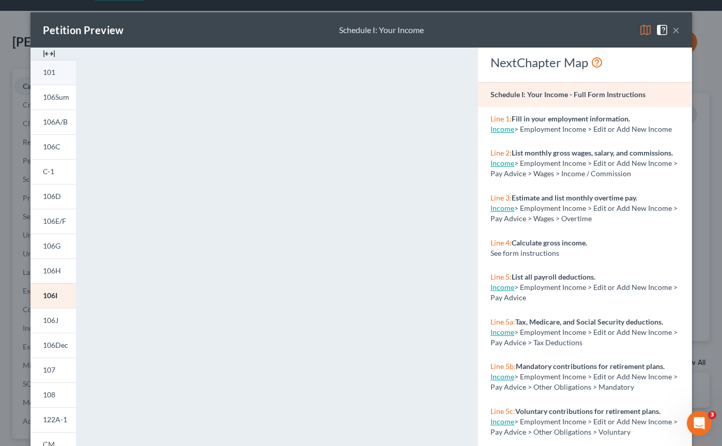
click at [44, 71] on span "101" at bounding box center [49, 72] width 12 height 9
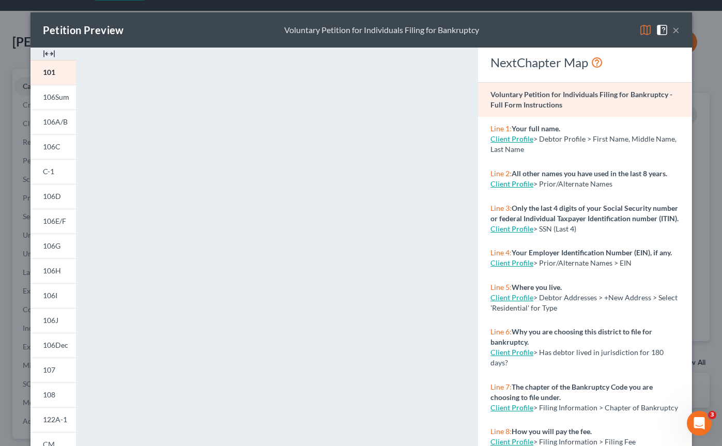
click at [675, 29] on button "×" at bounding box center [676, 30] width 7 height 12
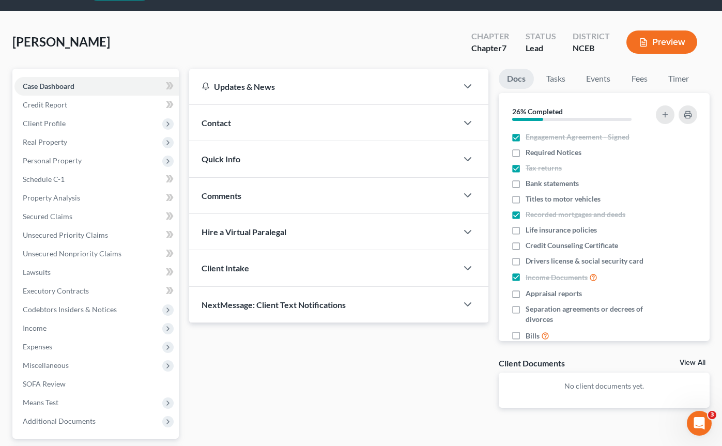
click at [122, 28] on div "[PERSON_NAME] Upgraded Chapter Chapter 7 Status Lead District NCEB Preview" at bounding box center [360, 46] width 697 height 45
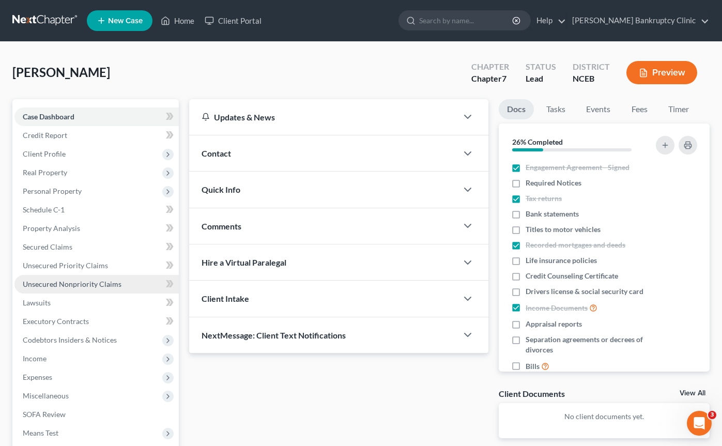
scroll to position [121, 0]
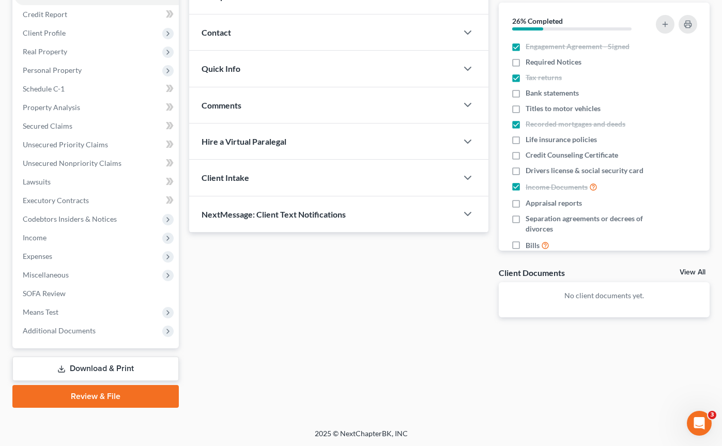
click at [93, 364] on link "Download & Print" at bounding box center [95, 369] width 166 height 24
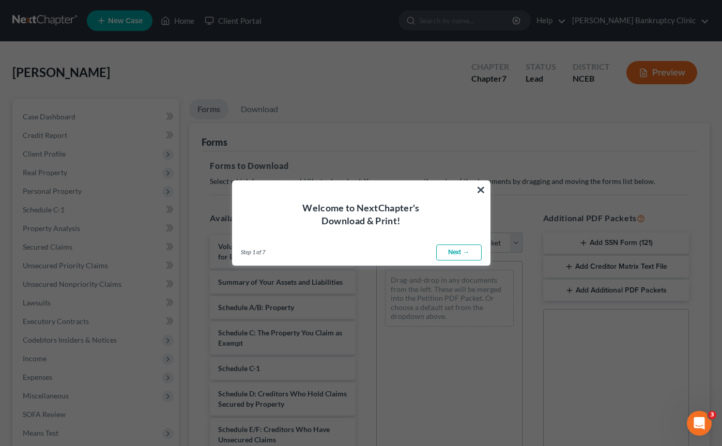
click at [446, 250] on link "Next →" at bounding box center [458, 253] width 45 height 17
select select "0"
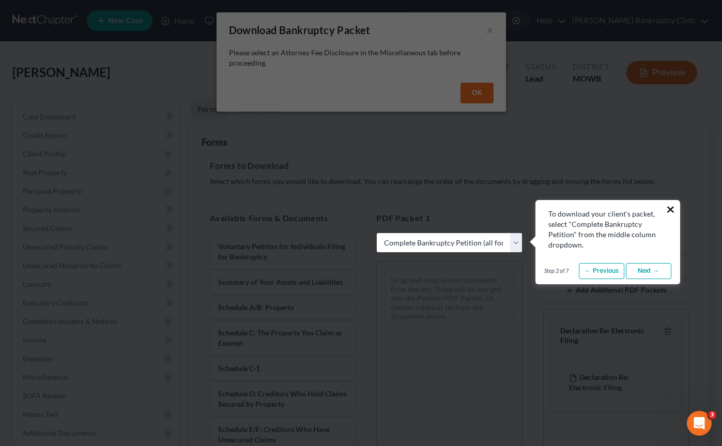
click at [670, 212] on button "×" at bounding box center [671, 209] width 10 height 17
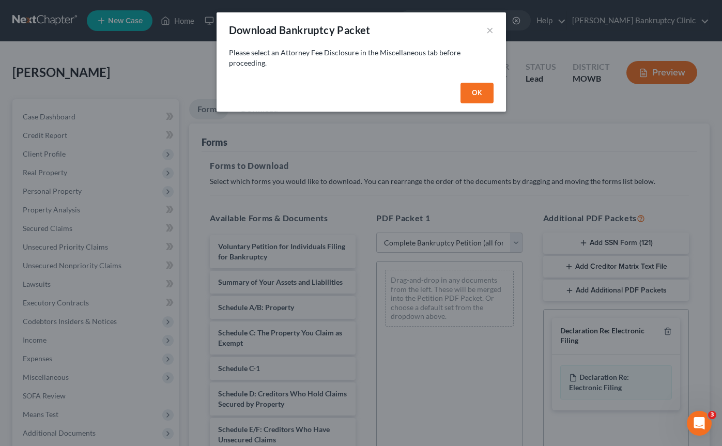
click at [473, 94] on button "OK" at bounding box center [477, 93] width 33 height 21
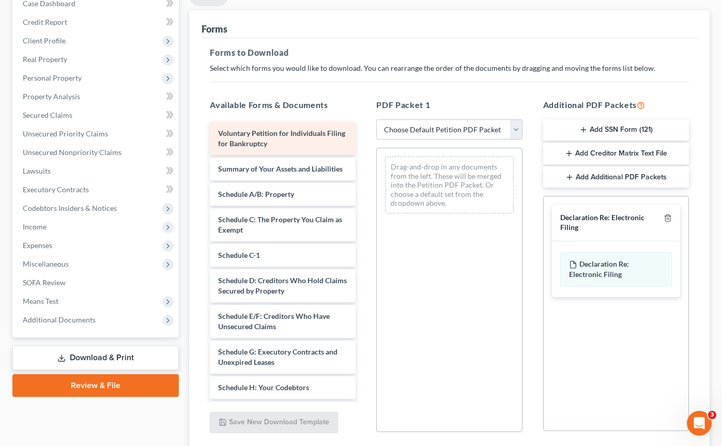
scroll to position [115, 0]
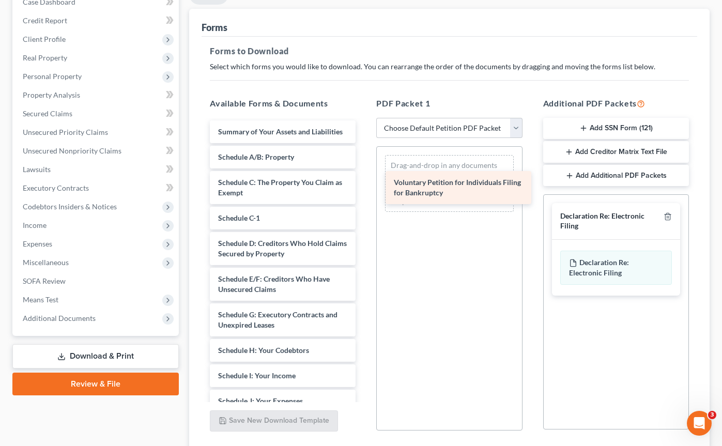
drag, startPoint x: 291, startPoint y: 126, endPoint x: 467, endPoint y: 177, distance: 183.2
click at [364, 177] on div "Voluntary Petition for Individuals Filing for Bankruptcy Voluntary Petition for…" at bounding box center [283, 398] width 162 height 557
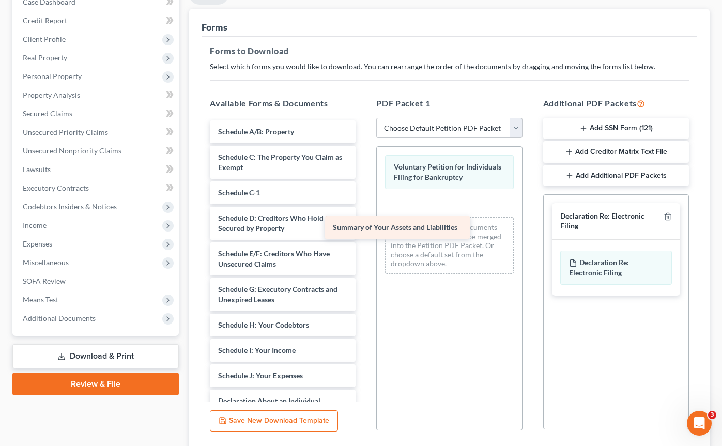
drag, startPoint x: 308, startPoint y: 128, endPoint x: 467, endPoint y: 249, distance: 200.7
click at [364, 249] on div "Summary of Your Assets and Liabilities Summary of Your Assets and Liabilities S…" at bounding box center [283, 385] width 162 height 531
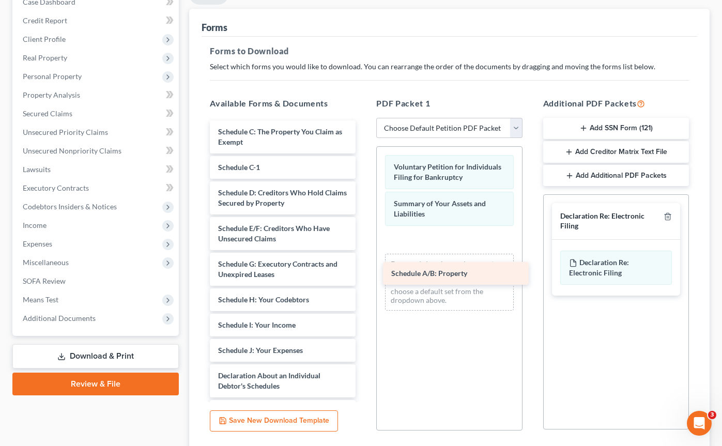
drag, startPoint x: 280, startPoint y: 127, endPoint x: 455, endPoint y: 270, distance: 226.6
click at [364, 270] on div "Schedule A/B: Property Schedule A/B: Property Schedule C: The Property You Clai…" at bounding box center [283, 373] width 162 height 506
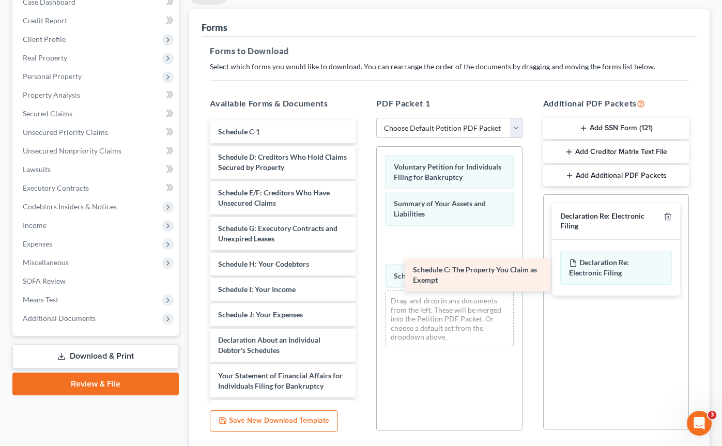
drag, startPoint x: 272, startPoint y: 134, endPoint x: 477, endPoint y: 288, distance: 256.1
click at [364, 288] on div "Schedule C: The Property You Claim as Exempt Schedule C: The Property You Claim…" at bounding box center [283, 355] width 162 height 470
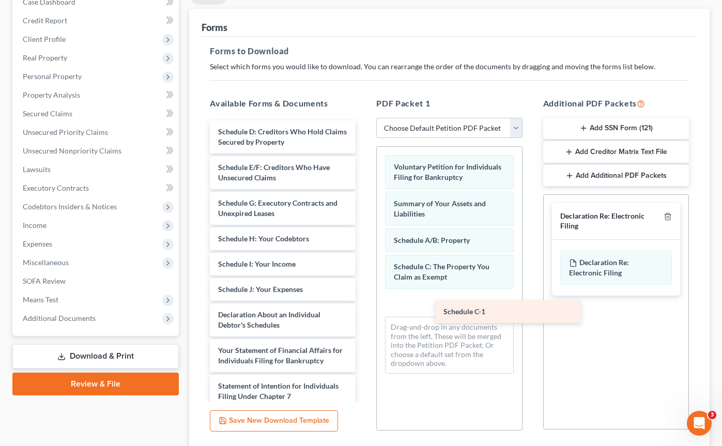
drag, startPoint x: 250, startPoint y: 125, endPoint x: 472, endPoint y: 309, distance: 287.8
click at [364, 309] on div "Schedule C-1 Schedule C-1 Schedule D: Creditors Who Hold Claims Secured by Prop…" at bounding box center [283, 342] width 162 height 445
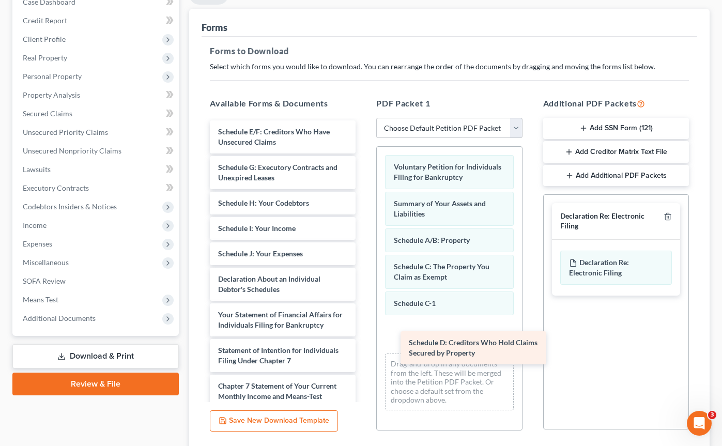
drag, startPoint x: 265, startPoint y: 137, endPoint x: 455, endPoint y: 349, distance: 285.1
click at [364, 349] on div "Schedule D: Creditors Who Hold Claims Secured by Property Schedule D: Creditors…" at bounding box center [283, 324] width 162 height 409
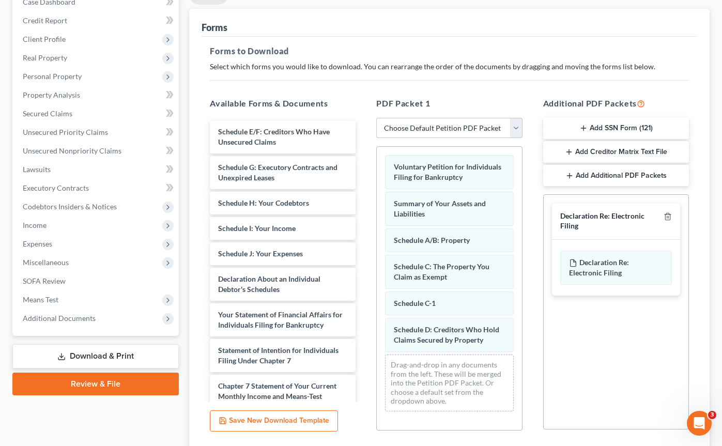
click at [455, 128] on select "Choose Default Petition PDF Packet Complete Bankruptcy Petition (all forms and …" at bounding box center [449, 128] width 146 height 21
select select "0"
click at [376, 118] on select "Choose Default Petition PDF Packet Complete Bankruptcy Petition (all forms and …" at bounding box center [449, 128] width 146 height 21
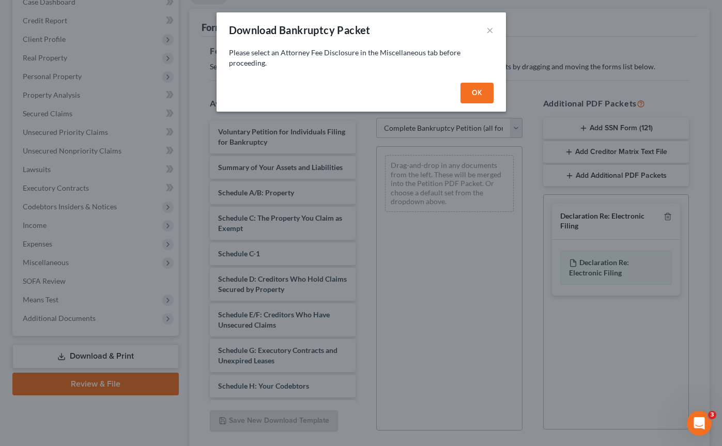
click at [471, 99] on button "OK" at bounding box center [477, 93] width 33 height 21
select select
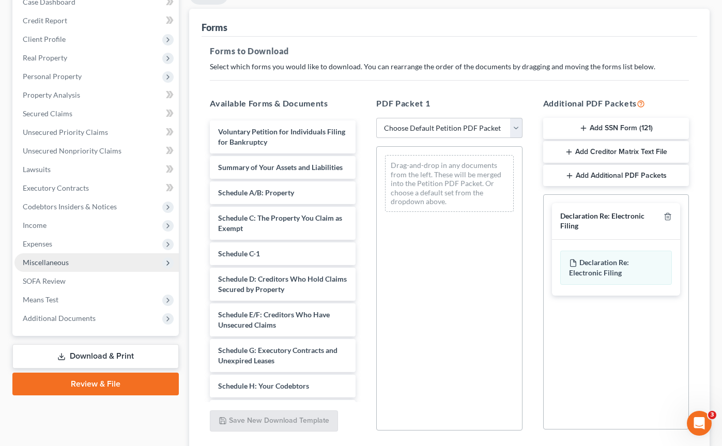
click at [108, 259] on span "Miscellaneous" at bounding box center [96, 262] width 164 height 19
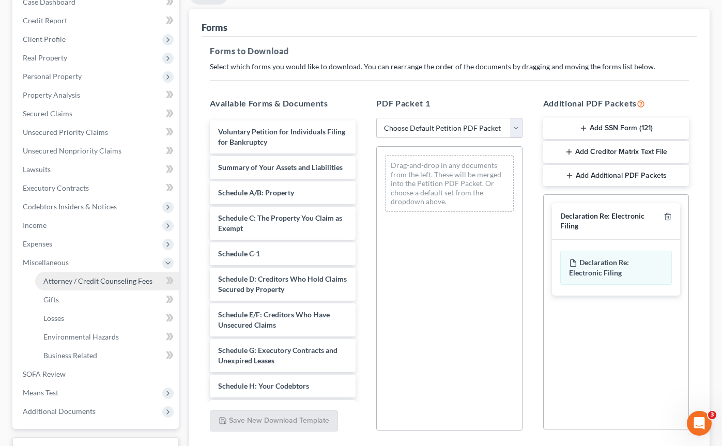
click at [96, 285] on link "Attorney / Credit Counseling Fees" at bounding box center [107, 281] width 144 height 19
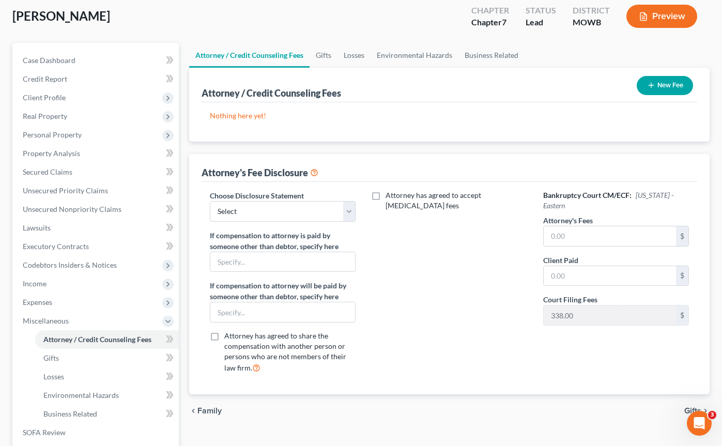
scroll to position [60, 0]
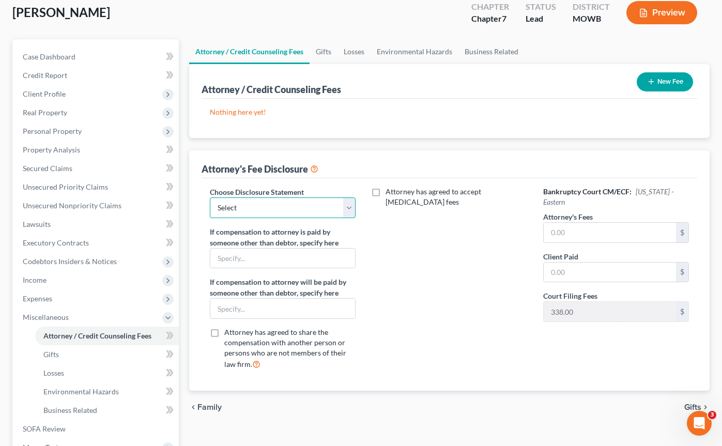
click at [321, 202] on select "Select Attorney Fee Disclosure" at bounding box center [283, 207] width 146 height 21
select select "0"
click at [210, 197] on select "Select Attorney Fee Disclosure" at bounding box center [283, 207] width 146 height 21
click at [591, 230] on input "text" at bounding box center [610, 233] width 132 height 20
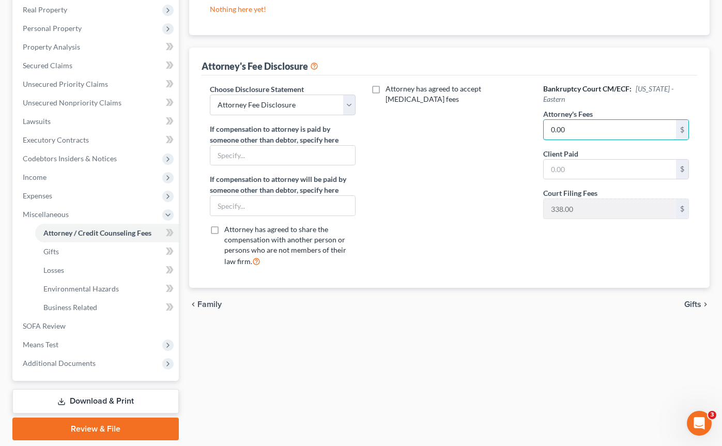
scroll to position [165, 0]
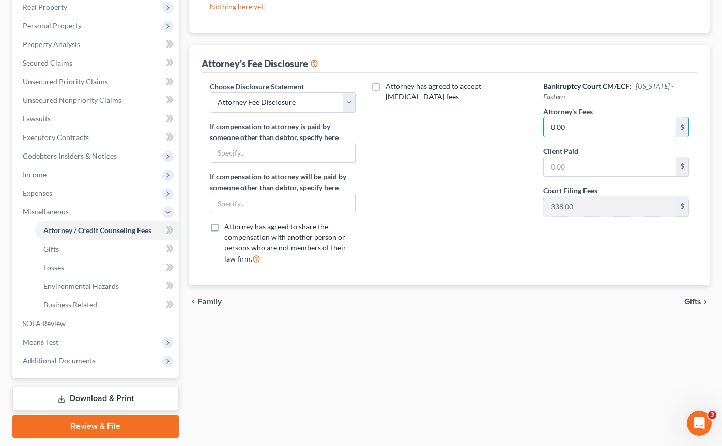
type input "0.00"
click at [359, 302] on div "chevron_left Family Gifts chevron_right" at bounding box center [449, 301] width 521 height 33
click at [100, 398] on link "Download & Print" at bounding box center [95, 399] width 166 height 24
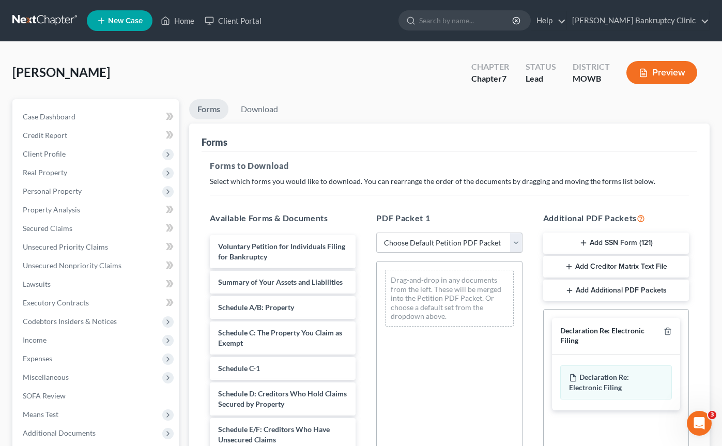
click at [513, 240] on select "Choose Default Petition PDF Packet Complete Bankruptcy Petition (all forms and …" at bounding box center [449, 243] width 146 height 21
select select "0"
click at [376, 233] on select "Choose Default Petition PDF Packet Complete Bankruptcy Petition (all forms and …" at bounding box center [449, 243] width 146 height 21
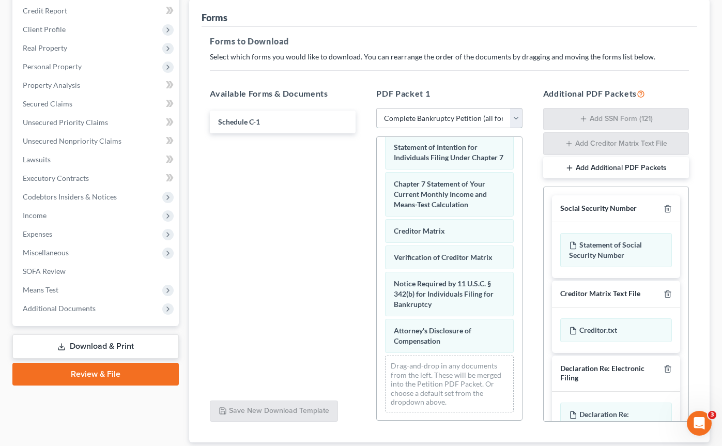
scroll to position [193, 0]
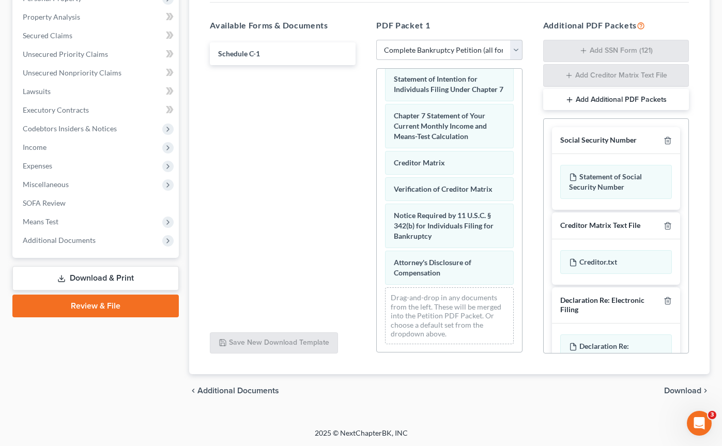
click at [682, 387] on span "Download" at bounding box center [682, 391] width 37 height 8
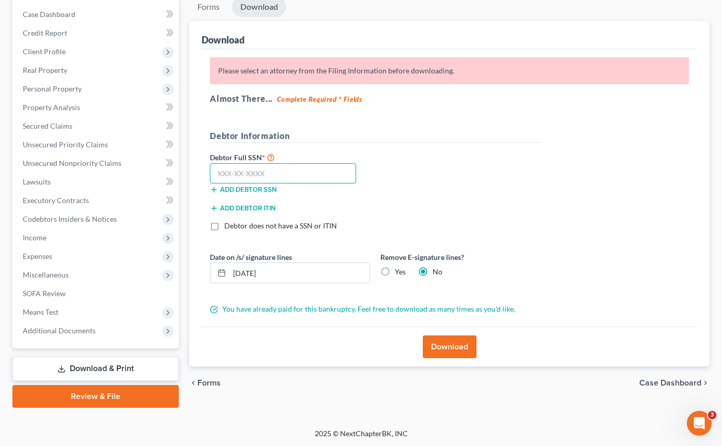
click at [320, 166] on input "text" at bounding box center [283, 173] width 146 height 21
paste input "242-61-2082"
type input "242-61-2082"
click at [429, 347] on button "Download" at bounding box center [450, 346] width 54 height 23
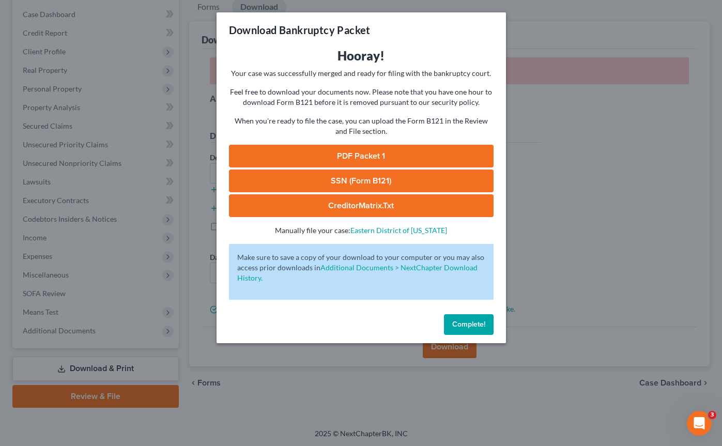
click at [381, 154] on link "PDF Packet 1" at bounding box center [361, 156] width 265 height 23
click at [480, 328] on span "Complete!" at bounding box center [468, 324] width 33 height 9
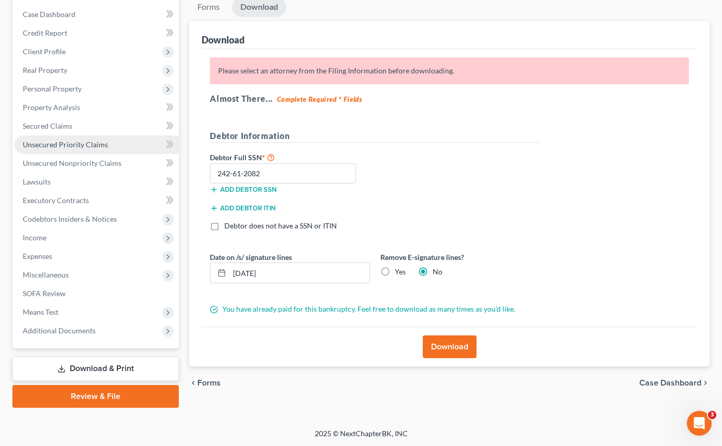
scroll to position [0, 0]
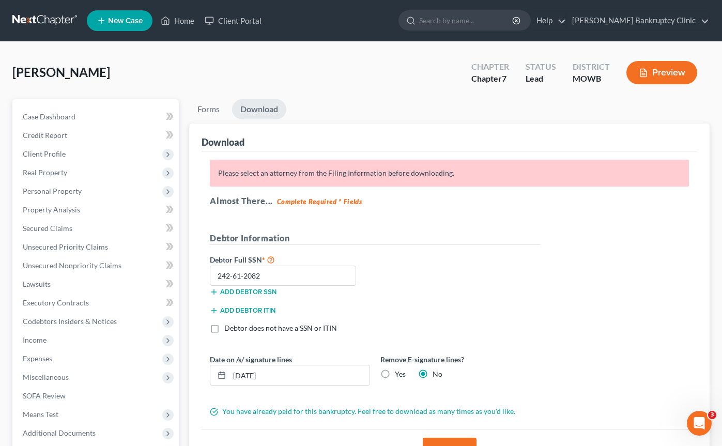
click at [343, 112] on ul "Forms Download" at bounding box center [449, 111] width 521 height 24
click at [54, 121] on link "Case Dashboard" at bounding box center [96, 117] width 164 height 19
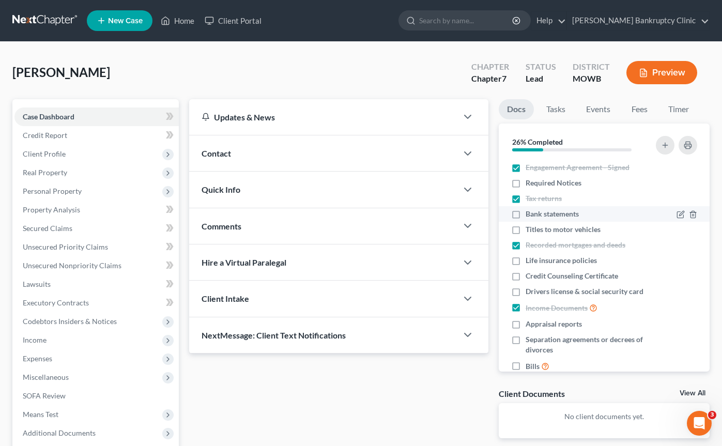
click at [526, 213] on label "Bank statements" at bounding box center [552, 214] width 53 height 10
click at [530, 213] on input "Bank statements" at bounding box center [533, 212] width 7 height 7
checkbox input "true"
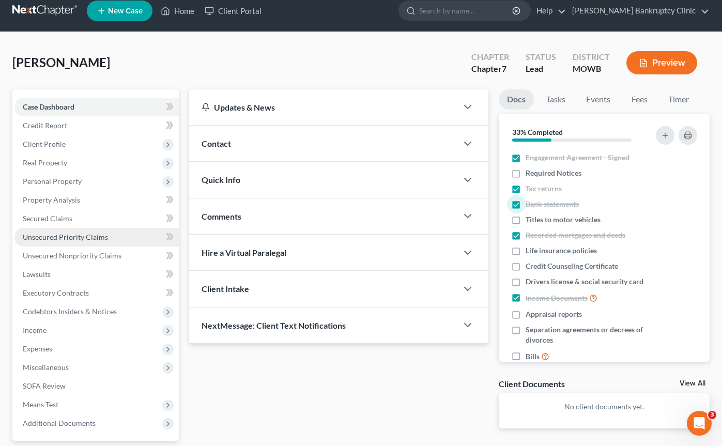
scroll to position [18, 0]
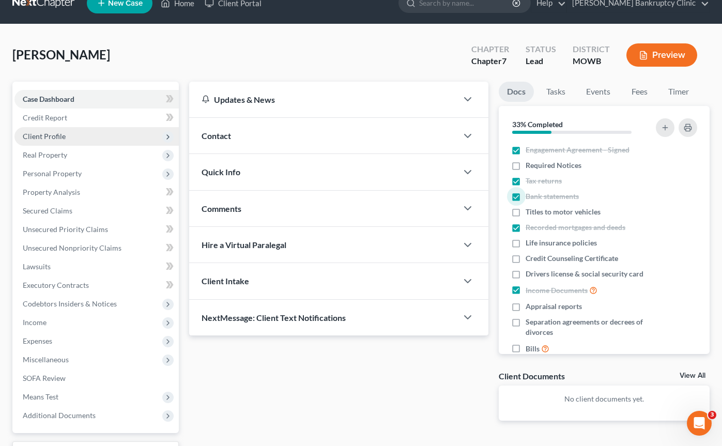
click at [89, 130] on span "Client Profile" at bounding box center [96, 136] width 164 height 19
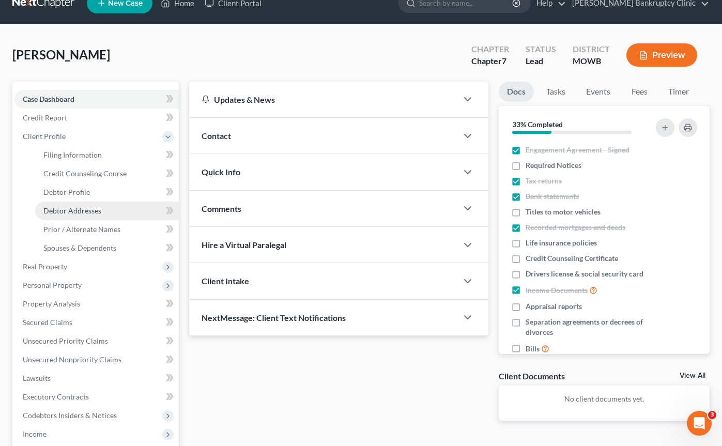
click at [94, 209] on span "Debtor Addresses" at bounding box center [72, 210] width 58 height 9
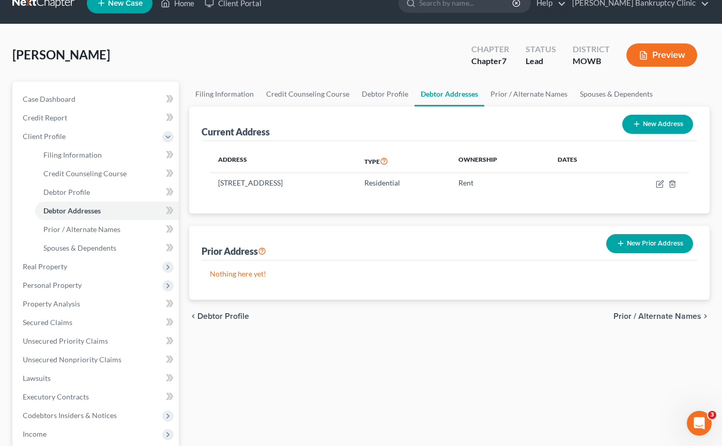
scroll to position [19, 0]
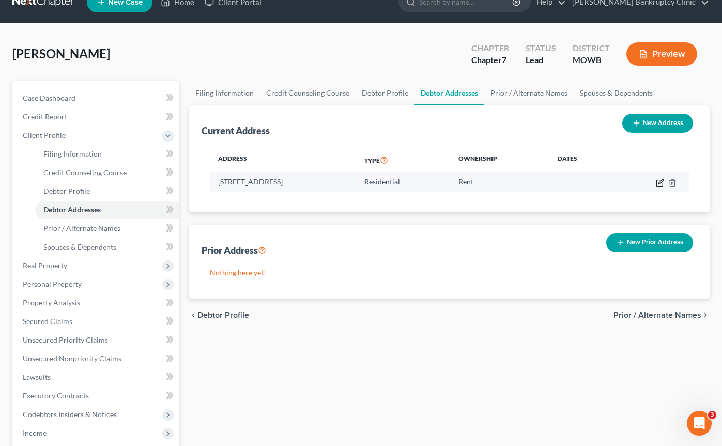
click at [662, 181] on icon "button" at bounding box center [661, 181] width 5 height 5
select select "28"
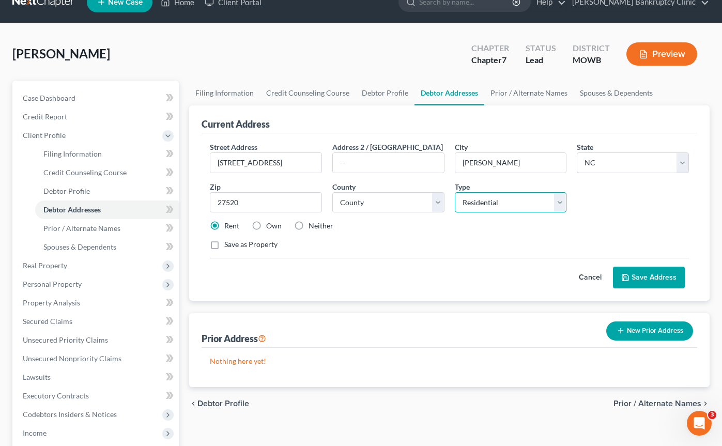
click at [533, 200] on select "Select Residential Mailing Rental Business" at bounding box center [511, 202] width 112 height 21
click at [455, 192] on select "Select Residential Mailing Rental Business" at bounding box center [511, 202] width 112 height 21
select select "1"
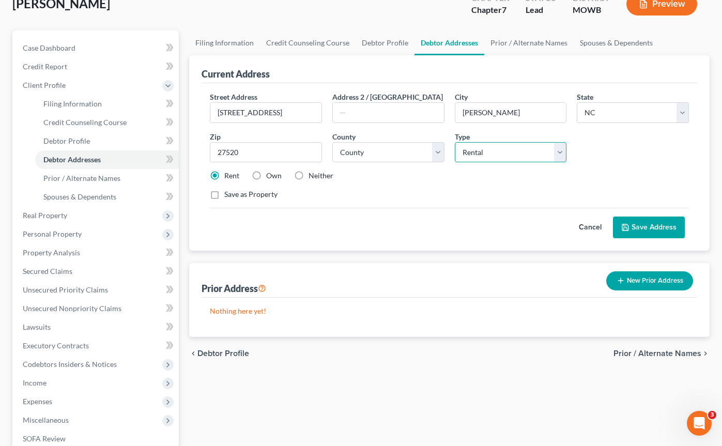
scroll to position [71, 0]
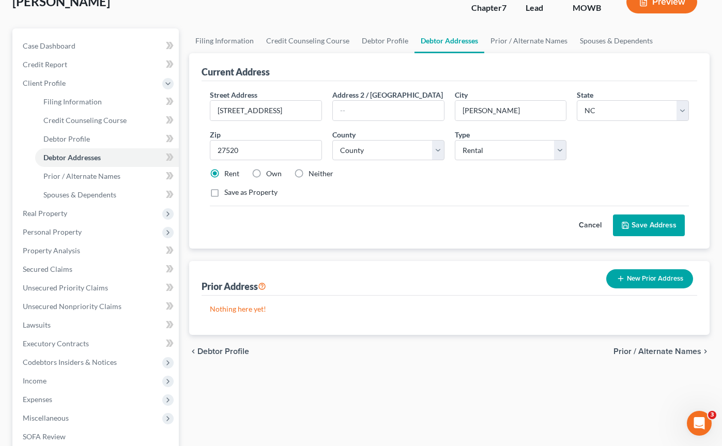
click at [632, 222] on button "Save Address" at bounding box center [649, 226] width 72 height 22
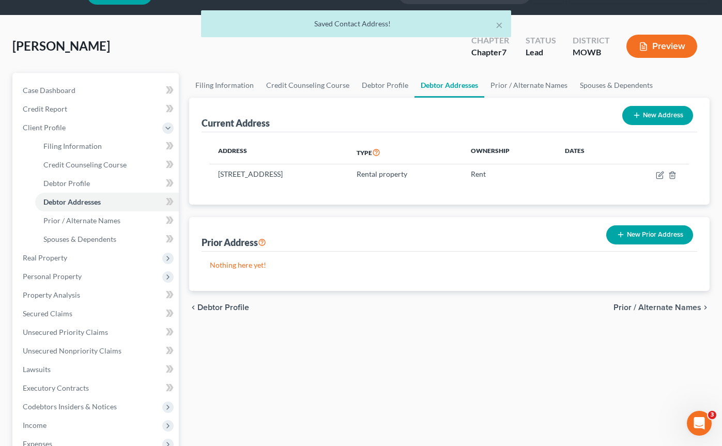
scroll to position [22, 0]
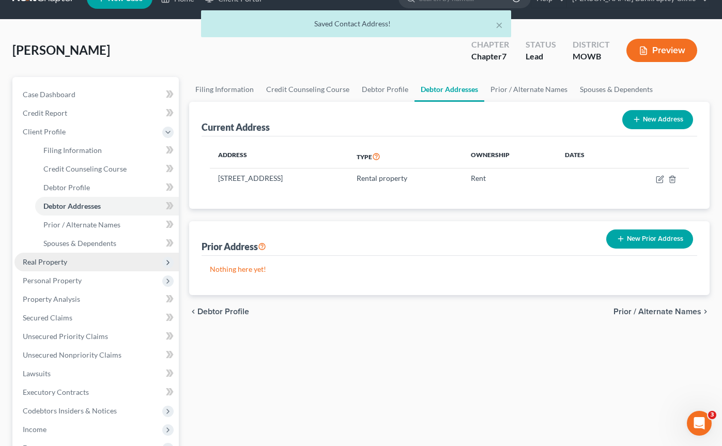
click at [111, 264] on span "Real Property" at bounding box center [96, 262] width 164 height 19
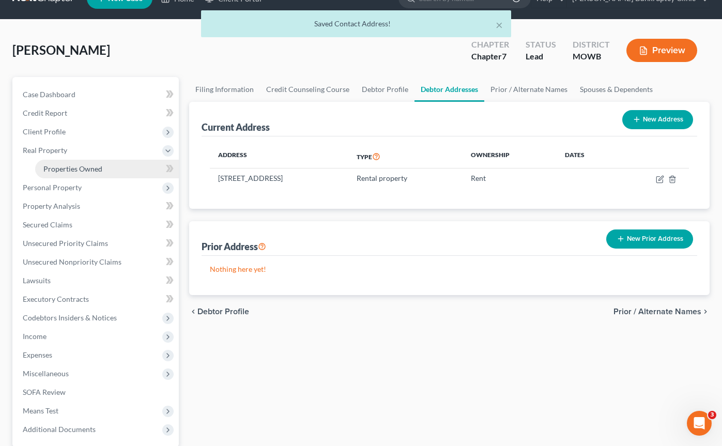
click at [98, 167] on span "Properties Owned" at bounding box center [72, 168] width 59 height 9
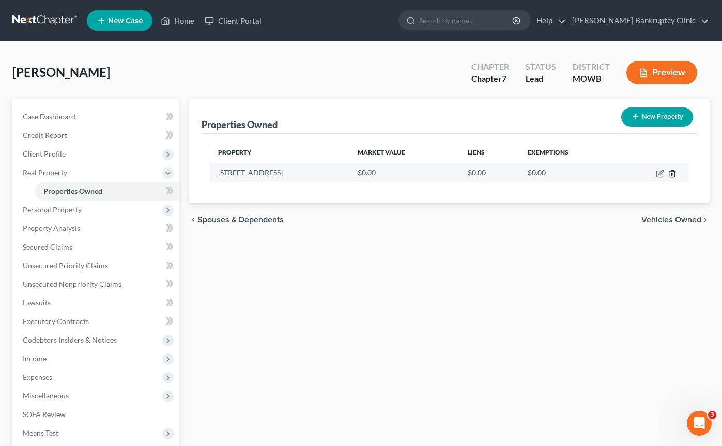
click at [675, 176] on icon "button" at bounding box center [672, 174] width 8 height 8
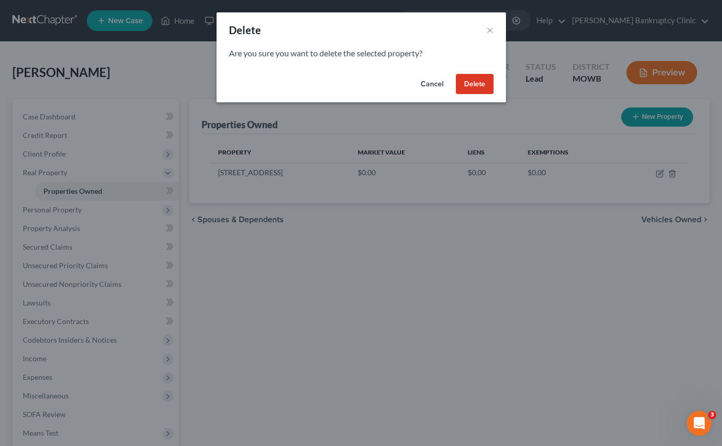
click at [474, 82] on button "Delete" at bounding box center [475, 84] width 38 height 21
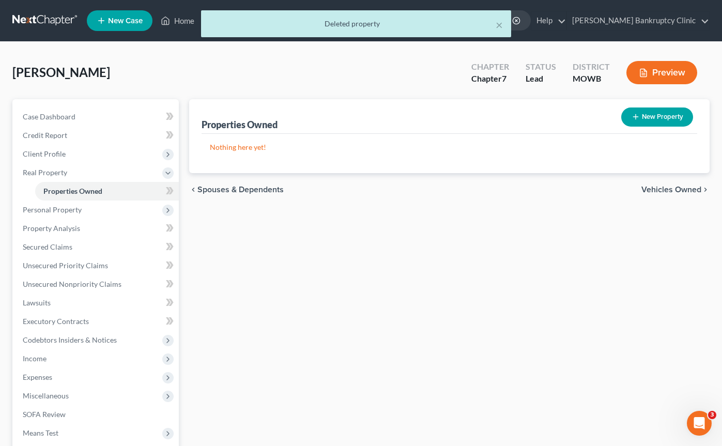
click at [310, 308] on div "Properties Owned New Property Nothing here yet! Property Market Value Liens Exe…" at bounding box center [449, 314] width 531 height 430
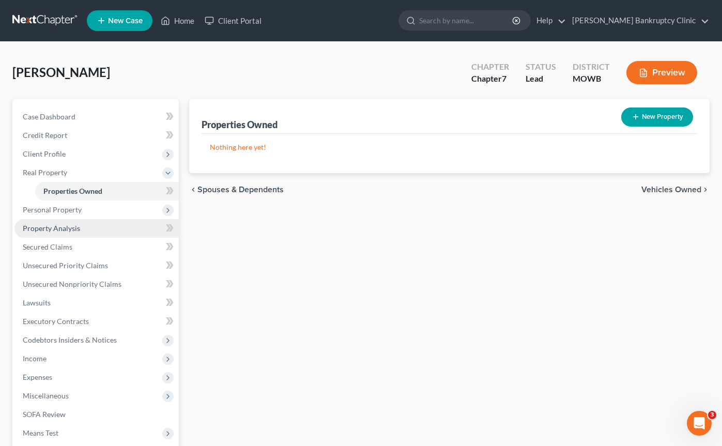
scroll to position [33, 0]
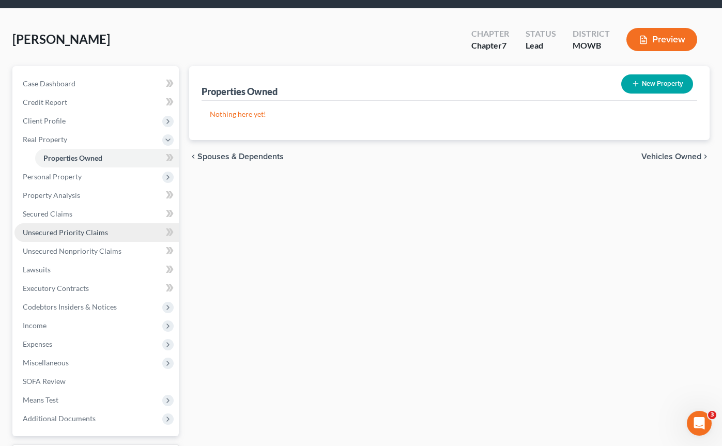
click at [121, 229] on link "Unsecured Priority Claims" at bounding box center [96, 232] width 164 height 19
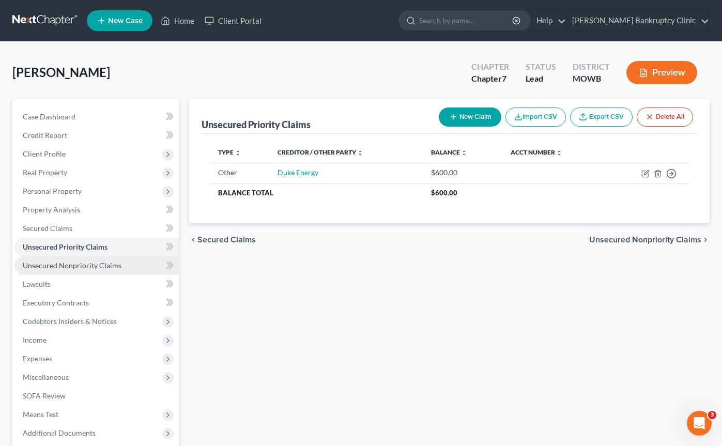
click at [120, 265] on link "Unsecured Nonpriority Claims" at bounding box center [96, 265] width 164 height 19
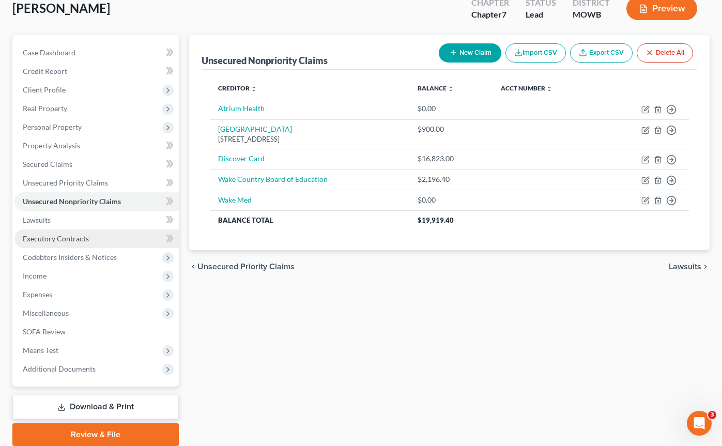
scroll to position [102, 0]
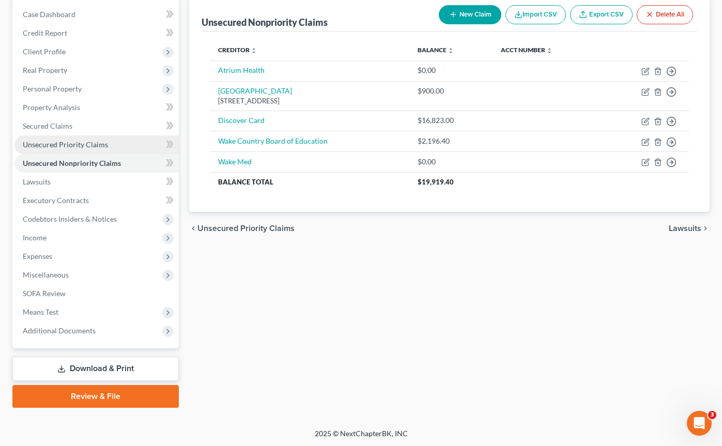
click at [101, 143] on span "Unsecured Priority Claims" at bounding box center [65, 144] width 85 height 9
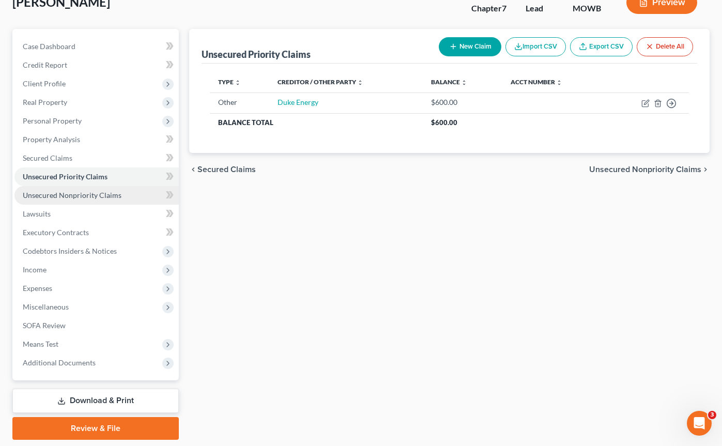
scroll to position [71, 0]
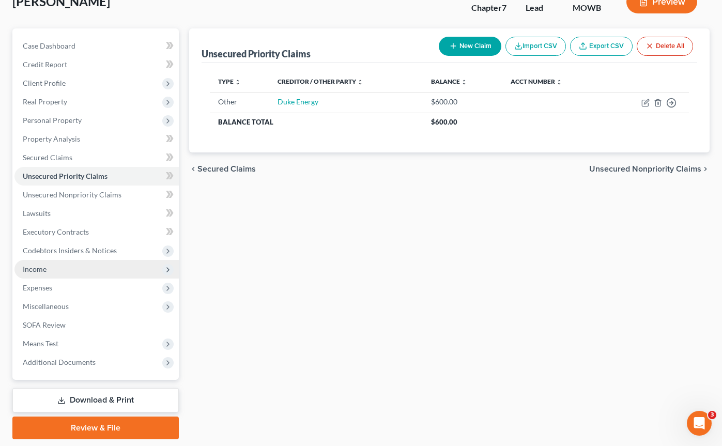
click at [93, 273] on span "Income" at bounding box center [96, 269] width 164 height 19
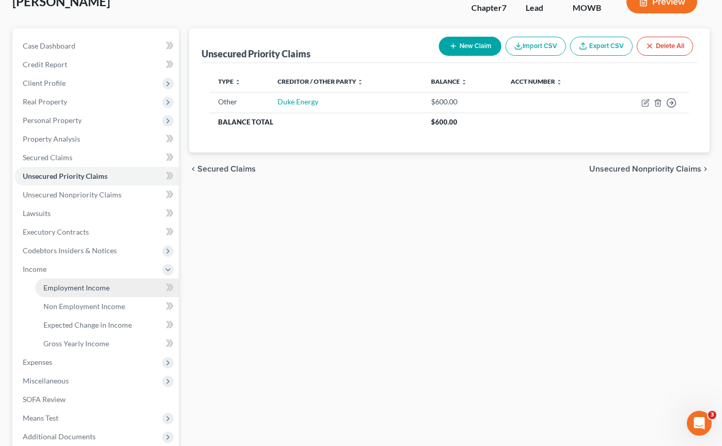
click at [94, 290] on span "Employment Income" at bounding box center [76, 287] width 66 height 9
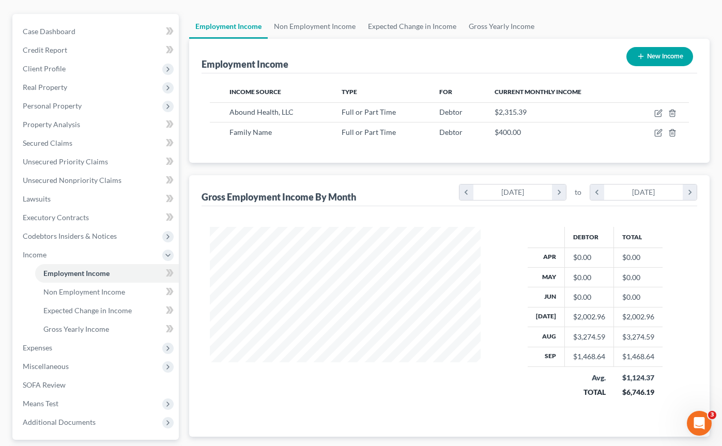
scroll to position [86, 0]
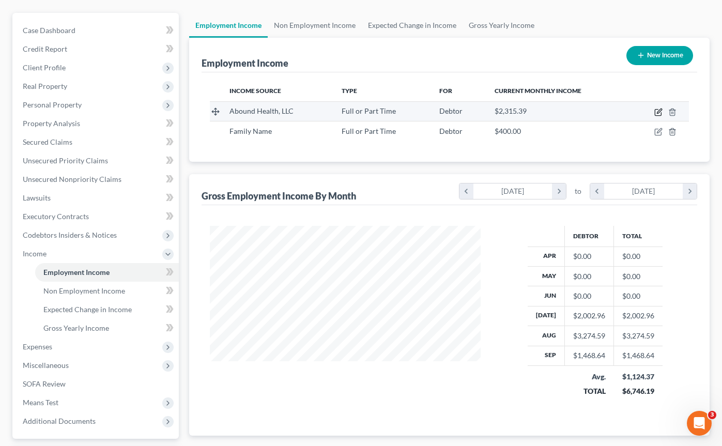
click at [658, 112] on icon "button" at bounding box center [658, 112] width 8 height 8
select select "0"
select select "28"
select select "3"
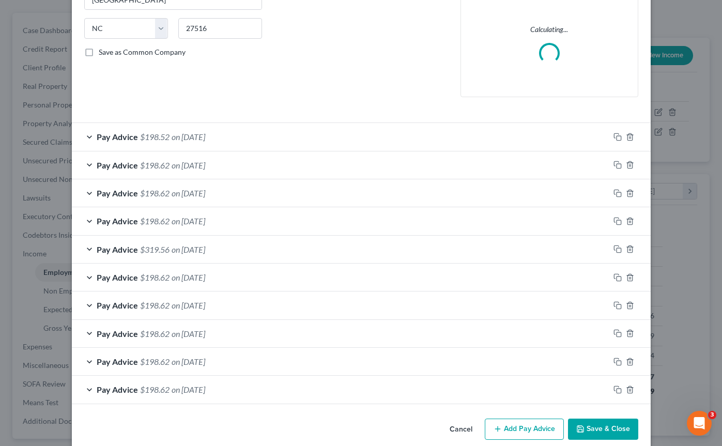
scroll to position [197, 0]
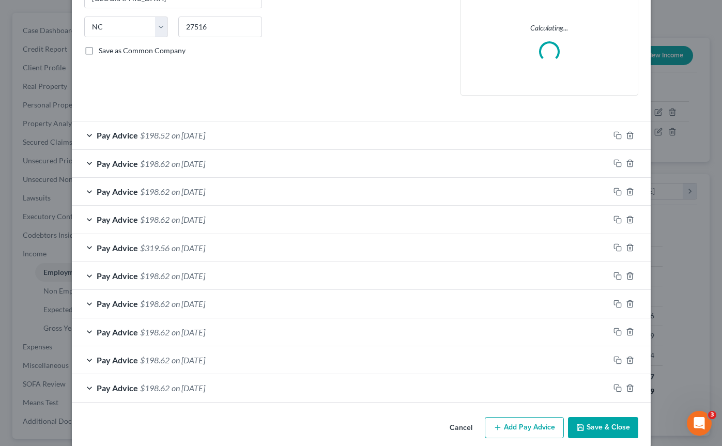
click at [244, 139] on div "Pay Advice $198.52 on [DATE]" at bounding box center [341, 134] width 538 height 27
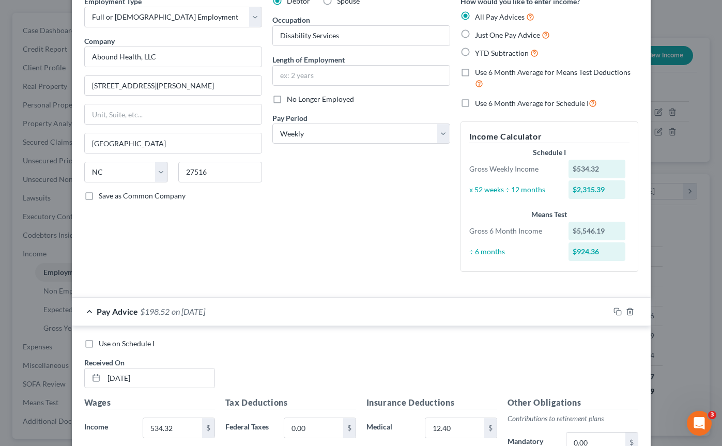
scroll to position [0, 0]
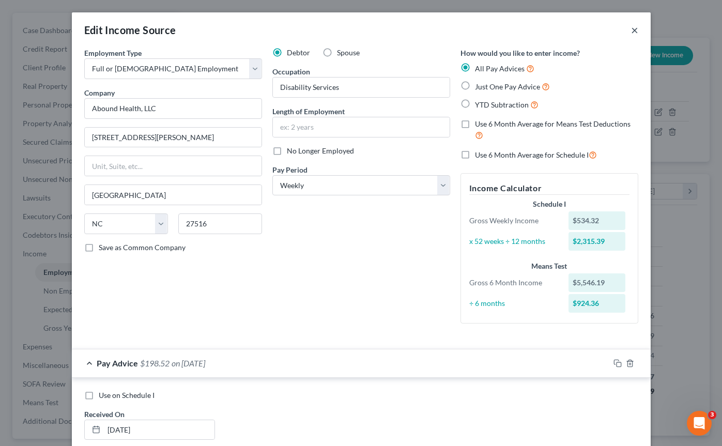
click at [631, 27] on button "×" at bounding box center [634, 30] width 7 height 12
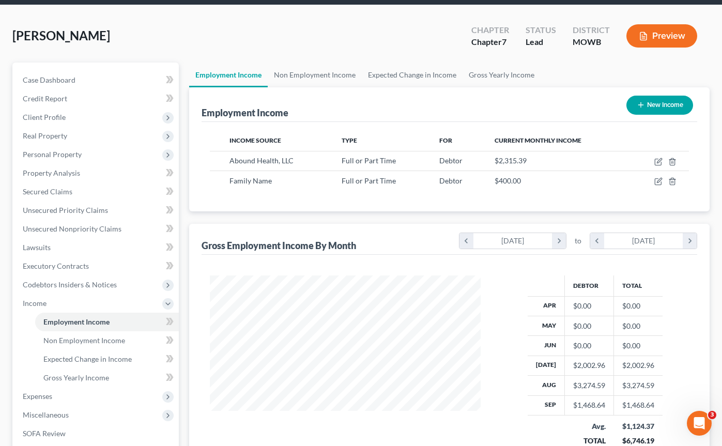
scroll to position [36, 0]
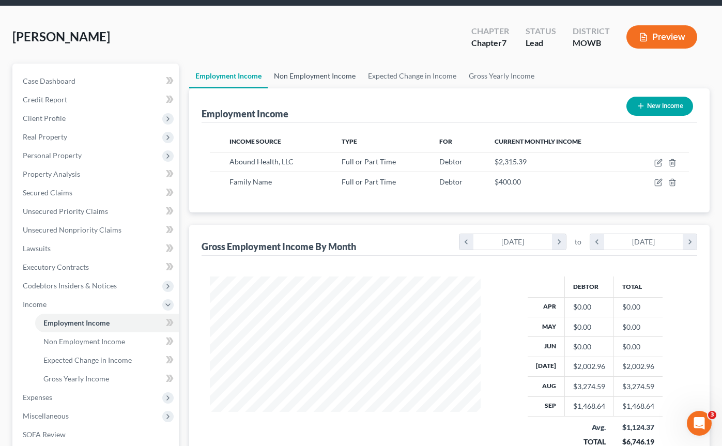
click at [325, 78] on link "Non Employment Income" at bounding box center [315, 76] width 94 height 25
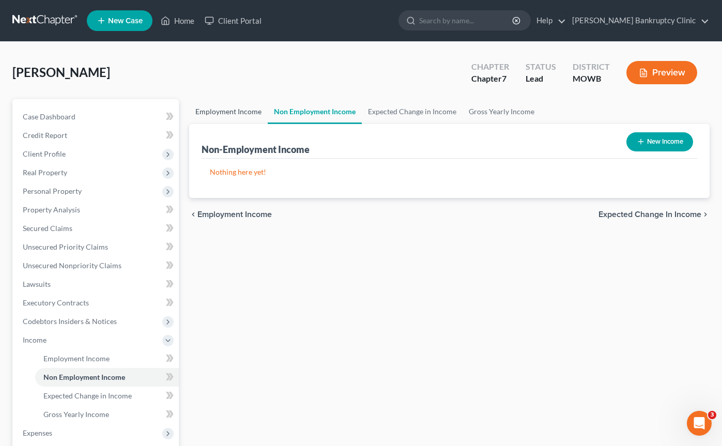
click at [230, 109] on link "Employment Income" at bounding box center [228, 111] width 79 height 25
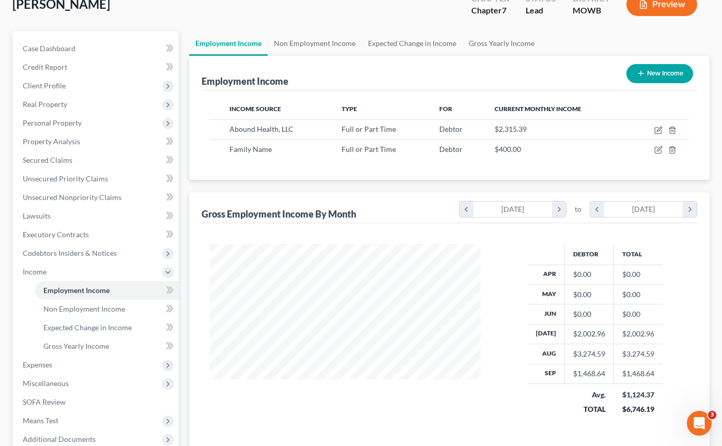
scroll to position [69, 0]
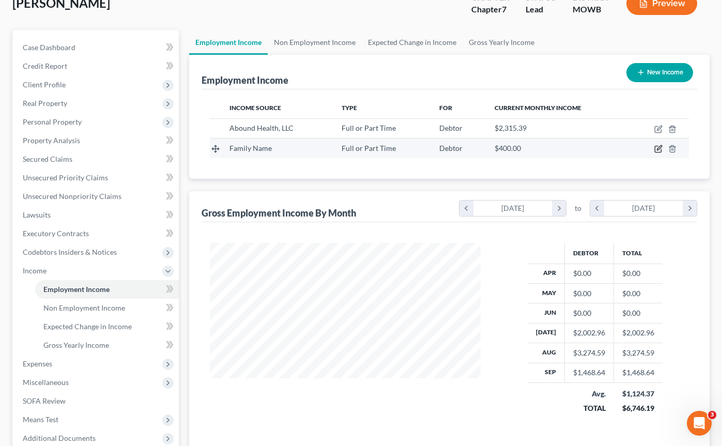
click at [658, 151] on icon "button" at bounding box center [658, 149] width 8 height 8
select select "0"
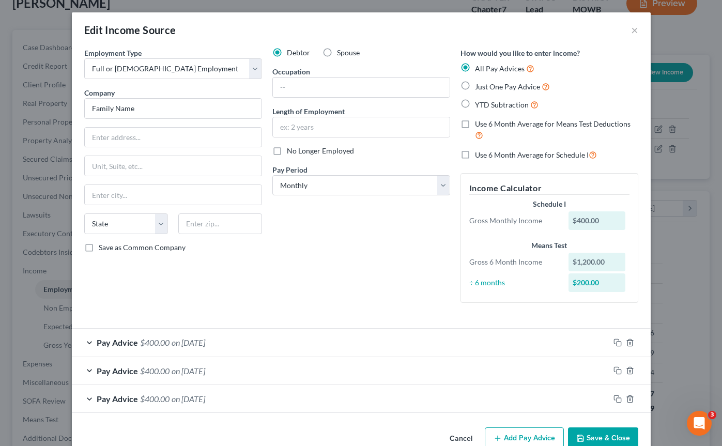
click at [475, 85] on label "Just One Pay Advice" at bounding box center [512, 87] width 75 height 12
click at [479, 85] on input "Just One Pay Advice" at bounding box center [482, 84] width 7 height 7
radio input "true"
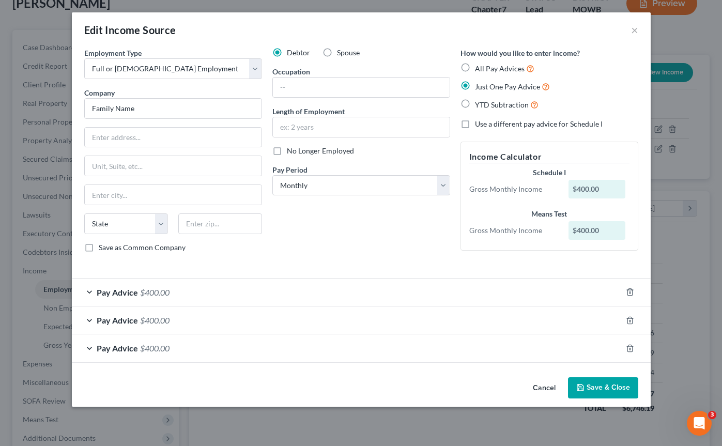
click at [591, 389] on button "Save & Close" at bounding box center [603, 388] width 70 height 22
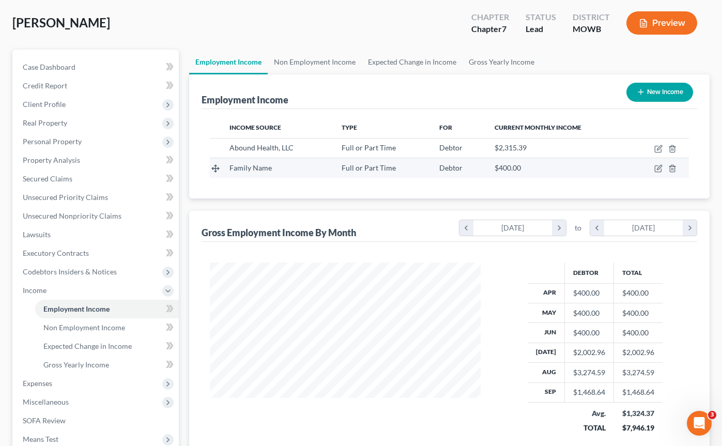
scroll to position [38, 0]
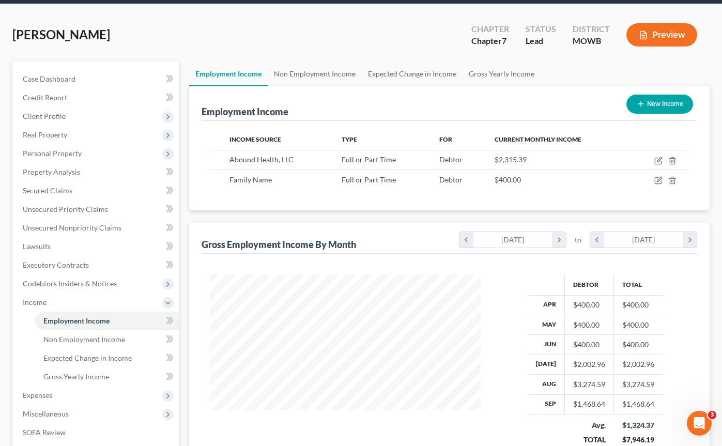
click at [652, 37] on button "Preview" at bounding box center [662, 34] width 71 height 23
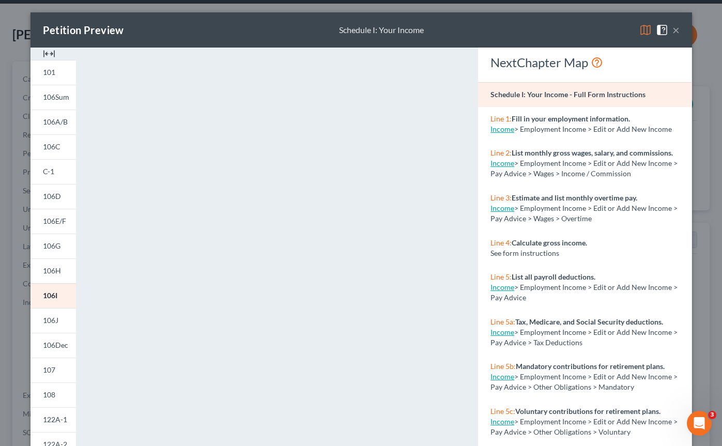
click at [676, 33] on button "×" at bounding box center [676, 30] width 7 height 12
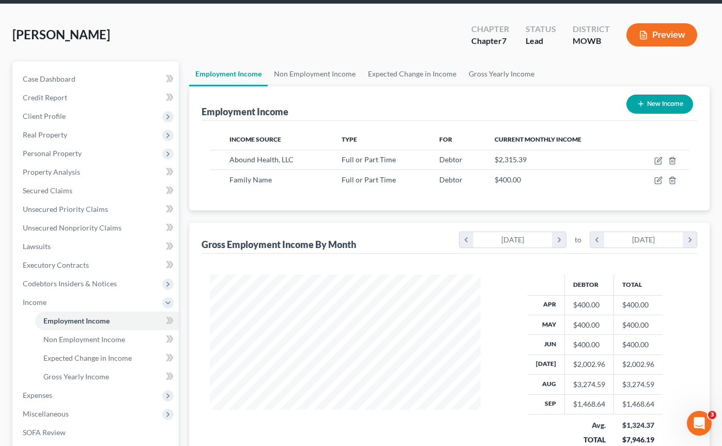
click at [582, 42] on div "MOWB" at bounding box center [591, 41] width 37 height 12
click at [136, 81] on link "Case Dashboard" at bounding box center [96, 79] width 164 height 19
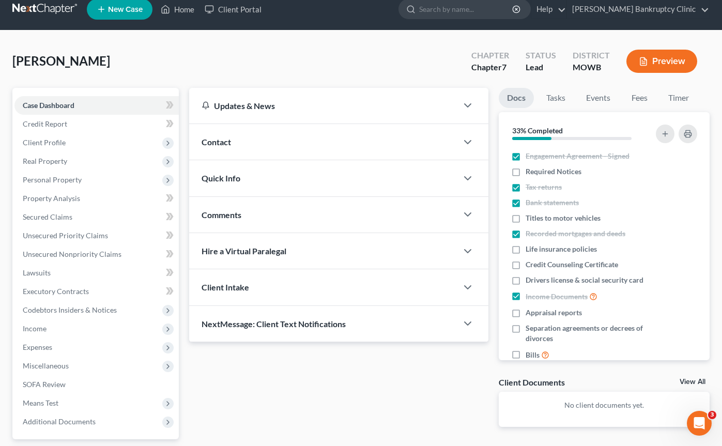
scroll to position [13, 0]
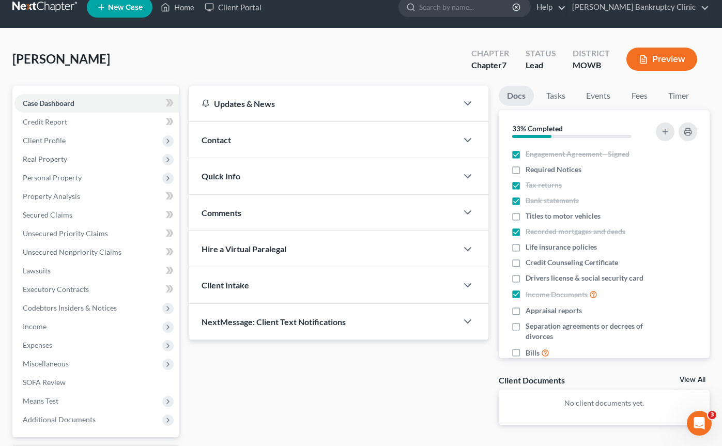
click at [363, 319] on div "NextMessage: Client Text Notifications" at bounding box center [323, 322] width 268 height 36
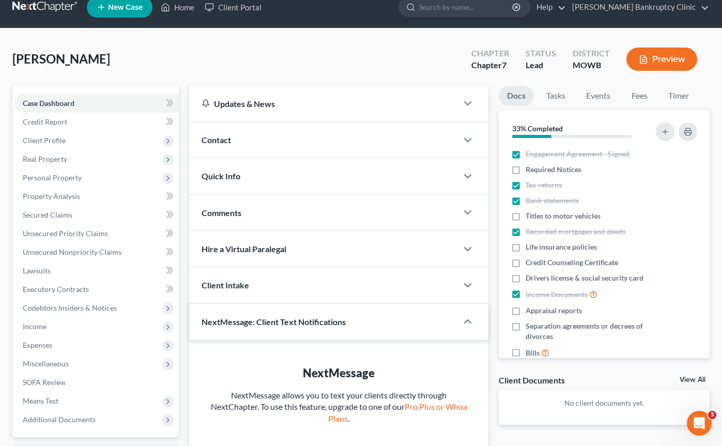
click at [355, 296] on div "Client Intake" at bounding box center [323, 285] width 268 height 36
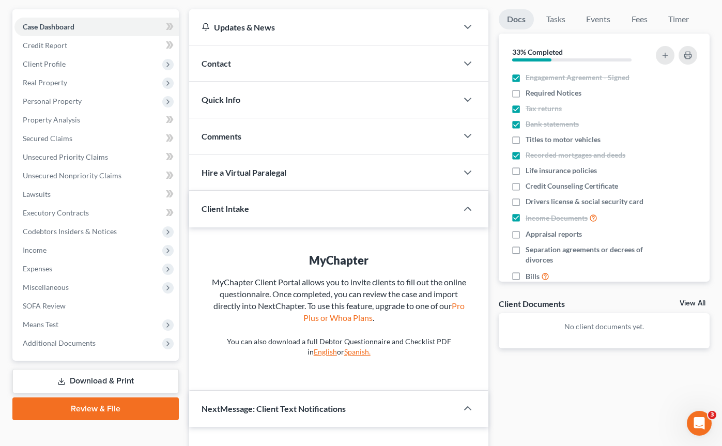
scroll to position [89, 0]
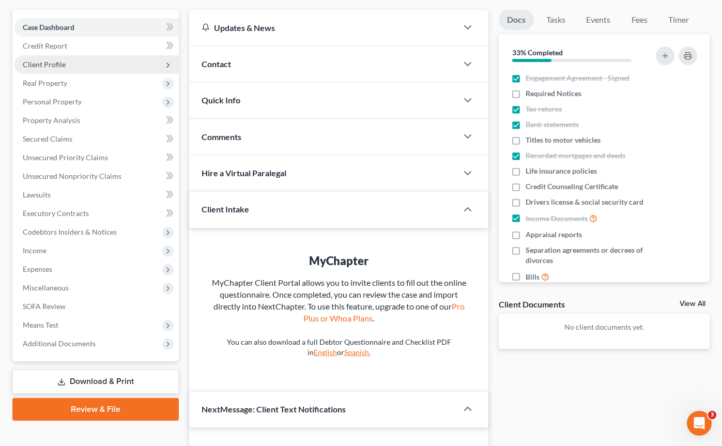
click at [142, 64] on span "Client Profile" at bounding box center [96, 64] width 164 height 19
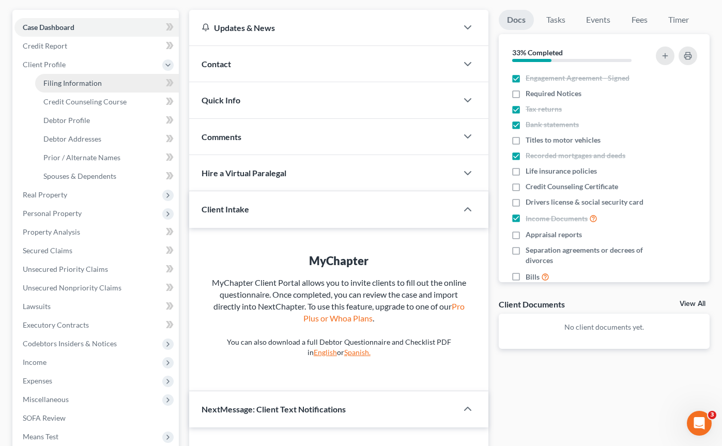
click at [141, 85] on link "Filing Information" at bounding box center [107, 83] width 144 height 19
select select "1"
select select "0"
select select "28"
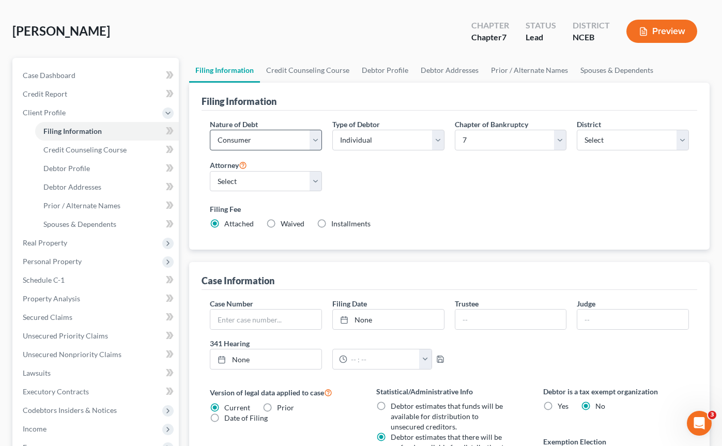
scroll to position [53, 0]
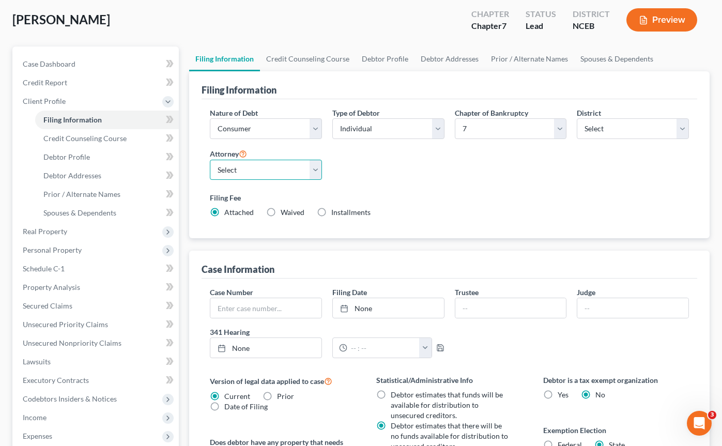
click at [314, 169] on select "Select [PERSON_NAME] - NCEB" at bounding box center [266, 170] width 112 height 21
select select "0"
click at [210, 160] on select "Select [PERSON_NAME] - NCEB" at bounding box center [266, 170] width 112 height 21
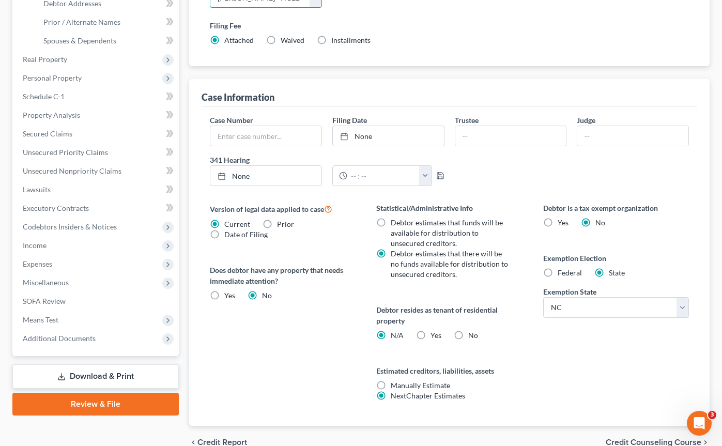
scroll to position [277, 0]
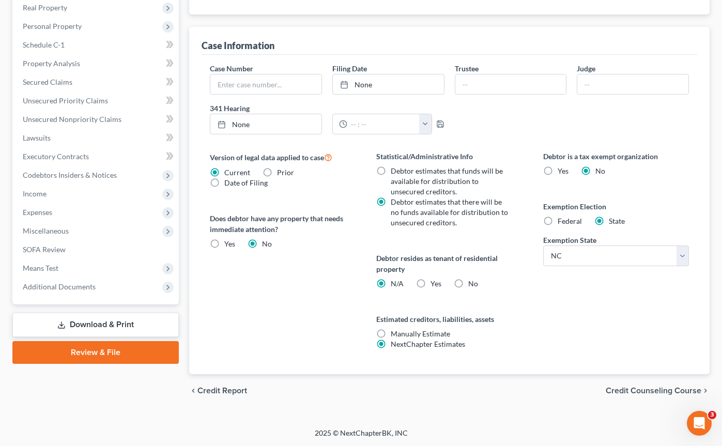
click at [657, 389] on span "Credit Counseling Course" at bounding box center [654, 391] width 96 height 8
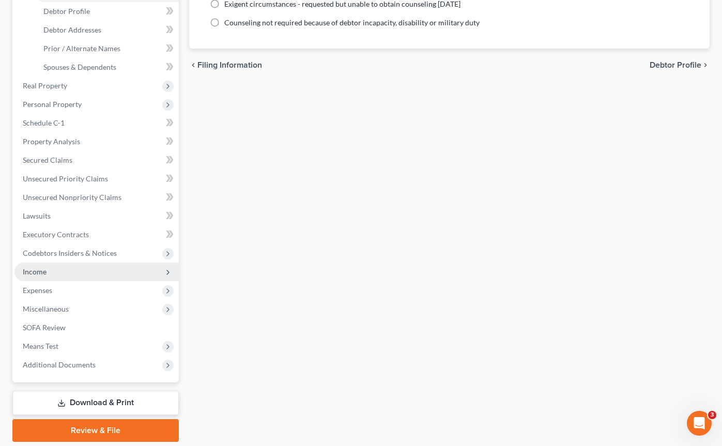
click at [90, 273] on span "Income" at bounding box center [96, 272] width 164 height 19
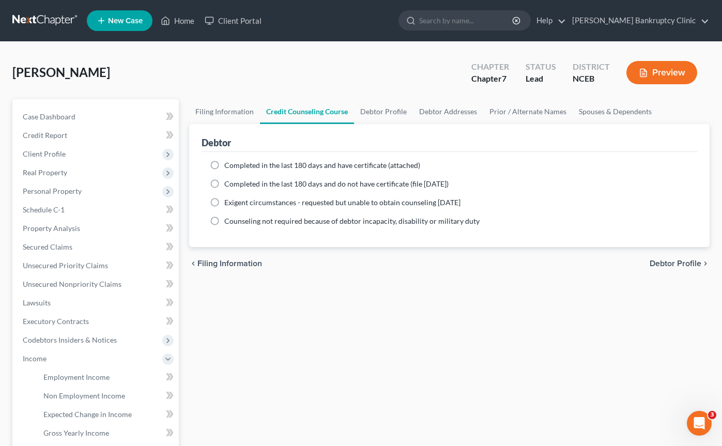
scroll to position [50, 0]
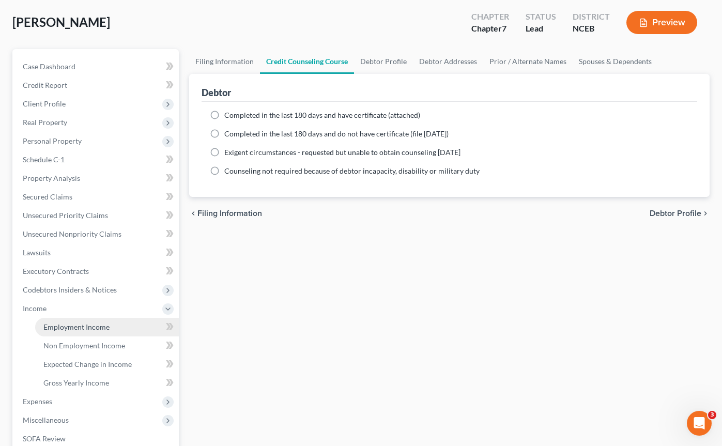
click at [96, 326] on span "Employment Income" at bounding box center [76, 327] width 66 height 9
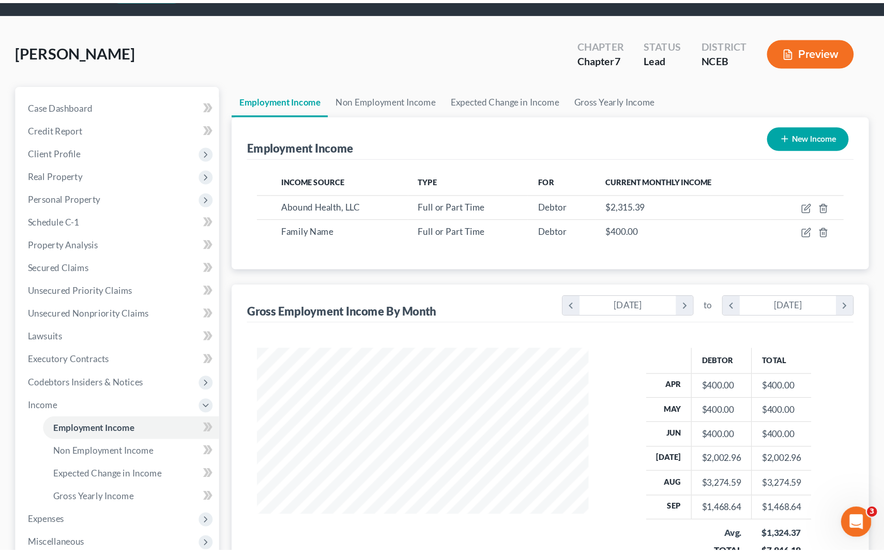
scroll to position [32, 0]
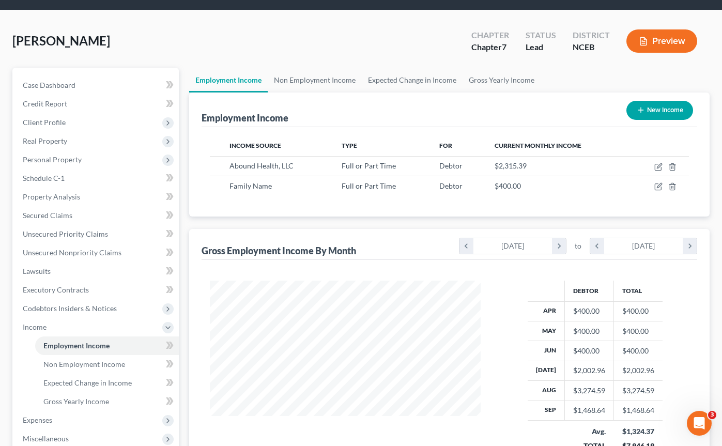
click at [645, 44] on icon "button" at bounding box center [643, 42] width 6 height 8
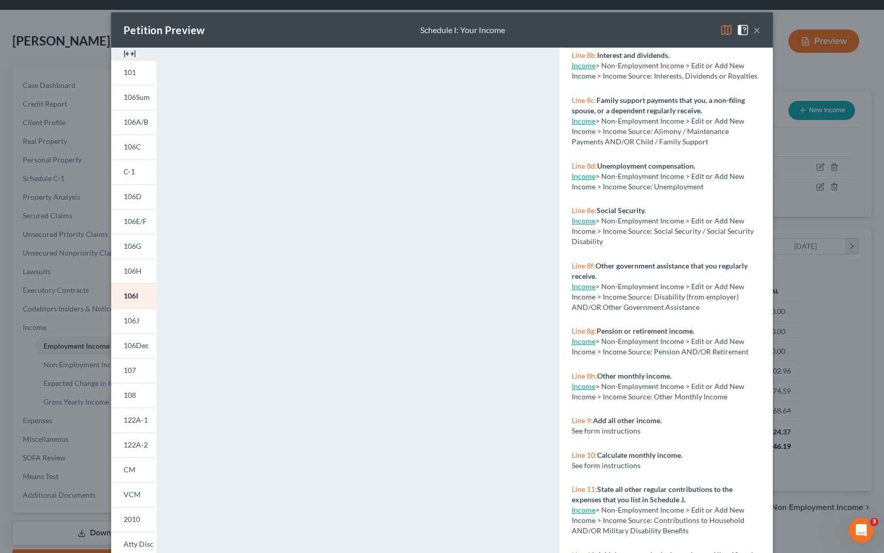
scroll to position [793, 0]
click at [583, 388] on link "Income" at bounding box center [584, 385] width 24 height 9
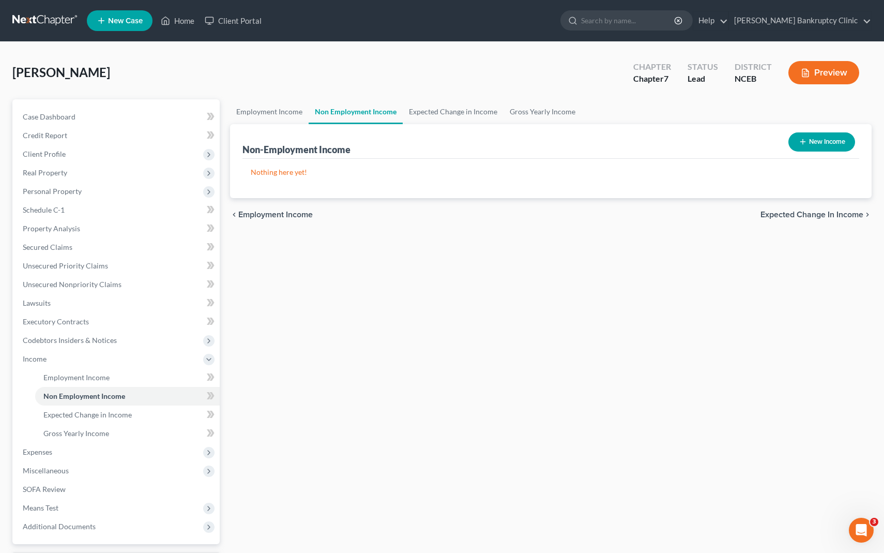
click at [722, 142] on button "New Income" at bounding box center [821, 141] width 67 height 19
select select "0"
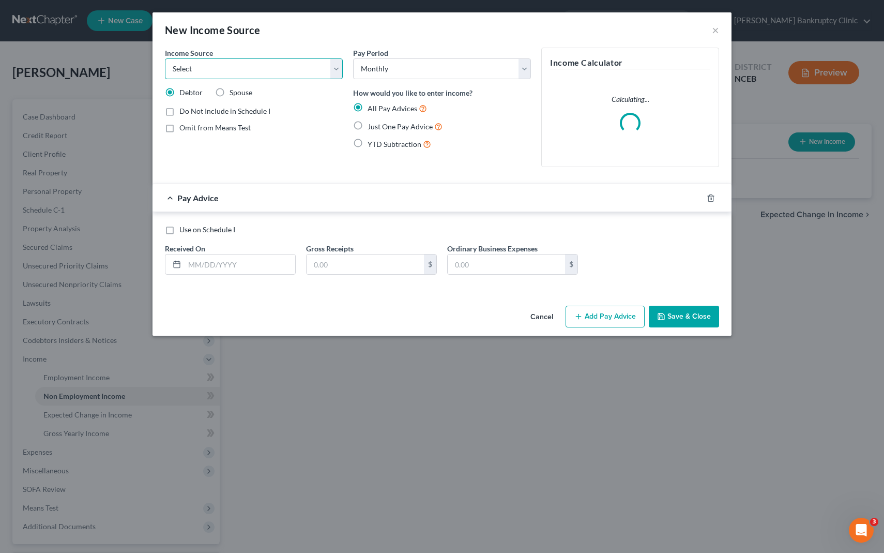
click at [326, 65] on select "Select Unemployment Disability (from employer) Pension Retirement Social Securi…" at bounding box center [254, 68] width 178 height 21
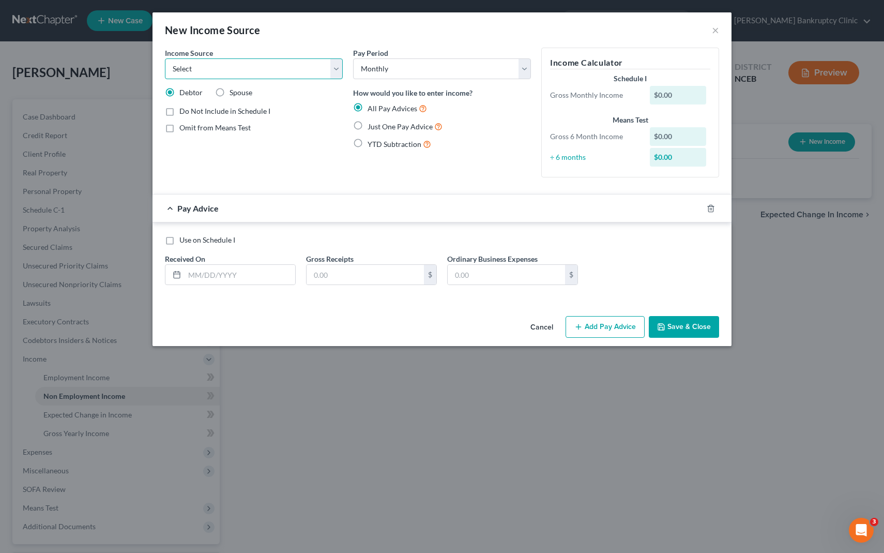
select select "13"
click at [165, 58] on select "Select Unemployment Disability (from employer) Pension Retirement Social Securi…" at bounding box center [254, 68] width 178 height 21
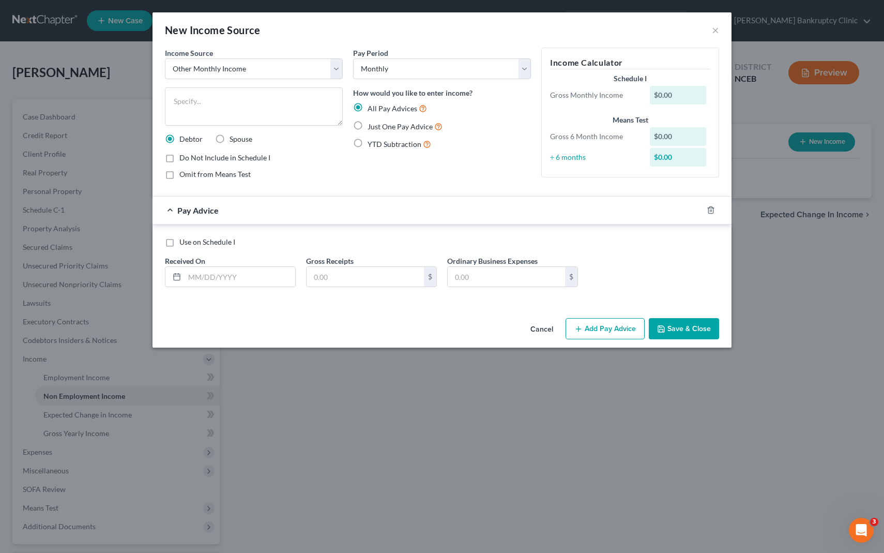
click at [368, 125] on label "Just One Pay Advice" at bounding box center [405, 126] width 75 height 12
click at [372, 125] on input "Just One Pay Advice" at bounding box center [375, 123] width 7 height 7
radio input "true"
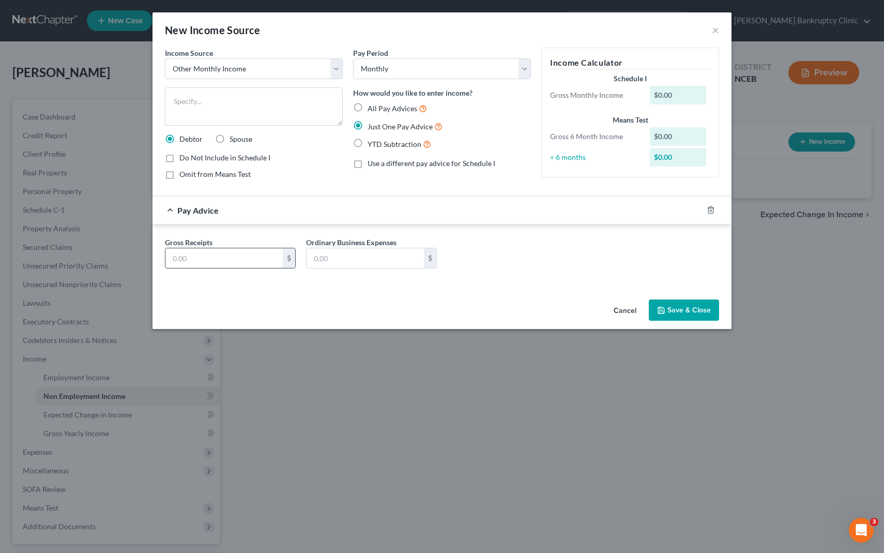
click at [220, 256] on input "text" at bounding box center [223, 258] width 117 height 20
type input "400.00"
click at [289, 95] on textarea "To enrich screen reader interactions, please activate Accessibility in Grammarl…" at bounding box center [254, 106] width 178 height 38
click at [717, 28] on button "×" at bounding box center [715, 30] width 7 height 12
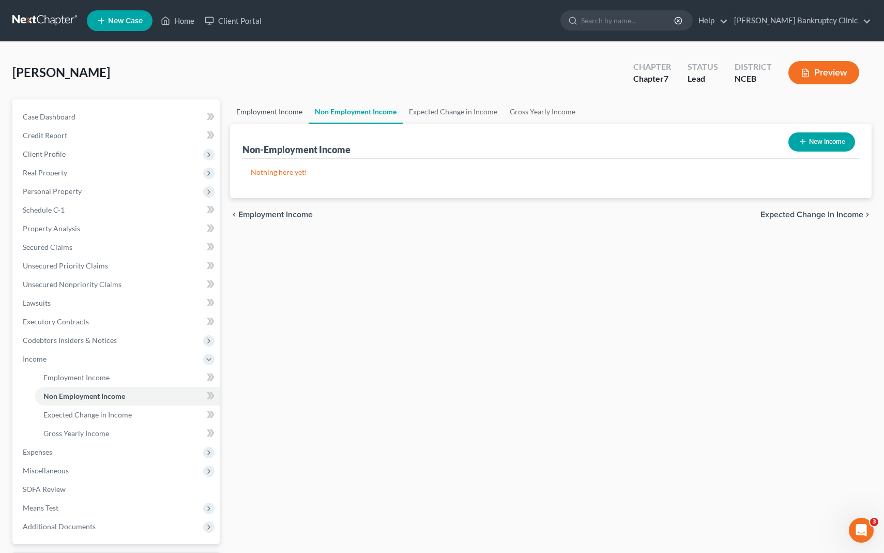
click at [282, 107] on link "Employment Income" at bounding box center [269, 111] width 79 height 25
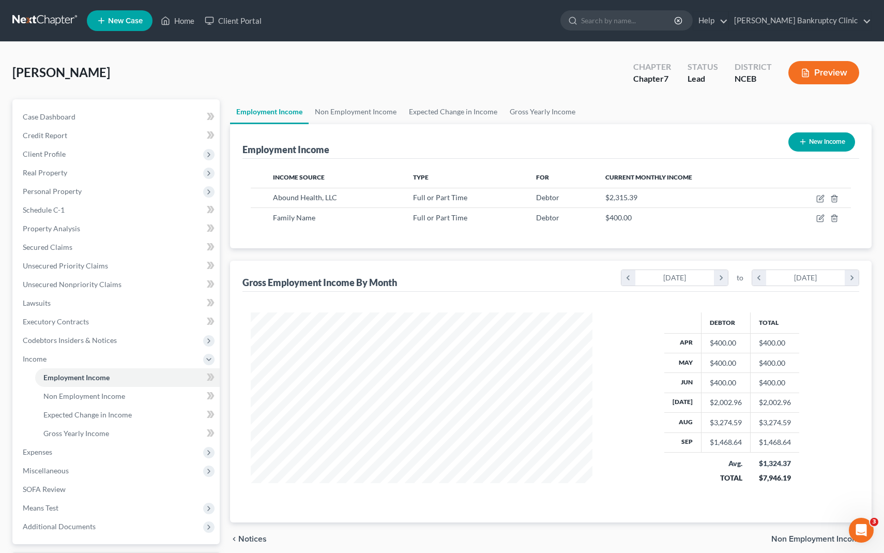
scroll to position [185, 362]
click at [722, 217] on icon "button" at bounding box center [821, 217] width 5 height 5
select select "0"
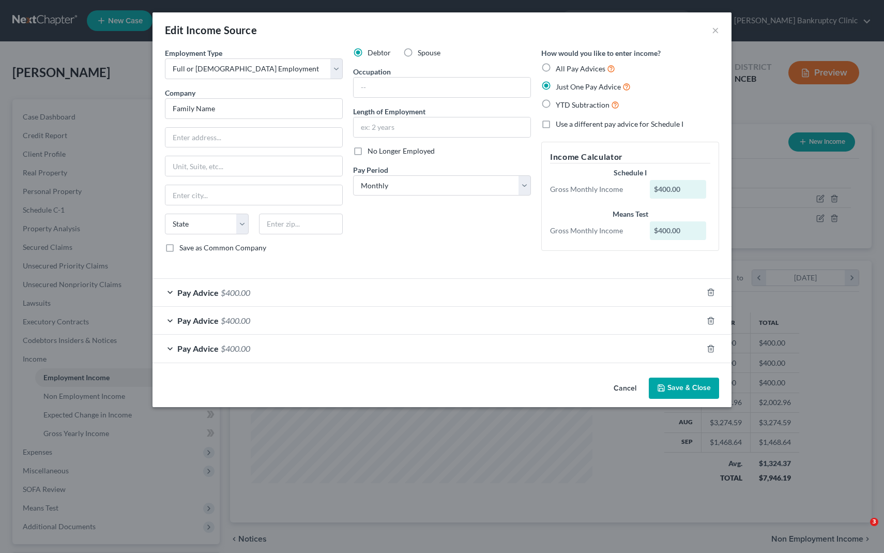
select select "0"
click at [635, 383] on button "Cancel" at bounding box center [624, 388] width 39 height 21
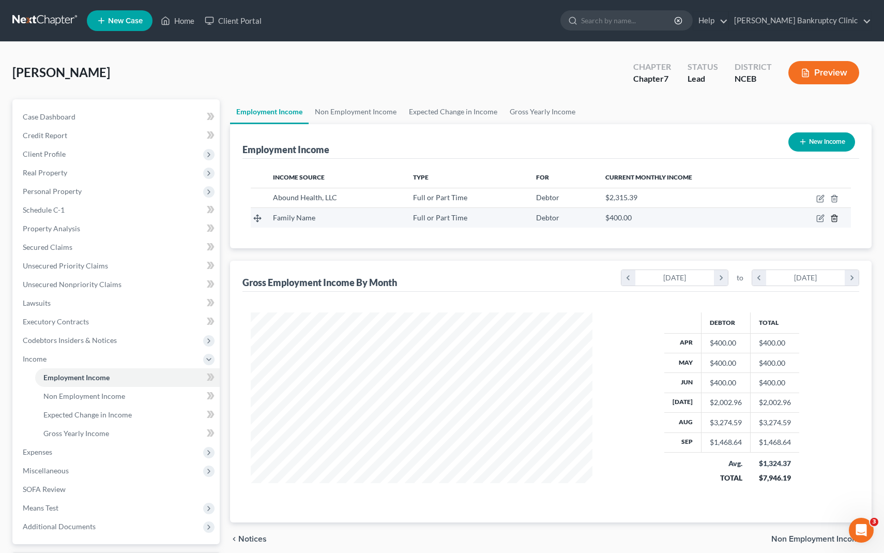
click at [836, 215] on icon "button" at bounding box center [834, 218] width 8 height 8
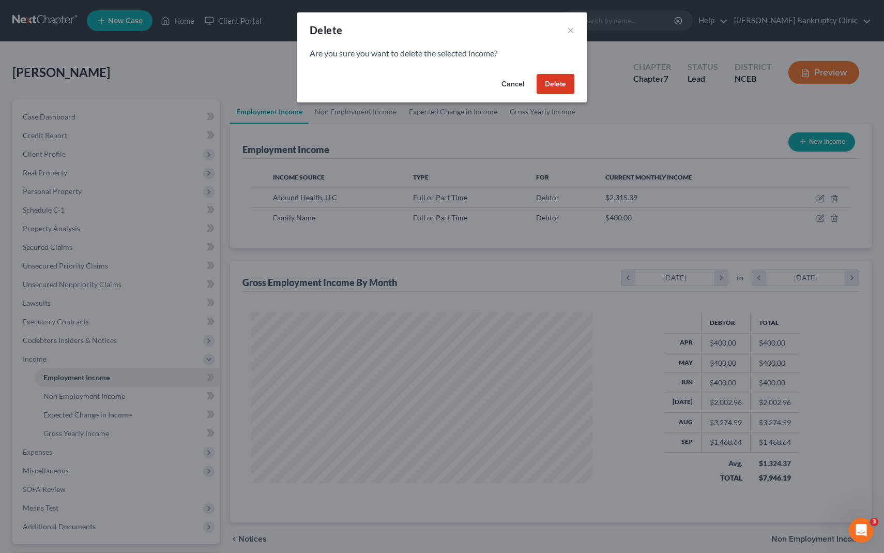
click at [555, 86] on button "Delete" at bounding box center [556, 84] width 38 height 21
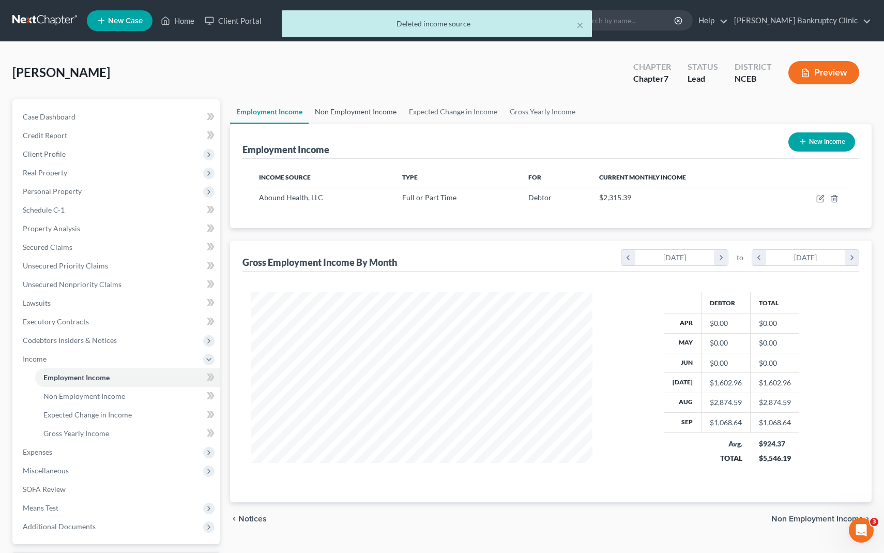
click at [368, 112] on link "Non Employment Income" at bounding box center [356, 111] width 94 height 25
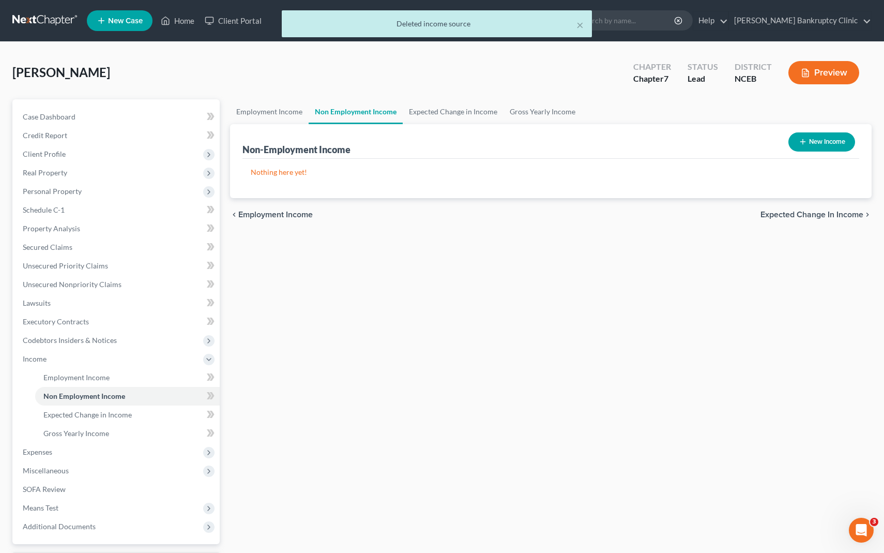
click at [800, 139] on icon "button" at bounding box center [803, 142] width 8 height 8
select select "0"
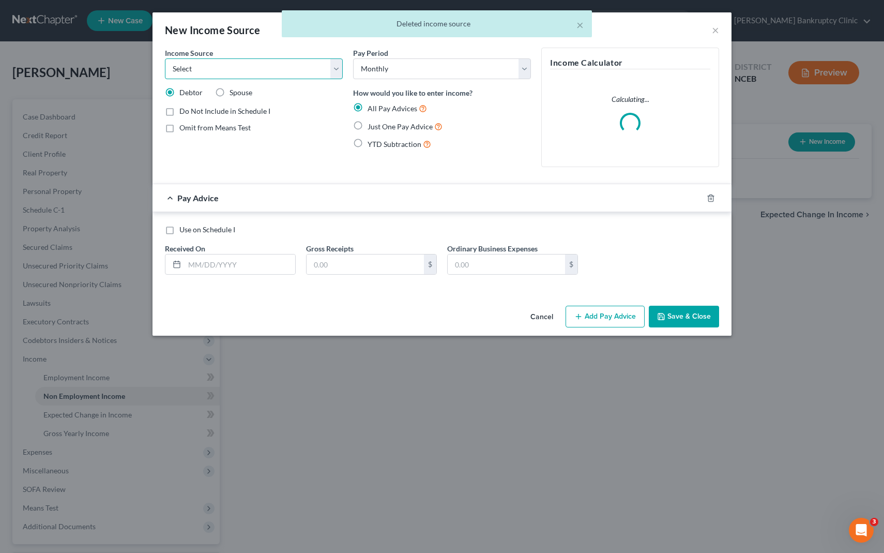
click at [291, 70] on select "Select Unemployment Disability (from employer) Pension Retirement Social Securi…" at bounding box center [254, 68] width 178 height 21
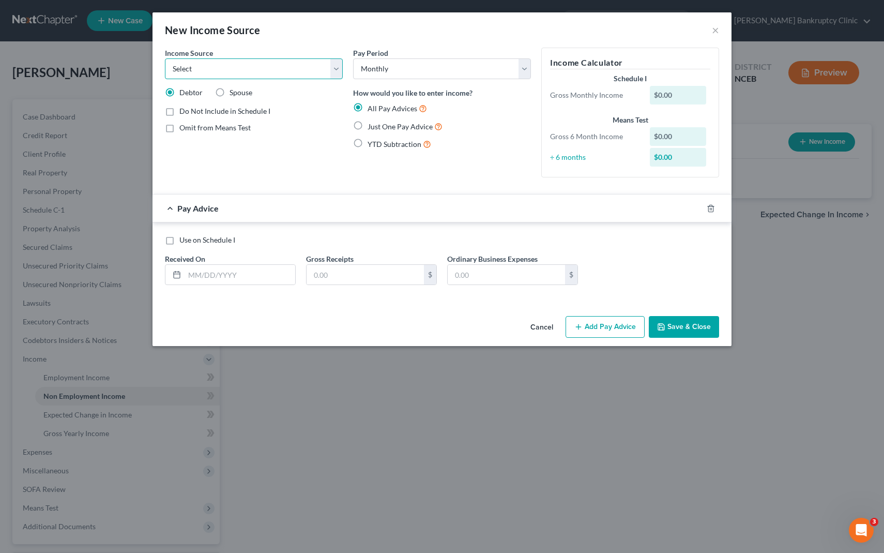
select select "13"
click at [165, 58] on select "Select Unemployment Disability (from employer) Pension Retirement Social Securi…" at bounding box center [254, 68] width 178 height 21
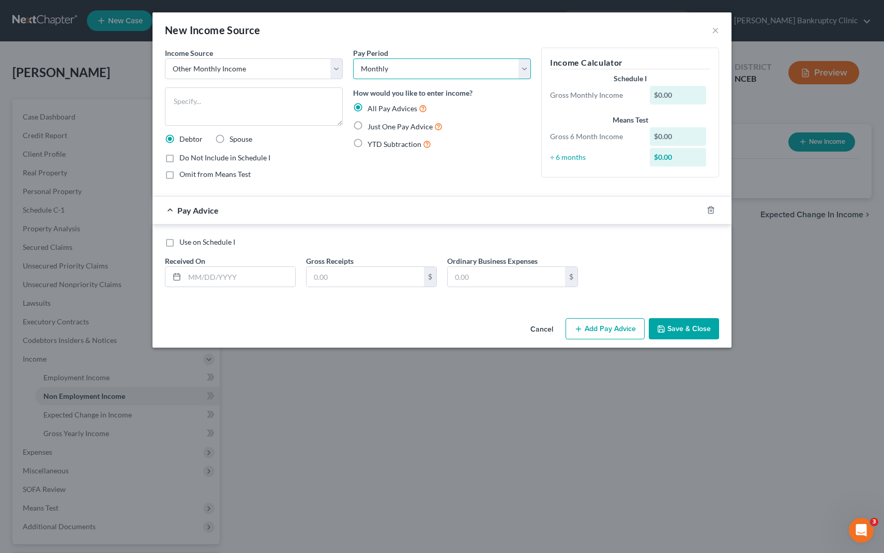
click at [461, 65] on select "Select Monthly Twice Monthly Every Other Week Weekly" at bounding box center [442, 68] width 178 height 21
click at [353, 58] on select "Select Monthly Twice Monthly Every Other Week Weekly" at bounding box center [442, 68] width 178 height 21
click at [368, 130] on label "Just One Pay Advice" at bounding box center [405, 126] width 75 height 12
click at [372, 127] on input "Just One Pay Advice" at bounding box center [375, 123] width 7 height 7
radio input "true"
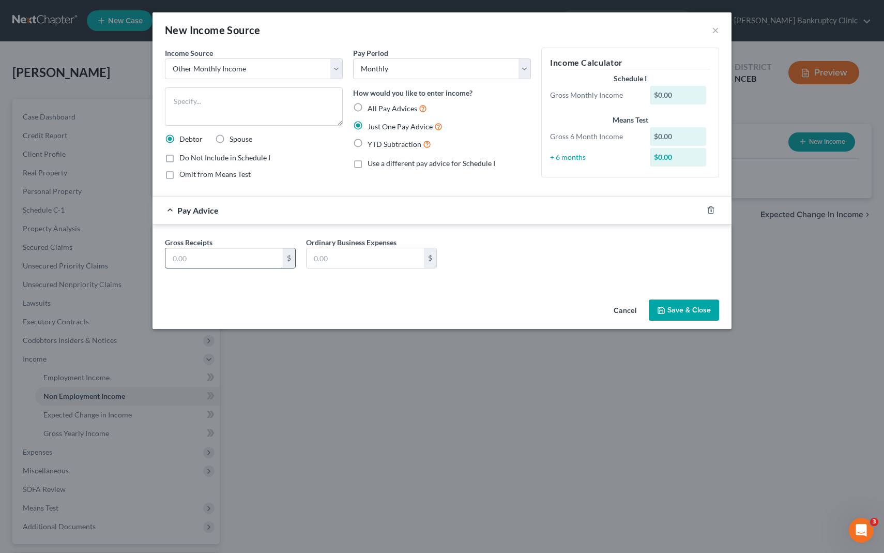
click at [208, 264] on input "text" at bounding box center [223, 258] width 117 height 20
type input "400.00"
click at [215, 101] on textarea at bounding box center [254, 106] width 178 height 38
type textarea "Works for a Family and gets $400 a month"
click at [612, 273] on div "Gross Receipts 400.00 $ Ordinary Business Expenses $" at bounding box center [442, 257] width 564 height 40
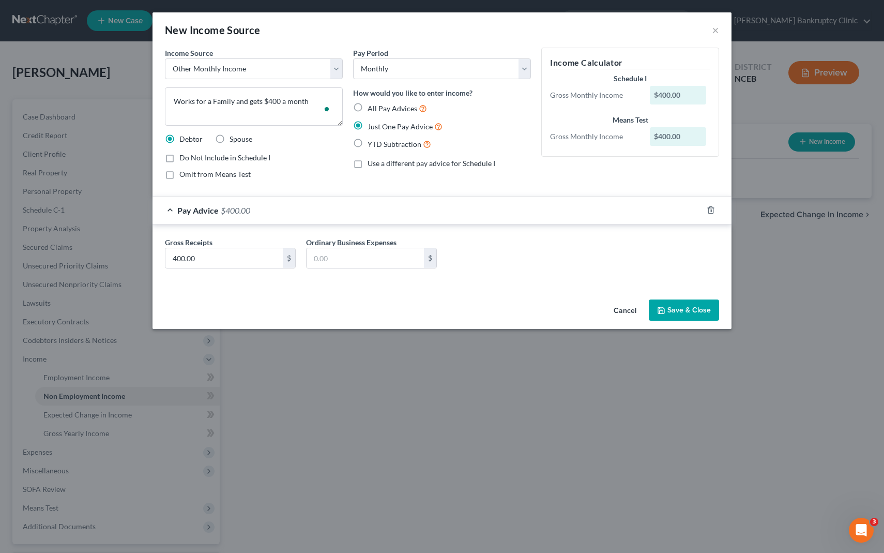
click at [681, 307] on button "Save & Close" at bounding box center [684, 310] width 70 height 22
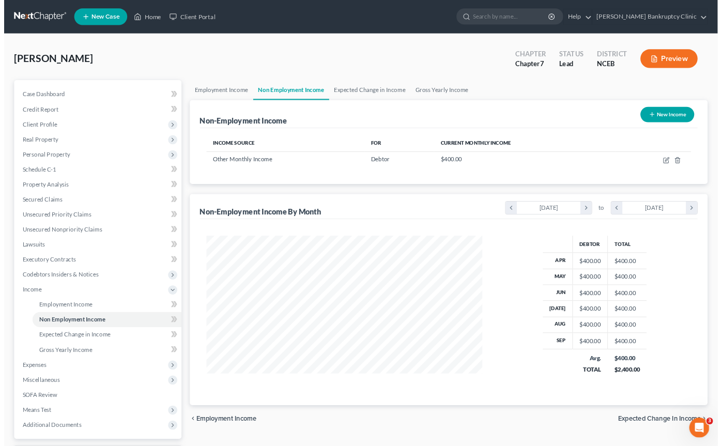
scroll to position [516741, 516635]
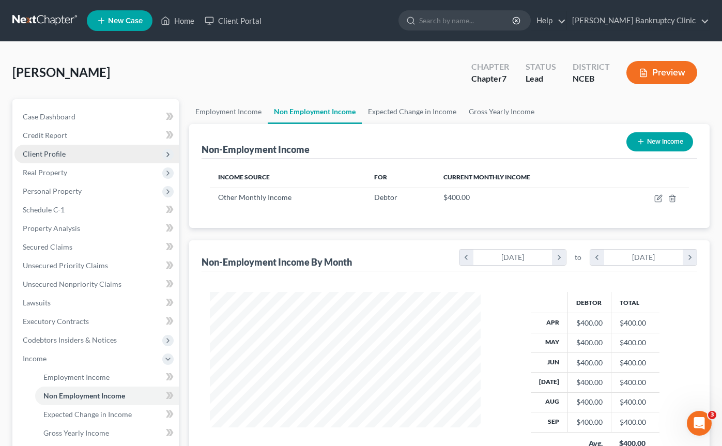
click at [89, 159] on span "Client Profile" at bounding box center [96, 154] width 164 height 19
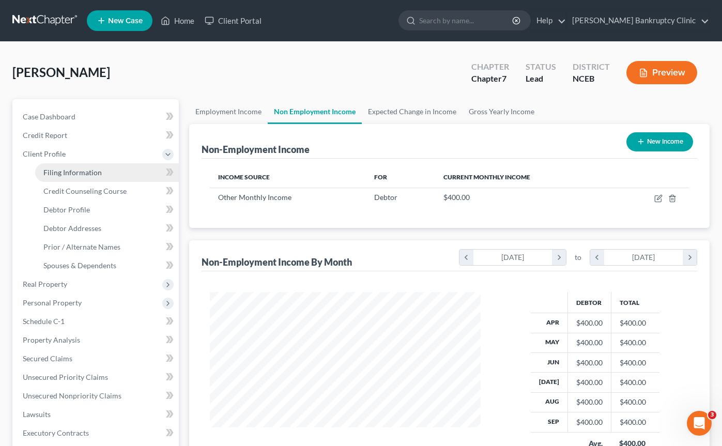
click at [99, 175] on span "Filing Information" at bounding box center [72, 172] width 58 height 9
select select "1"
select select "0"
select select "57"
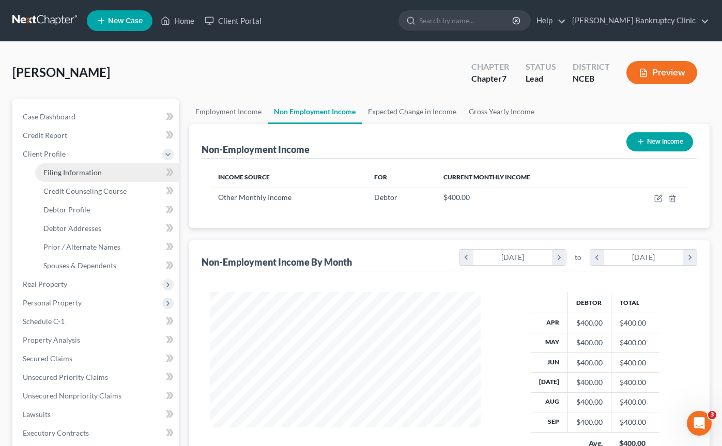
select select "0"
select select "28"
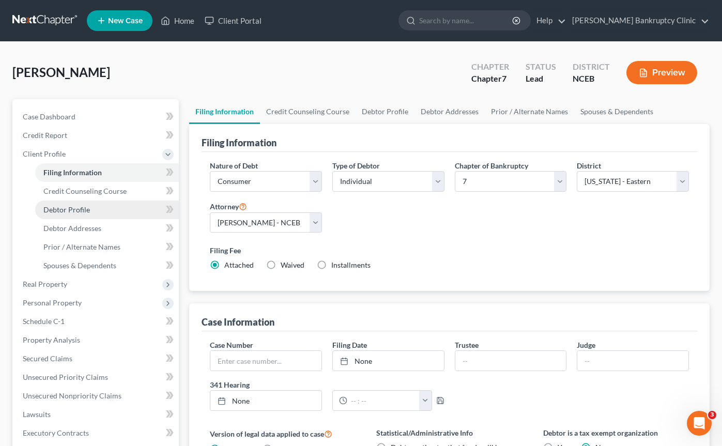
click at [107, 210] on link "Debtor Profile" at bounding box center [107, 210] width 144 height 19
select select "3"
select select "0"
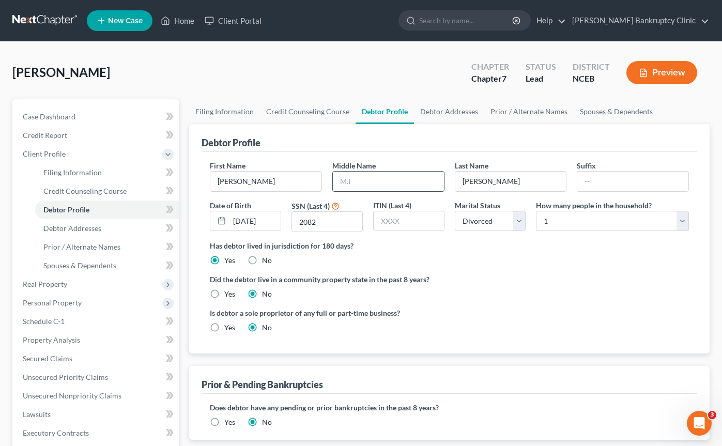
click at [364, 184] on input "text" at bounding box center [388, 182] width 111 height 20
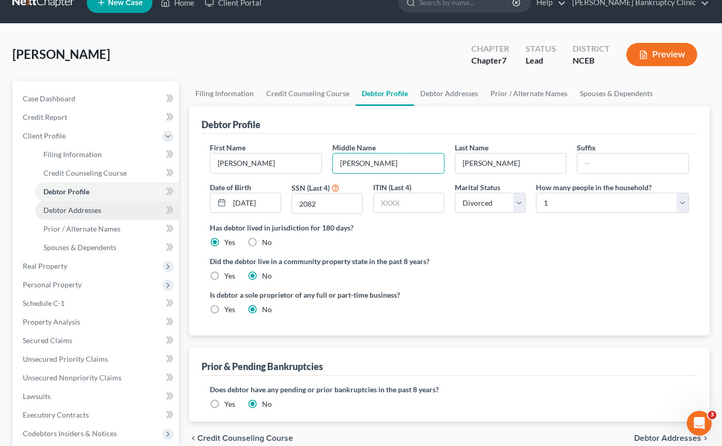
scroll to position [21, 0]
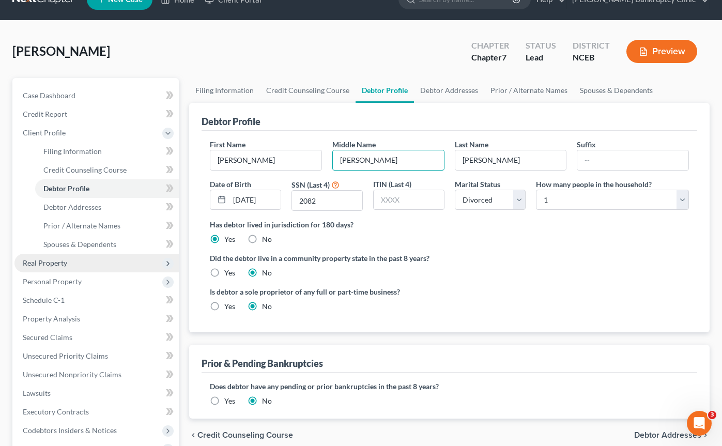
type input "James"
click at [110, 264] on span "Real Property" at bounding box center [96, 263] width 164 height 19
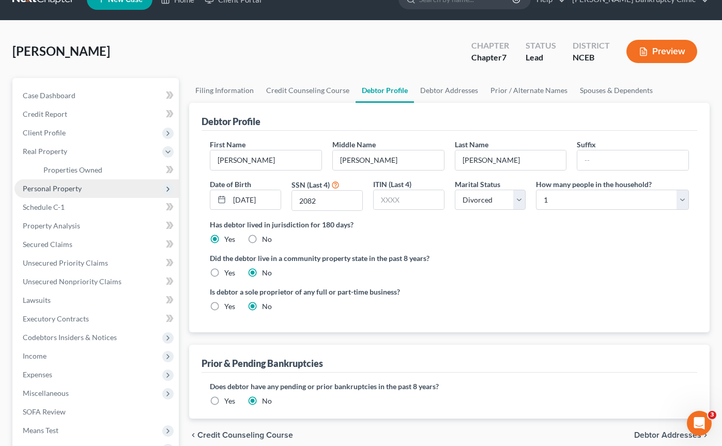
click at [106, 184] on span "Personal Property" at bounding box center [96, 188] width 164 height 19
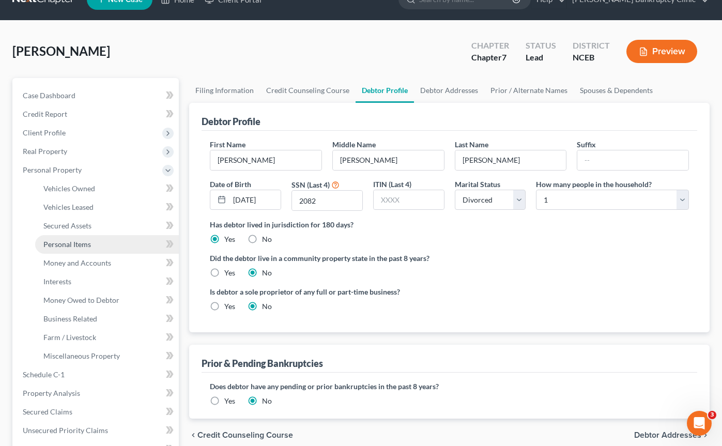
scroll to position [0, 0]
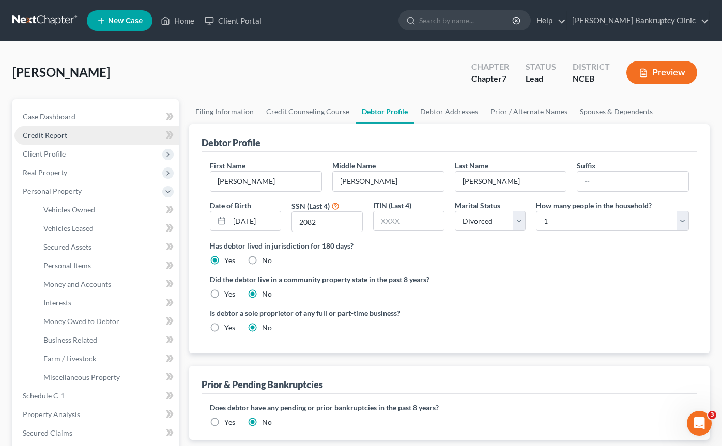
click at [100, 135] on link "Credit Report" at bounding box center [96, 135] width 164 height 19
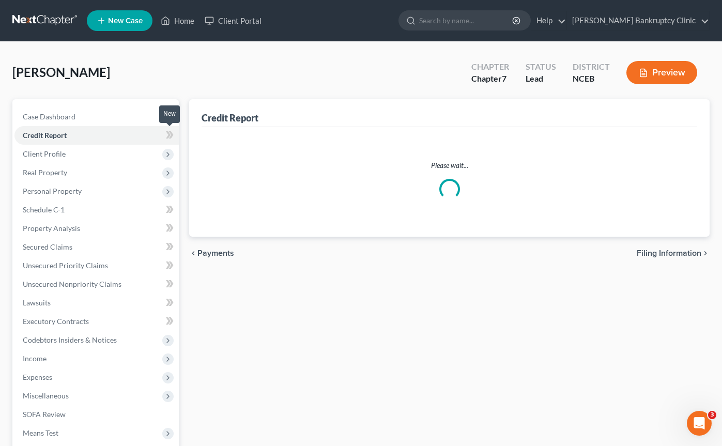
click at [164, 132] on span at bounding box center [170, 137] width 18 height 16
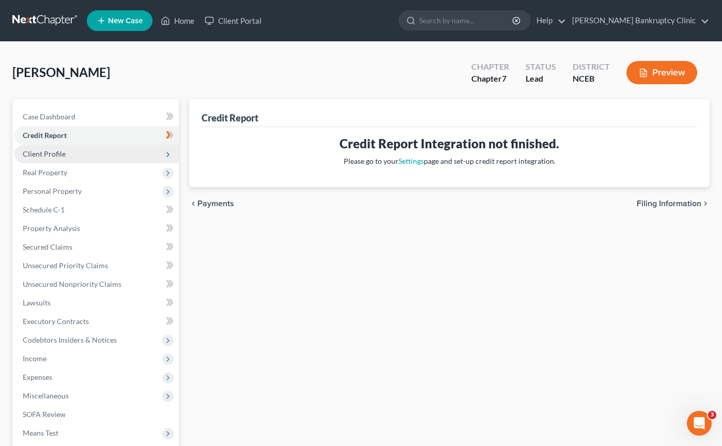
click at [119, 148] on span "Client Profile" at bounding box center [96, 154] width 164 height 19
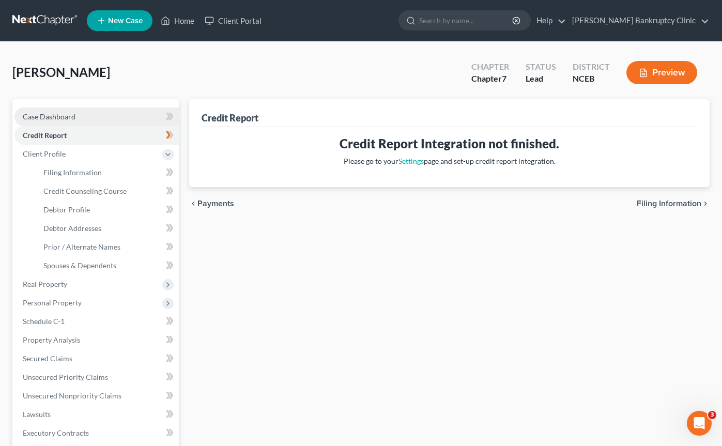
click at [126, 124] on link "Case Dashboard" at bounding box center [96, 117] width 164 height 19
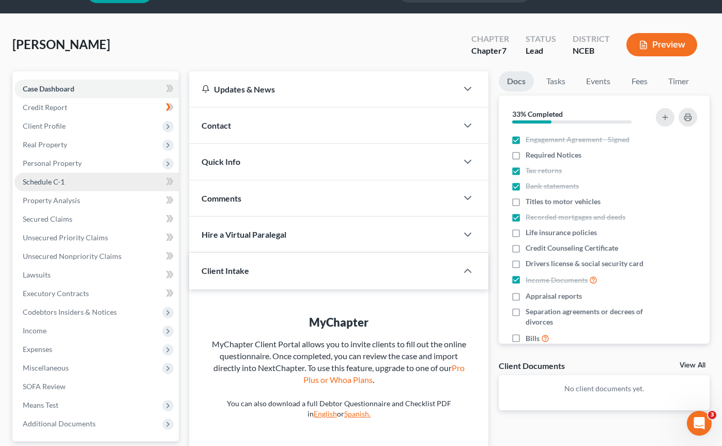
scroll to position [27, 0]
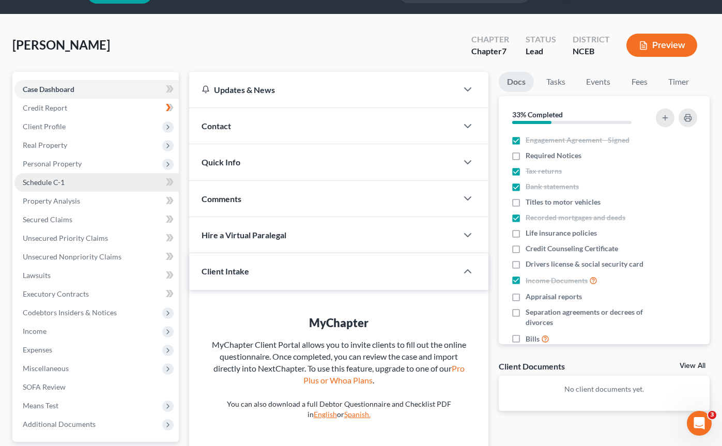
click at [102, 186] on link "Schedule C-1" at bounding box center [96, 182] width 164 height 19
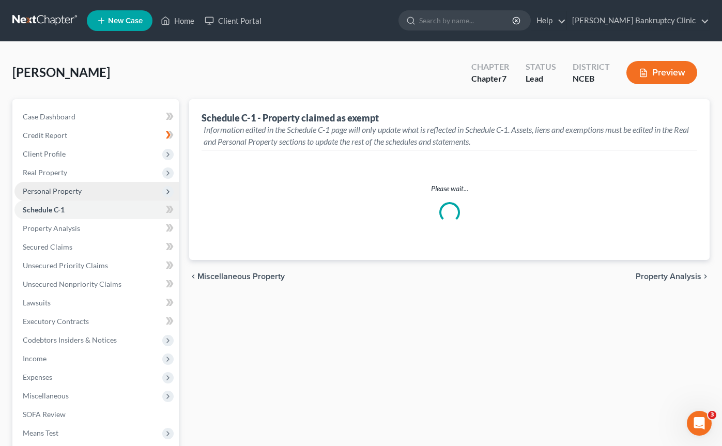
click at [138, 192] on span "Personal Property" at bounding box center [96, 191] width 164 height 19
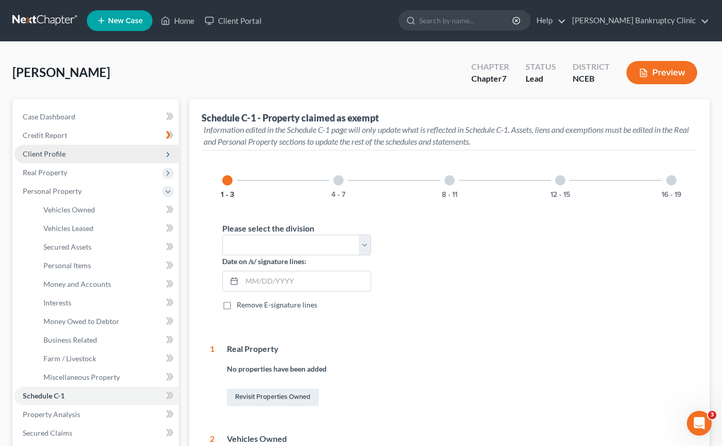
click at [121, 146] on span "Client Profile" at bounding box center [96, 154] width 164 height 19
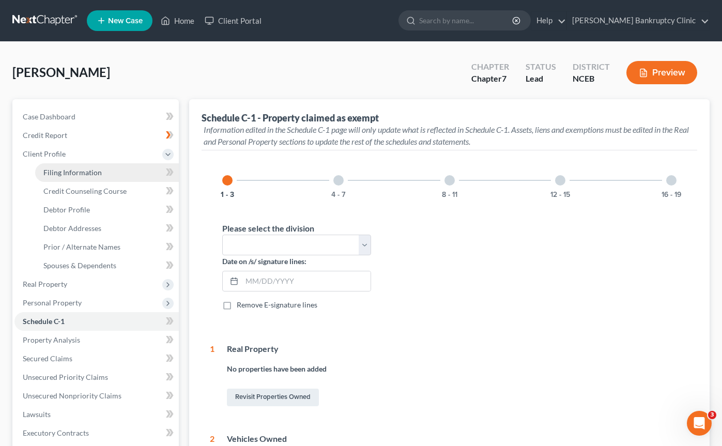
click at [68, 175] on span "Filing Information" at bounding box center [72, 172] width 58 height 9
select select "1"
select select "0"
select select "57"
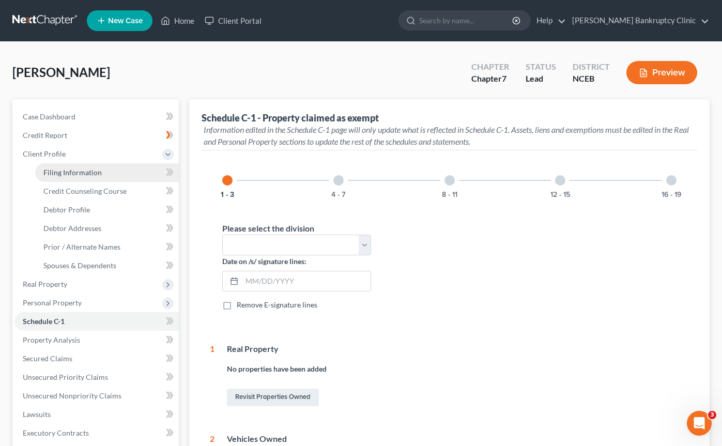
select select "0"
select select "28"
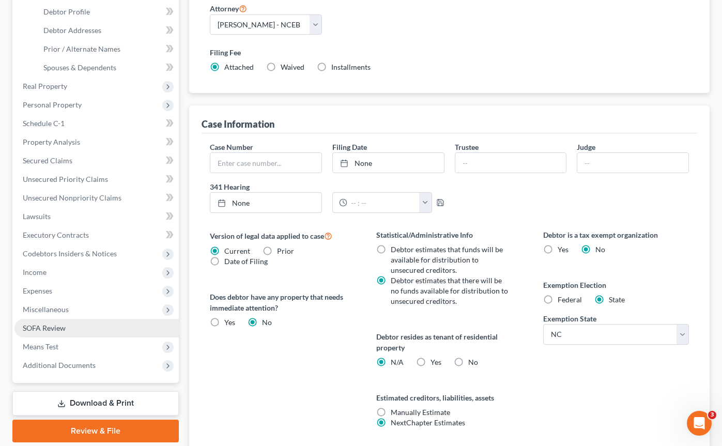
scroll to position [83, 0]
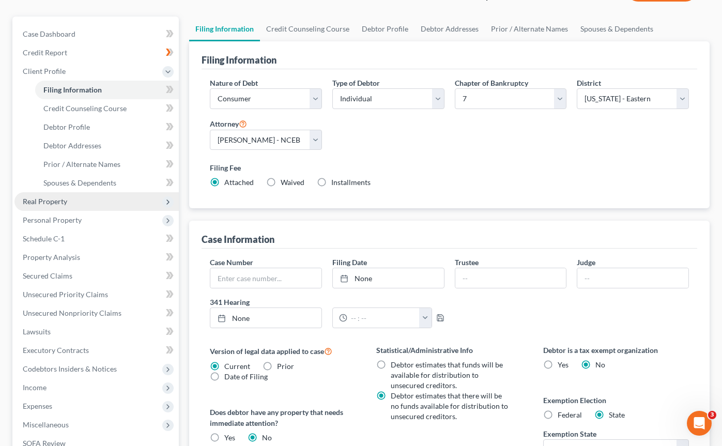
click at [95, 197] on span "Real Property" at bounding box center [96, 201] width 164 height 19
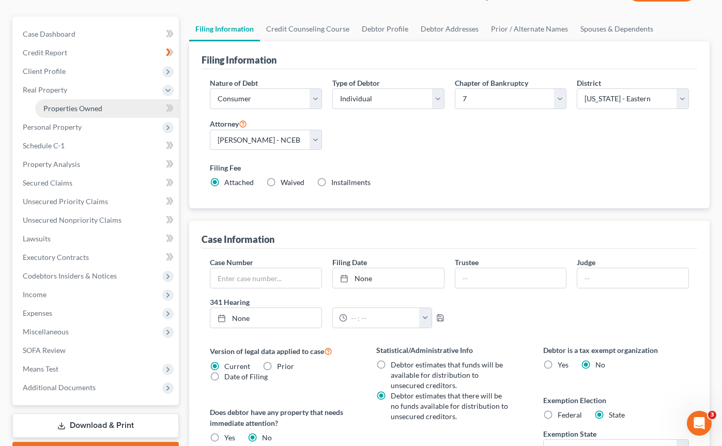
click at [111, 103] on link "Properties Owned" at bounding box center [107, 108] width 144 height 19
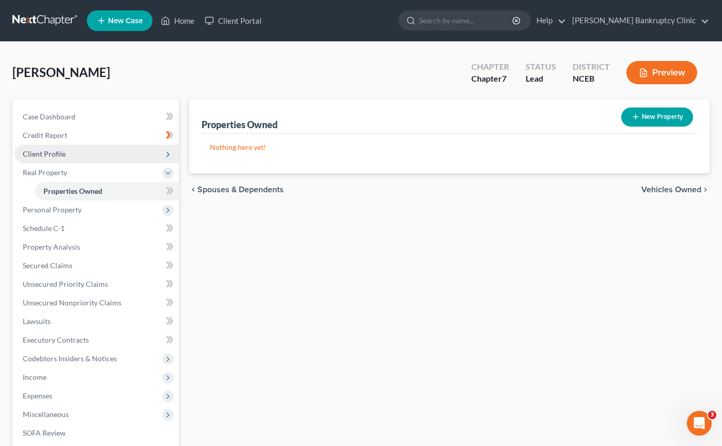
click at [103, 153] on span "Client Profile" at bounding box center [96, 154] width 164 height 19
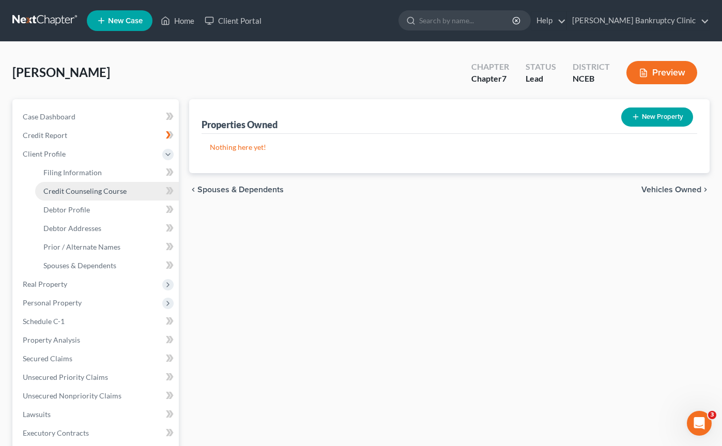
click at [124, 194] on span "Credit Counseling Course" at bounding box center [84, 191] width 83 height 9
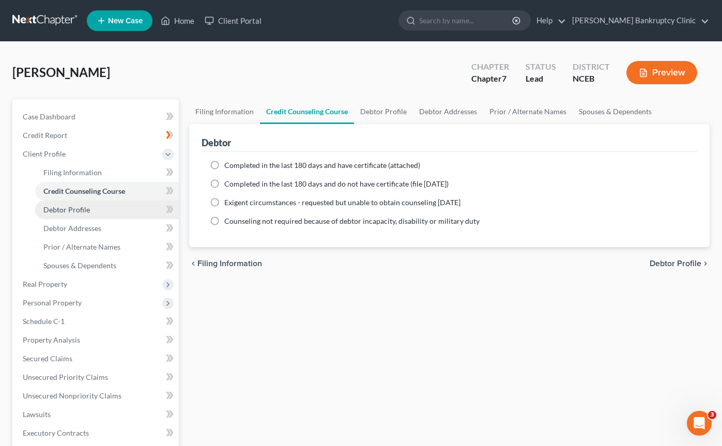
click at [125, 210] on link "Debtor Profile" at bounding box center [107, 210] width 144 height 19
select select "3"
select select "0"
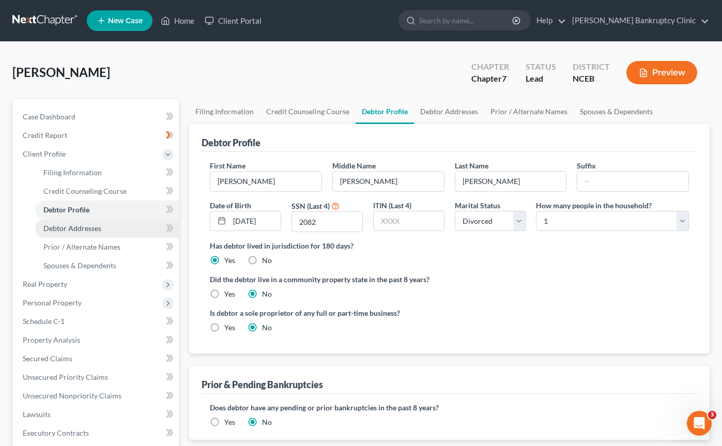
click at [125, 228] on link "Debtor Addresses" at bounding box center [107, 228] width 144 height 19
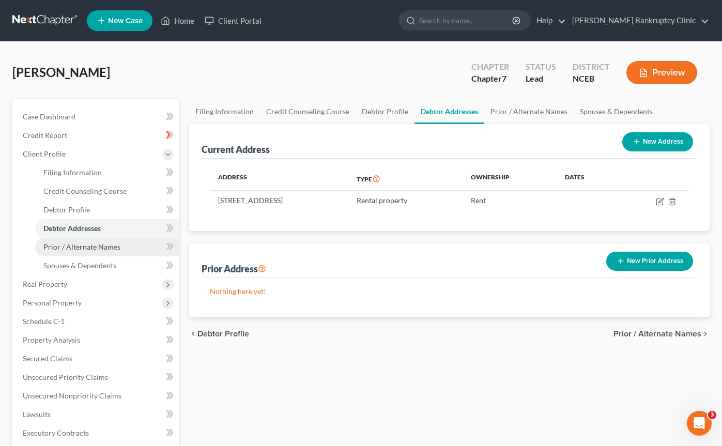
click at [118, 249] on span "Prior / Alternate Names" at bounding box center [81, 246] width 77 height 9
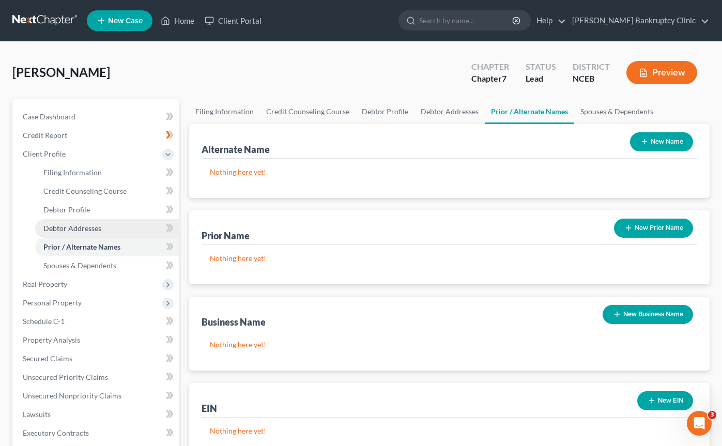
click at [116, 225] on link "Debtor Addresses" at bounding box center [107, 228] width 144 height 19
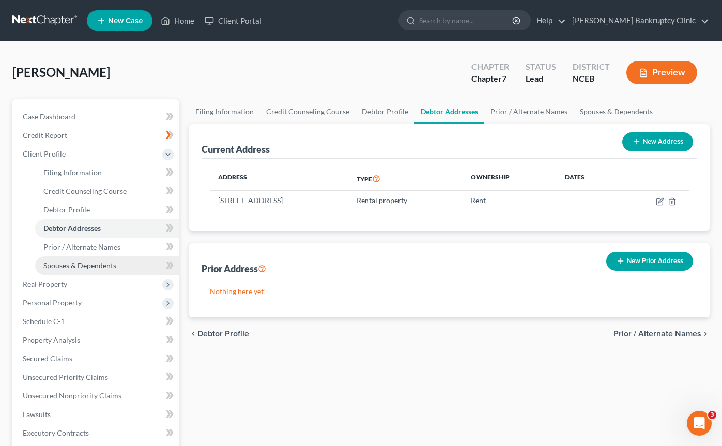
click at [128, 265] on link "Spouses & Dependents" at bounding box center [107, 265] width 144 height 19
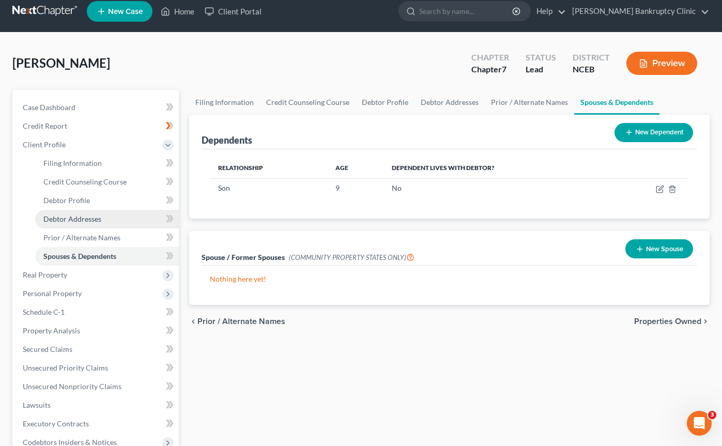
scroll to position [8, 0]
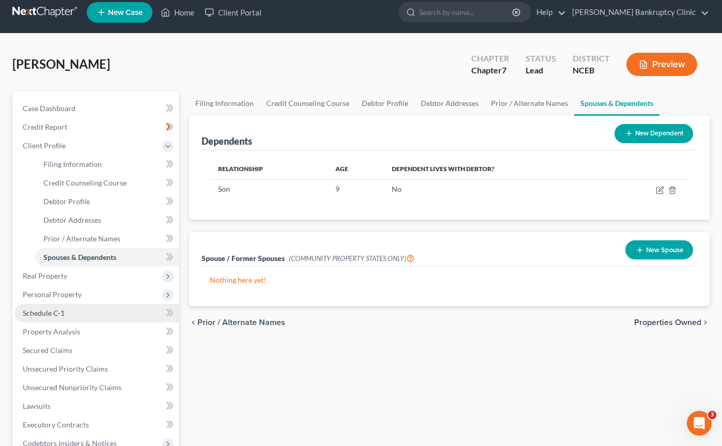
click at [77, 313] on link "Schedule C-1" at bounding box center [96, 313] width 164 height 19
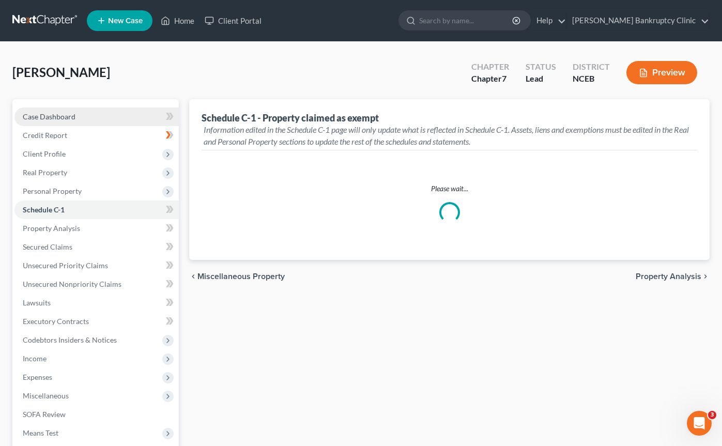
click at [62, 117] on span "Case Dashboard" at bounding box center [49, 116] width 53 height 9
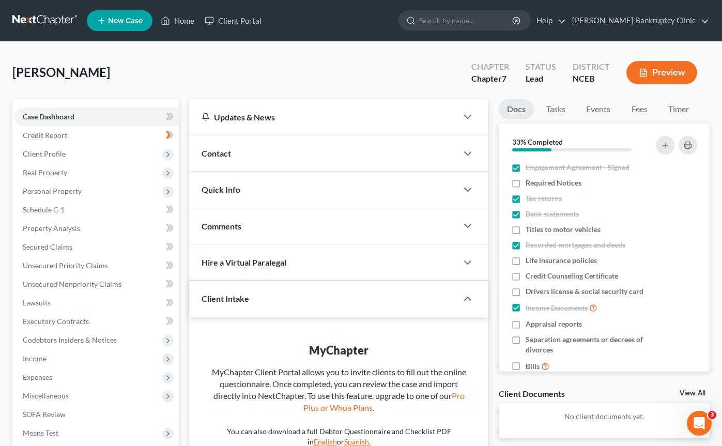
click at [231, 158] on div "Contact" at bounding box center [323, 153] width 268 height 36
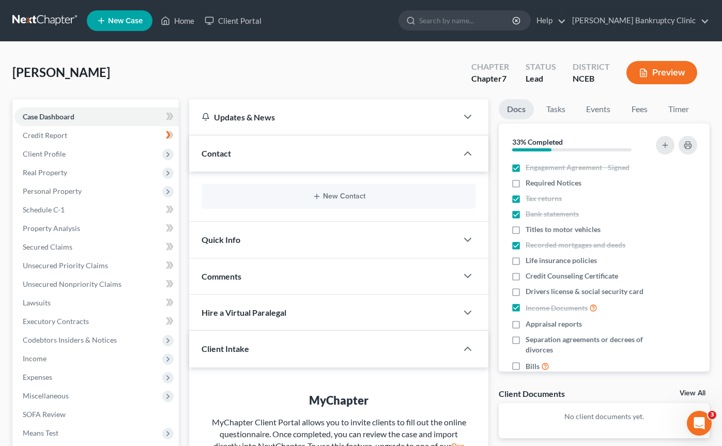
click at [250, 151] on div "Contact" at bounding box center [323, 153] width 268 height 36
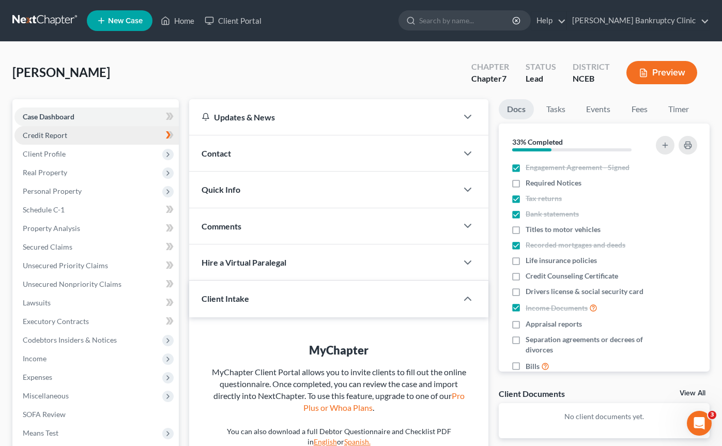
click at [77, 139] on link "Credit Report" at bounding box center [96, 135] width 164 height 19
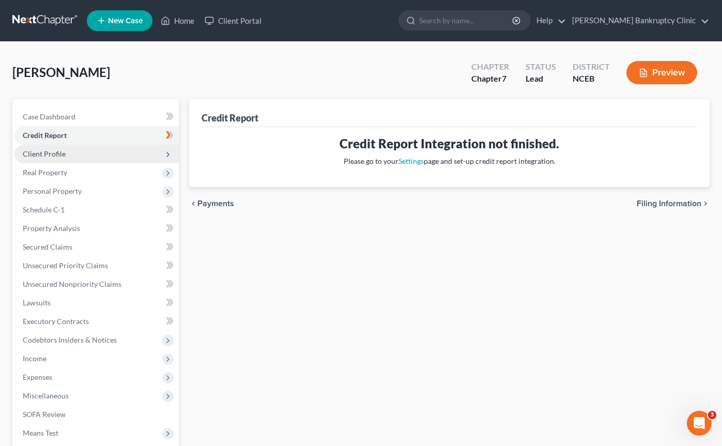
click at [83, 154] on span "Client Profile" at bounding box center [96, 154] width 164 height 19
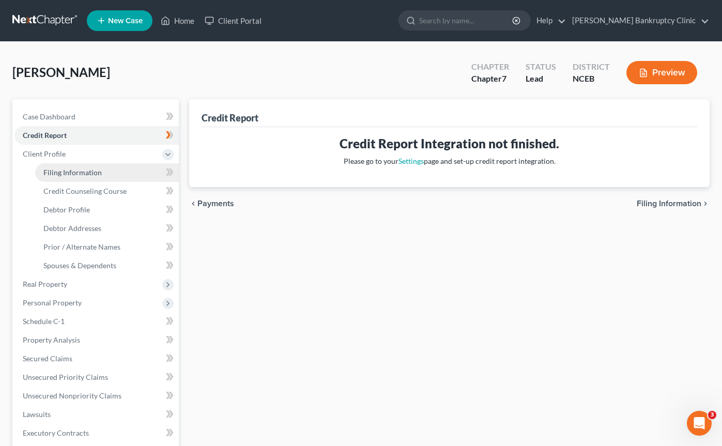
click at [86, 176] on span "Filing Information" at bounding box center [72, 172] width 58 height 9
select select "1"
select select "0"
select select "57"
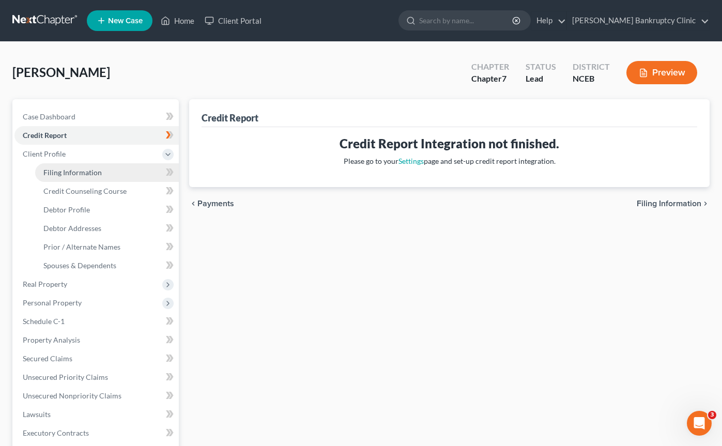
select select "0"
select select "28"
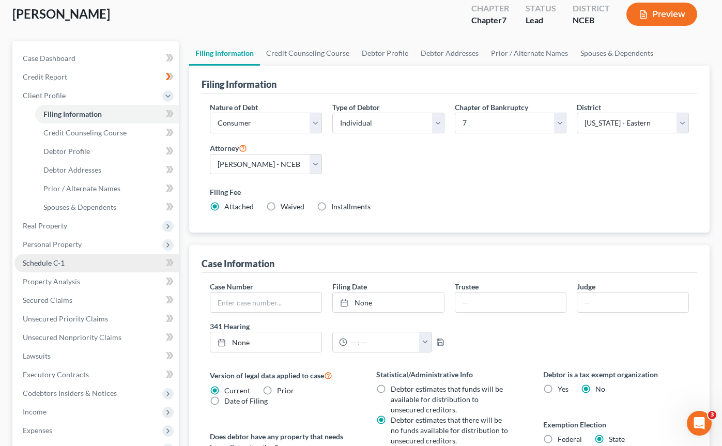
scroll to position [6, 0]
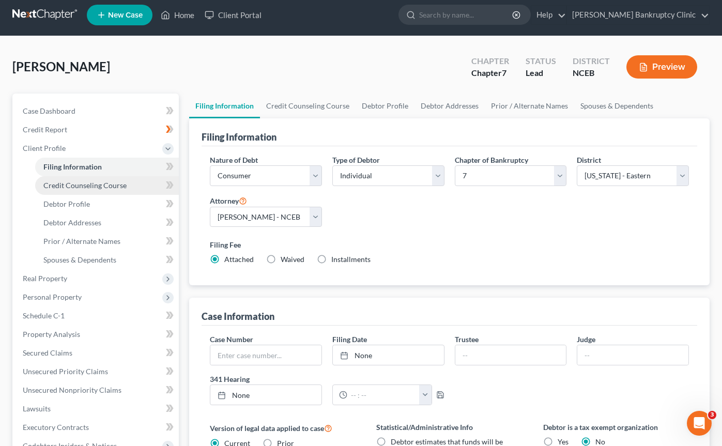
click at [114, 186] on span "Credit Counseling Course" at bounding box center [84, 185] width 83 height 9
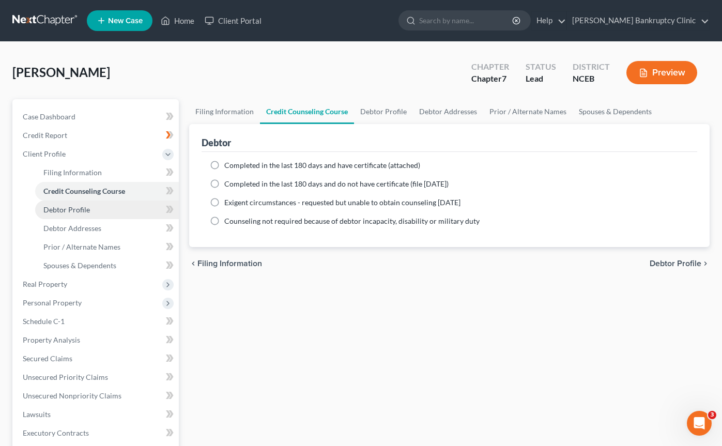
click at [116, 215] on link "Debtor Profile" at bounding box center [107, 210] width 144 height 19
select select "3"
select select "0"
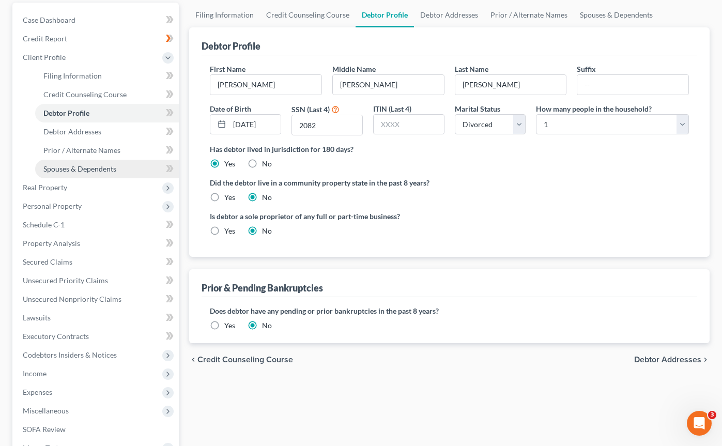
scroll to position [78, 0]
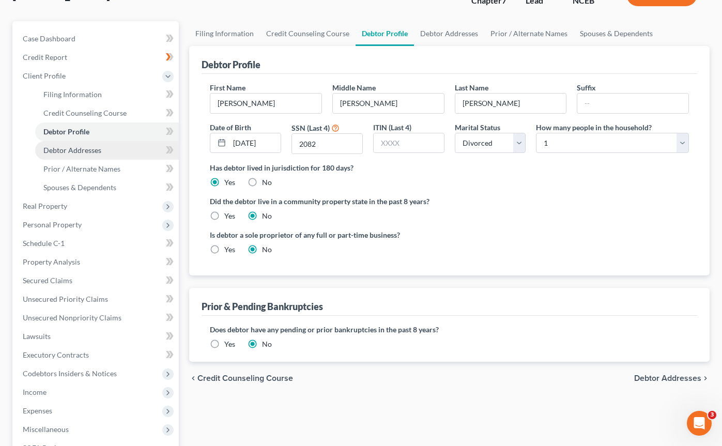
click at [97, 148] on span "Debtor Addresses" at bounding box center [72, 150] width 58 height 9
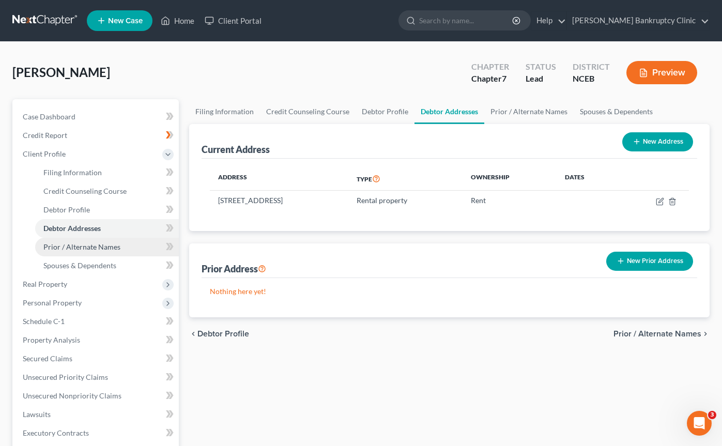
click at [87, 251] on link "Prior / Alternate Names" at bounding box center [107, 247] width 144 height 19
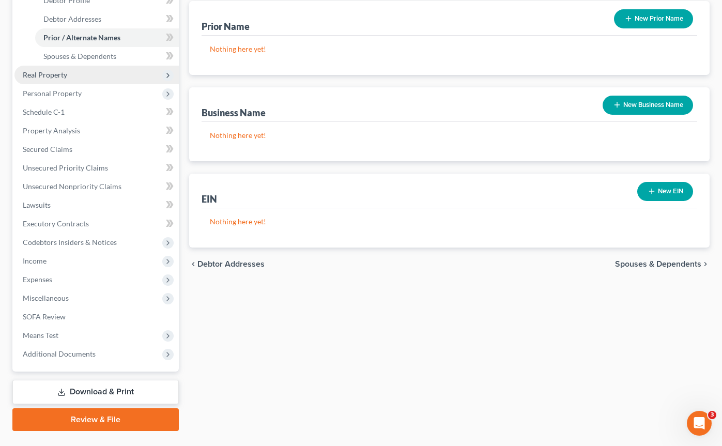
scroll to position [210, 0]
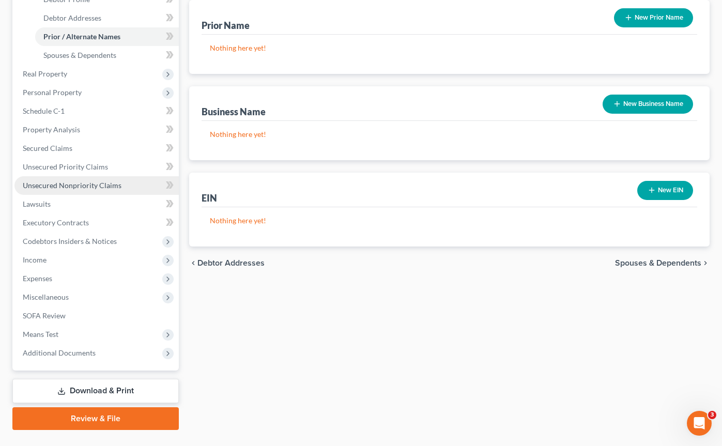
click at [87, 188] on span "Unsecured Nonpriority Claims" at bounding box center [72, 185] width 99 height 9
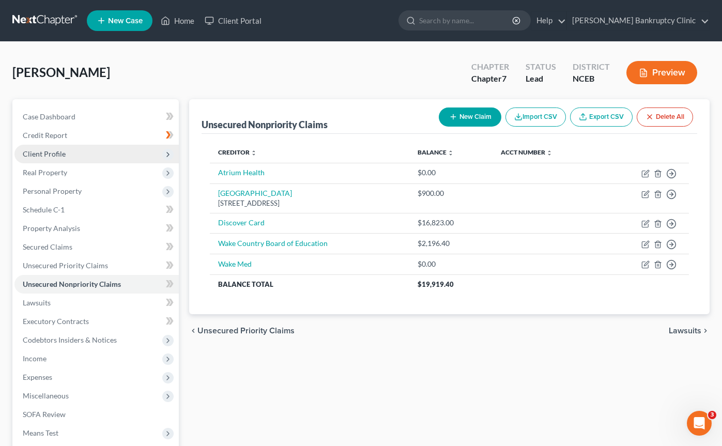
click at [61, 157] on span "Client Profile" at bounding box center [44, 153] width 43 height 9
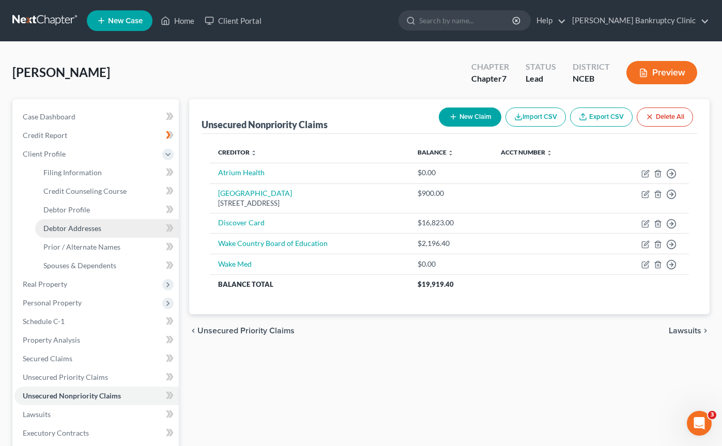
click at [82, 228] on span "Debtor Addresses" at bounding box center [72, 228] width 58 height 9
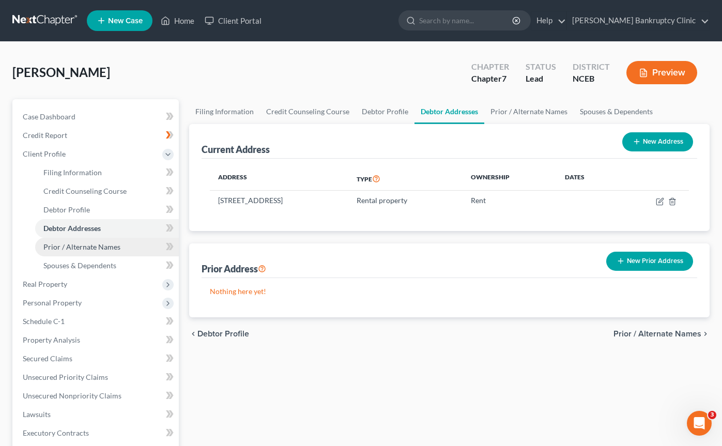
click at [82, 243] on span "Prior / Alternate Names" at bounding box center [81, 246] width 77 height 9
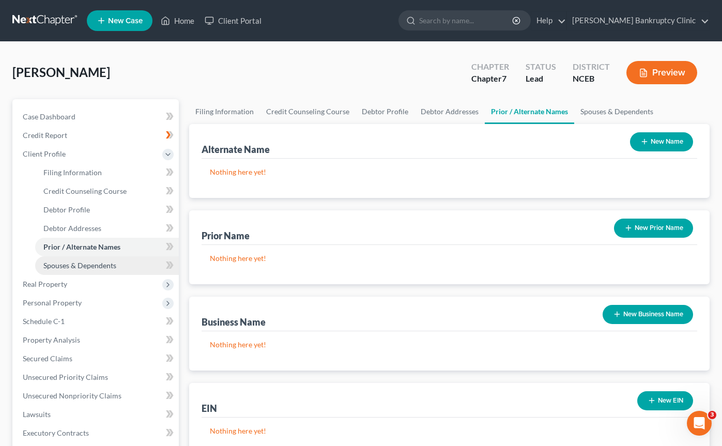
click at [78, 267] on span "Spouses & Dependents" at bounding box center [79, 265] width 73 height 9
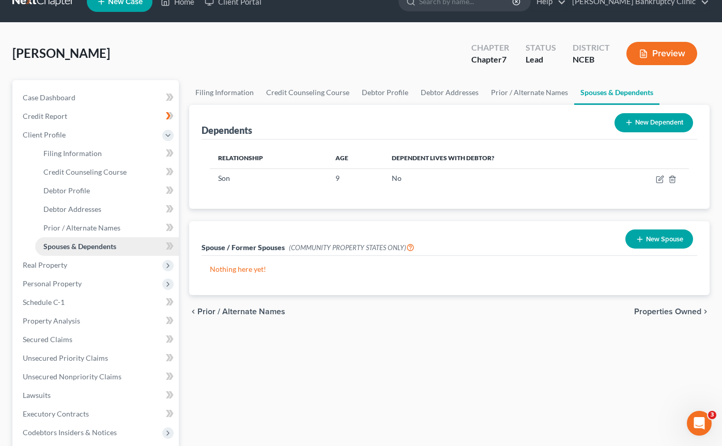
scroll to position [20, 0]
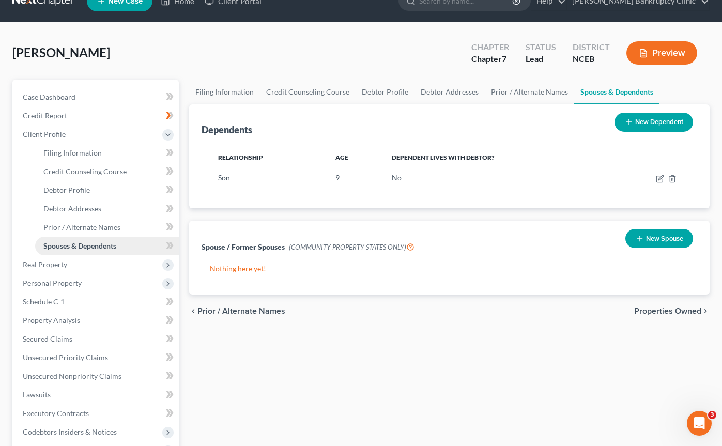
click at [78, 267] on span "Real Property" at bounding box center [96, 264] width 164 height 19
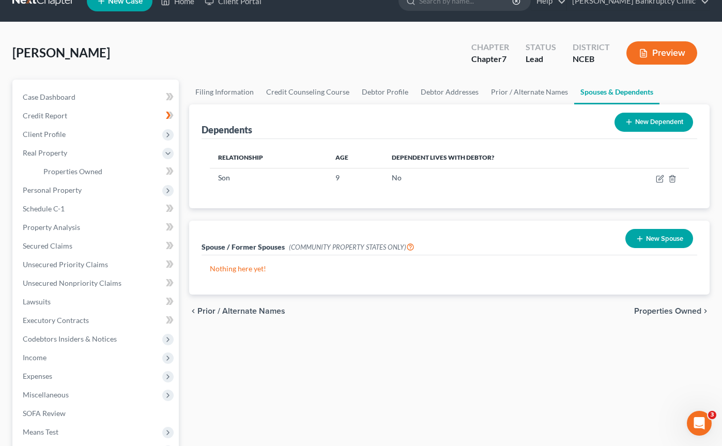
scroll to position [33, 0]
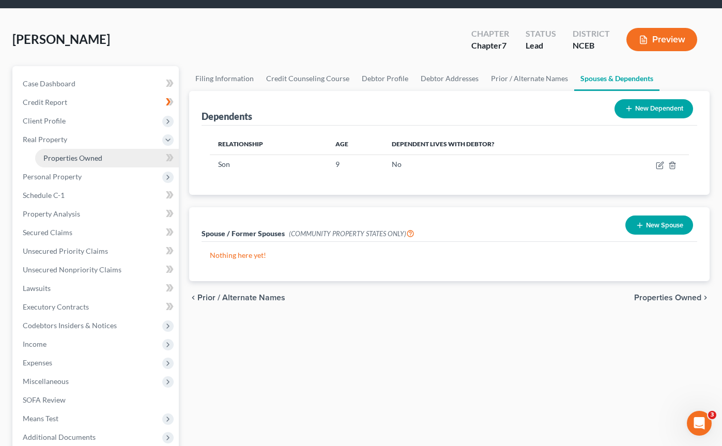
click at [72, 163] on link "Properties Owned" at bounding box center [107, 158] width 144 height 19
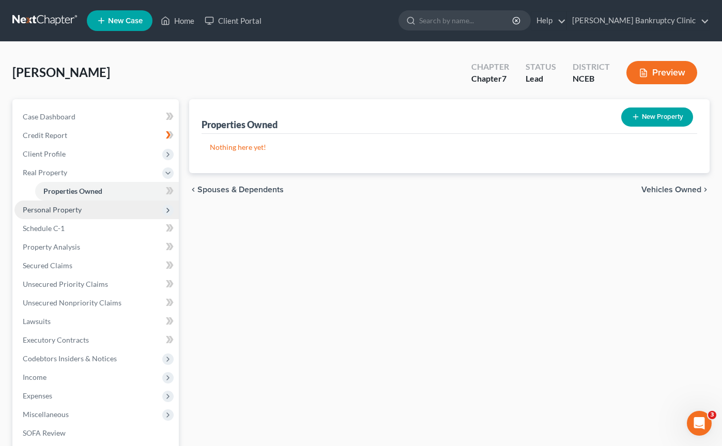
click at [71, 210] on span "Personal Property" at bounding box center [52, 209] width 59 height 9
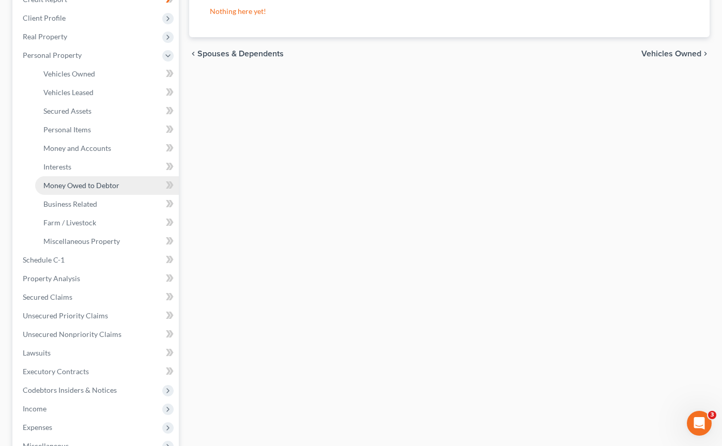
scroll to position [303, 0]
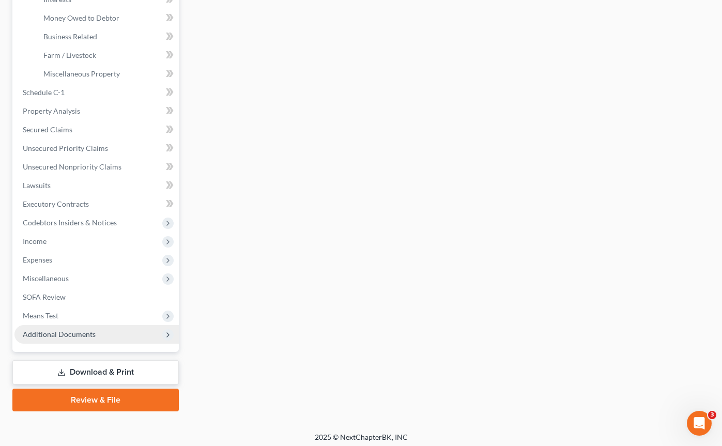
click at [72, 328] on span "Additional Documents" at bounding box center [96, 334] width 164 height 19
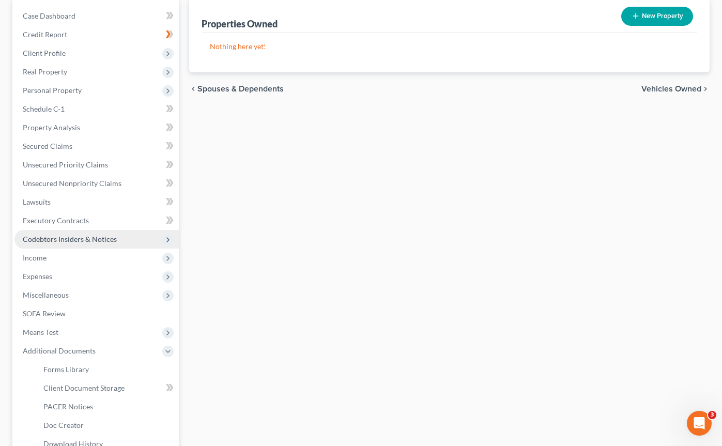
scroll to position [0, 0]
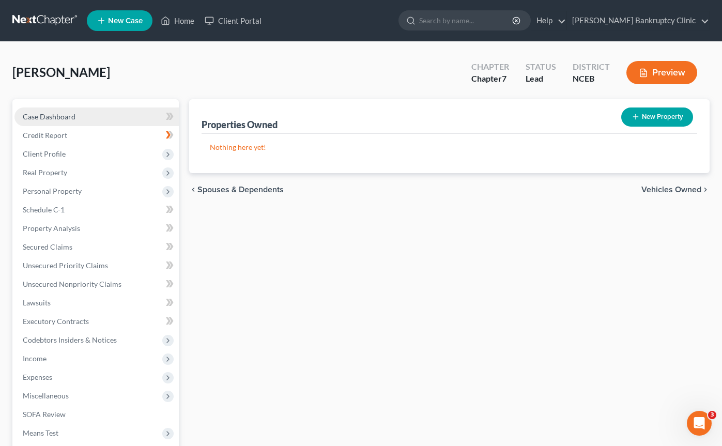
click at [61, 112] on span "Case Dashboard" at bounding box center [49, 116] width 53 height 9
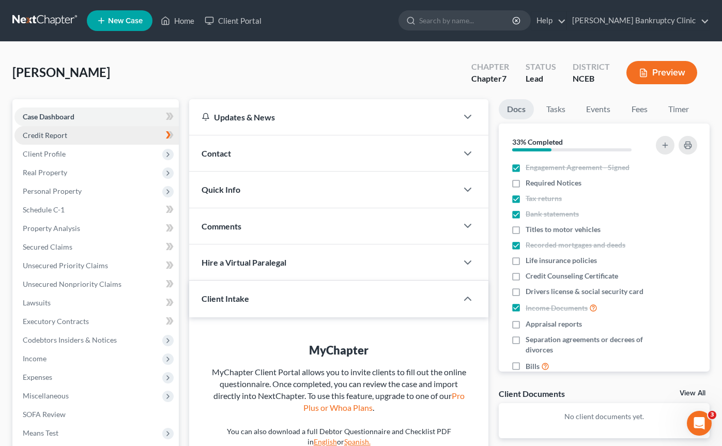
click at [59, 134] on span "Credit Report" at bounding box center [45, 135] width 44 height 9
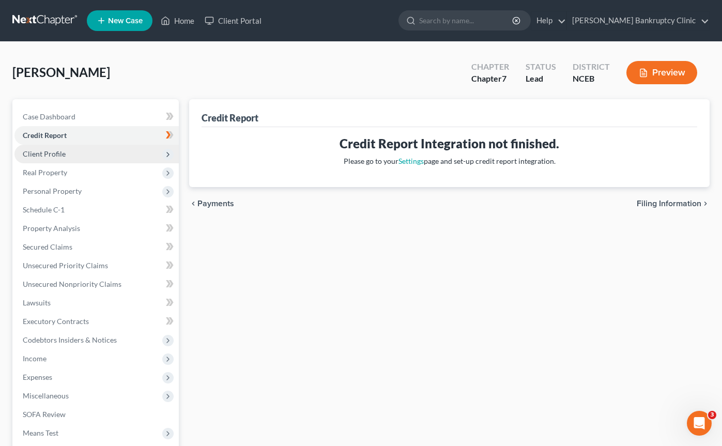
click at [58, 154] on span "Client Profile" at bounding box center [44, 153] width 43 height 9
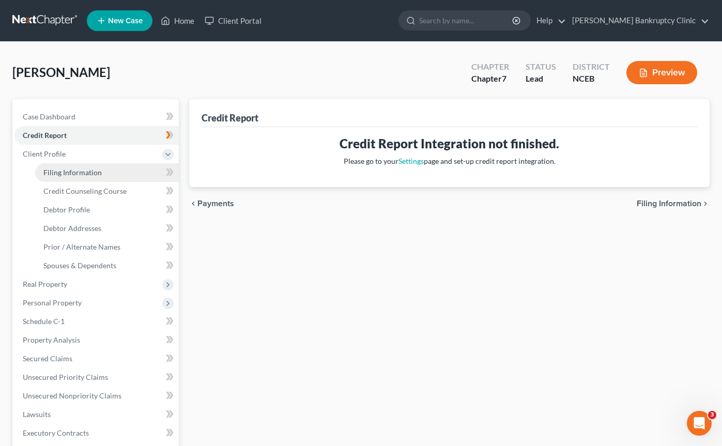
click at [57, 175] on span "Filing Information" at bounding box center [72, 172] width 58 height 9
select select "1"
select select "0"
select select "57"
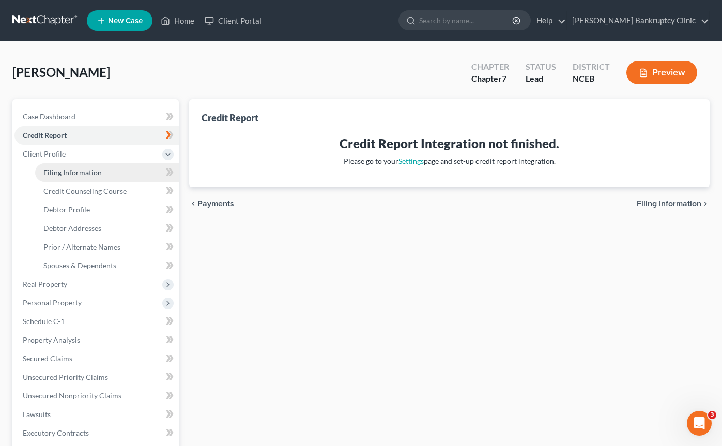
select select "0"
select select "28"
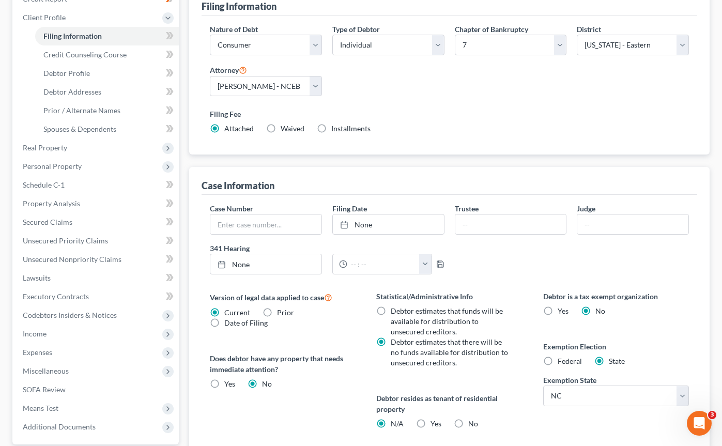
scroll to position [20, 0]
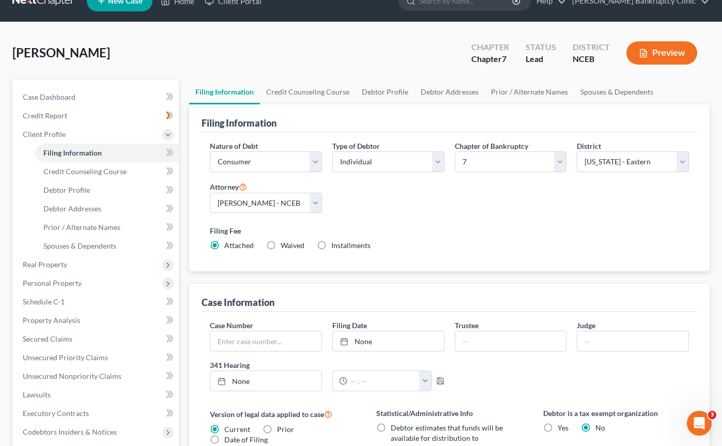
click at [644, 54] on line "button" at bounding box center [643, 54] width 3 height 0
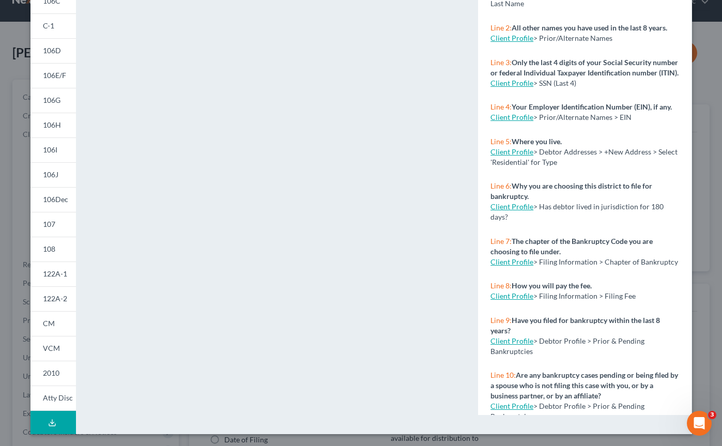
scroll to position [0, 0]
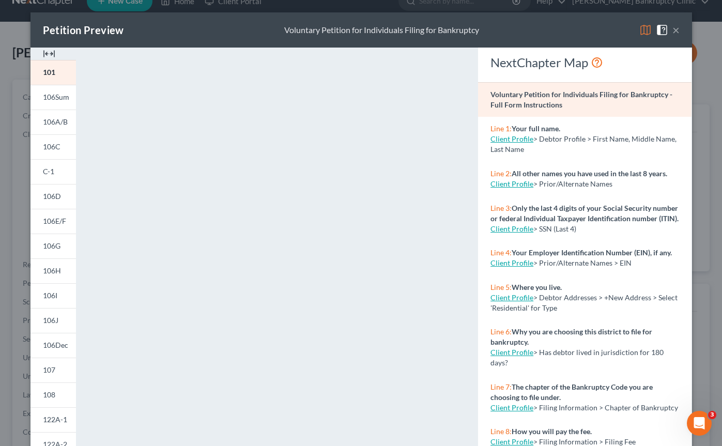
click at [676, 29] on button "×" at bounding box center [676, 30] width 7 height 12
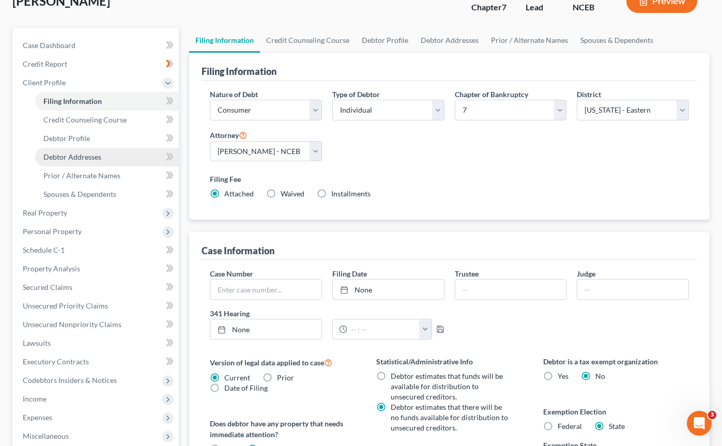
scroll to position [126, 0]
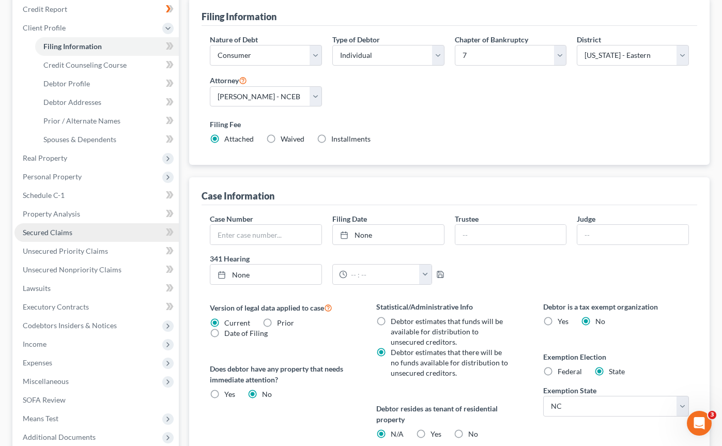
click at [103, 233] on link "Secured Claims" at bounding box center [96, 232] width 164 height 19
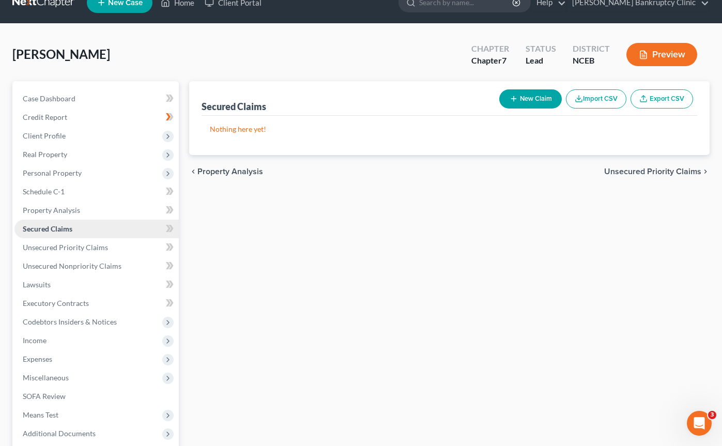
scroll to position [19, 0]
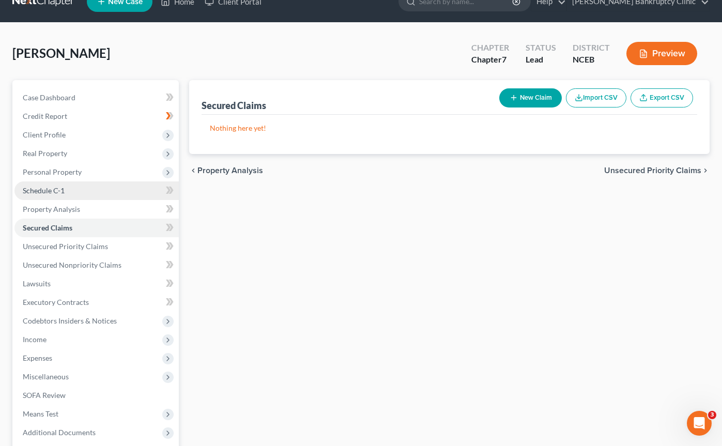
click at [119, 189] on link "Schedule C-1" at bounding box center [96, 190] width 164 height 19
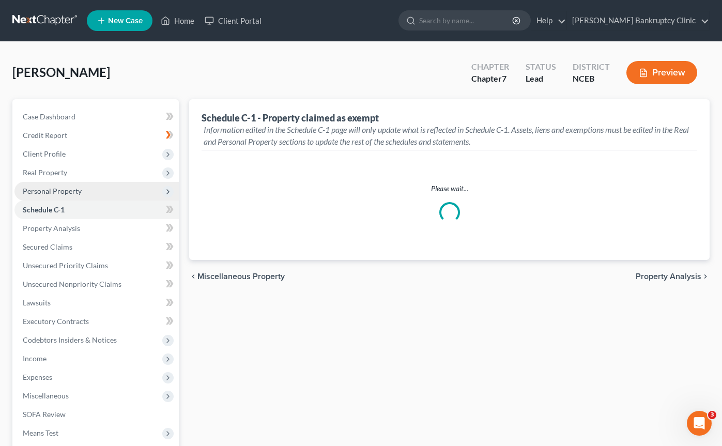
click at [104, 192] on span "Personal Property" at bounding box center [96, 191] width 164 height 19
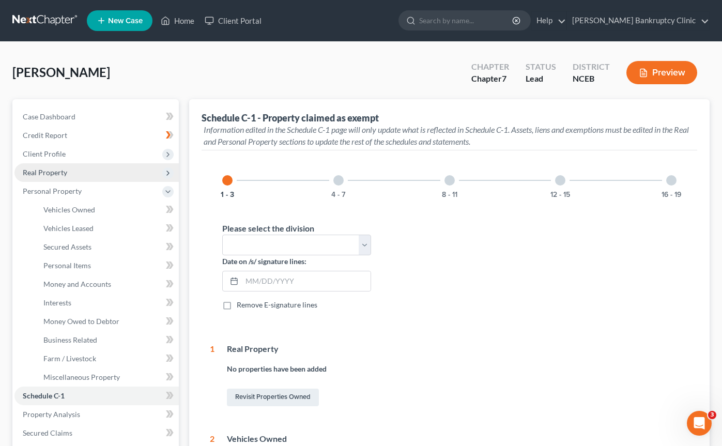
click at [104, 172] on span "Real Property" at bounding box center [96, 172] width 164 height 19
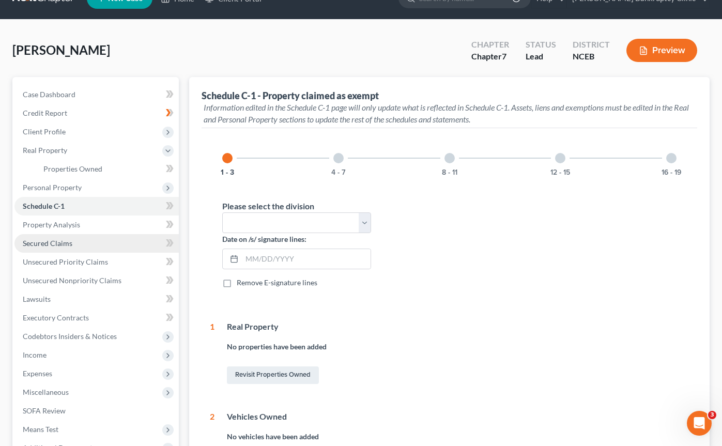
scroll to position [21, 0]
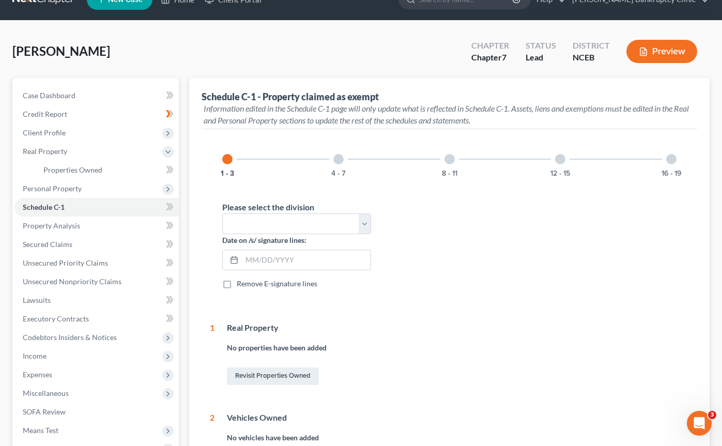
click at [648, 53] on button "Preview" at bounding box center [662, 51] width 71 height 23
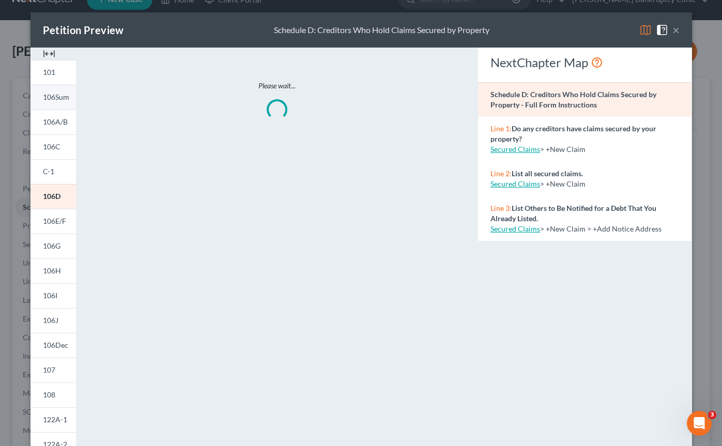
click at [64, 97] on span "106Sum" at bounding box center [56, 97] width 26 height 9
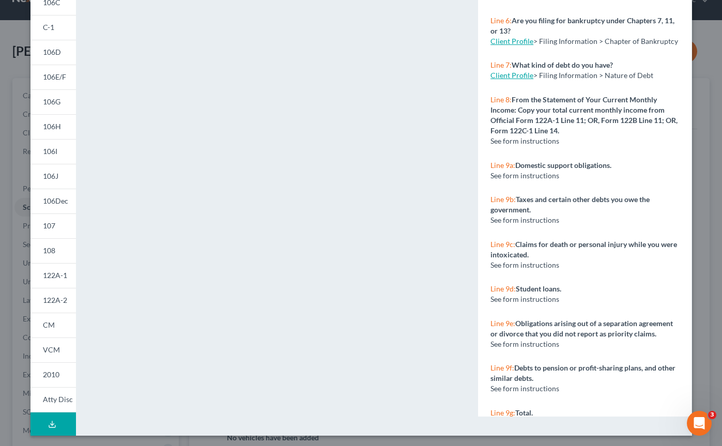
scroll to position [317, 0]
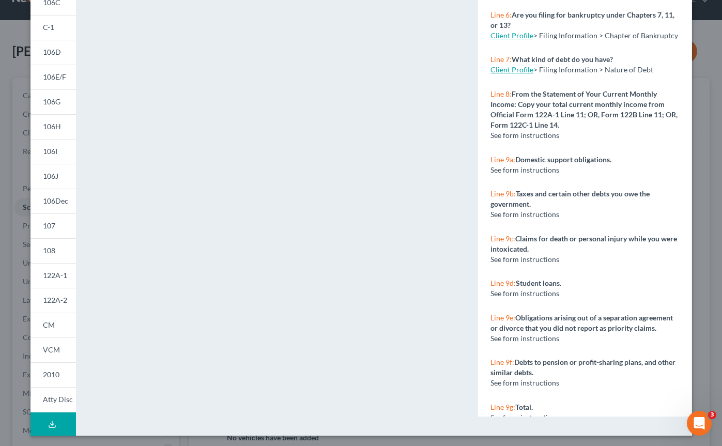
click at [519, 285] on strong "Student loans." at bounding box center [538, 283] width 45 height 9
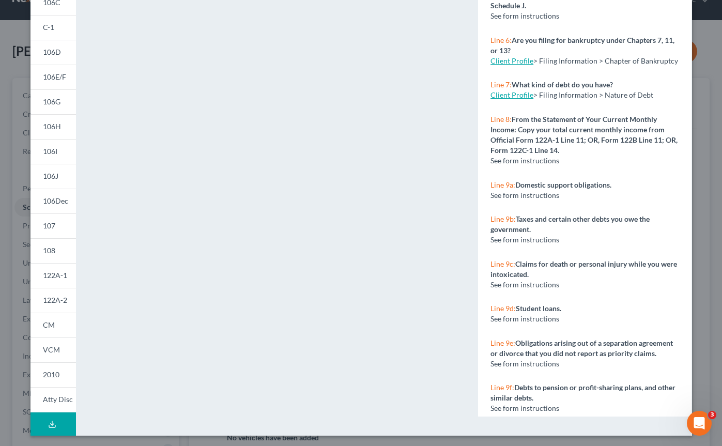
scroll to position [281, 0]
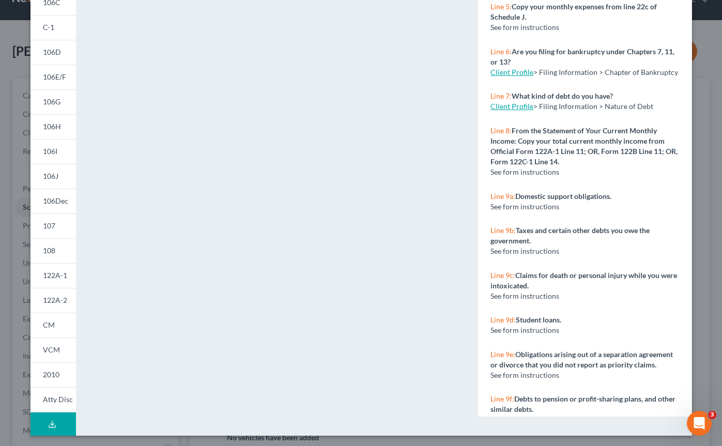
click at [561, 322] on strong "Student loans." at bounding box center [538, 319] width 45 height 9
drag, startPoint x: 561, startPoint y: 320, endPoint x: 513, endPoint y: 320, distance: 48.1
click at [513, 320] on p "Line 9d: Student loans." at bounding box center [585, 320] width 189 height 10
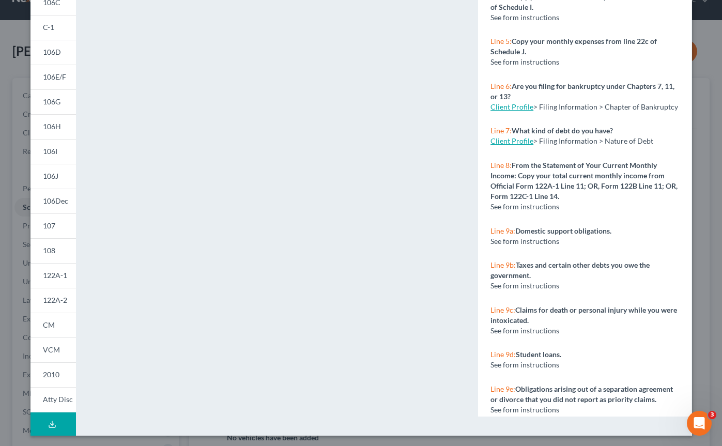
click at [546, 197] on strong "From the Statement of Your Current Monthly Income: Copy your total current mont…" at bounding box center [584, 181] width 187 height 40
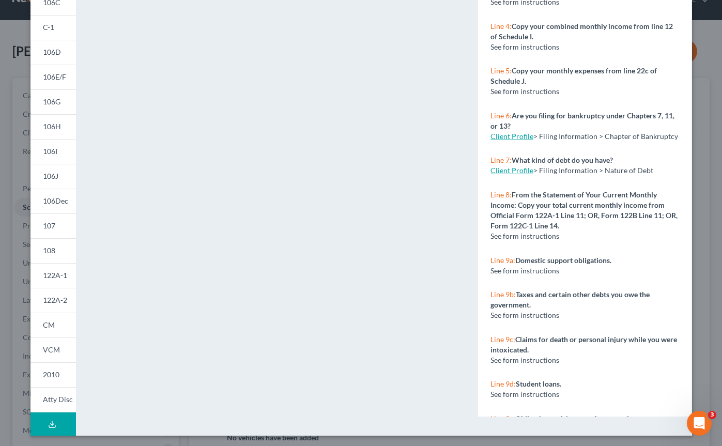
scroll to position [218, 0]
click at [560, 228] on p "Line 8: From the Statement of Your Current Monthly Income: Copy your total curr…" at bounding box center [585, 209] width 189 height 41
click at [526, 194] on strong "From the Statement of Your Current Monthly Income: Copy your total current mont…" at bounding box center [584, 209] width 187 height 40
click at [522, 166] on link "Client Profile" at bounding box center [512, 169] width 43 height 9
select select "1"
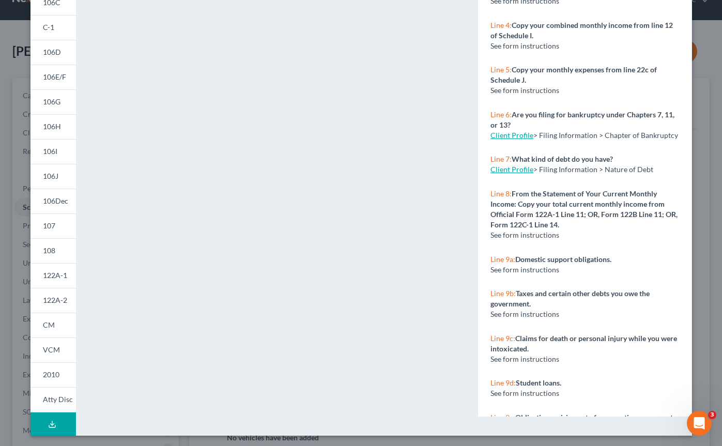
select select "0"
select select "57"
select select "0"
select select "28"
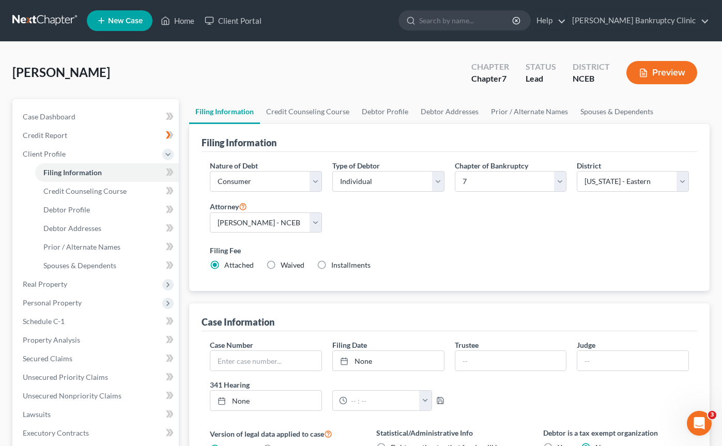
select select "1"
select select "0"
select select "57"
select select "0"
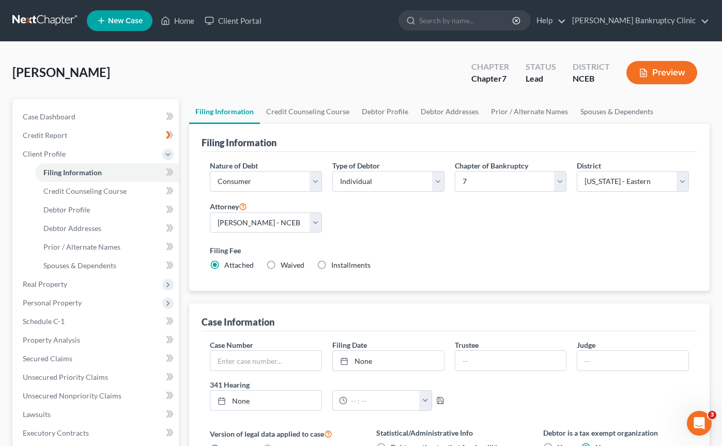
select select "28"
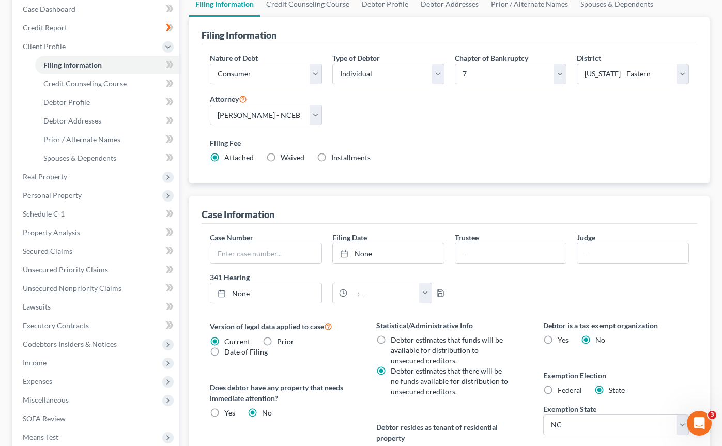
scroll to position [110, 0]
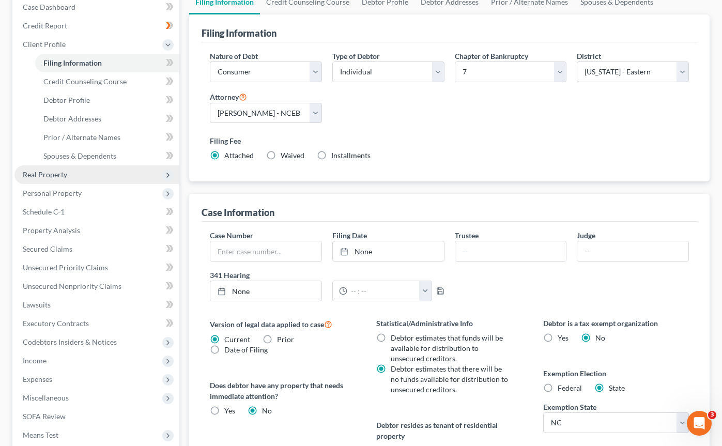
click at [114, 176] on span "Real Property" at bounding box center [96, 174] width 164 height 19
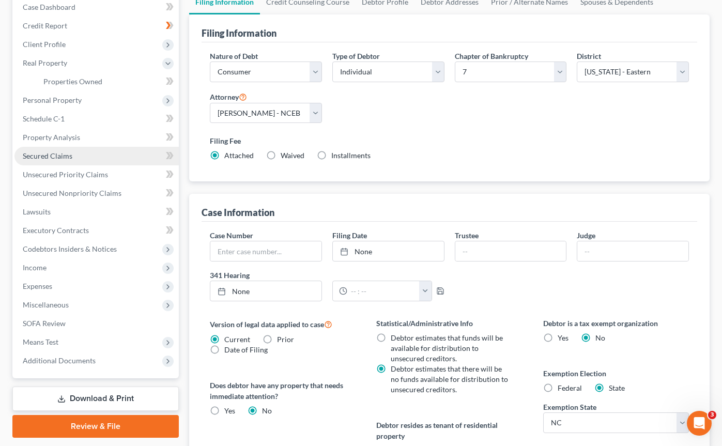
click at [94, 160] on link "Secured Claims" at bounding box center [96, 156] width 164 height 19
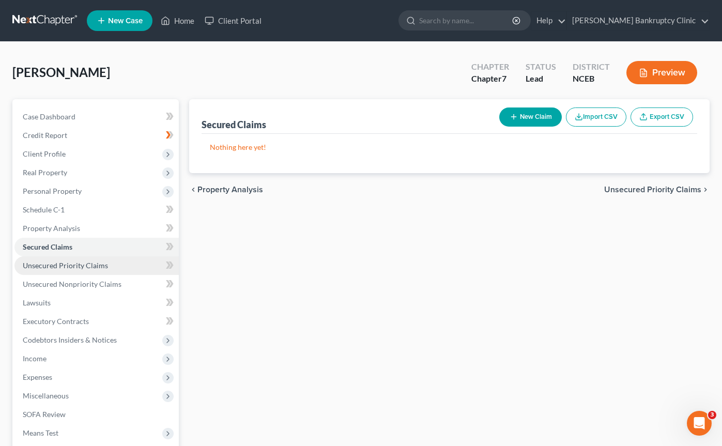
click at [99, 271] on link "Unsecured Priority Claims" at bounding box center [96, 265] width 164 height 19
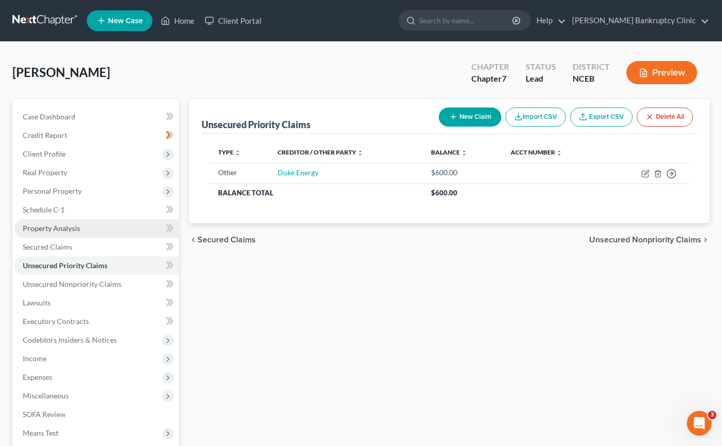
click at [94, 228] on link "Property Analysis" at bounding box center [96, 228] width 164 height 19
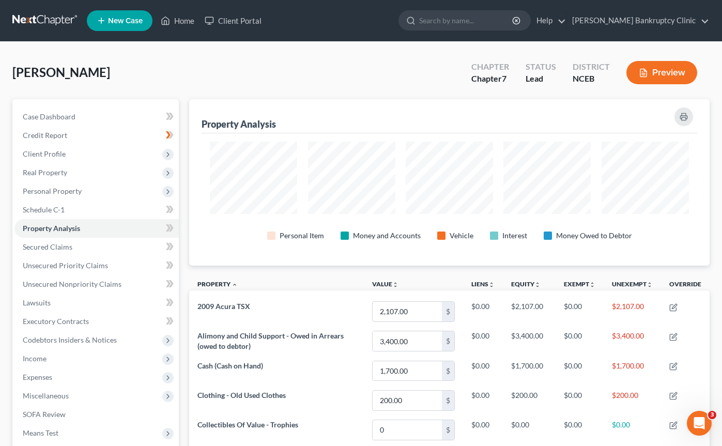
click at [659, 75] on button "Preview" at bounding box center [662, 72] width 71 height 23
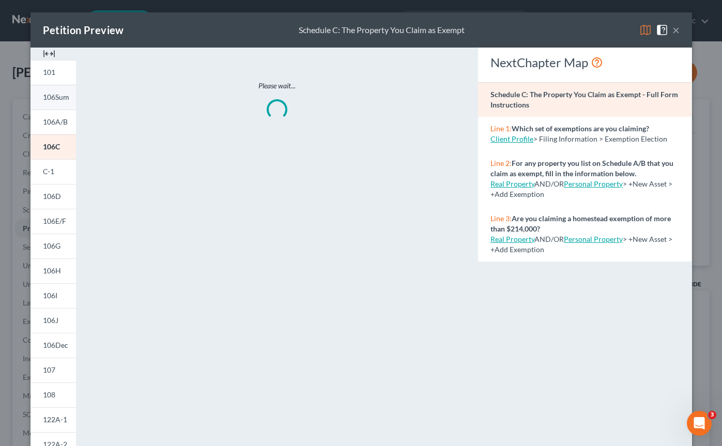
click at [56, 99] on span "106Sum" at bounding box center [56, 97] width 26 height 9
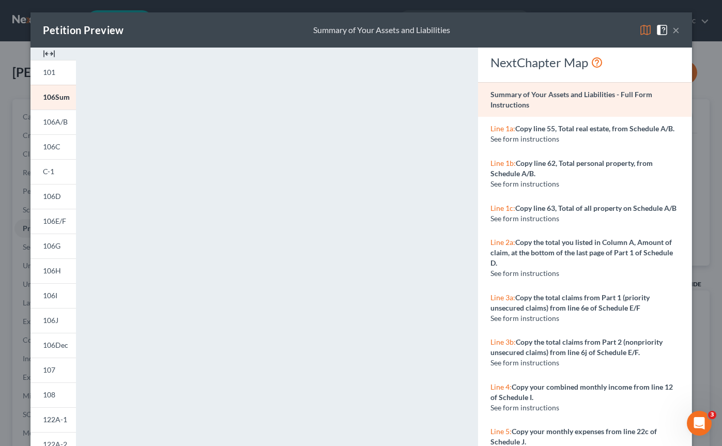
click at [676, 28] on button "×" at bounding box center [676, 30] width 7 height 12
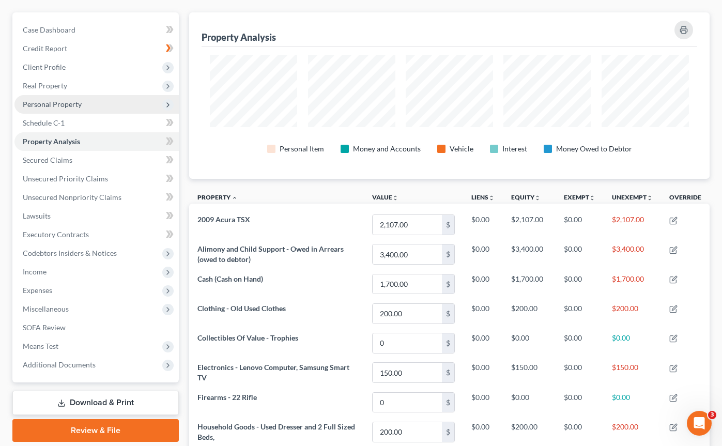
click at [136, 105] on span "Personal Property" at bounding box center [96, 104] width 164 height 19
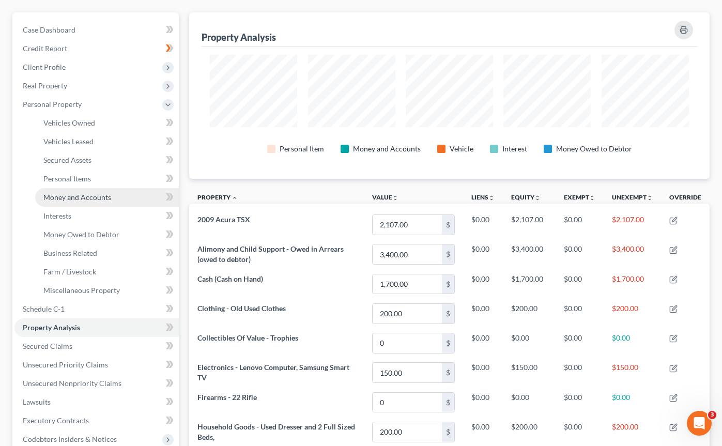
click at [93, 198] on span "Money and Accounts" at bounding box center [77, 197] width 68 height 9
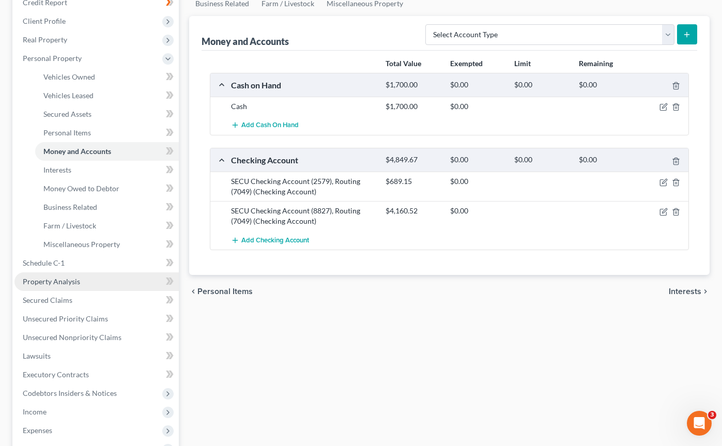
click at [88, 280] on link "Property Analysis" at bounding box center [96, 281] width 164 height 19
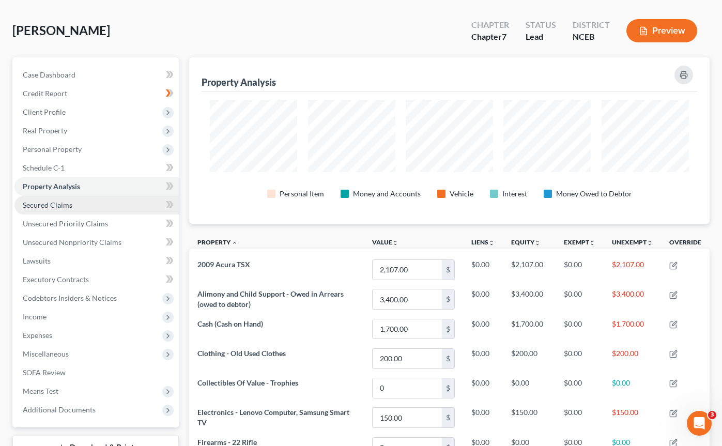
click at [88, 202] on link "Secured Claims" at bounding box center [96, 205] width 164 height 19
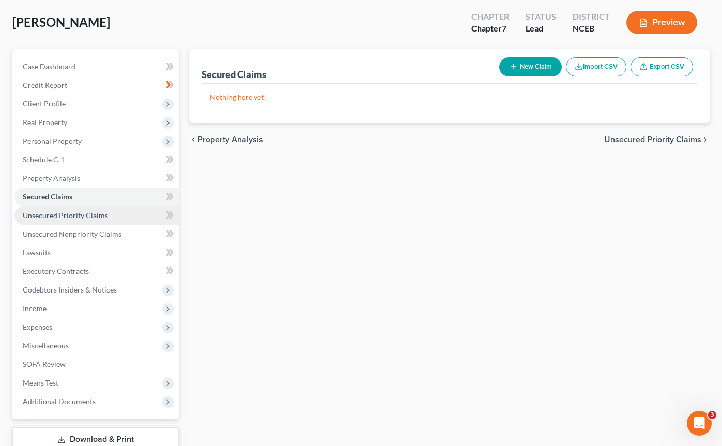
click at [87, 220] on link "Unsecured Priority Claims" at bounding box center [96, 215] width 164 height 19
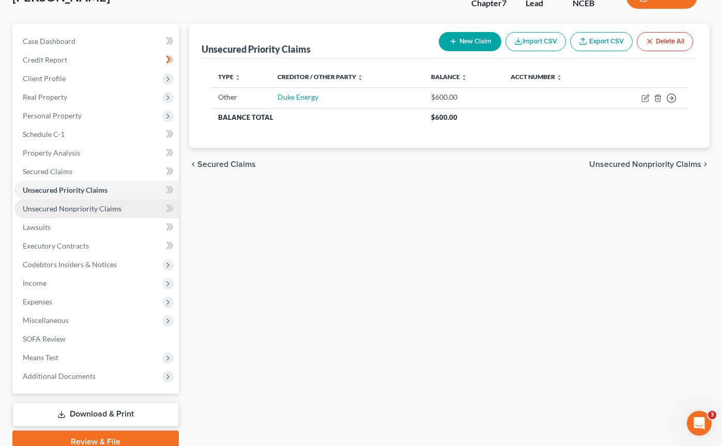
click at [98, 217] on link "Unsecured Nonpriority Claims" at bounding box center [96, 209] width 164 height 19
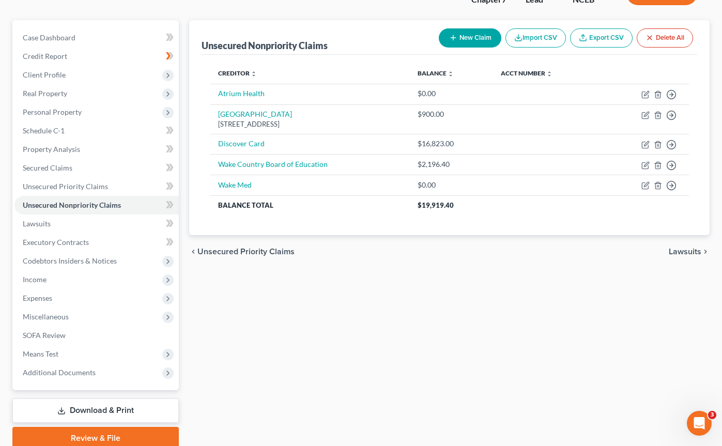
click at [453, 40] on icon "button" at bounding box center [453, 38] width 8 height 8
select select "0"
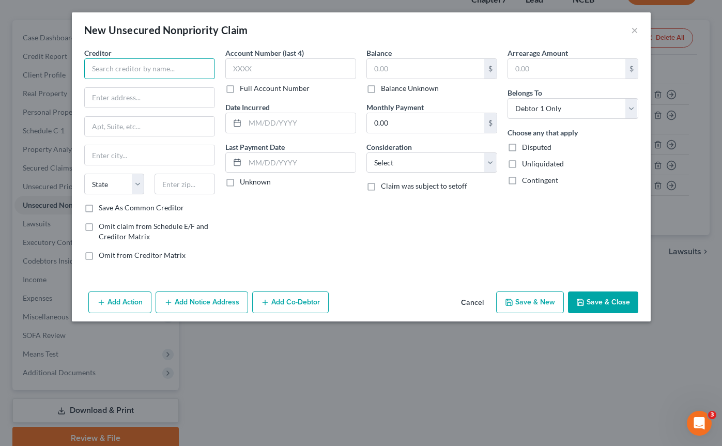
click at [168, 72] on input "text" at bounding box center [149, 68] width 131 height 21
click at [474, 304] on button "Cancel" at bounding box center [472, 303] width 39 height 21
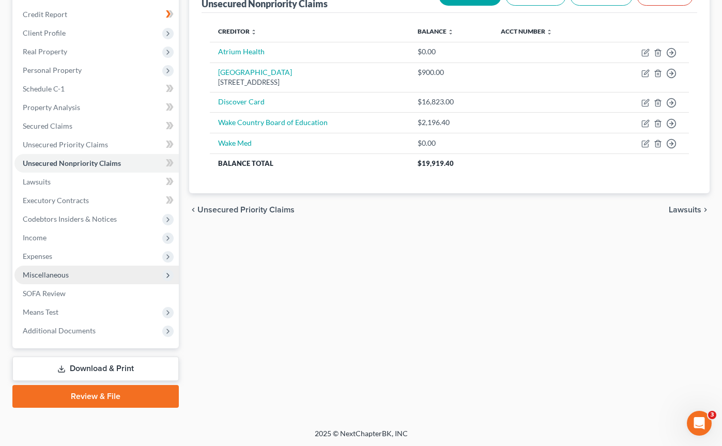
click at [131, 275] on span "Miscellaneous" at bounding box center [96, 275] width 164 height 19
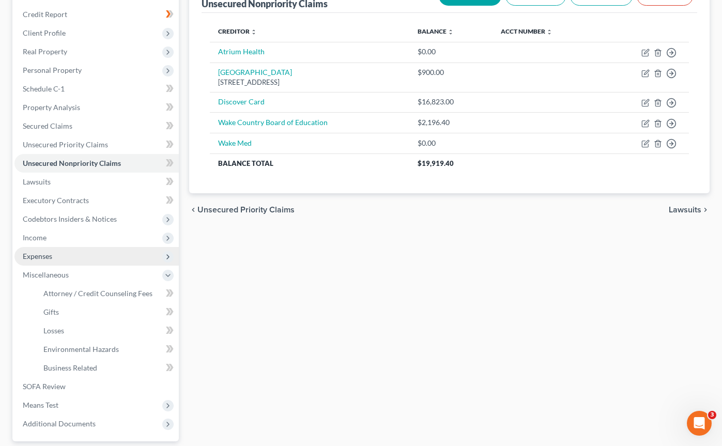
click at [109, 256] on span "Expenses" at bounding box center [96, 256] width 164 height 19
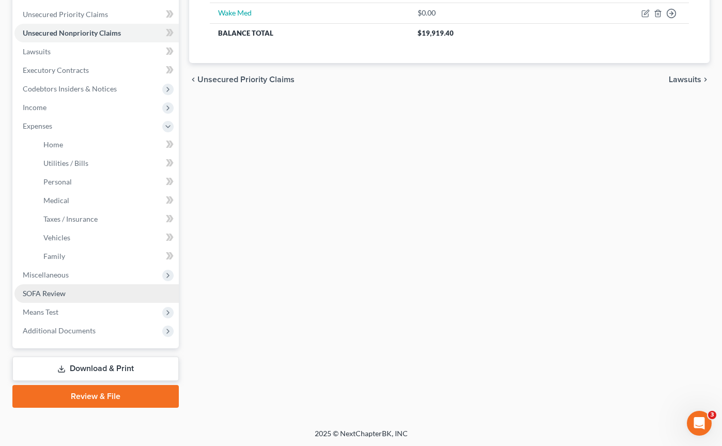
click at [99, 298] on link "SOFA Review" at bounding box center [96, 293] width 164 height 19
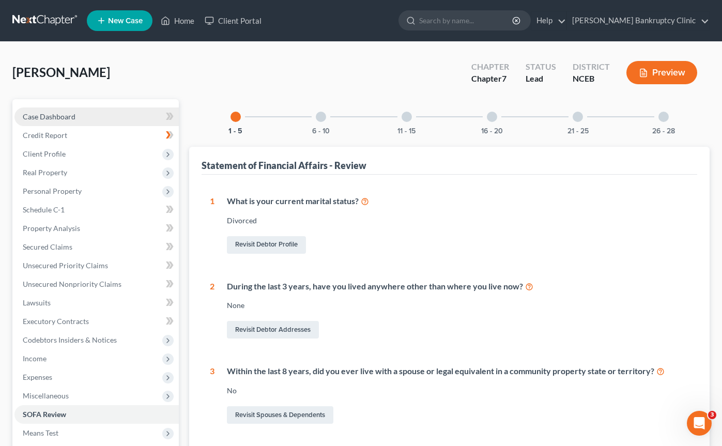
click at [134, 120] on link "Case Dashboard" at bounding box center [96, 117] width 164 height 19
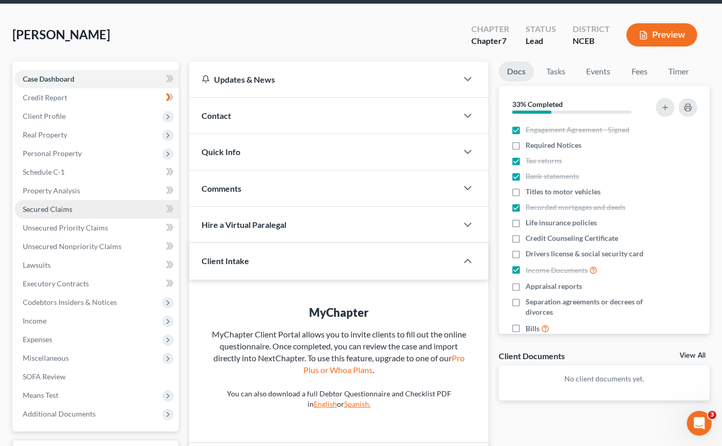
scroll to position [47, 0]
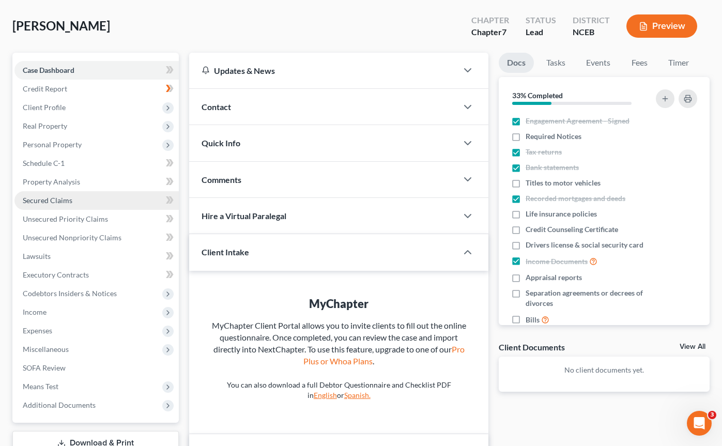
click at [97, 200] on link "Secured Claims" at bounding box center [96, 200] width 164 height 19
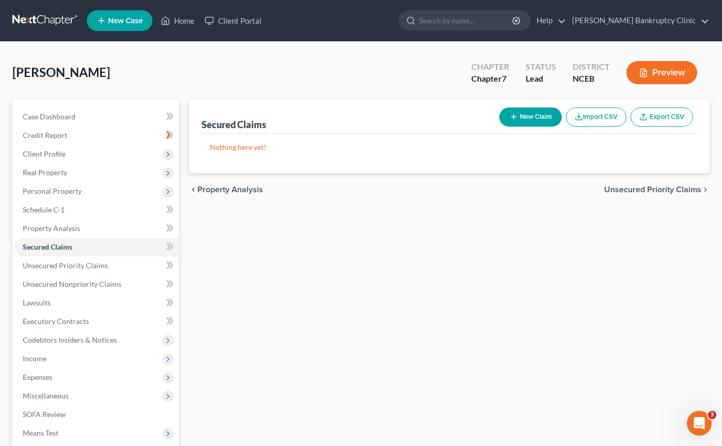
click at [514, 119] on line "button" at bounding box center [514, 117] width 0 height 5
select select "0"
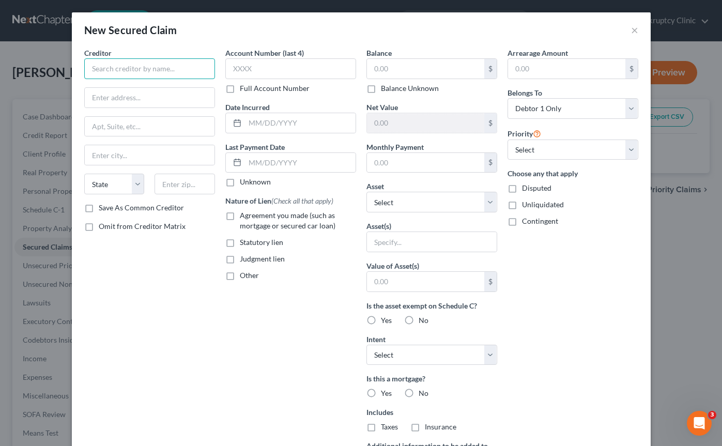
click at [151, 70] on input "text" at bounding box center [149, 68] width 131 height 21
click at [633, 24] on button "×" at bounding box center [634, 30] width 7 height 12
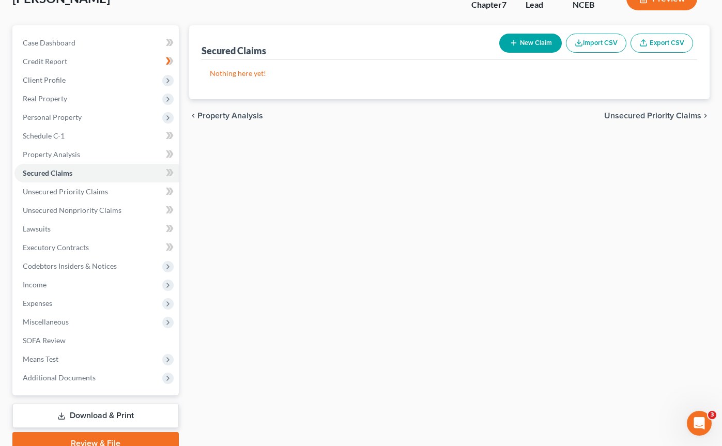
scroll to position [74, 0]
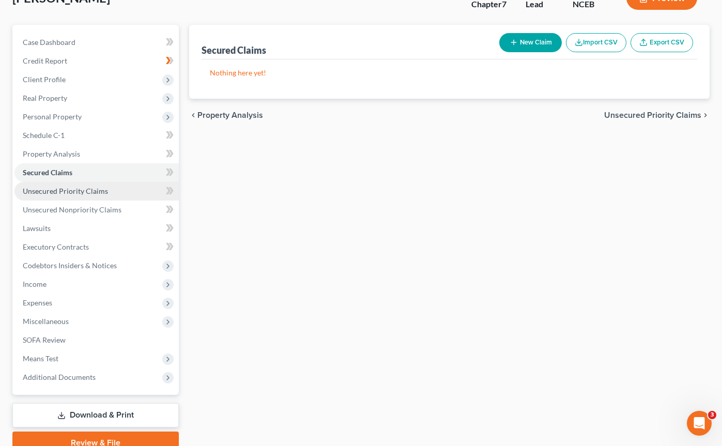
click at [71, 187] on span "Unsecured Priority Claims" at bounding box center [65, 191] width 85 height 9
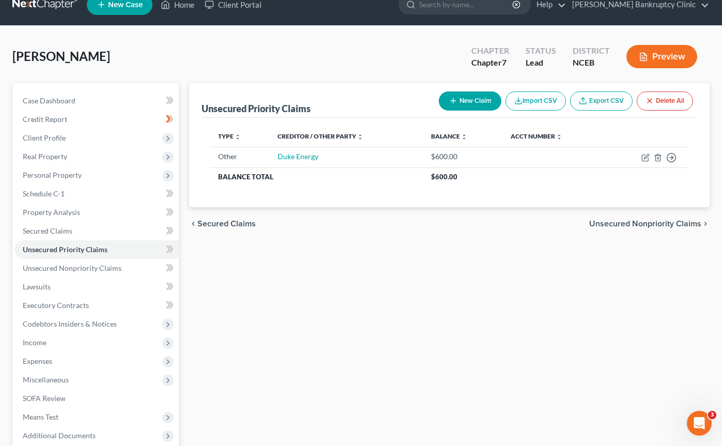
scroll to position [21, 0]
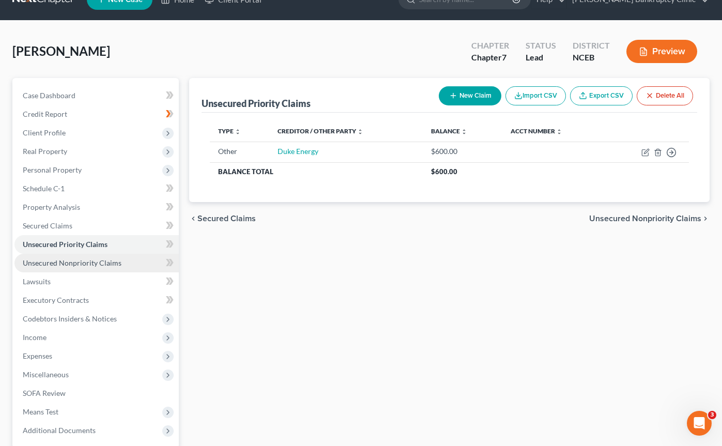
click at [127, 263] on link "Unsecured Nonpriority Claims" at bounding box center [96, 263] width 164 height 19
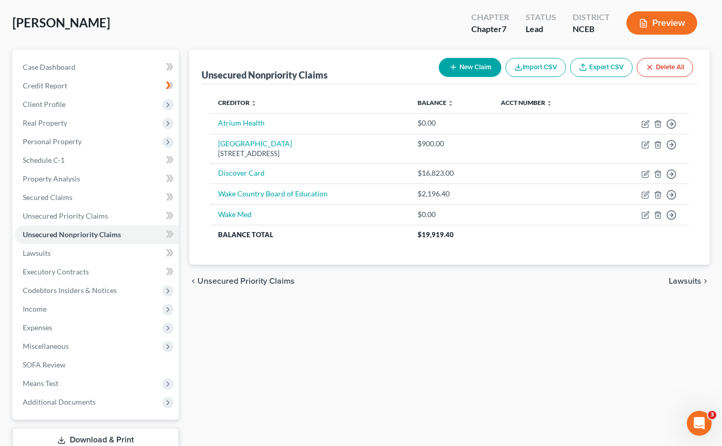
scroll to position [54, 0]
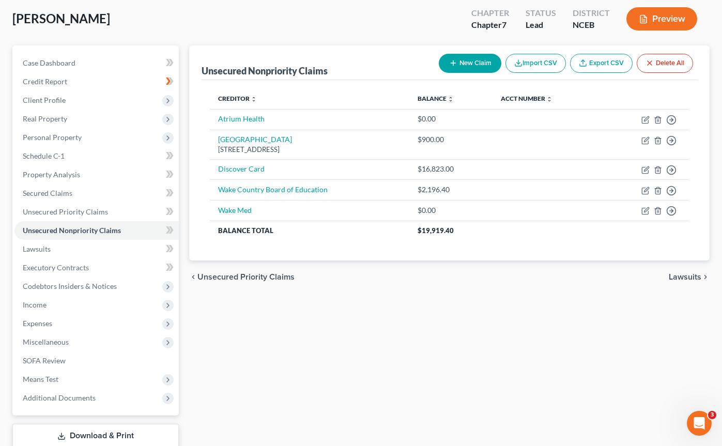
click at [660, 14] on button "Preview" at bounding box center [662, 18] width 71 height 23
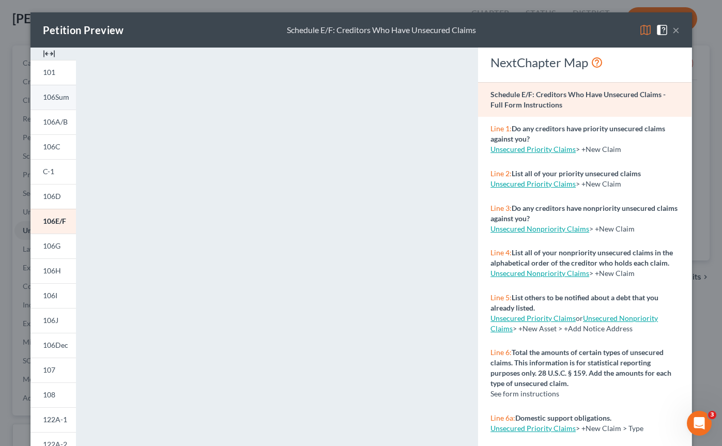
click at [63, 99] on span "106Sum" at bounding box center [56, 97] width 26 height 9
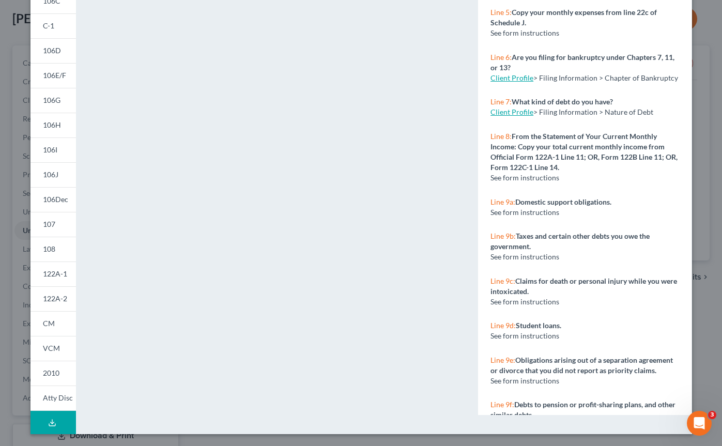
scroll to position [330, 0]
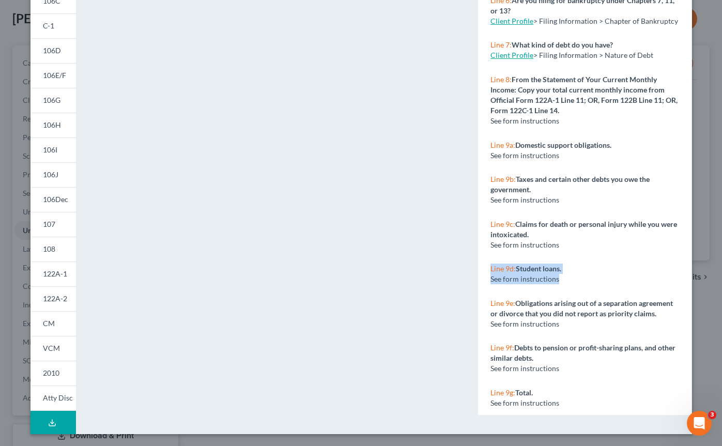
drag, startPoint x: 564, startPoint y: 283, endPoint x: 484, endPoint y: 272, distance: 81.4
click at [484, 272] on div "Line 9d: Student loans. See form instructions" at bounding box center [584, 274] width 213 height 35
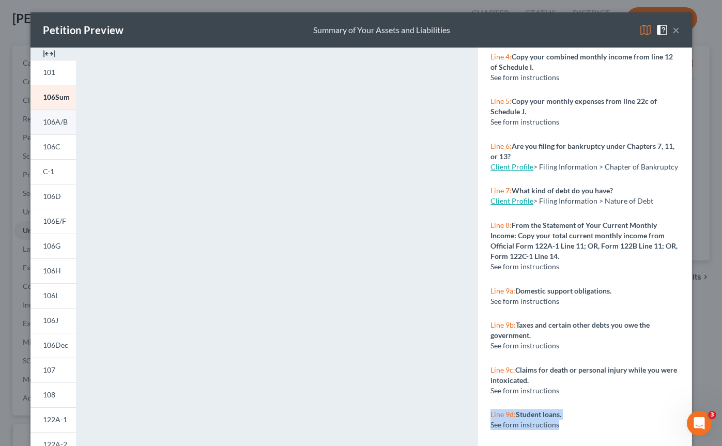
click at [53, 126] on span "106A/B" at bounding box center [55, 121] width 25 height 9
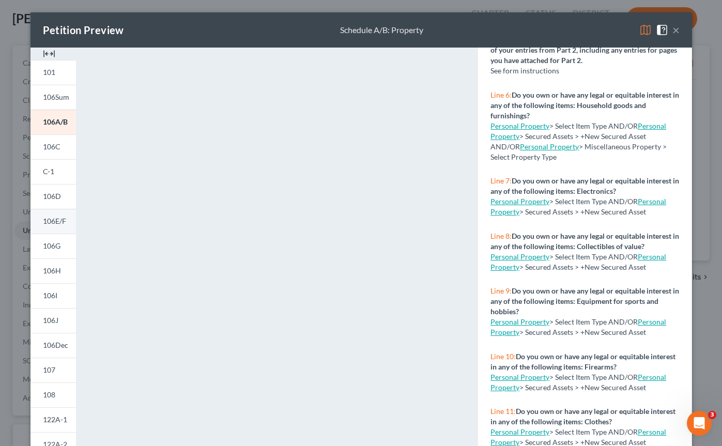
click at [58, 219] on span "106E/F" at bounding box center [54, 221] width 23 height 9
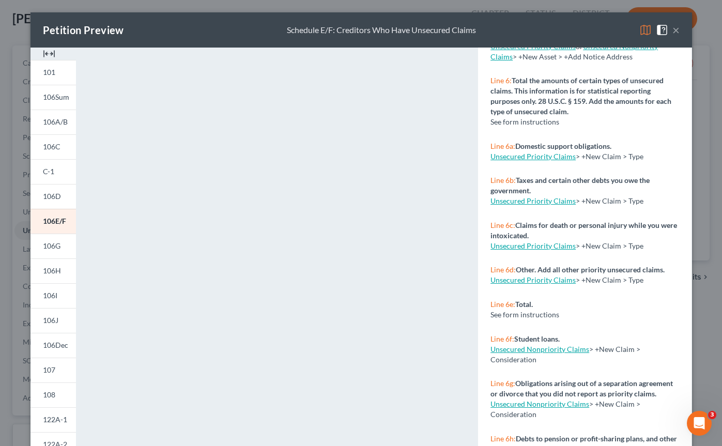
scroll to position [9, 0]
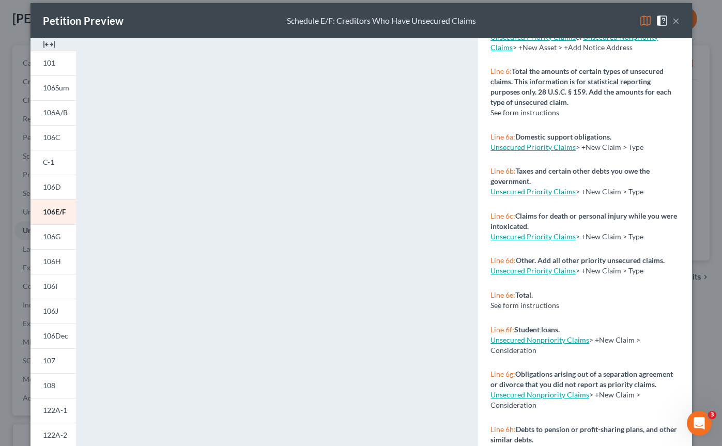
click at [508, 340] on link "Unsecured Nonpriority Claims" at bounding box center [540, 339] width 99 height 9
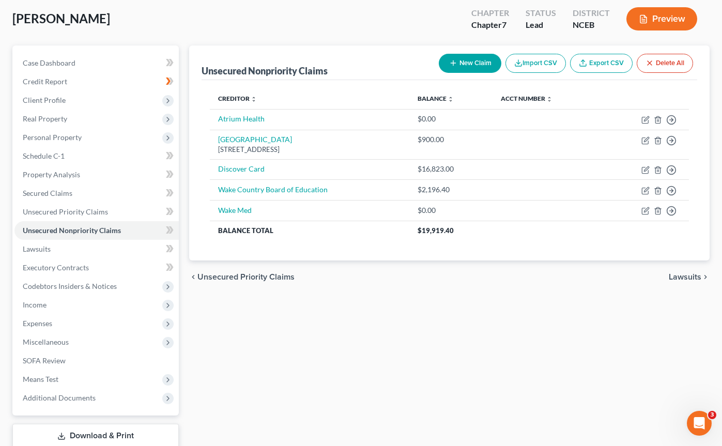
scroll to position [0, 0]
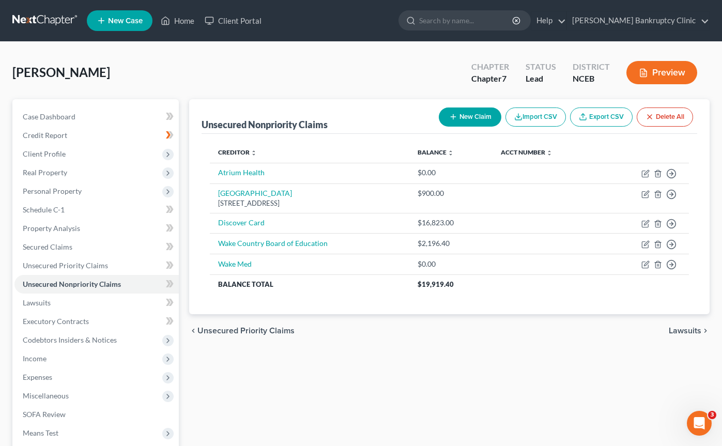
click at [457, 115] on button "New Claim" at bounding box center [470, 117] width 63 height 19
select select "0"
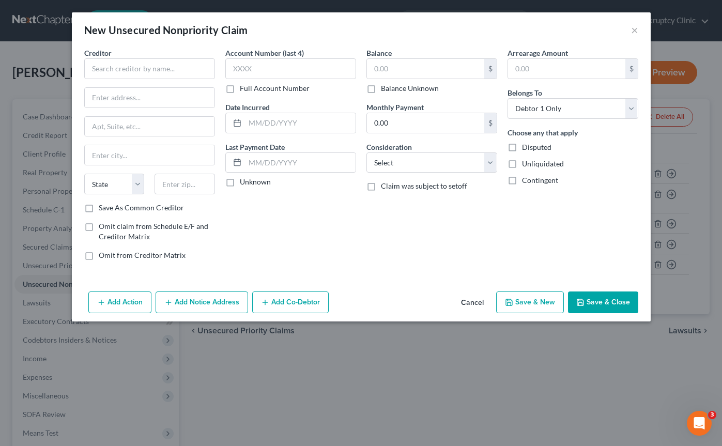
click at [101, 297] on button "Add Action" at bounding box center [119, 303] width 63 height 22
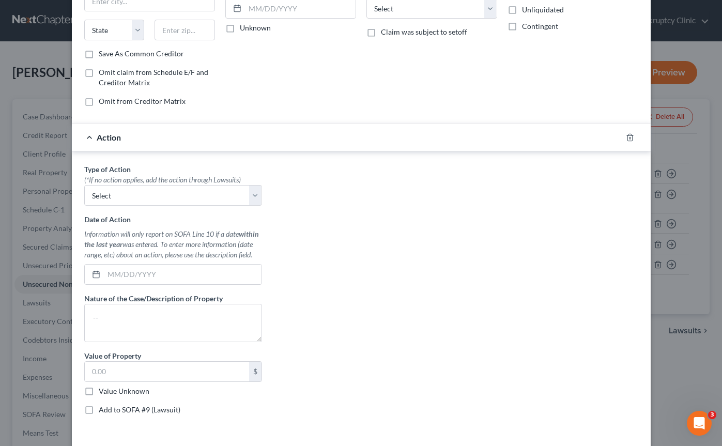
scroll to position [155, 0]
click at [252, 198] on select "Select Repossession Garnishment Foreclosure Personal Injury Attached, Seized, O…" at bounding box center [173, 194] width 178 height 21
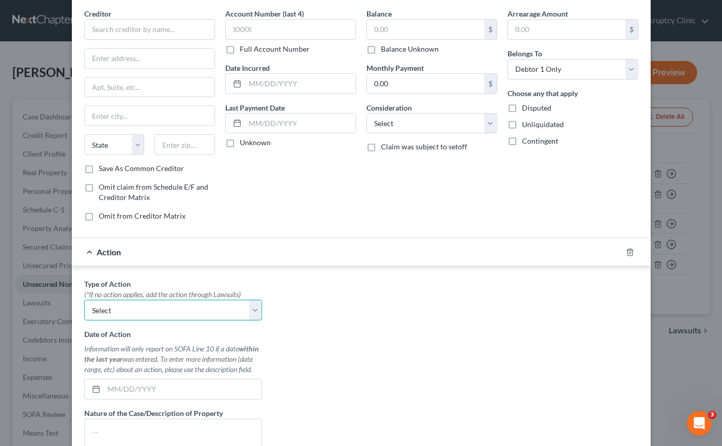
scroll to position [0, 0]
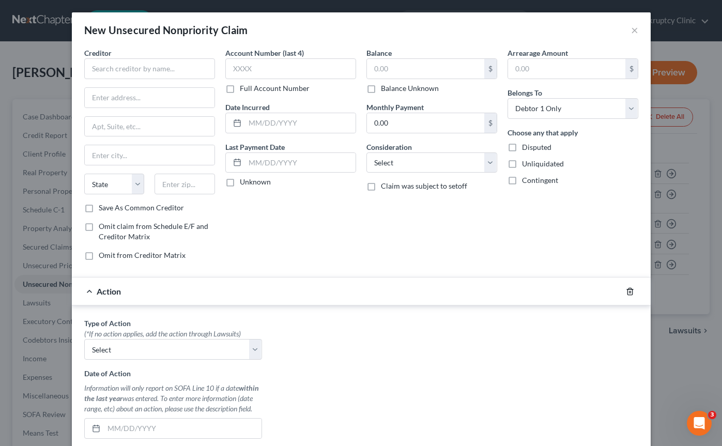
click at [630, 293] on icon "button" at bounding box center [630, 291] width 8 height 8
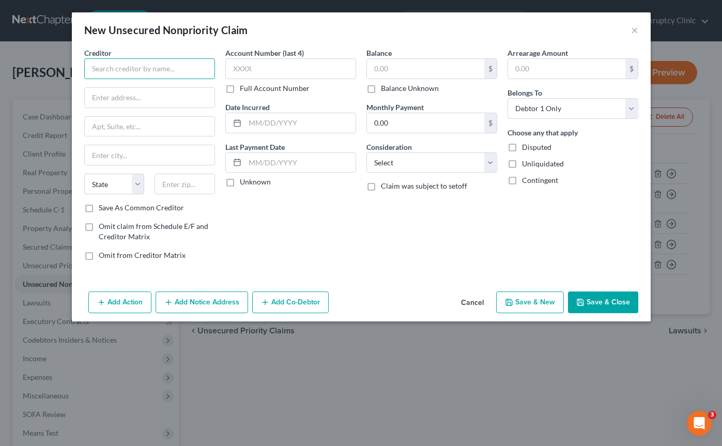
click at [140, 65] on input "text" at bounding box center [149, 68] width 131 height 21
click at [475, 305] on button "Cancel" at bounding box center [472, 303] width 39 height 21
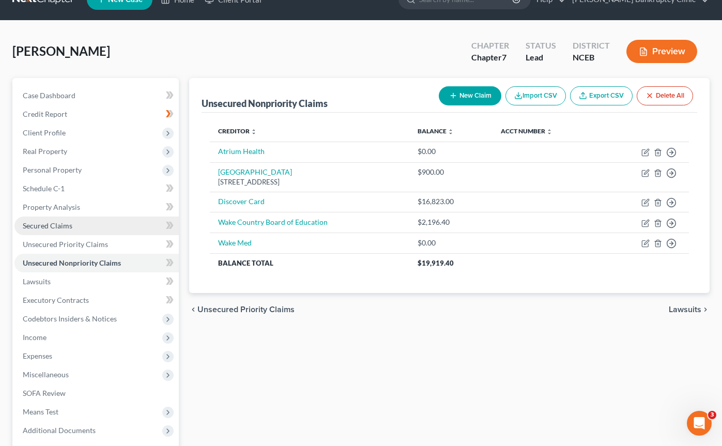
scroll to position [24, 0]
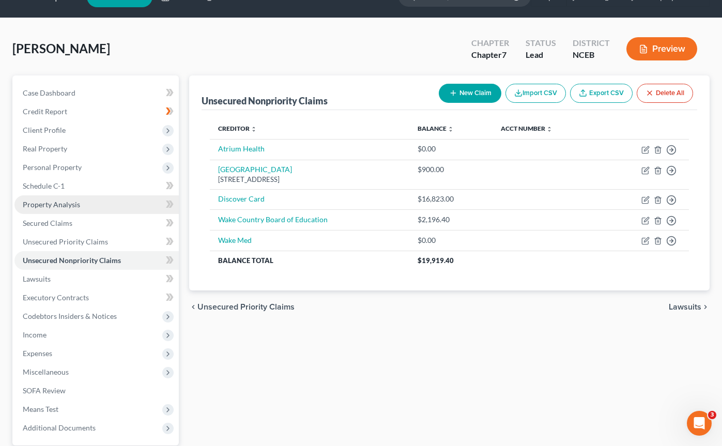
click at [117, 204] on link "Property Analysis" at bounding box center [96, 204] width 164 height 19
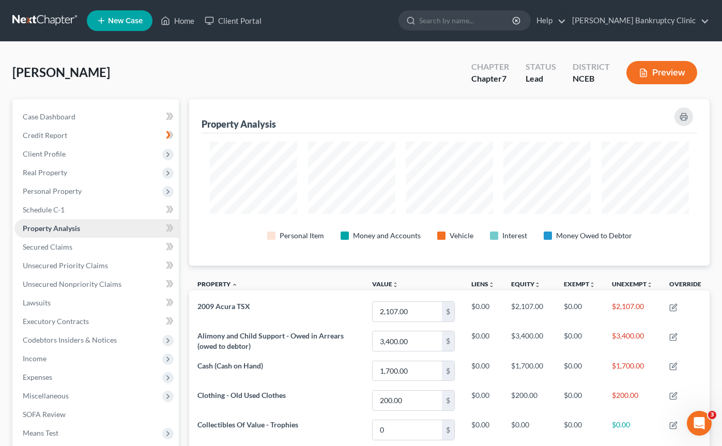
scroll to position [166, 520]
click at [108, 164] on span "Real Property" at bounding box center [96, 172] width 164 height 19
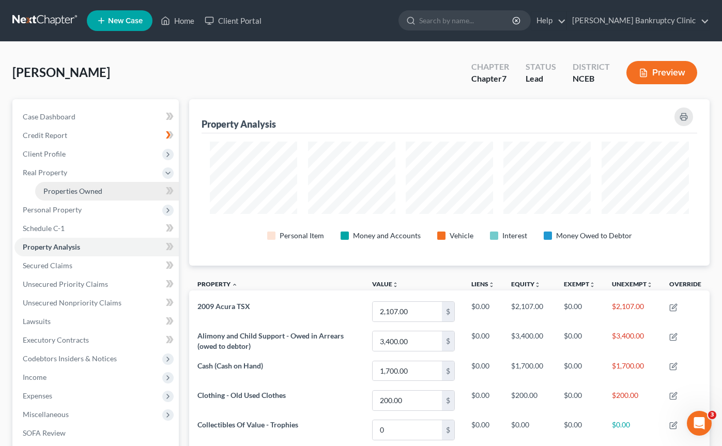
click at [101, 191] on span "Properties Owned" at bounding box center [72, 191] width 59 height 9
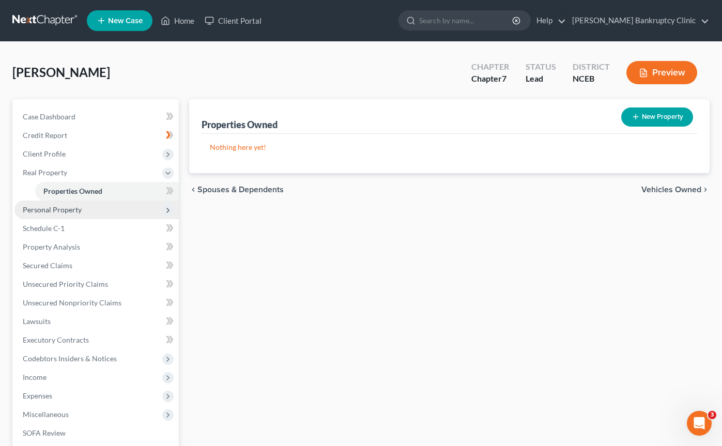
click at [114, 211] on span "Personal Property" at bounding box center [96, 210] width 164 height 19
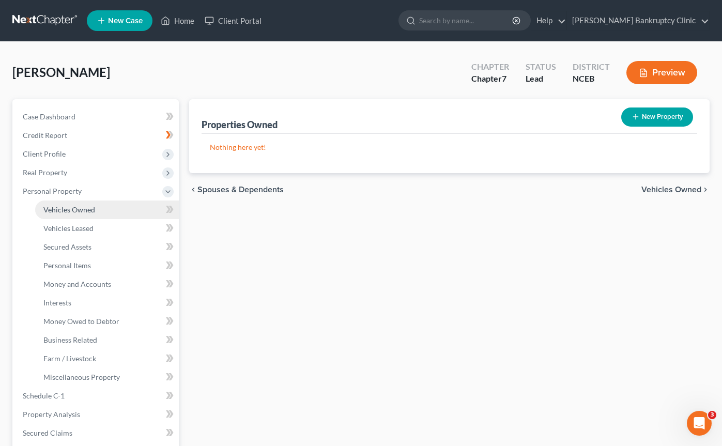
click at [90, 210] on span "Vehicles Owned" at bounding box center [69, 209] width 52 height 9
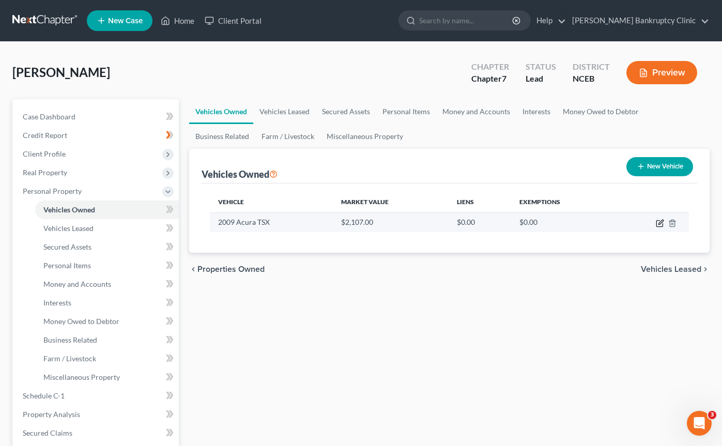
click at [660, 225] on icon "button" at bounding box center [660, 223] width 8 height 8
select select "0"
select select "17"
select select "3"
select select "0"
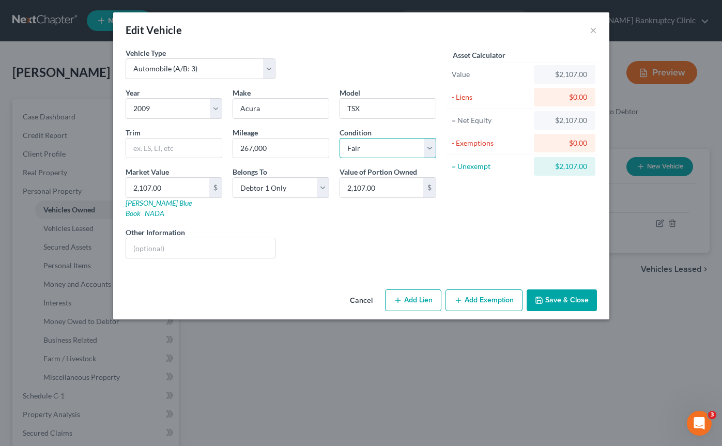
click at [406, 149] on select "Select Excellent Very Good Good Fair Poor" at bounding box center [388, 148] width 97 height 21
click at [340, 138] on select "Select Excellent Very Good Good Fair Poor" at bounding box center [388, 148] width 97 height 21
click at [147, 247] on input "text" at bounding box center [200, 248] width 149 height 20
click at [143, 285] on div "Cancel Add Lien Add Lease Add Exemption Save & Close" at bounding box center [361, 302] width 496 height 34
click at [362, 291] on button "Cancel" at bounding box center [361, 301] width 39 height 21
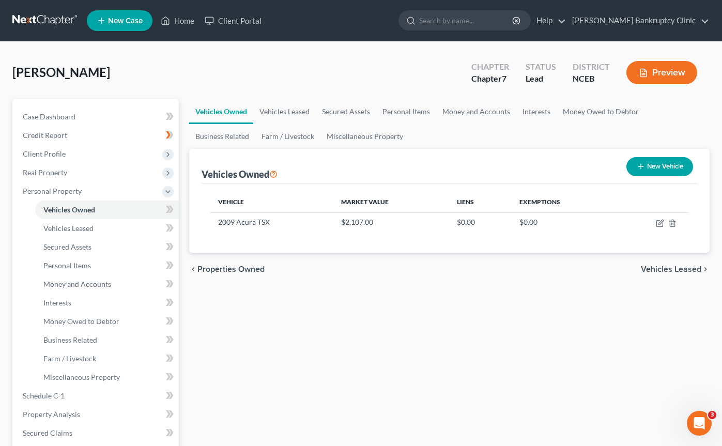
click at [664, 70] on button "Preview" at bounding box center [662, 72] width 71 height 23
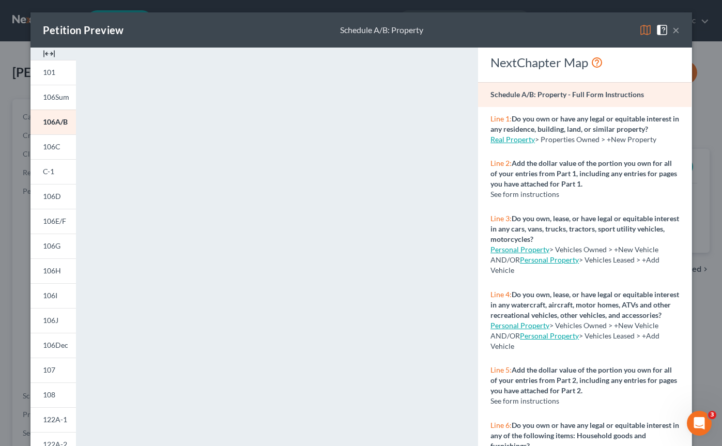
click at [528, 249] on link "Personal Property" at bounding box center [520, 249] width 59 height 9
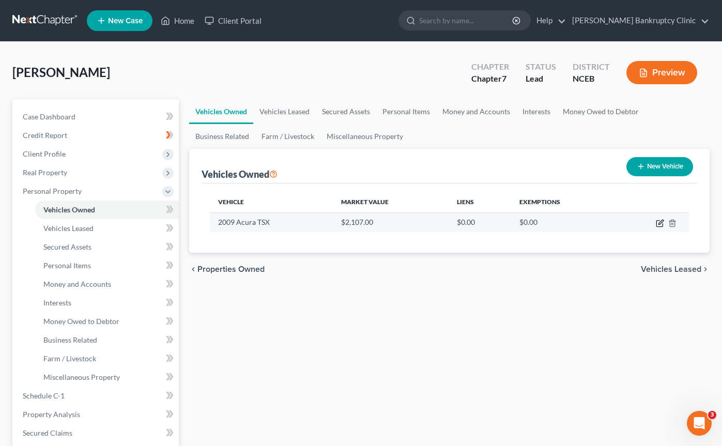
click at [656, 222] on icon "button" at bounding box center [659, 224] width 6 height 6
select select "0"
select select "17"
select select "3"
select select "0"
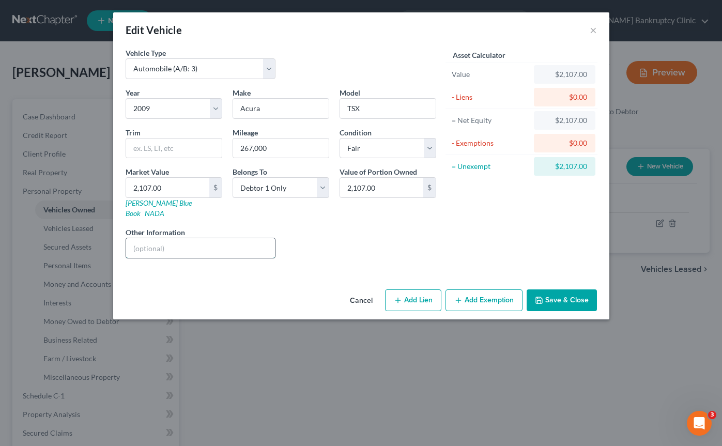
click at [263, 238] on input "text" at bounding box center [200, 248] width 149 height 20
type input "VIN: JH4CU26619C035777"
click at [557, 292] on button "Save & Close" at bounding box center [562, 300] width 70 height 22
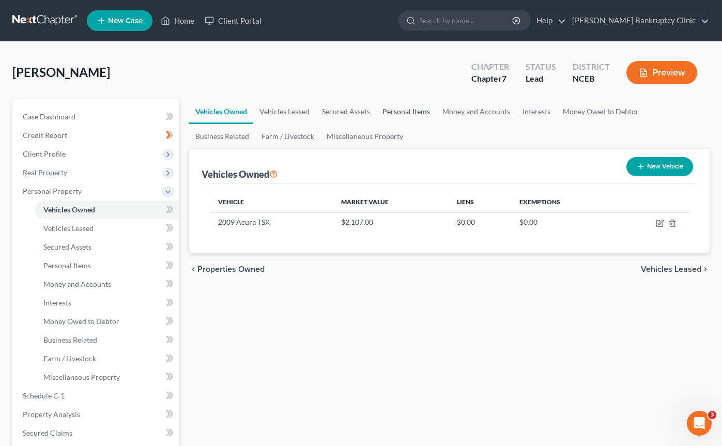
click at [411, 111] on link "Personal Items" at bounding box center [406, 111] width 60 height 25
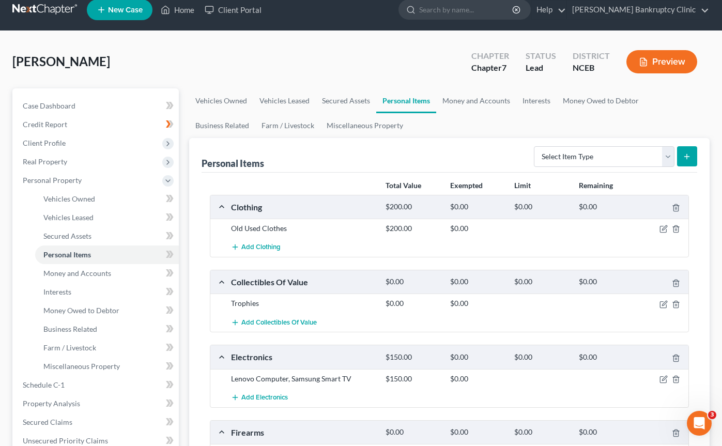
scroll to position [12, 0]
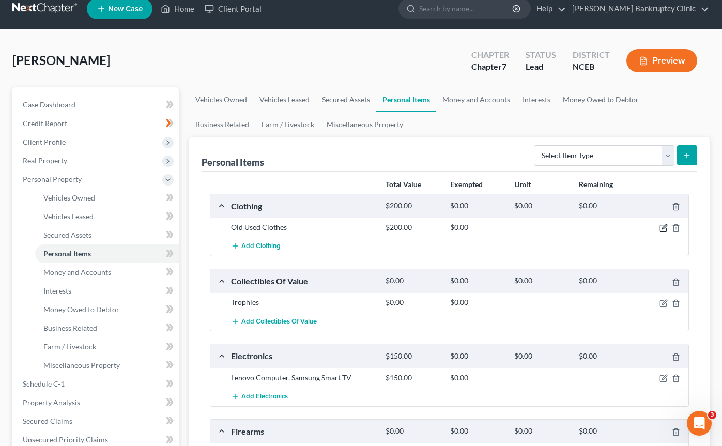
click at [661, 229] on icon "button" at bounding box center [664, 228] width 8 height 8
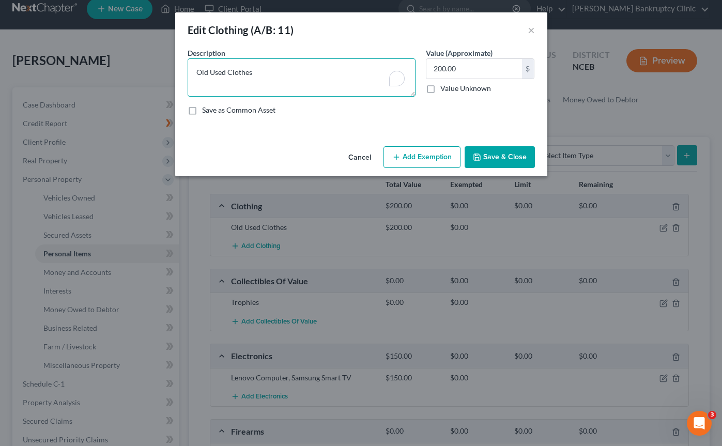
drag, startPoint x: 210, startPoint y: 73, endPoint x: 185, endPoint y: 73, distance: 24.8
click at [185, 73] on div "Description * Old Used Clothes" at bounding box center [301, 72] width 238 height 49
drag, startPoint x: 241, startPoint y: 74, endPoint x: 230, endPoint y: 74, distance: 11.4
click at [230, 74] on textarea "Everday Used Clothes" at bounding box center [302, 77] width 228 height 38
click at [302, 75] on textarea "Everday Clothes" at bounding box center [302, 77] width 228 height 38
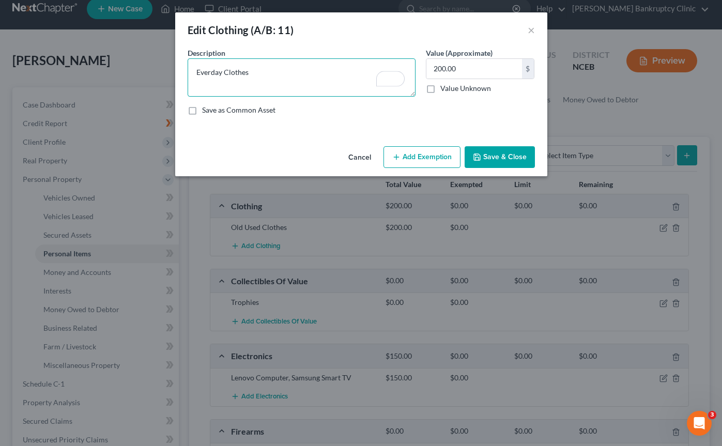
type textarea "Everday Clothes"
click at [484, 149] on button "Save & Close" at bounding box center [500, 157] width 70 height 22
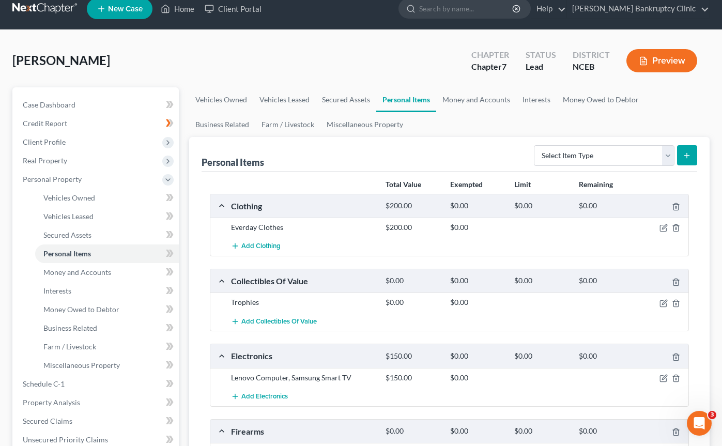
click at [663, 223] on div at bounding box center [664, 227] width 52 height 10
click at [663, 228] on icon "button" at bounding box center [664, 228] width 8 height 8
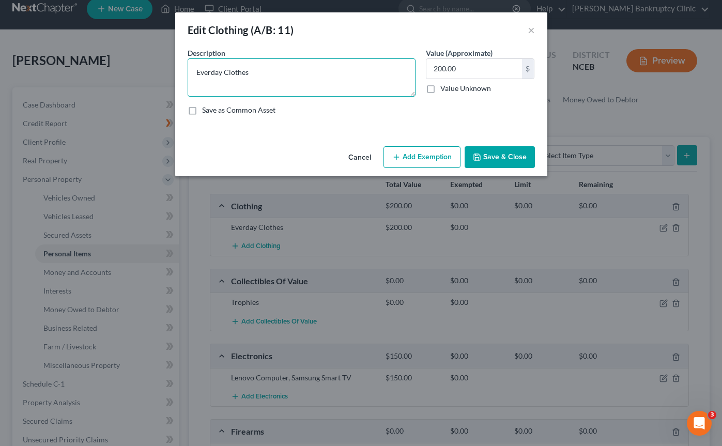
click at [210, 74] on textarea "Everday Clothes" at bounding box center [302, 77] width 228 height 38
type textarea "Everyday Clothes"
click at [500, 160] on button "Save & Close" at bounding box center [500, 157] width 70 height 22
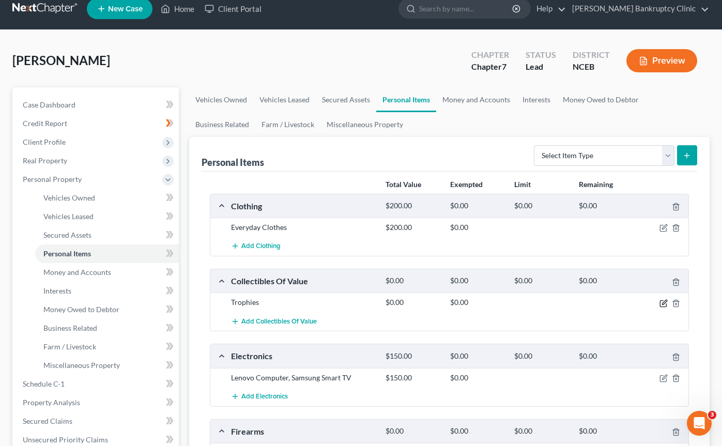
click at [662, 302] on icon "button" at bounding box center [664, 303] width 8 height 8
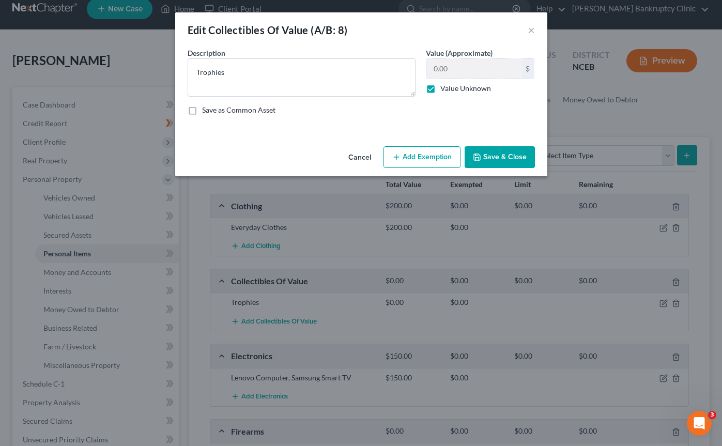
click at [440, 88] on label "Value Unknown" at bounding box center [465, 88] width 51 height 10
click at [445, 88] on input "Value Unknown" at bounding box center [448, 86] width 7 height 7
checkbox input "false"
click at [442, 75] on input "0.00" at bounding box center [474, 69] width 96 height 20
type input "50.00"
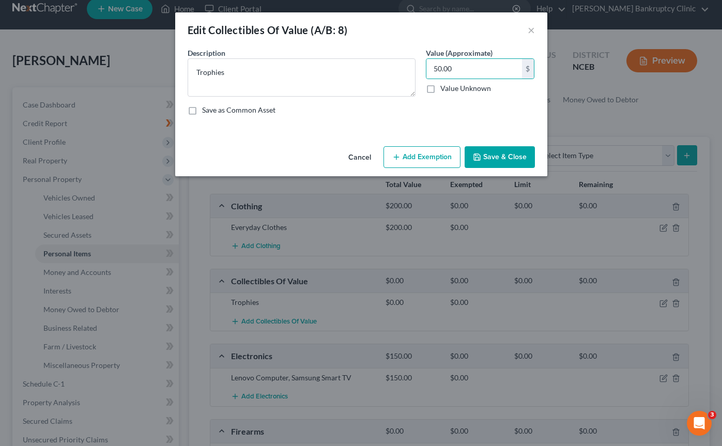
click at [489, 155] on button "Save & Close" at bounding box center [500, 157] width 70 height 22
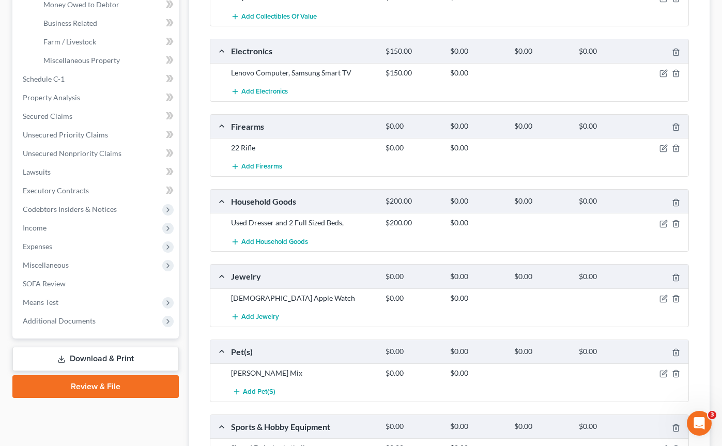
scroll to position [319, 0]
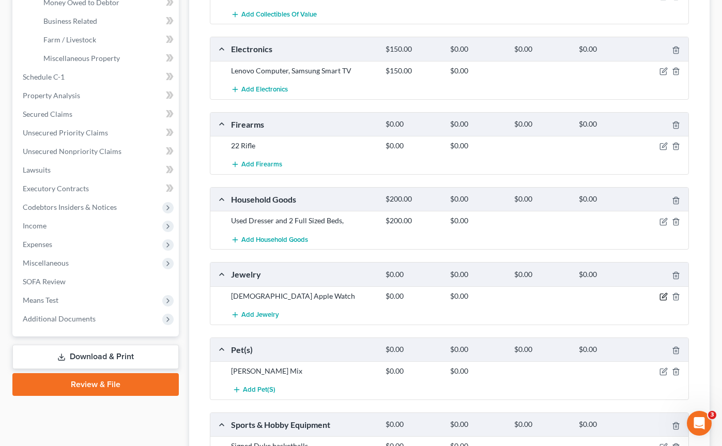
click at [664, 296] on icon "button" at bounding box center [664, 297] width 8 height 8
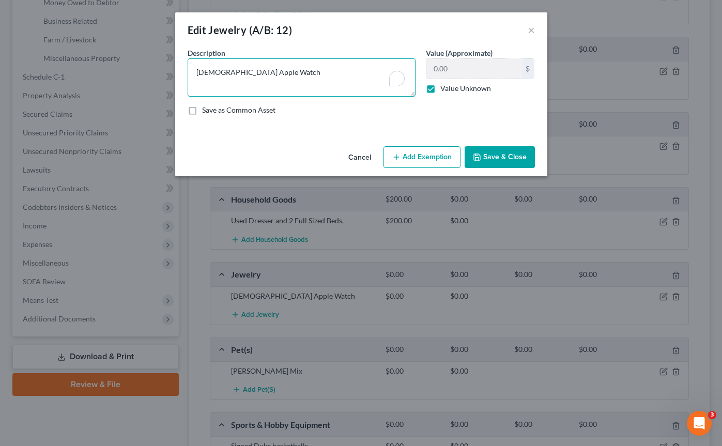
drag, startPoint x: 233, startPoint y: 70, endPoint x: 176, endPoint y: 70, distance: 56.3
click at [176, 70] on div "An exemption set must first be selected from the Filing Information section. Co…" at bounding box center [361, 95] width 372 height 95
type textarea "Apple Watch"
click at [440, 89] on label "Value Unknown" at bounding box center [465, 88] width 51 height 10
click at [445, 89] on input "Value Unknown" at bounding box center [448, 86] width 7 height 7
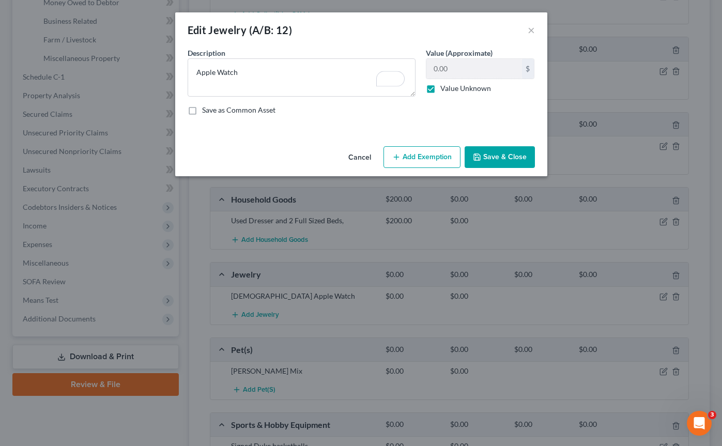
checkbox input "false"
click at [440, 72] on input "0.00" at bounding box center [474, 69] width 96 height 20
type input "50.00"
click at [498, 156] on button "Save & Close" at bounding box center [500, 157] width 70 height 22
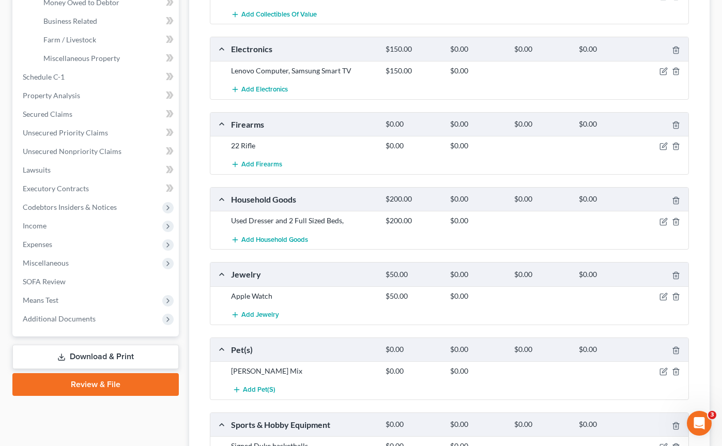
scroll to position [445, 0]
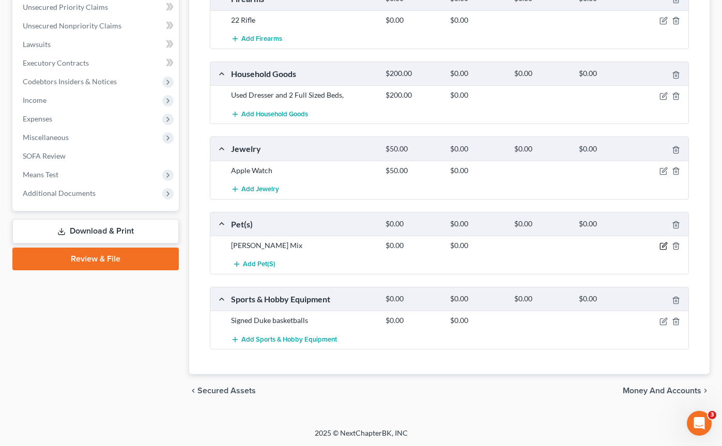
click at [662, 243] on icon "button" at bounding box center [664, 246] width 8 height 8
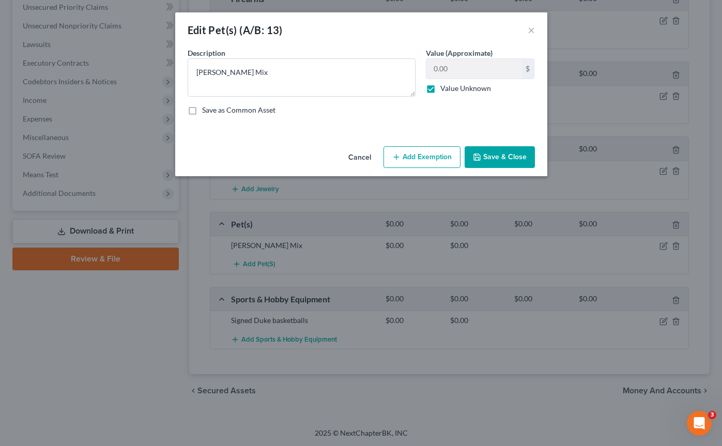
click at [440, 86] on label "Value Unknown" at bounding box center [465, 88] width 51 height 10
click at [445, 86] on input "Value Unknown" at bounding box center [448, 86] width 7 height 7
checkbox input "false"
click at [453, 70] on input "0.00" at bounding box center [474, 69] width 96 height 20
type input "50.00"
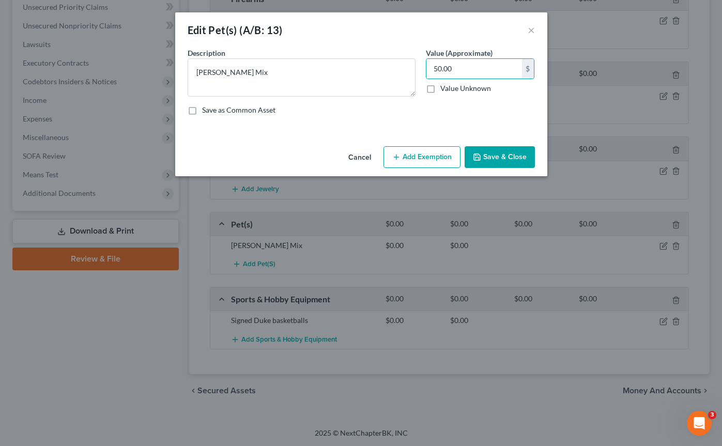
click at [487, 158] on button "Save & Close" at bounding box center [500, 157] width 70 height 22
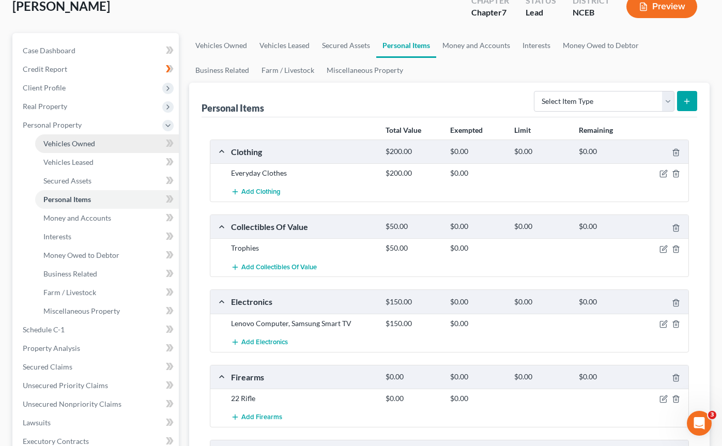
scroll to position [82, 0]
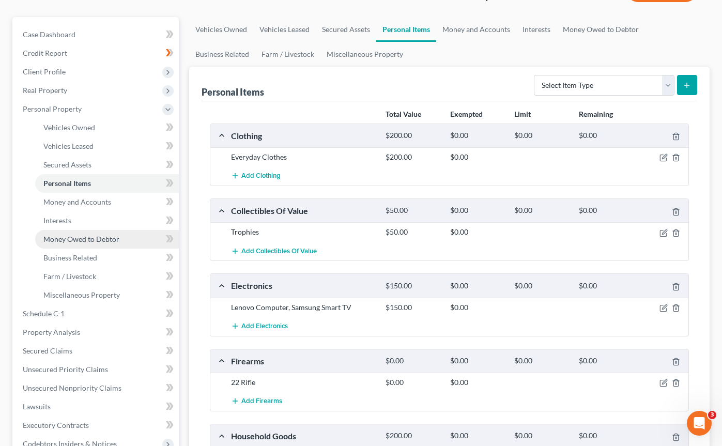
click at [87, 240] on span "Money Owed to Debtor" at bounding box center [81, 239] width 76 height 9
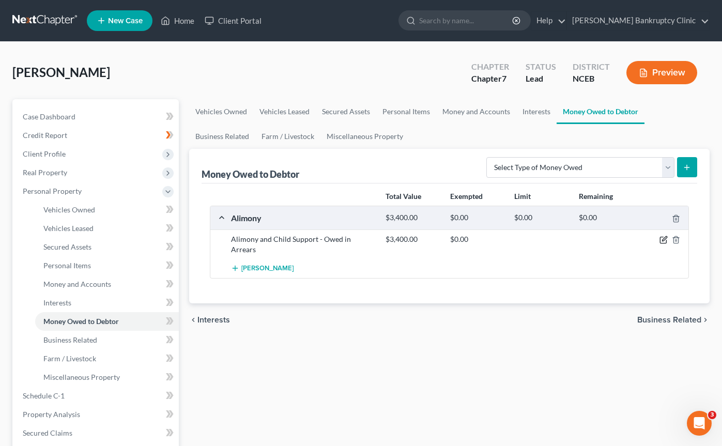
click at [663, 239] on icon "button" at bounding box center [664, 239] width 5 height 5
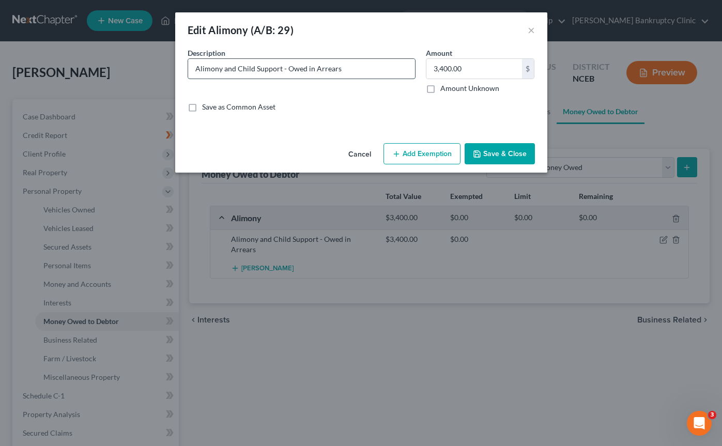
drag, startPoint x: 355, startPoint y: 71, endPoint x: 283, endPoint y: 69, distance: 72.4
click at [283, 69] on input "Alimony and Child Support - Owed in Arrears" at bounding box center [301, 69] width 227 height 20
type input "Alimony and Child Support"
click at [503, 150] on button "Save & Close" at bounding box center [500, 154] width 70 height 22
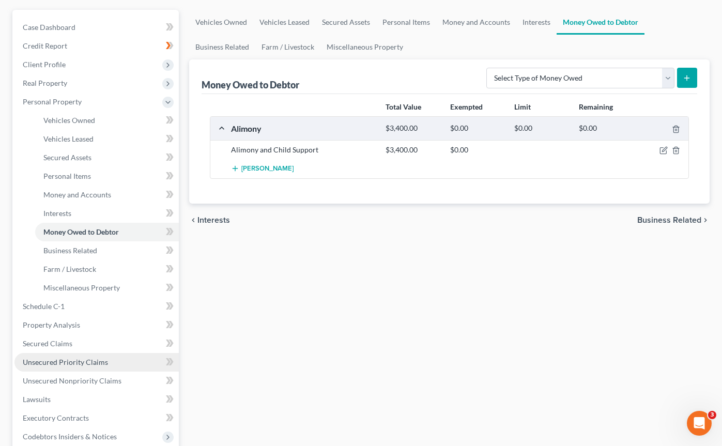
click at [83, 358] on span "Unsecured Priority Claims" at bounding box center [65, 362] width 85 height 9
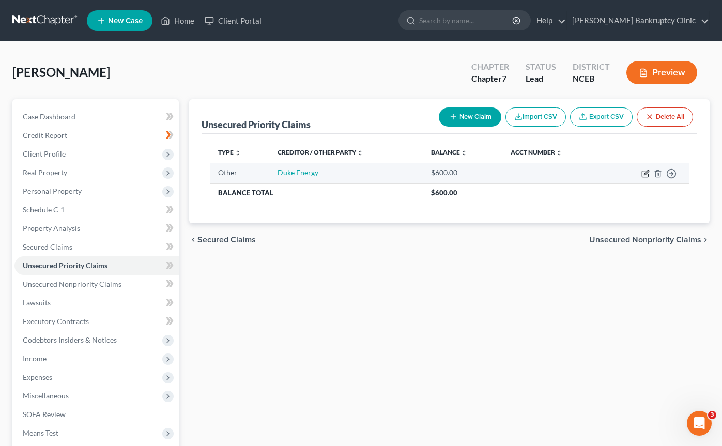
click at [647, 175] on icon "button" at bounding box center [646, 174] width 8 height 8
select select "9"
select select "0"
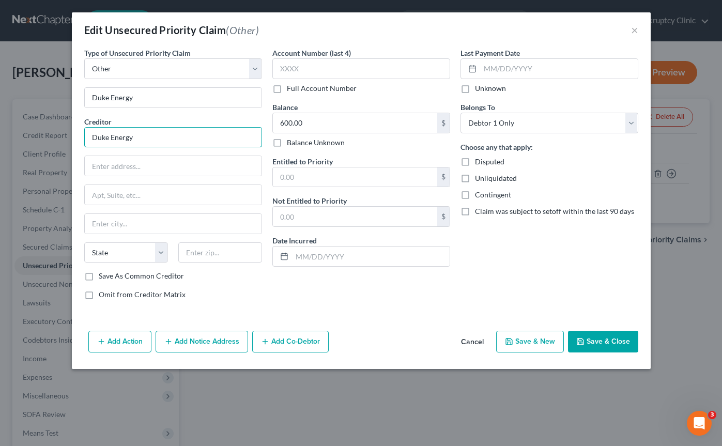
click at [226, 145] on input "Duke Energy" at bounding box center [173, 137] width 178 height 21
click at [252, 66] on select "Select Taxes & Other Government Units Domestic Support Obligations Extensions o…" at bounding box center [173, 68] width 178 height 21
click at [84, 58] on select "Select Taxes & Other Government Units Domestic Support Obligations Extensions o…" at bounding box center [173, 68] width 178 height 21
drag, startPoint x: 192, startPoint y: 100, endPoint x: 51, endPoint y: 101, distance: 141.6
click at [51, 101] on div "Edit Unsecured Priority Claim (Other) × Type of Unsecured Priority Claim * Sele…" at bounding box center [361, 223] width 722 height 446
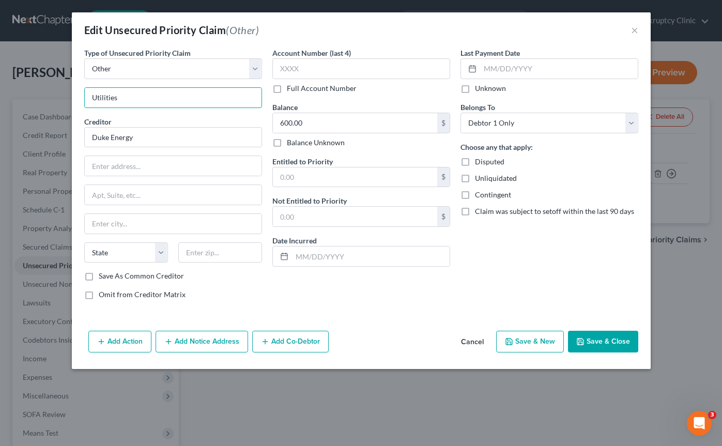
type input "Utilities"
click at [147, 160] on input "text" at bounding box center [173, 166] width 177 height 20
paste input "Duke Energy Progress P.O. Box 1771 Raleigh, NC 27602"
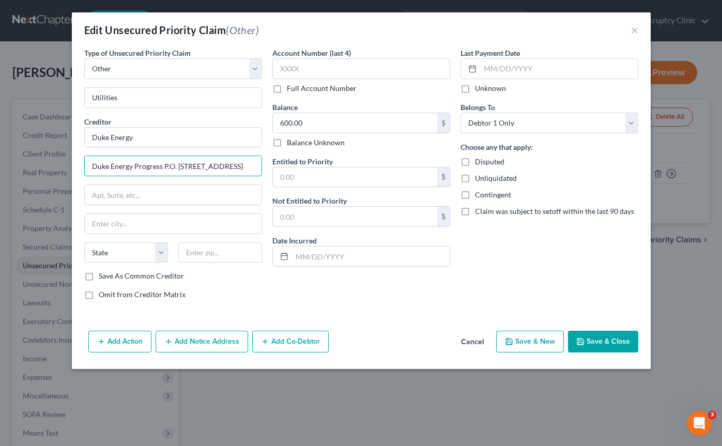
drag, startPoint x: 150, startPoint y: 167, endPoint x: 61, endPoint y: 167, distance: 88.9
click at [61, 167] on div "Edit Unsecured Priority Claim (Other) × Type of Unsecured Priority Claim * Sele…" at bounding box center [361, 223] width 722 height 446
type input "P.O. Box 1771 Raleigh, NC 27602"
click at [136, 141] on input "Duke Energy" at bounding box center [173, 137] width 178 height 21
click at [127, 173] on input "P.O. Box 1771 Raleigh, NC 27602" at bounding box center [173, 166] width 177 height 20
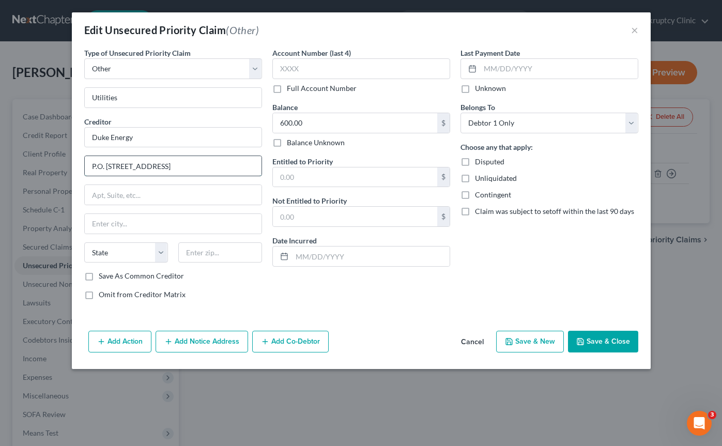
type input "Duke Energy"
drag, startPoint x: 139, startPoint y: 166, endPoint x: 160, endPoint y: 170, distance: 21.4
click at [160, 170] on input "P.O. Box 1771 Raleigh, NC 27602" at bounding box center [173, 166] width 177 height 20
click at [145, 224] on input "text" at bounding box center [173, 224] width 177 height 20
paste input "Raleigh"
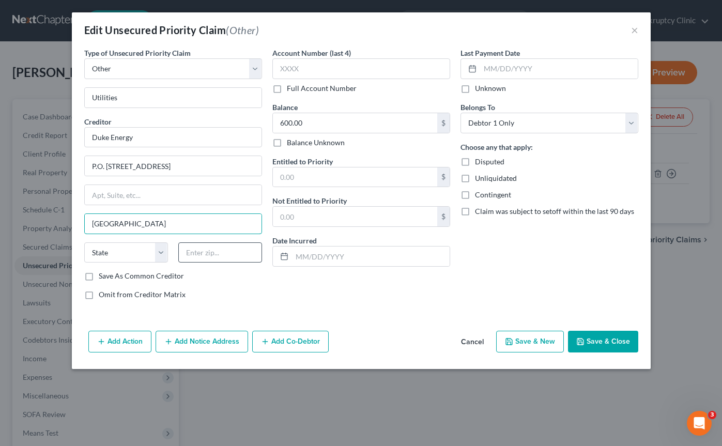
type input "Raleigh"
click at [233, 246] on input "text" at bounding box center [220, 252] width 84 height 21
type input "27602"
select select "28"
drag, startPoint x: 212, startPoint y: 166, endPoint x: 141, endPoint y: 166, distance: 71.3
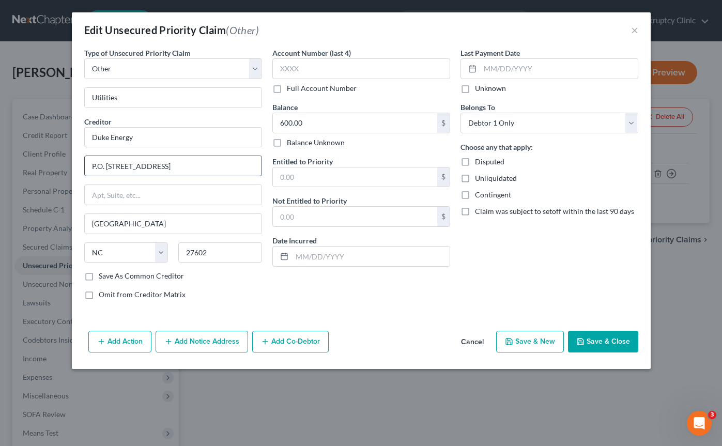
click at [141, 166] on input "P.O. Box 1771 Raleigh, NC 27602" at bounding box center [173, 166] width 177 height 20
type input "P.O. Box 1771"
click at [599, 339] on button "Save & Close" at bounding box center [603, 342] width 70 height 22
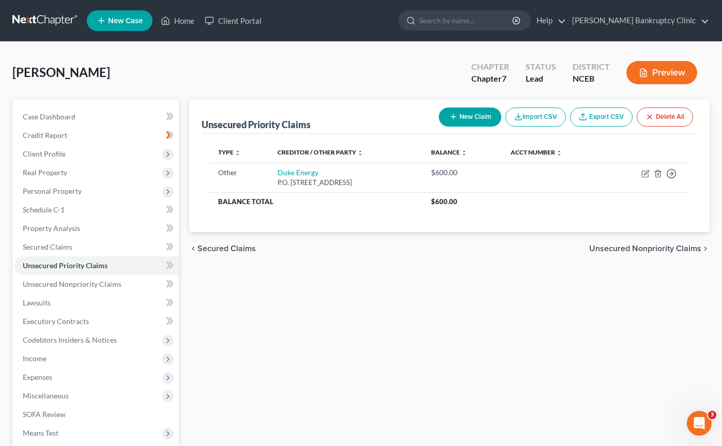
click at [289, 78] on div "[PERSON_NAME] Upgraded Chapter Chapter 7 Status Lead District NCEB Preview" at bounding box center [360, 76] width 697 height 45
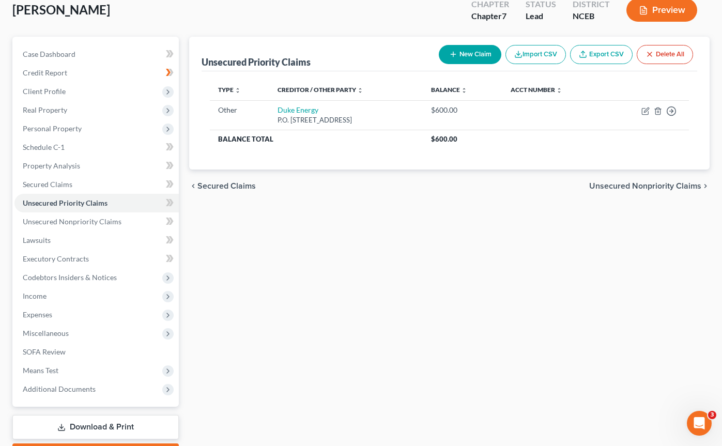
scroll to position [85, 0]
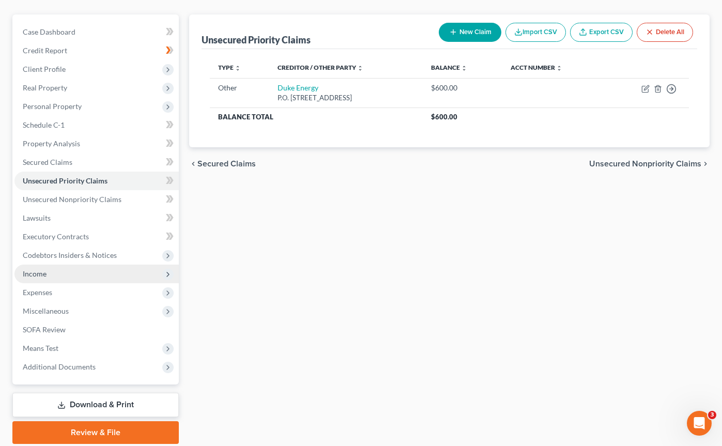
click at [55, 278] on span "Income" at bounding box center [96, 274] width 164 height 19
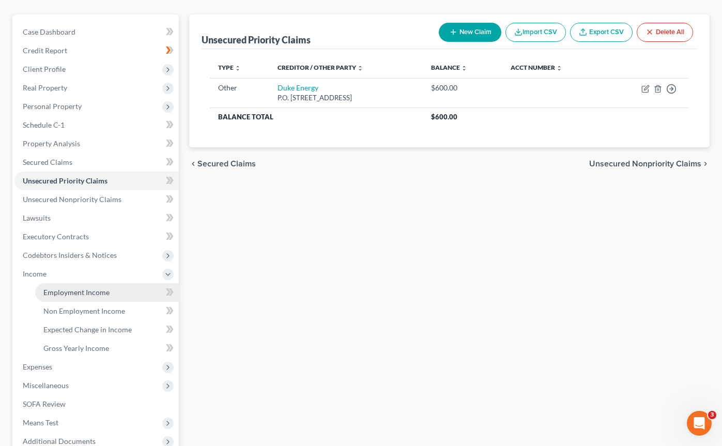
click at [69, 291] on span "Employment Income" at bounding box center [76, 292] width 66 height 9
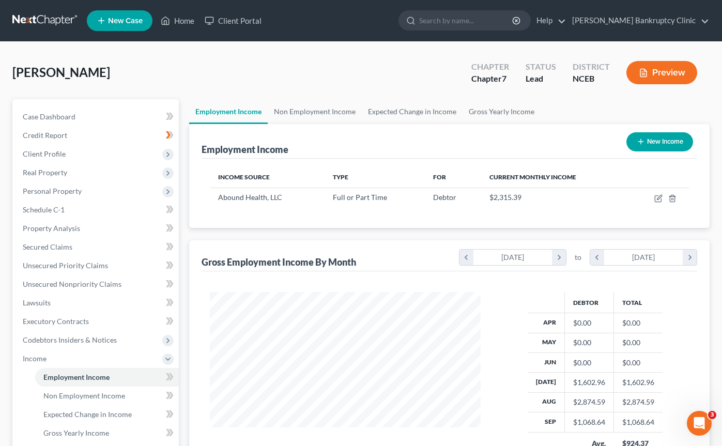
scroll to position [185, 292]
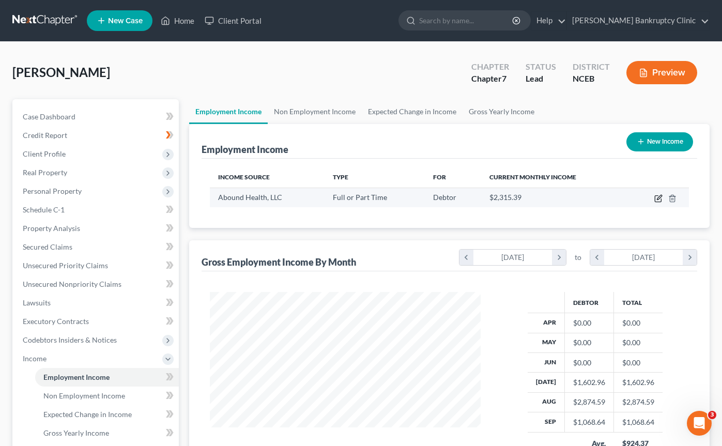
click at [658, 197] on icon "button" at bounding box center [659, 197] width 5 height 5
select select "0"
select select "28"
select select "3"
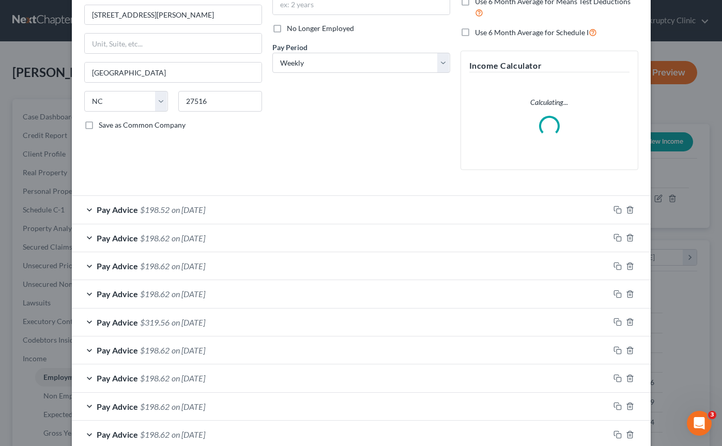
scroll to position [124, 0]
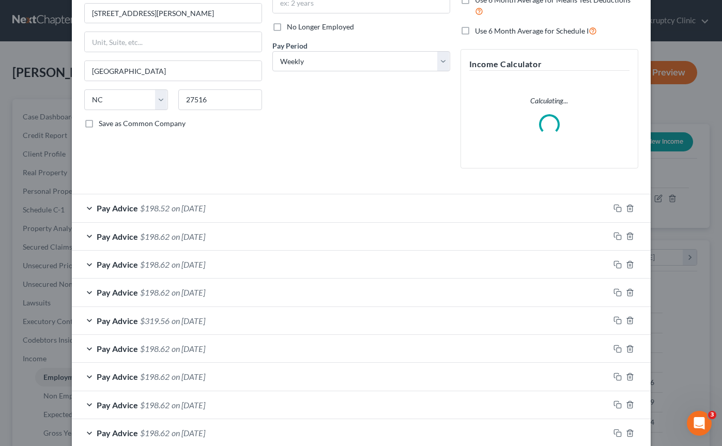
click at [340, 209] on div "Pay Advice $198.52 on [DATE]" at bounding box center [341, 207] width 538 height 27
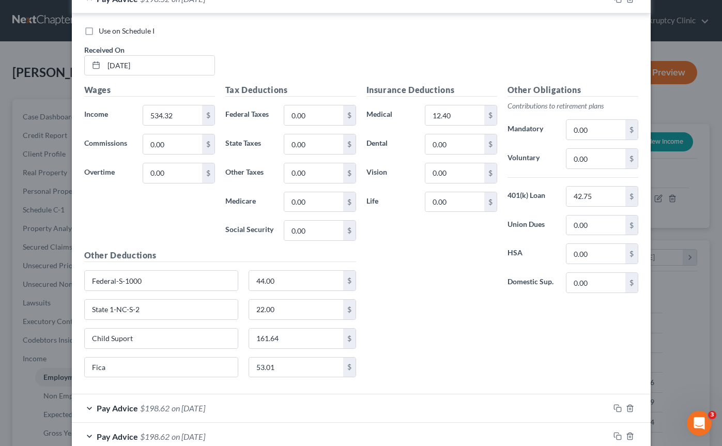
scroll to position [339, 0]
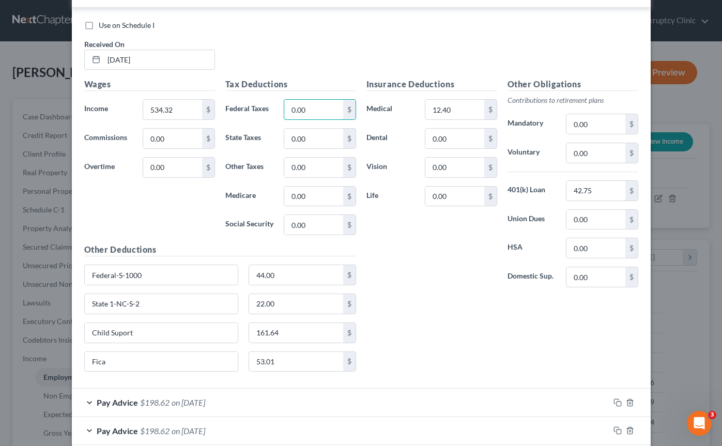
drag, startPoint x: 316, startPoint y: 112, endPoint x: 256, endPoint y: 112, distance: 59.4
click at [256, 112] on div "Federal Taxes 0.00 $" at bounding box center [290, 109] width 141 height 21
click at [315, 106] on input "440.00" at bounding box center [313, 110] width 58 height 20
type input "44.00"
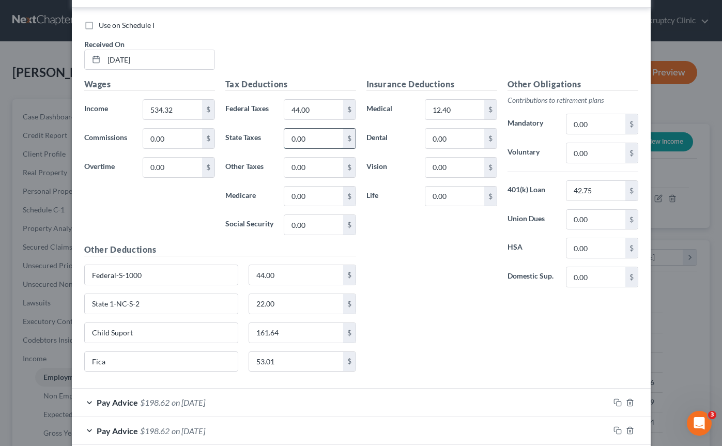
click at [309, 136] on input "0.00" at bounding box center [313, 139] width 58 height 20
click at [316, 111] on input "44.00" at bounding box center [313, 110] width 58 height 20
click at [308, 140] on input "0.00" at bounding box center [313, 139] width 58 height 20
type input "22.00"
click at [403, 242] on div "Insurance Deductions Medical 12.40 $ Dental 0.00 $ Vision 0.00 $ Life 0.00 $" at bounding box center [431, 187] width 141 height 218
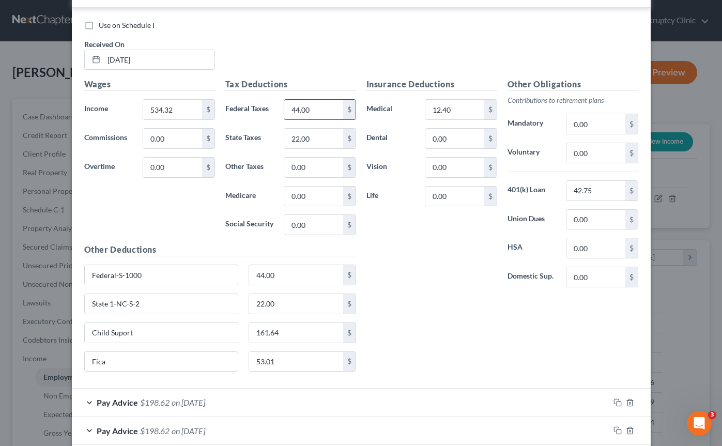
click at [299, 110] on input "44.00" at bounding box center [313, 110] width 58 height 20
type input "97.00"
click at [288, 124] on div "Tax Deductions Federal Taxes 97.00 $ State Taxes 22.00 $ Other Taxes 0.00 $ Med…" at bounding box center [290, 160] width 141 height 165
click at [299, 110] on input "97.00" at bounding box center [313, 110] width 58 height 20
click at [301, 163] on input "0.00" at bounding box center [313, 168] width 58 height 20
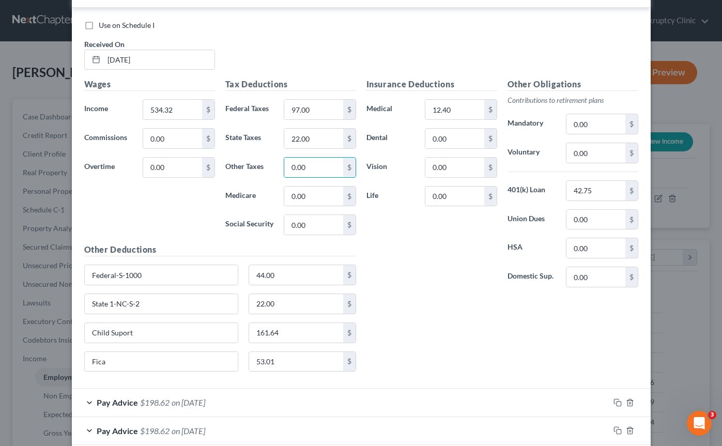
click at [298, 252] on h5 "Other Deductions" at bounding box center [220, 249] width 272 height 13
click at [296, 269] on input "44.00" at bounding box center [296, 275] width 94 height 20
click at [289, 275] on input "44.00" at bounding box center [296, 275] width 94 height 20
drag, startPoint x: 289, startPoint y: 275, endPoint x: 230, endPoint y: 274, distance: 60.0
click at [230, 274] on div "Federal-S-1000 44.00 $" at bounding box center [220, 279] width 282 height 29
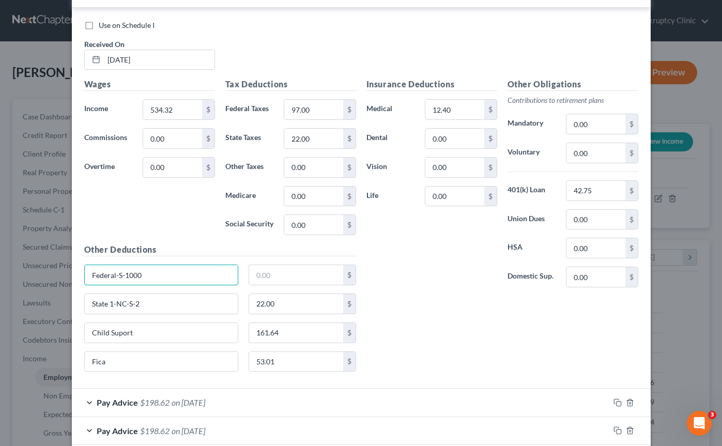
drag, startPoint x: 174, startPoint y: 272, endPoint x: 66, endPoint y: 274, distance: 107.5
click at [66, 274] on div "Edit Income Source × Employment Type * Select Full or [DEMOGRAPHIC_DATA] Employ…" at bounding box center [361, 223] width 722 height 446
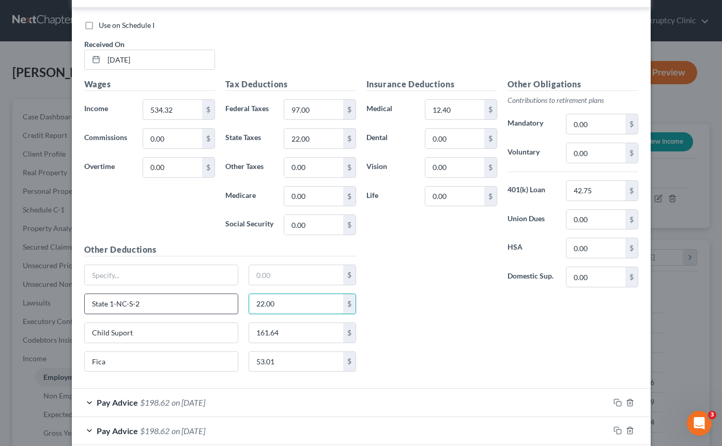
drag, startPoint x: 294, startPoint y: 300, endPoint x: 227, endPoint y: 300, distance: 66.7
click at [227, 300] on div "State 1-NC-S-2 22.00 $" at bounding box center [220, 308] width 282 height 29
click at [284, 308] on input "22.00" at bounding box center [296, 304] width 94 height 20
type input "2"
click at [145, 301] on input "State 1-NC-S-2" at bounding box center [162, 304] width 154 height 20
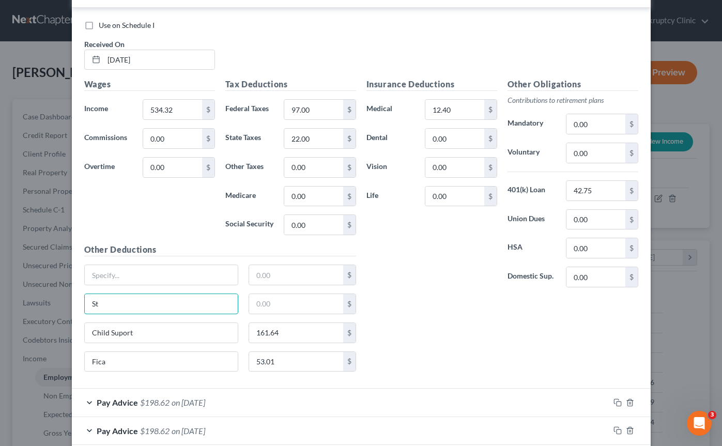
type input "S"
drag, startPoint x: 282, startPoint y: 358, endPoint x: 248, endPoint y: 358, distance: 34.6
click at [248, 358] on div "53.01 $" at bounding box center [302, 362] width 118 height 21
drag, startPoint x: 261, startPoint y: 359, endPoint x: 298, endPoint y: 362, distance: 36.8
click at [298, 362] on input "53.01" at bounding box center [296, 362] width 94 height 20
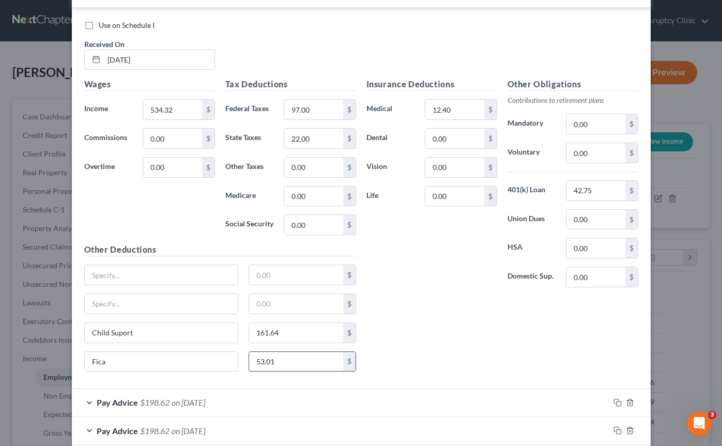
type input "5"
drag, startPoint x: 120, startPoint y: 359, endPoint x: 87, endPoint y: 359, distance: 33.1
click at [86, 359] on input "Fica" at bounding box center [162, 362] width 154 height 20
click at [535, 310] on div "Insurance Deductions Medical 12.40 $ Dental 0.00 $ Vision 0.00 $ Life 0.00 $ Ot…" at bounding box center [502, 229] width 282 height 302
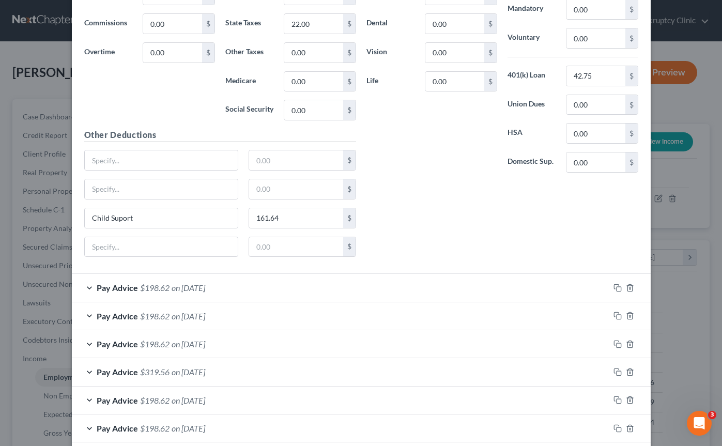
scroll to position [497, 0]
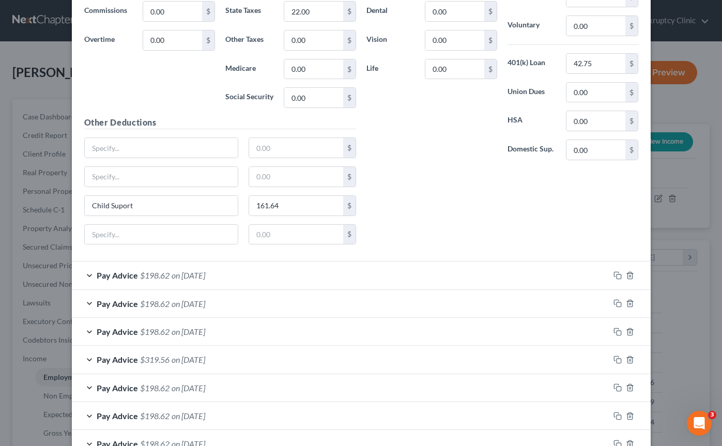
click at [406, 268] on div "Pay Advice $198.62 on 09/05/2025" at bounding box center [341, 275] width 538 height 27
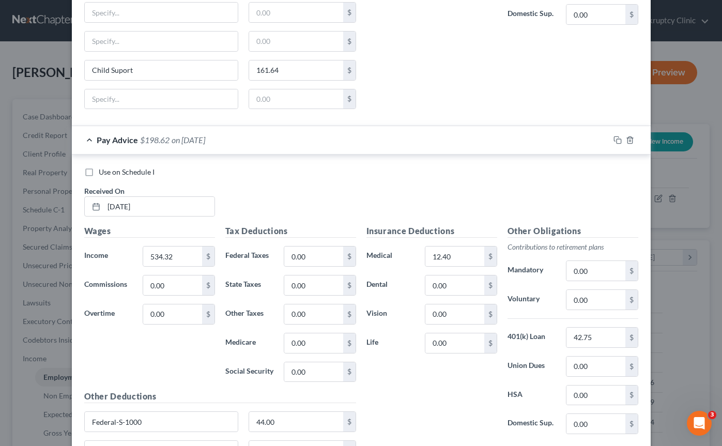
scroll to position [634, 0]
click at [292, 254] on input "0.00" at bounding box center [313, 256] width 58 height 20
paste input "97"
drag, startPoint x: 318, startPoint y: 256, endPoint x: 273, endPoint y: 256, distance: 45.0
click at [273, 256] on div "Federal Taxes 97.00 $" at bounding box center [290, 255] width 141 height 21
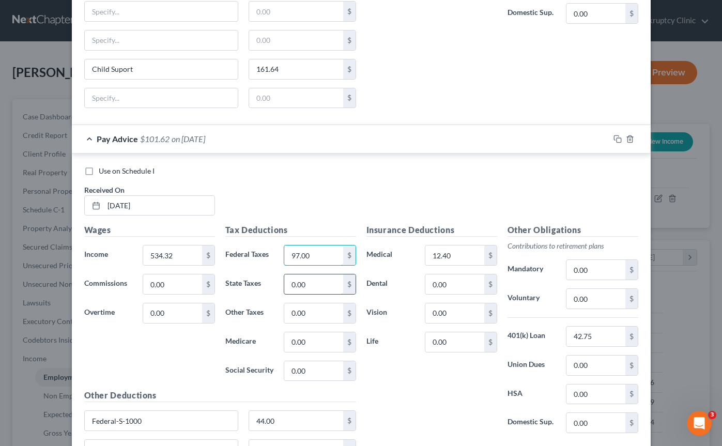
type input "97.00"
click at [298, 285] on input "0.00" at bounding box center [313, 284] width 58 height 20
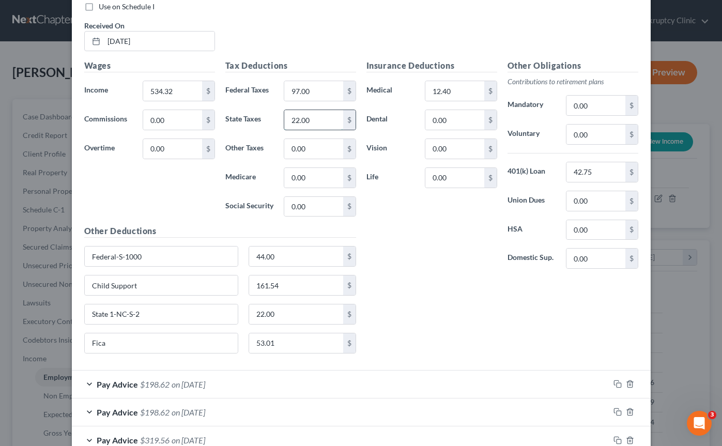
scroll to position [803, 0]
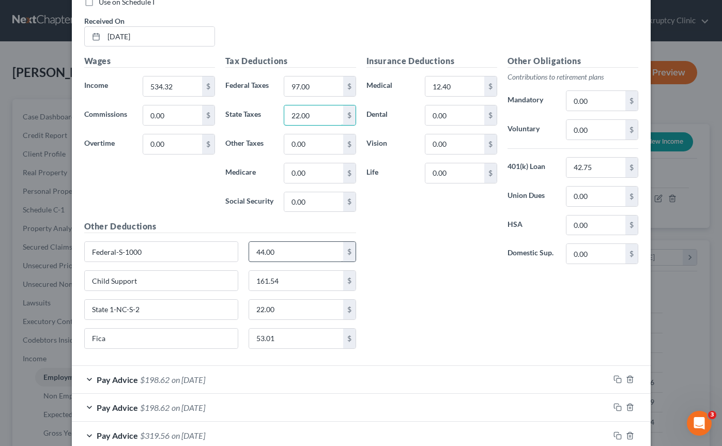
type input "22.00"
drag, startPoint x: 306, startPoint y: 246, endPoint x: 282, endPoint y: 250, distance: 24.1
click at [282, 250] on input "44.00" at bounding box center [296, 252] width 94 height 20
drag, startPoint x: 200, startPoint y: 246, endPoint x: 155, endPoint y: 258, distance: 47.2
click at [155, 258] on input "Federal-S-1000" at bounding box center [162, 252] width 154 height 20
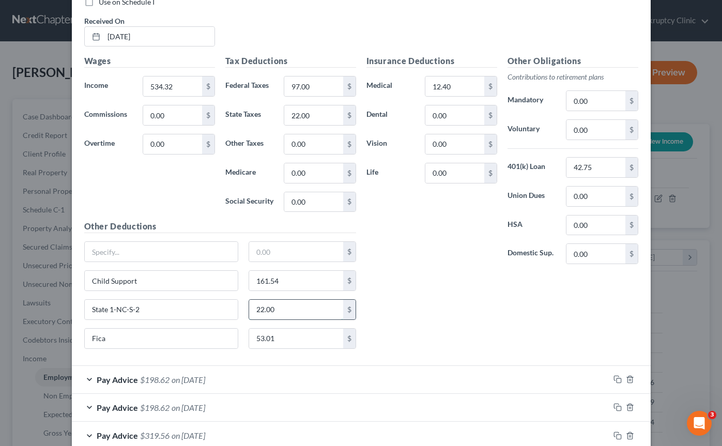
drag, startPoint x: 277, startPoint y: 311, endPoint x: 292, endPoint y: 319, distance: 17.1
click at [292, 318] on input "22.00" at bounding box center [296, 310] width 94 height 20
drag, startPoint x: 287, startPoint y: 344, endPoint x: 264, endPoint y: 342, distance: 23.9
click at [264, 342] on input "53.01" at bounding box center [296, 339] width 94 height 20
click at [270, 341] on input "53.01" at bounding box center [296, 339] width 94 height 20
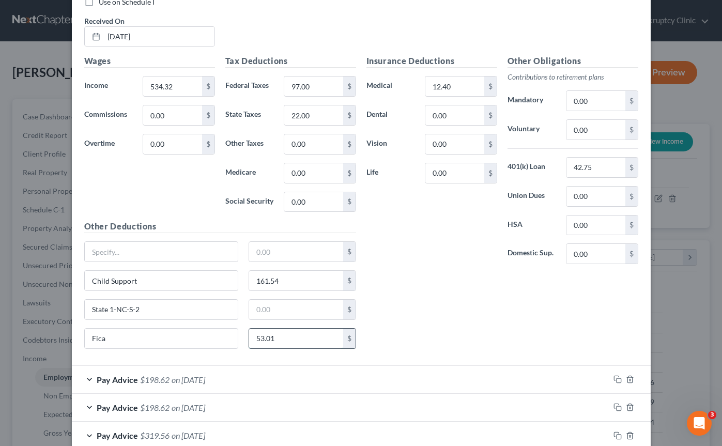
drag, startPoint x: 277, startPoint y: 335, endPoint x: 258, endPoint y: 335, distance: 18.1
click at [258, 335] on input "53.01" at bounding box center [296, 339] width 94 height 20
drag, startPoint x: 159, startPoint y: 306, endPoint x: 79, endPoint y: 308, distance: 80.2
click at [78, 308] on div "Use on Schedule I Received On * 09/05/2025 Wages Income * 534.32 $ Commissions …" at bounding box center [361, 174] width 579 height 381
drag, startPoint x: 109, startPoint y: 339, endPoint x: 87, endPoint y: 339, distance: 21.7
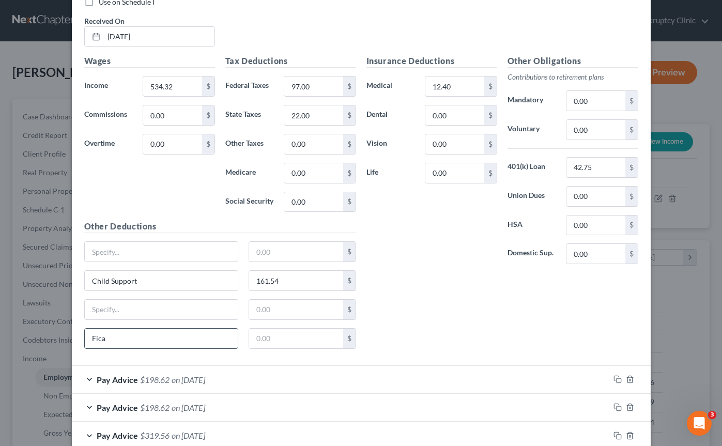
click at [87, 339] on input "Fica" at bounding box center [162, 339] width 154 height 20
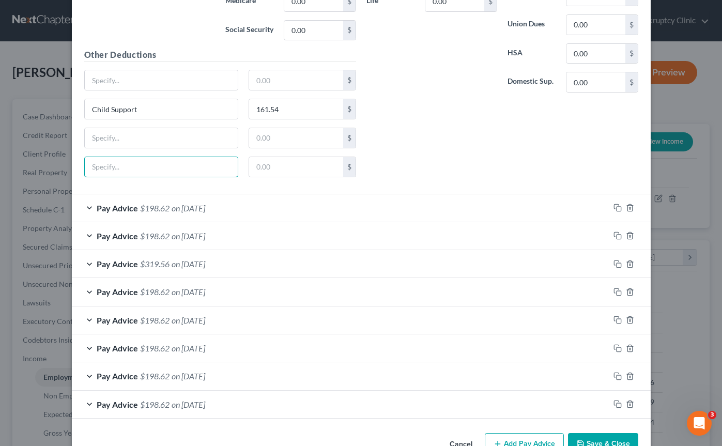
scroll to position [986, 0]
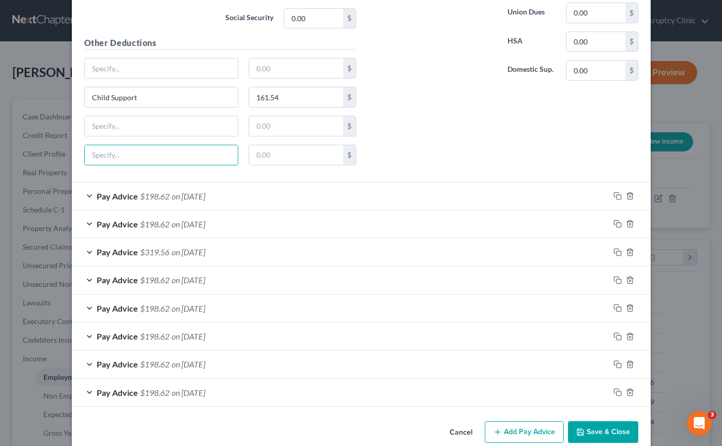
click at [483, 195] on div "Pay Advice $198.62 on 08/29/2025" at bounding box center [341, 195] width 538 height 27
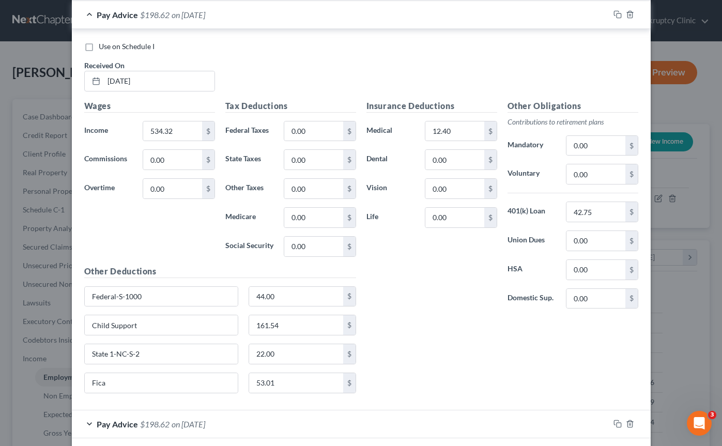
scroll to position [1169, 0]
click at [323, 133] on input "0.00" at bounding box center [313, 130] width 58 height 20
paste input "97"
type input "97.00"
click at [317, 157] on input "0.00" at bounding box center [313, 159] width 58 height 20
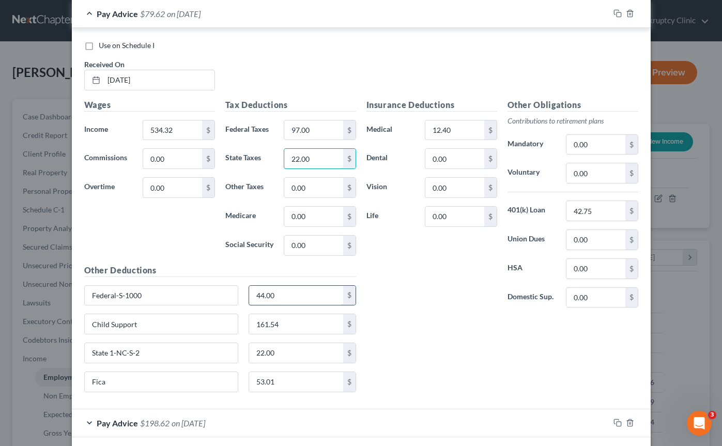
type input "22.00"
drag, startPoint x: 291, startPoint y: 296, endPoint x: 234, endPoint y: 295, distance: 56.3
click at [234, 295] on div "Federal-S-1000 44.00 $" at bounding box center [220, 299] width 282 height 29
drag, startPoint x: 281, startPoint y: 291, endPoint x: 252, endPoint y: 291, distance: 28.9
click at [252, 291] on input "44.00" at bounding box center [296, 296] width 94 height 20
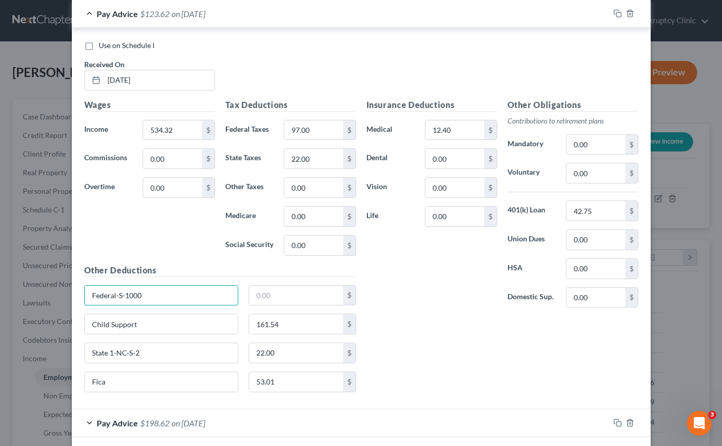
drag, startPoint x: 207, startPoint y: 291, endPoint x: 62, endPoint y: 293, distance: 144.8
click at [62, 293] on div "Edit Income Source × Employment Type * Select Full or [DEMOGRAPHIC_DATA] Employ…" at bounding box center [361, 223] width 722 height 446
drag, startPoint x: 278, startPoint y: 353, endPoint x: 263, endPoint y: 353, distance: 15.0
click at [263, 353] on input "22.00" at bounding box center [296, 353] width 94 height 20
click at [276, 352] on input "2.00" at bounding box center [296, 353] width 94 height 20
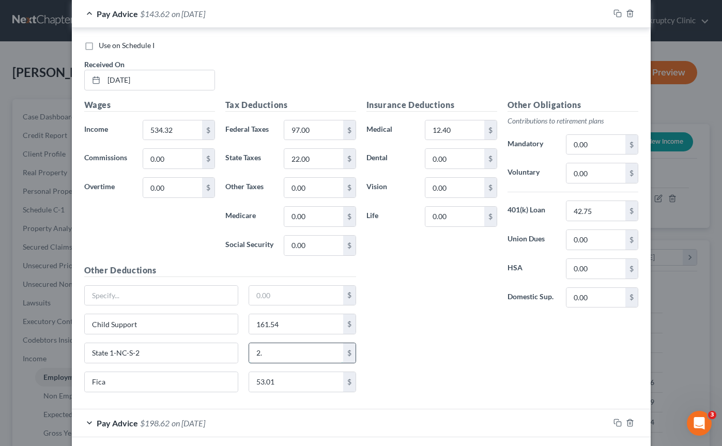
type input "2"
click at [276, 380] on input "53.01" at bounding box center [296, 382] width 94 height 20
drag, startPoint x: 148, startPoint y: 352, endPoint x: 69, endPoint y: 350, distance: 79.1
click at [68, 351] on div "Edit Income Source × Employment Type * Select Full or [DEMOGRAPHIC_DATA] Employ…" at bounding box center [361, 223] width 722 height 446
drag, startPoint x: 105, startPoint y: 384, endPoint x: 93, endPoint y: 384, distance: 12.9
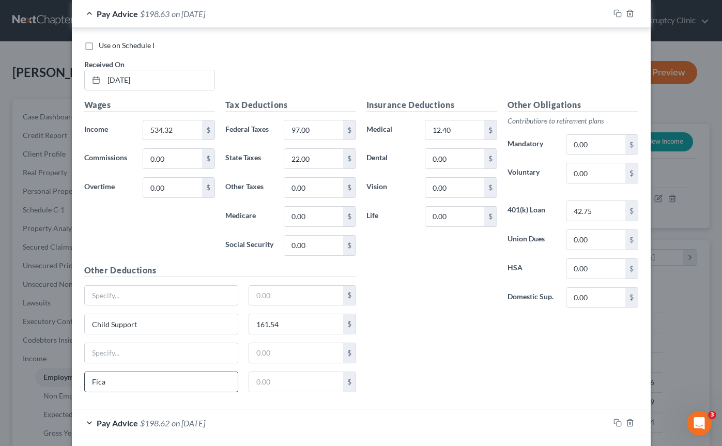
click at [93, 384] on input "Fica" at bounding box center [162, 382] width 154 height 20
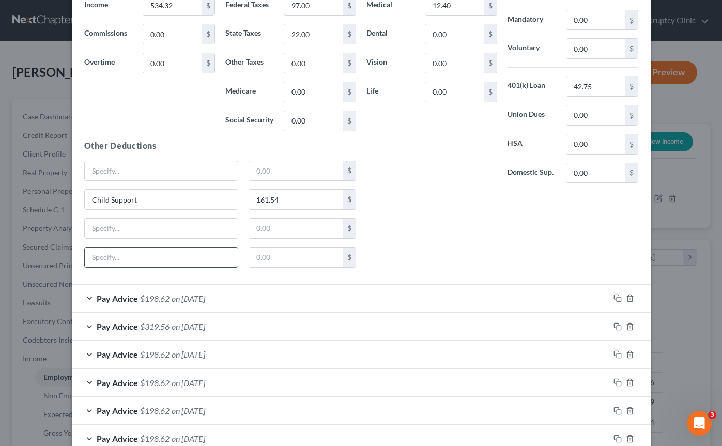
scroll to position [1307, 0]
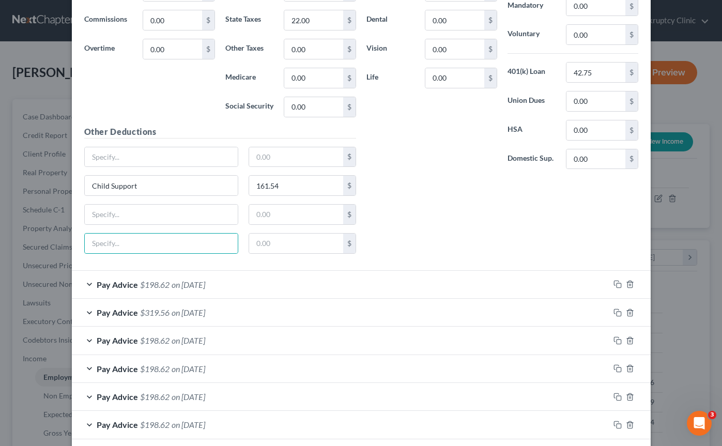
click at [197, 281] on span "on [DATE]" at bounding box center [189, 285] width 34 height 10
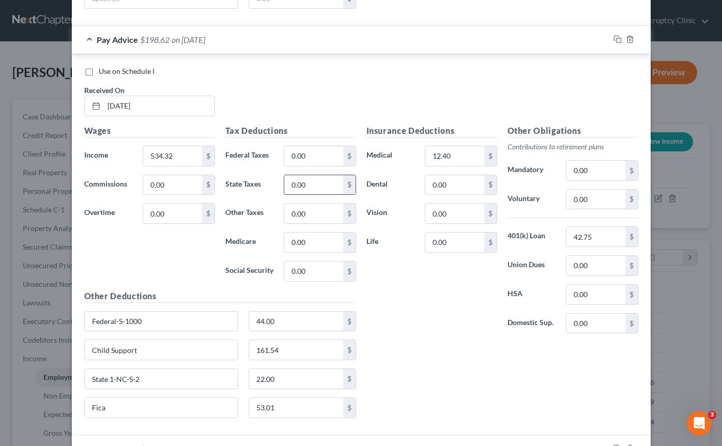
scroll to position [1565, 0]
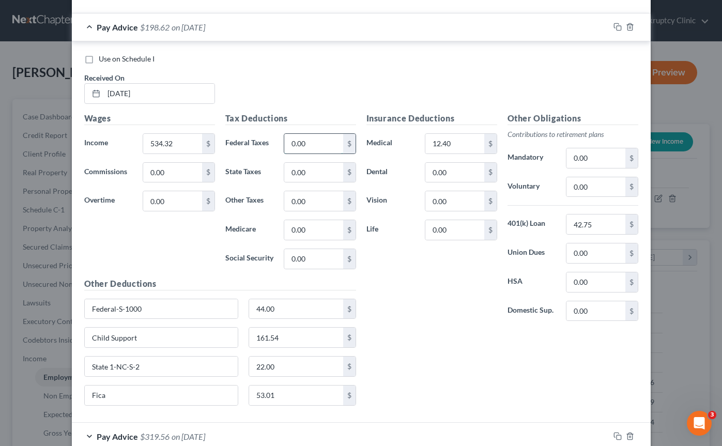
click at [304, 145] on input "0.00" at bounding box center [313, 144] width 58 height 20
paste input "97"
type input "97.00"
click at [313, 172] on input "0.00" at bounding box center [313, 173] width 58 height 20
type input "22.00"
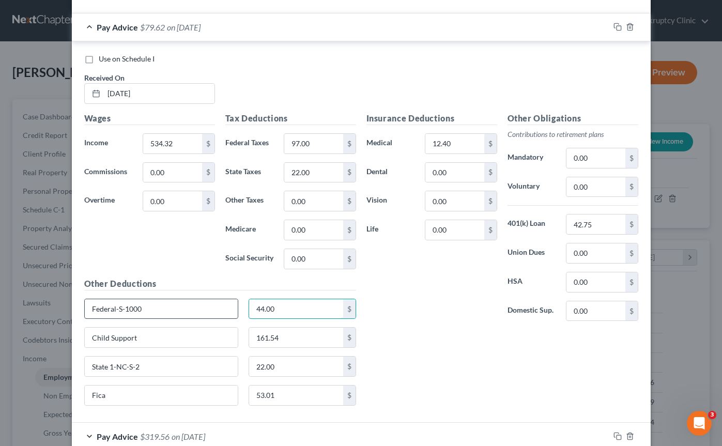
drag, startPoint x: 283, startPoint y: 312, endPoint x: 222, endPoint y: 312, distance: 61.0
click at [222, 312] on div "Federal-S-1000 44.00 $" at bounding box center [220, 313] width 282 height 29
drag, startPoint x: 286, startPoint y: 312, endPoint x: 243, endPoint y: 312, distance: 42.9
click at [243, 312] on div "44.00 $" at bounding box center [302, 309] width 118 height 21
drag, startPoint x: 163, startPoint y: 310, endPoint x: 33, endPoint y: 306, distance: 130.3
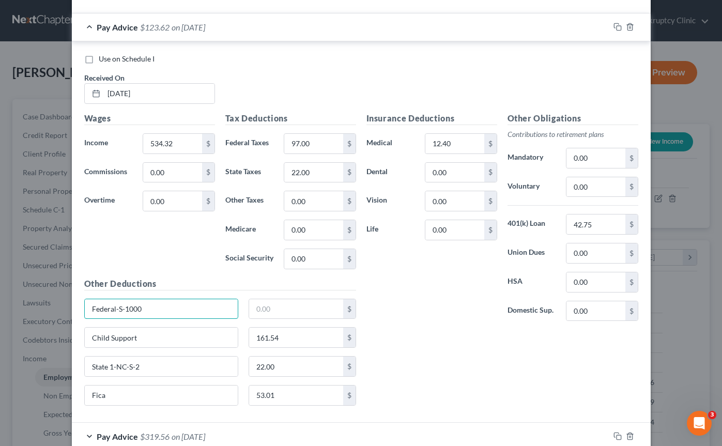
click at [32, 306] on div "Edit Income Source × Employment Type * Select Full or [DEMOGRAPHIC_DATA] Employ…" at bounding box center [361, 223] width 722 height 446
drag, startPoint x: 281, startPoint y: 364, endPoint x: 260, endPoint y: 364, distance: 21.2
click at [260, 364] on input "22.00" at bounding box center [296, 367] width 94 height 20
drag, startPoint x: 279, startPoint y: 368, endPoint x: 241, endPoint y: 368, distance: 37.2
click at [241, 368] on div "State 1-NC-S-2 22.00 $" at bounding box center [220, 370] width 282 height 29
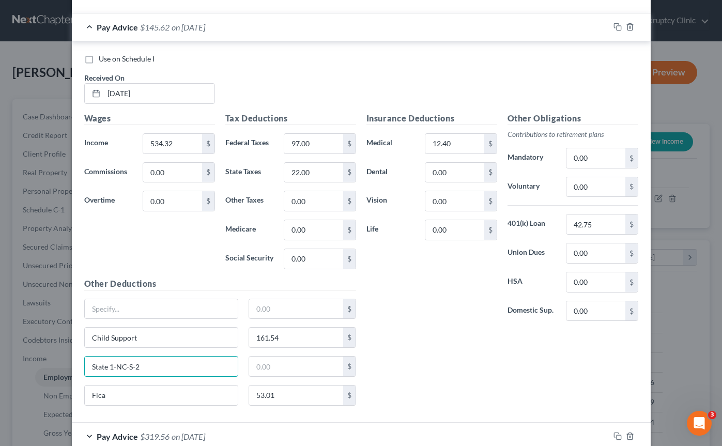
drag, startPoint x: 161, startPoint y: 368, endPoint x: 47, endPoint y: 358, distance: 114.7
click at [47, 358] on div "Edit Income Source × Employment Type * Select Full or [DEMOGRAPHIC_DATA] Employ…" at bounding box center [361, 223] width 722 height 446
drag, startPoint x: 281, startPoint y: 394, endPoint x: 249, endPoint y: 394, distance: 32.0
click at [249, 394] on input "53.01" at bounding box center [296, 396] width 94 height 20
click at [290, 405] on input "53.01" at bounding box center [296, 396] width 94 height 20
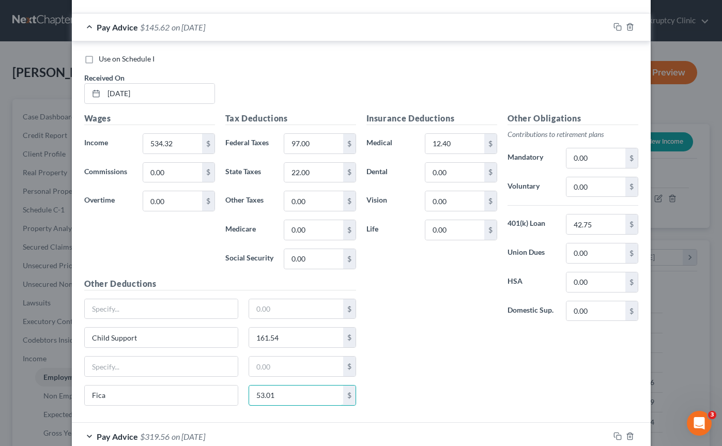
drag, startPoint x: 287, startPoint y: 396, endPoint x: 246, endPoint y: 396, distance: 40.8
click at [246, 396] on div "53.01 $" at bounding box center [302, 395] width 118 height 21
drag, startPoint x: 163, startPoint y: 395, endPoint x: 88, endPoint y: 395, distance: 75.5
click at [88, 395] on input "Fica" at bounding box center [162, 396] width 154 height 20
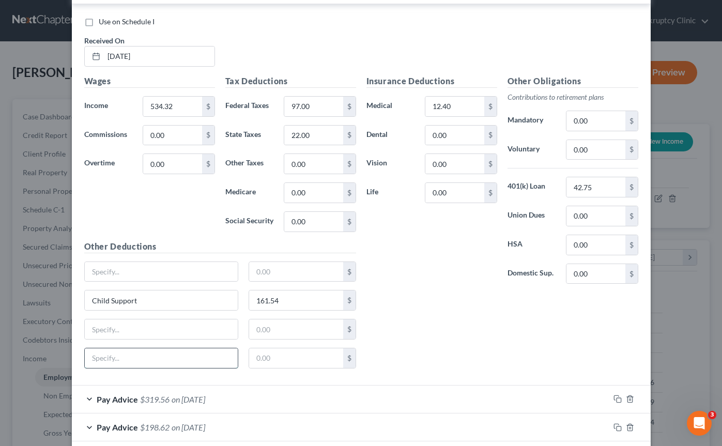
scroll to position [1601, 0]
click at [312, 106] on input "97.00" at bounding box center [313, 108] width 58 height 20
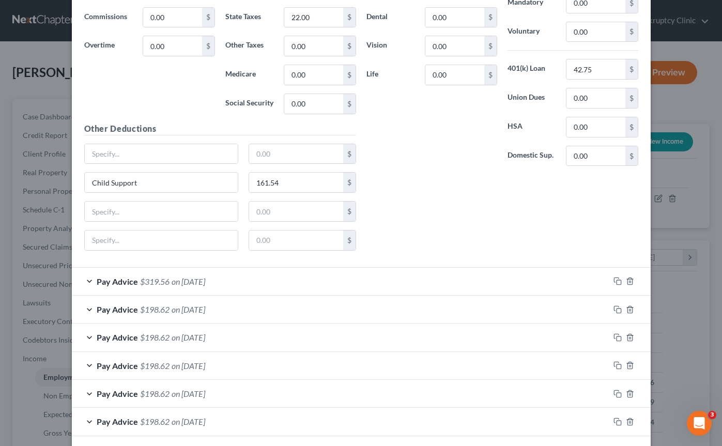
scroll to position [1726, 0]
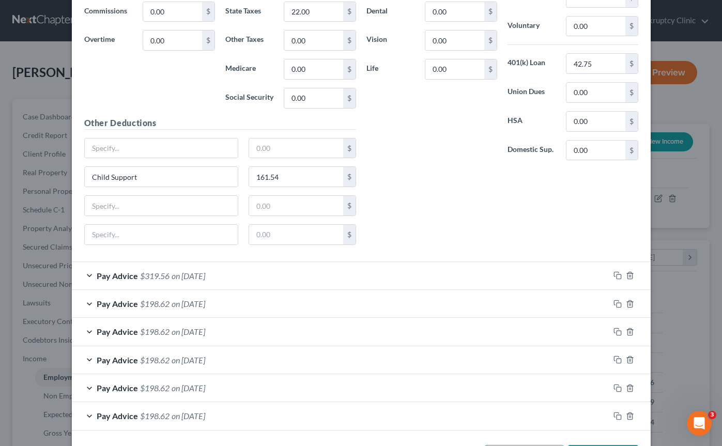
click at [244, 279] on div "Pay Advice $319.56 on 08/15/2025" at bounding box center [341, 275] width 538 height 27
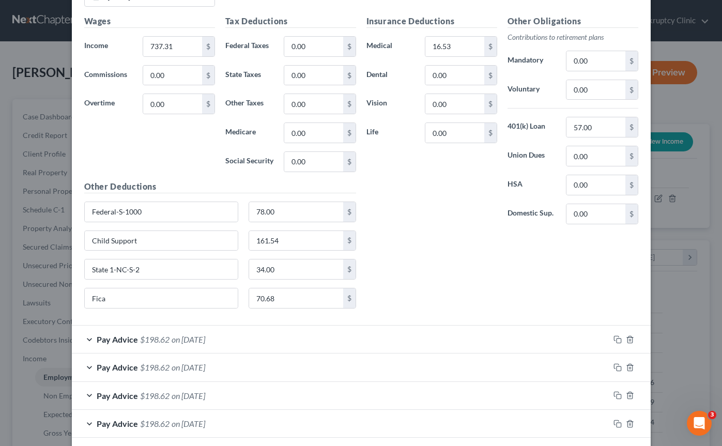
scroll to position [2072, 0]
click at [240, 340] on div "Pay Advice $198.62 on 08/08/2025" at bounding box center [341, 338] width 538 height 27
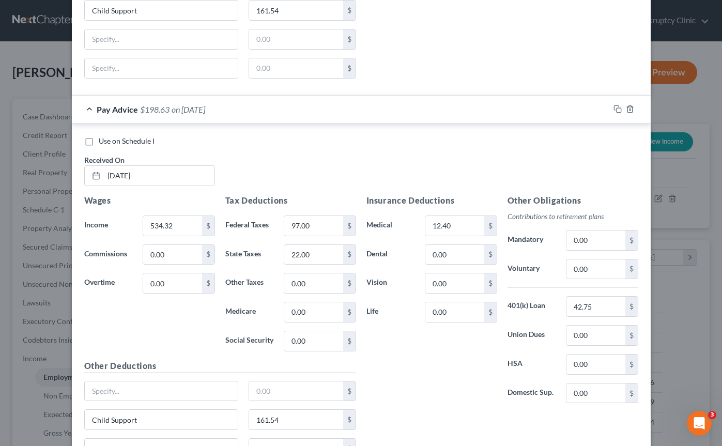
scroll to position [1479, 0]
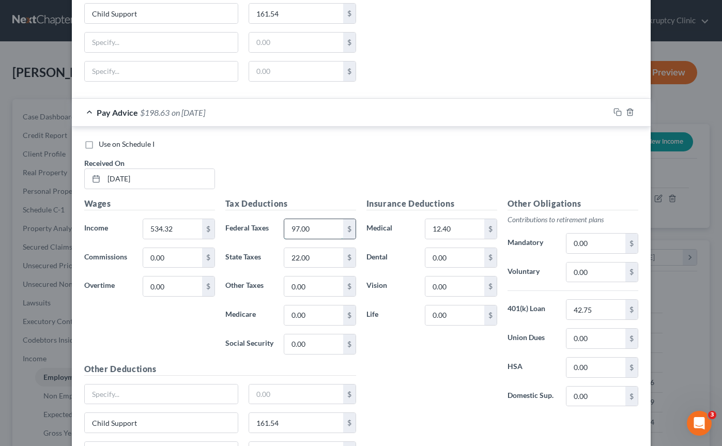
click at [313, 228] on input "97.00" at bounding box center [313, 229] width 58 height 20
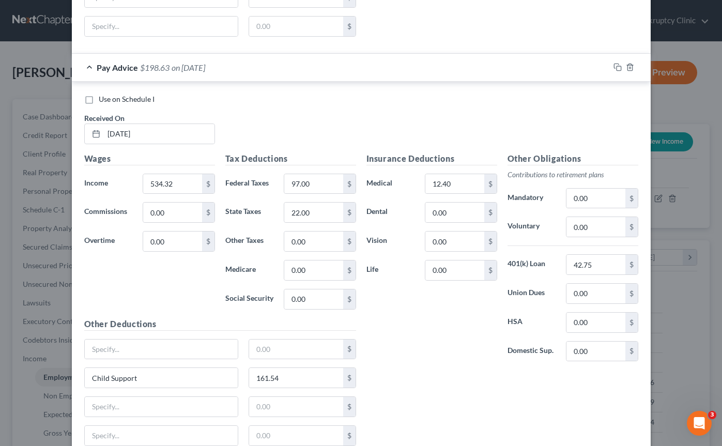
scroll to position [1113, 0]
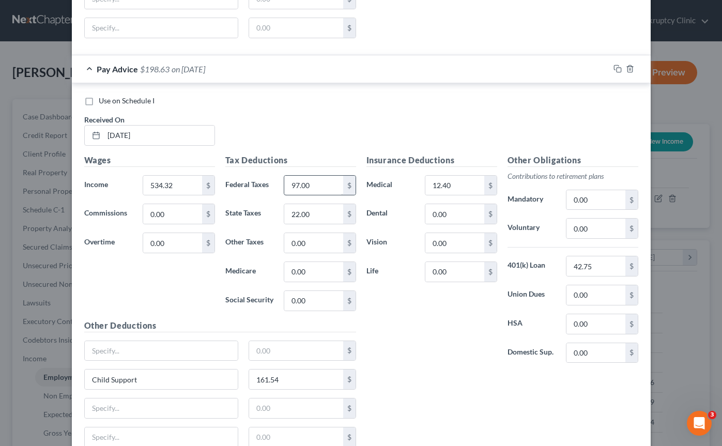
type input "97.01"
click at [313, 180] on input "97.00" at bounding box center [313, 186] width 58 height 20
click at [313, 184] on input "97.00" at bounding box center [313, 186] width 58 height 20
drag, startPoint x: 316, startPoint y: 186, endPoint x: 287, endPoint y: 186, distance: 28.4
click at [287, 186] on input "97.01" at bounding box center [313, 186] width 58 height 20
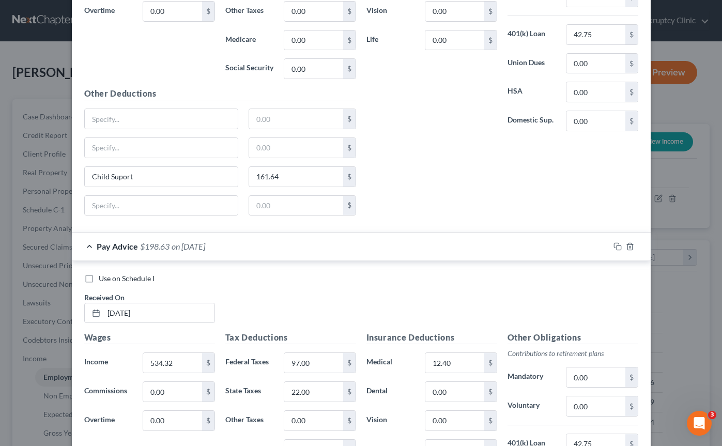
scroll to position [581, 0]
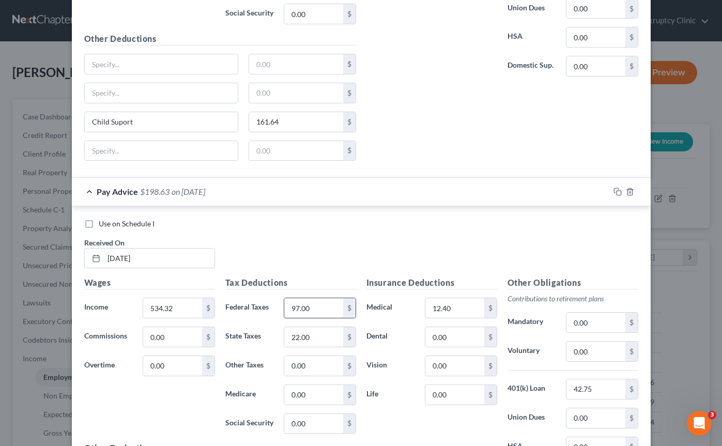
type input "97.01"
click at [311, 308] on input "97.00" at bounding box center [313, 308] width 58 height 20
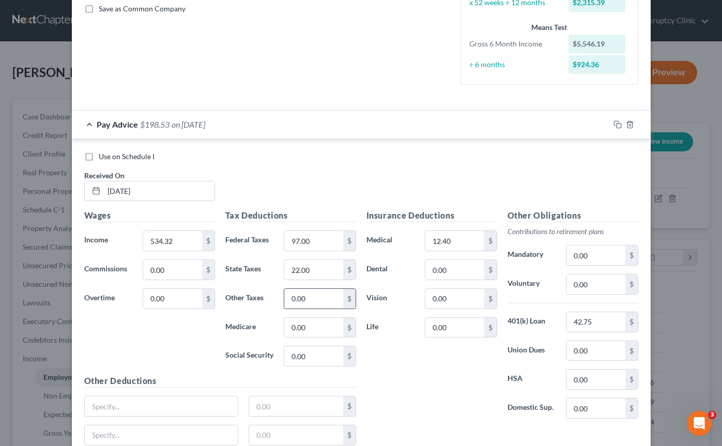
scroll to position [230, 0]
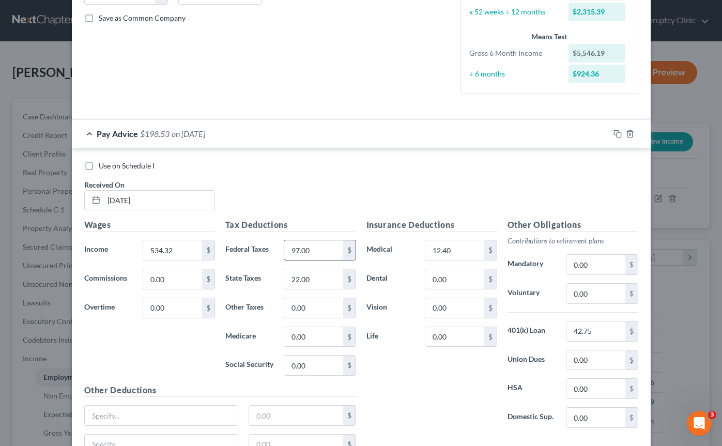
type input "97.01"
click at [311, 254] on input "97.00" at bounding box center [313, 250] width 58 height 20
click at [311, 249] on input "97.00" at bounding box center [313, 250] width 58 height 20
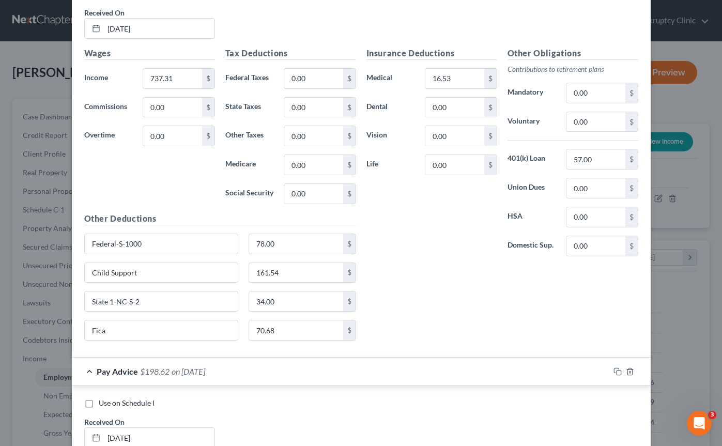
scroll to position [2034, 0]
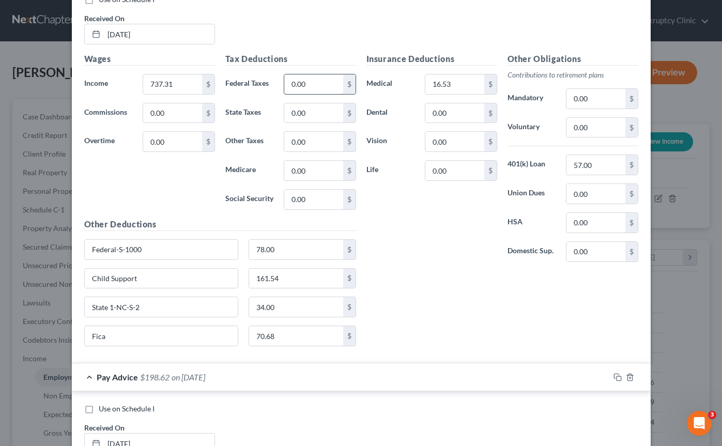
type input "97.01"
click at [312, 83] on input "0.00" at bounding box center [313, 84] width 58 height 20
type input "148.68"
drag, startPoint x: 284, startPoint y: 331, endPoint x: 262, endPoint y: 331, distance: 22.2
click at [262, 331] on input "70.68" at bounding box center [296, 336] width 94 height 20
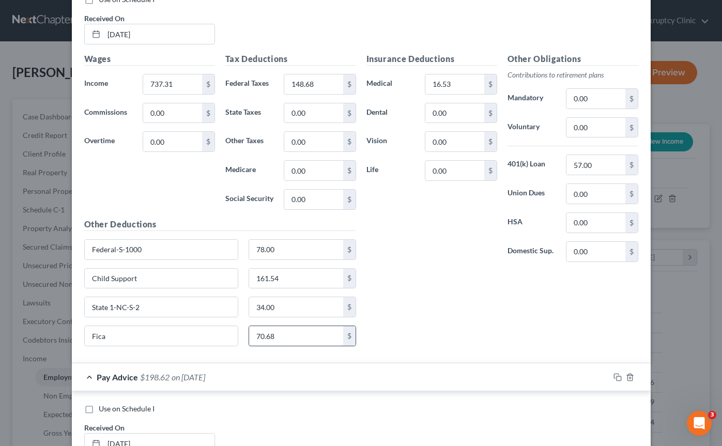
click at [283, 340] on input "70.68" at bounding box center [296, 336] width 94 height 20
drag, startPoint x: 274, startPoint y: 338, endPoint x: 247, endPoint y: 338, distance: 27.4
click at [247, 338] on div "70.68 $" at bounding box center [302, 336] width 118 height 21
drag, startPoint x: 126, startPoint y: 337, endPoint x: 99, endPoint y: 337, distance: 27.4
click at [99, 337] on input "Fica" at bounding box center [162, 336] width 154 height 20
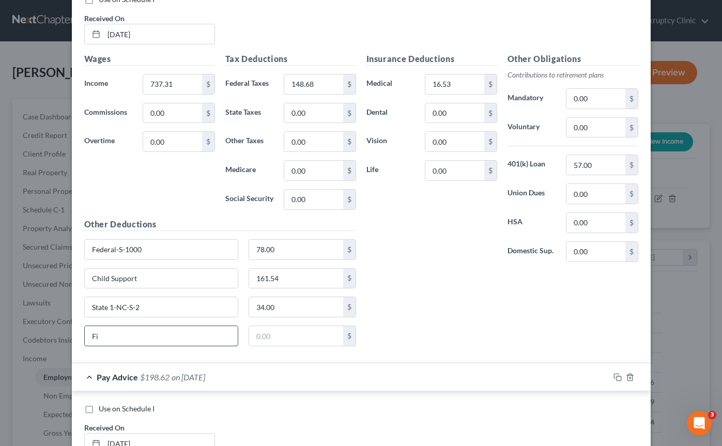
type input "F"
drag, startPoint x: 306, startPoint y: 245, endPoint x: 285, endPoint y: 248, distance: 21.0
click at [284, 248] on input "78.00" at bounding box center [296, 250] width 94 height 20
drag, startPoint x: 166, startPoint y: 250, endPoint x: 86, endPoint y: 250, distance: 80.1
click at [86, 250] on input "Federal-S-1000" at bounding box center [162, 250] width 154 height 20
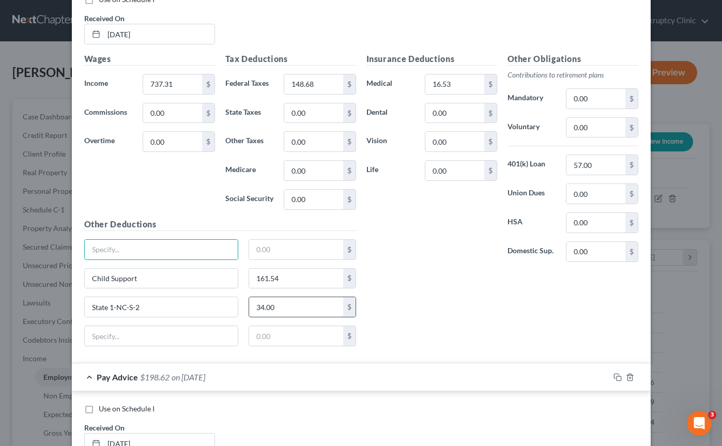
click at [282, 306] on input "34.00" at bounding box center [296, 307] width 94 height 20
click at [312, 113] on input "0.00" at bounding box center [313, 113] width 58 height 20
type input "34.00"
drag, startPoint x: 279, startPoint y: 308, endPoint x: 286, endPoint y: 312, distance: 8.3
click at [286, 312] on input "34.00" at bounding box center [296, 307] width 94 height 20
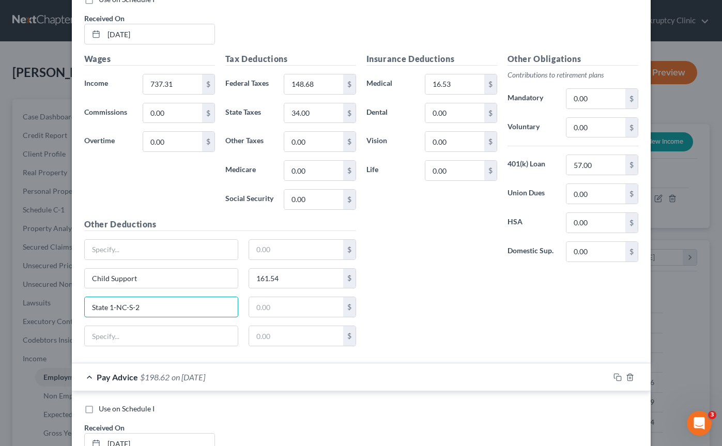
drag, startPoint x: 147, startPoint y: 310, endPoint x: 38, endPoint y: 309, distance: 109.6
click at [38, 309] on div "Edit Income Source × Employment Type * Select Full or [DEMOGRAPHIC_DATA] Employ…" at bounding box center [361, 223] width 722 height 446
click at [441, 274] on div "Insurance Deductions Medical 16.53 $ Dental 0.00 $ Vision 0.00 $ Life 0.00 $ Ot…" at bounding box center [502, 204] width 282 height 302
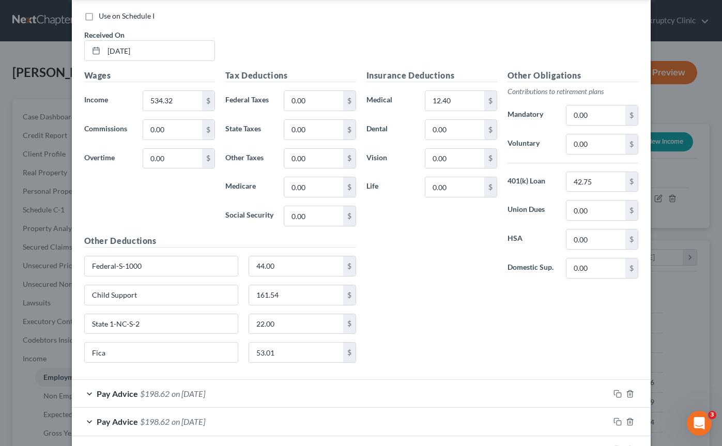
scroll to position [2427, 0]
click at [319, 101] on input "0.00" at bounding box center [313, 100] width 58 height 20
paste input "97.01"
type input "97.01"
drag, startPoint x: 279, startPoint y: 266, endPoint x: 256, endPoint y: 266, distance: 22.2
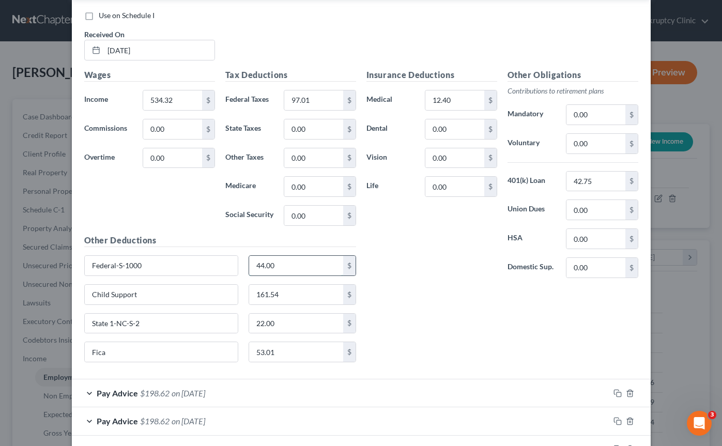
click at [256, 266] on input "44.00" at bounding box center [296, 266] width 94 height 20
click at [284, 277] on div "Federal-S-1000 44.00 $" at bounding box center [220, 269] width 282 height 29
click at [283, 267] on input "44.00" at bounding box center [296, 266] width 94 height 20
drag, startPoint x: 180, startPoint y: 268, endPoint x: 76, endPoint y: 269, distance: 104.4
click at [76, 269] on div "Use on Schedule I Received On * 08/08/2025 Wages Income * 534.32 $ Commissions …" at bounding box center [361, 188] width 579 height 381
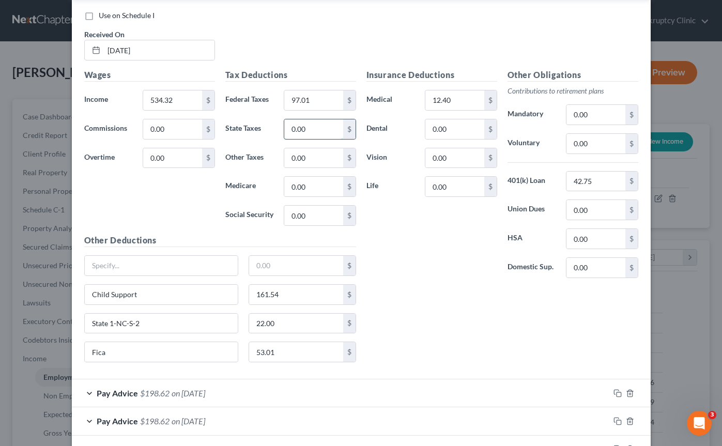
click at [309, 132] on input "0.00" at bounding box center [313, 129] width 58 height 20
type input "22.00"
click at [278, 327] on input "22.00" at bounding box center [296, 324] width 94 height 20
click at [276, 352] on input "53.01" at bounding box center [296, 352] width 94 height 20
drag, startPoint x: 149, startPoint y: 320, endPoint x: 67, endPoint y: 321, distance: 82.7
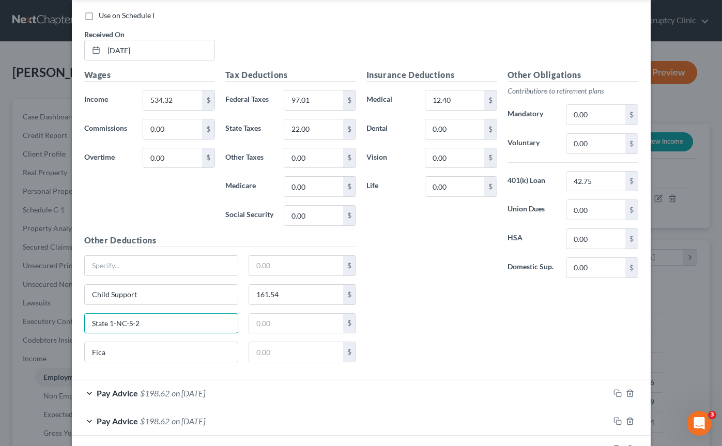
click at [67, 321] on div "Edit Income Source × Employment Type * Select Full or [DEMOGRAPHIC_DATA] Employ…" at bounding box center [361, 223] width 722 height 446
drag, startPoint x: 110, startPoint y: 359, endPoint x: 90, endPoint y: 351, distance: 21.1
click at [90, 351] on input "Fica" at bounding box center [162, 352] width 154 height 20
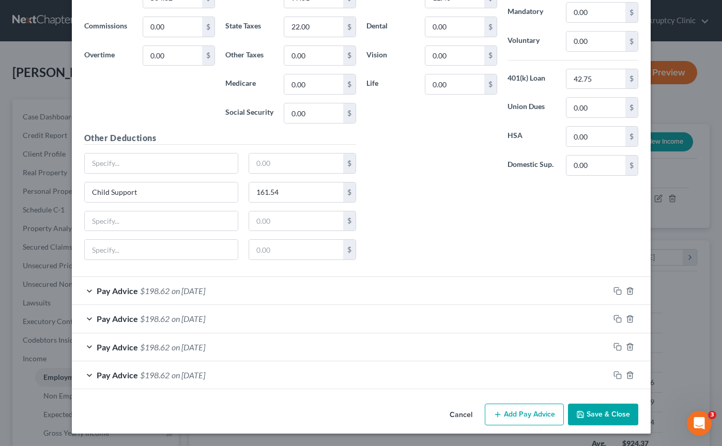
click at [167, 289] on span "$198.62" at bounding box center [154, 291] width 29 height 10
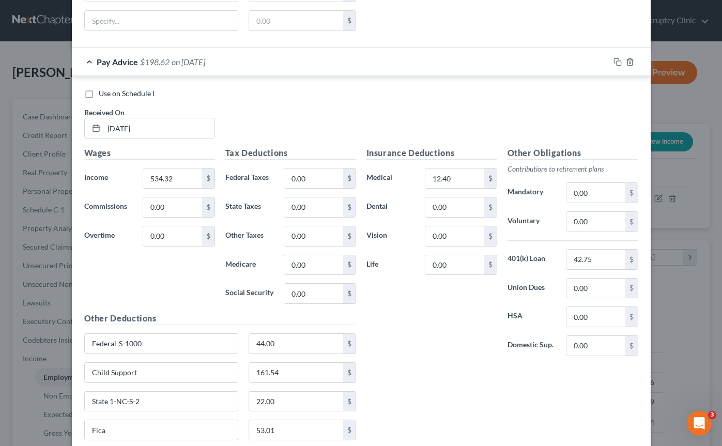
scroll to position [2781, 0]
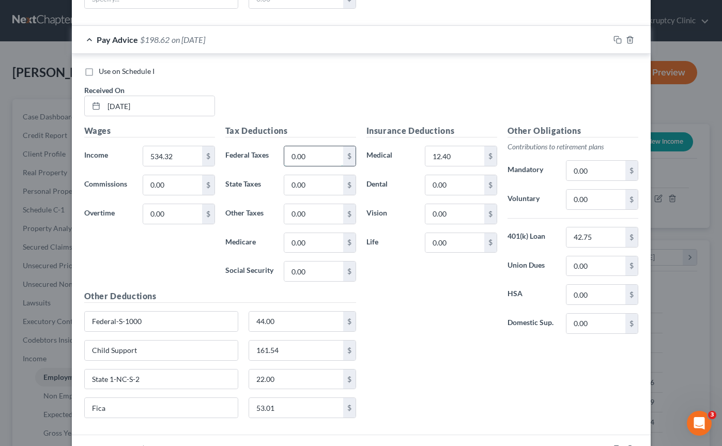
click at [299, 154] on input "0.00" at bounding box center [313, 156] width 58 height 20
click at [308, 157] on input "0.00" at bounding box center [313, 156] width 58 height 20
type input "0"
paste input "97.01"
type input "97.01"
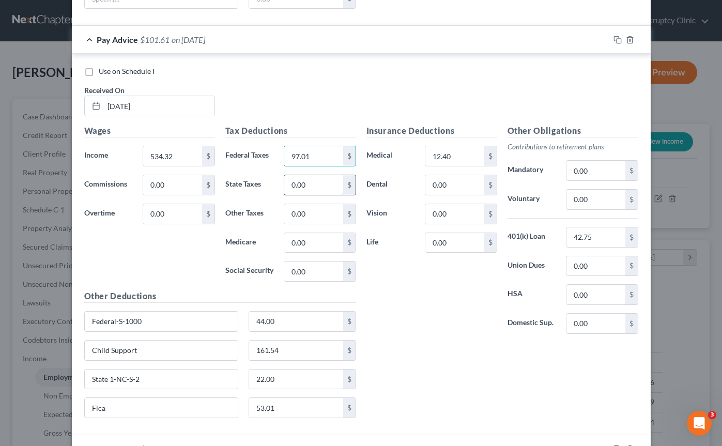
click at [313, 187] on input "0.00" at bounding box center [313, 185] width 58 height 20
type input "22.00"
drag, startPoint x: 283, startPoint y: 321, endPoint x: 259, endPoint y: 320, distance: 23.3
click at [259, 320] on input "44.00" at bounding box center [296, 322] width 94 height 20
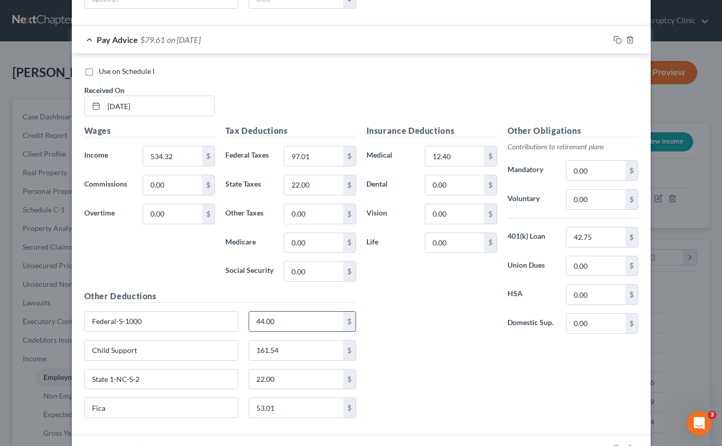
type input "4.00"
drag, startPoint x: 270, startPoint y: 319, endPoint x: 254, endPoint y: 319, distance: 16.0
click at [254, 319] on input "4.00" at bounding box center [296, 322] width 94 height 20
drag, startPoint x: 176, startPoint y: 325, endPoint x: 81, endPoint y: 324, distance: 95.1
click at [80, 324] on div "Federal-S-1000" at bounding box center [161, 321] width 165 height 21
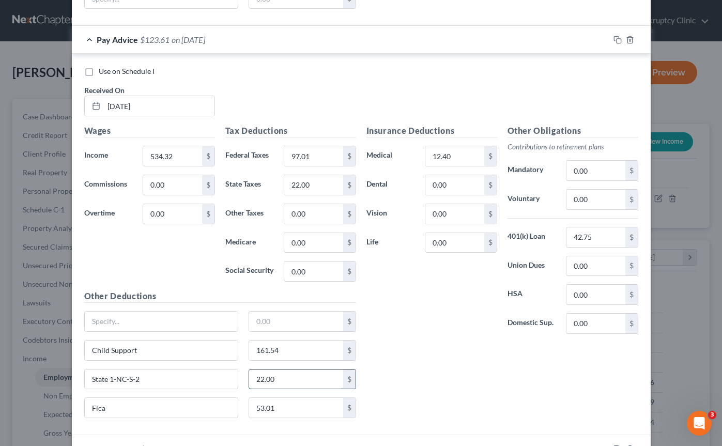
click at [280, 381] on input "22.00" at bounding box center [296, 380] width 94 height 20
drag, startPoint x: 276, startPoint y: 407, endPoint x: 289, endPoint y: 406, distance: 13.5
click at [289, 406] on input "53.01" at bounding box center [296, 408] width 94 height 20
drag, startPoint x: 139, startPoint y: 381, endPoint x: 74, endPoint y: 381, distance: 64.1
click at [74, 381] on div "Use on Schedule I Received On * 08/01/2025 Wages Income * 534.32 $ Commissions …" at bounding box center [361, 244] width 579 height 381
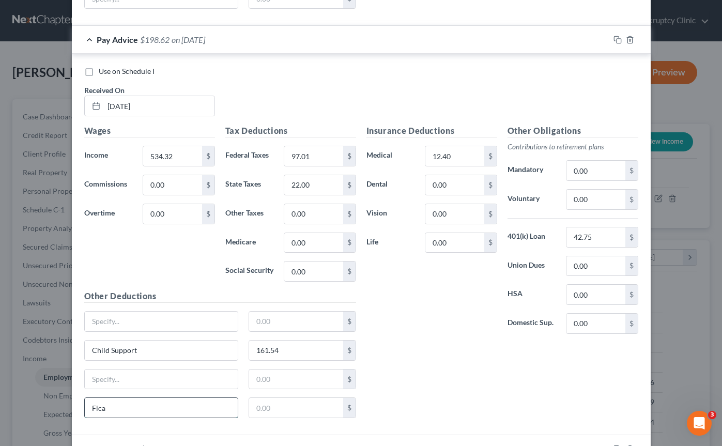
drag, startPoint x: 109, startPoint y: 410, endPoint x: 89, endPoint y: 410, distance: 20.2
click at [89, 410] on input "Fica" at bounding box center [162, 408] width 154 height 20
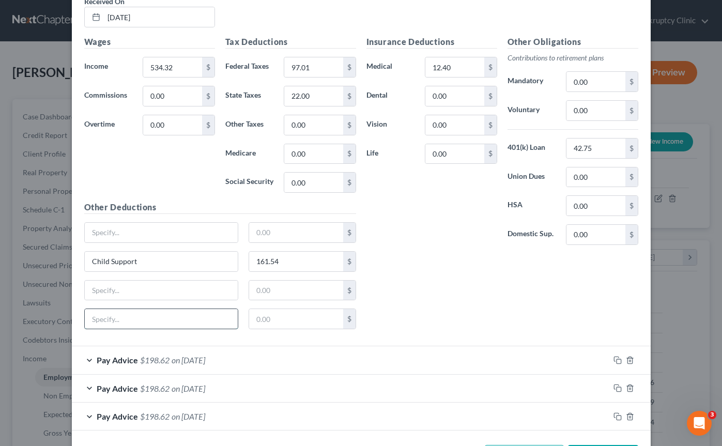
scroll to position [2911, 0]
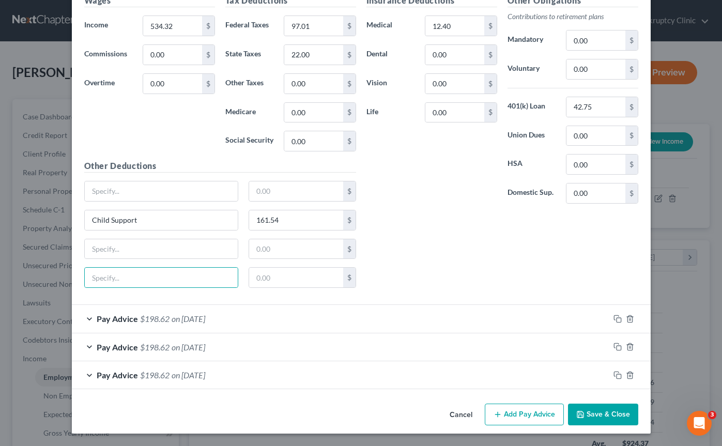
click at [240, 325] on div "Pay Advice $198.62 on 07/25/2025" at bounding box center [341, 318] width 538 height 27
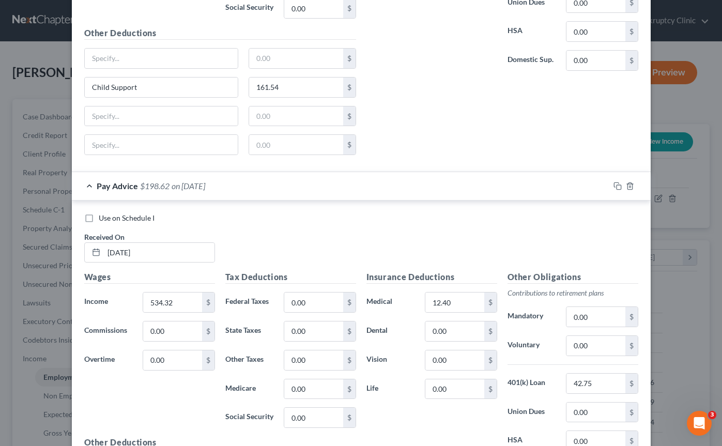
scroll to position [3060, 0]
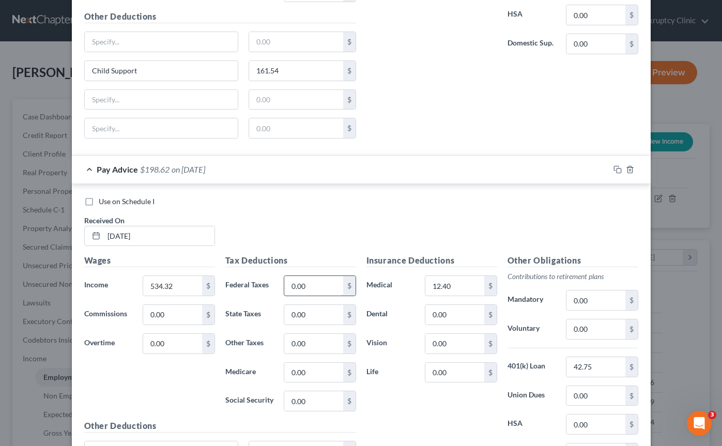
click at [306, 283] on input "0.00" at bounding box center [313, 286] width 58 height 20
paste input "97.01"
type input "97.01"
click at [307, 317] on input "0.00" at bounding box center [313, 315] width 58 height 20
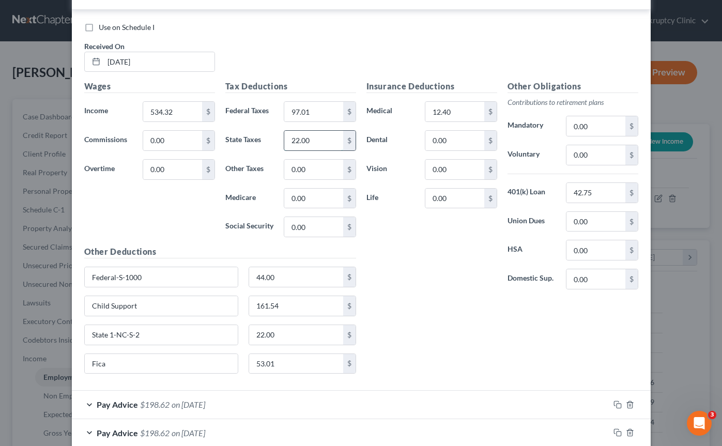
scroll to position [3293, 0]
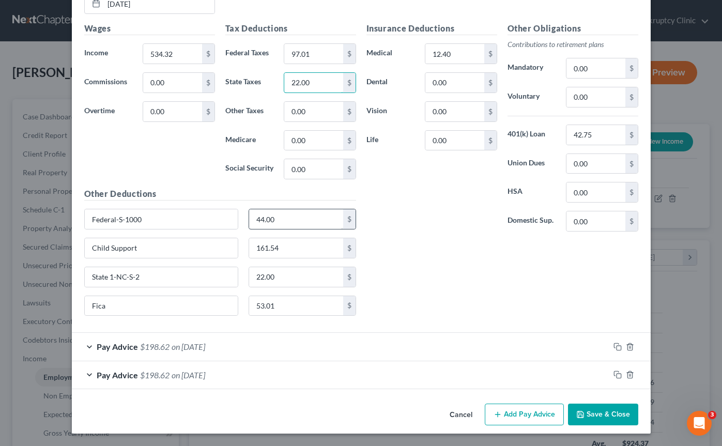
type input "22.00"
drag, startPoint x: 296, startPoint y: 217, endPoint x: 280, endPoint y: 217, distance: 16.0
click at [280, 217] on input "44.00" at bounding box center [296, 219] width 94 height 20
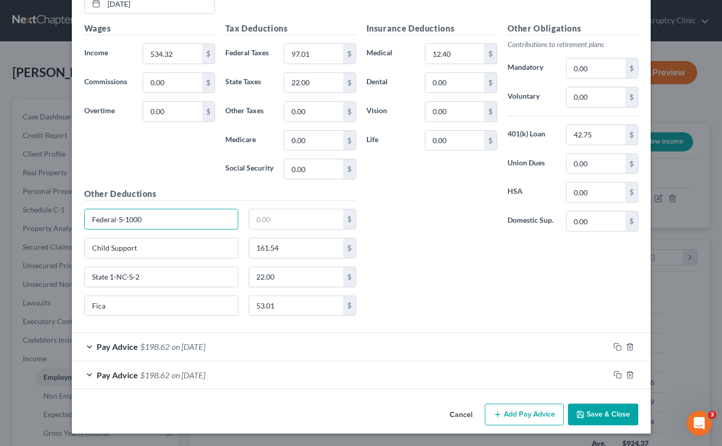
drag, startPoint x: 142, startPoint y: 219, endPoint x: 81, endPoint y: 219, distance: 61.0
click at [80, 219] on div "Federal-S-1000" at bounding box center [161, 219] width 165 height 21
drag, startPoint x: 142, startPoint y: 272, endPoint x: 86, endPoint y: 271, distance: 55.8
click at [86, 271] on input "State 1-NC-S-2" at bounding box center [162, 277] width 154 height 20
click at [285, 305] on input "53.01" at bounding box center [296, 306] width 94 height 20
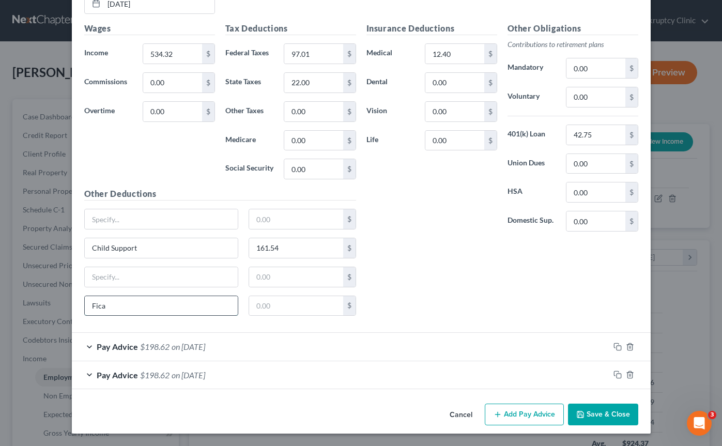
drag, startPoint x: 174, startPoint y: 297, endPoint x: 142, endPoint y: 311, distance: 34.3
click at [142, 311] on input "Fica" at bounding box center [162, 306] width 154 height 20
click at [180, 345] on span "on [DATE]" at bounding box center [189, 347] width 34 height 10
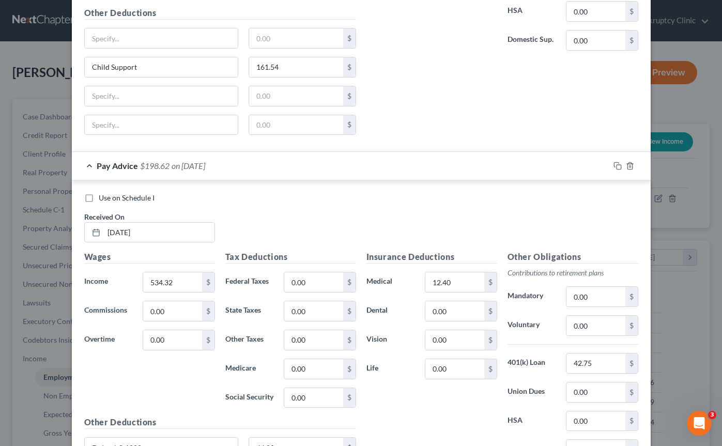
scroll to position [3482, 0]
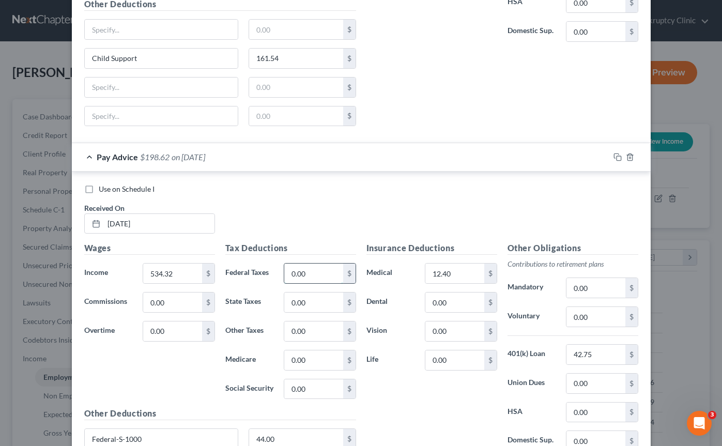
click at [298, 276] on input "0.00" at bounding box center [313, 274] width 58 height 20
paste input "97.01"
click at [318, 270] on input "97.0100" at bounding box center [313, 274] width 58 height 20
type input "97.01"
click at [318, 299] on input "0.00" at bounding box center [313, 303] width 58 height 20
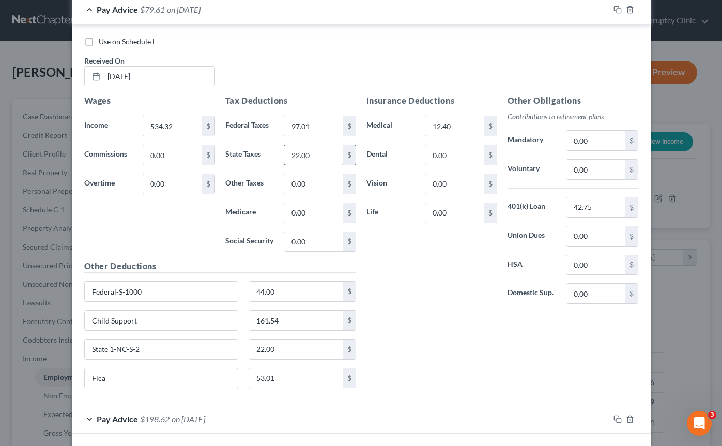
scroll to position [3674, 0]
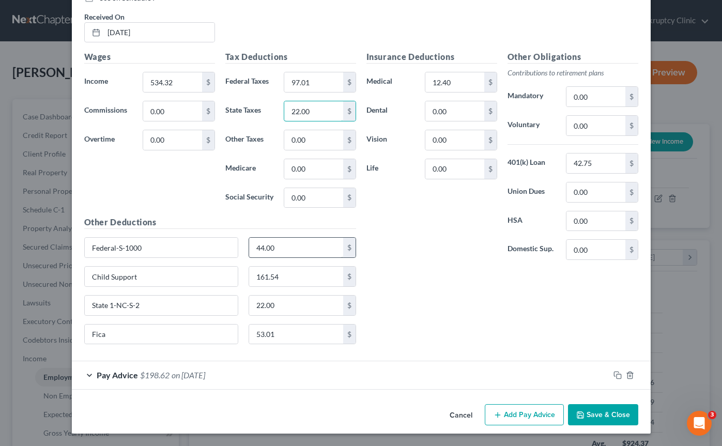
type input "22.00"
click at [280, 250] on input "44.00" at bounding box center [296, 248] width 94 height 20
drag, startPoint x: 172, startPoint y: 244, endPoint x: 90, endPoint y: 244, distance: 81.7
click at [90, 244] on input "Federal-S-1000" at bounding box center [162, 248] width 154 height 20
click at [281, 304] on input "22.00" at bounding box center [296, 306] width 94 height 20
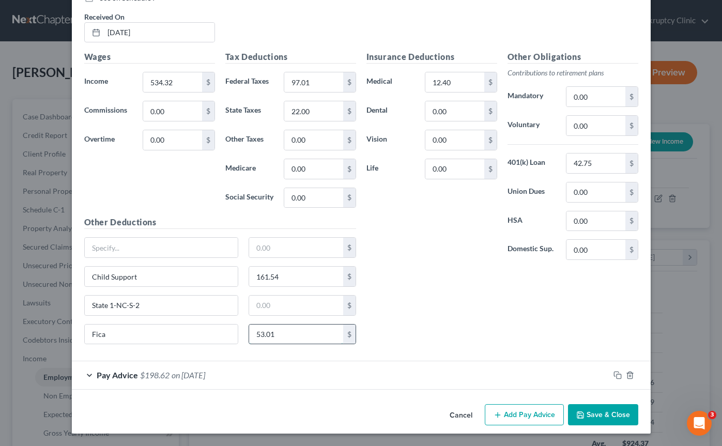
click at [278, 330] on input "53.01" at bounding box center [296, 335] width 94 height 20
drag, startPoint x: 127, startPoint y: 334, endPoint x: 88, endPoint y: 334, distance: 38.8
click at [88, 334] on input "Fica" at bounding box center [162, 335] width 154 height 20
drag, startPoint x: 150, startPoint y: 298, endPoint x: 175, endPoint y: 310, distance: 27.5
click at [175, 310] on input "State 1-NC-S-2" at bounding box center [162, 306] width 154 height 20
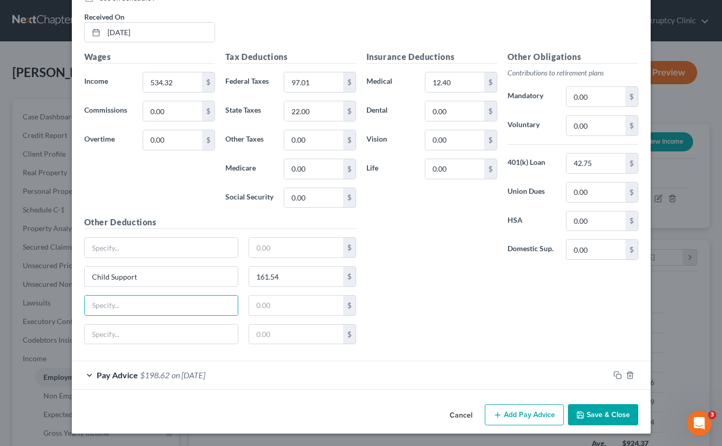
click at [260, 375] on div "Pay Advice $198.62 on 07/11/2025" at bounding box center [341, 374] width 538 height 27
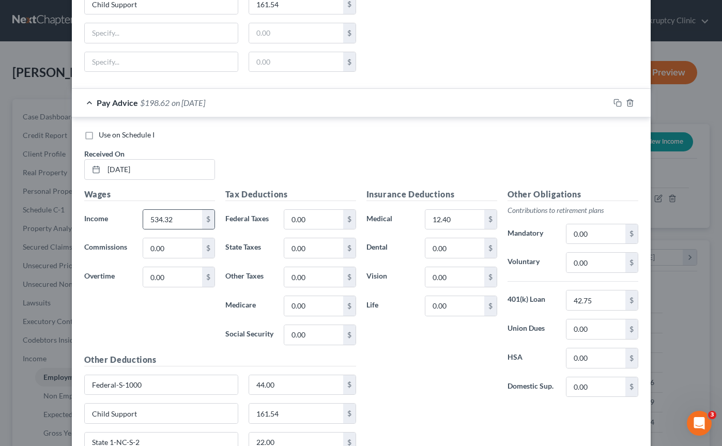
scroll to position [3961, 0]
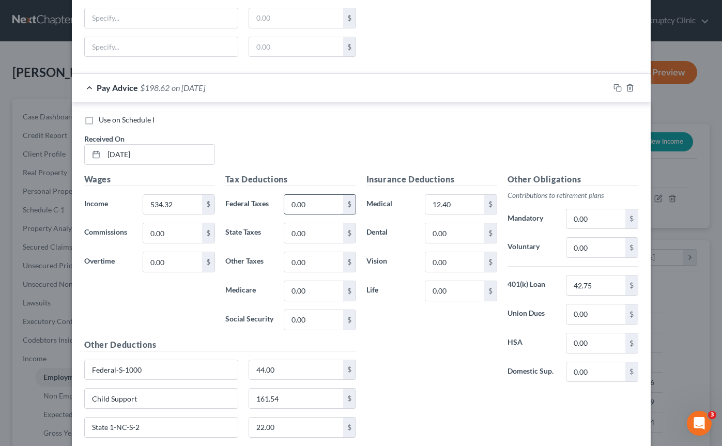
click at [312, 209] on input "0.00" at bounding box center [313, 205] width 58 height 20
paste input "97.01"
type input "97.01"
click at [310, 235] on input "0.00" at bounding box center [313, 233] width 58 height 20
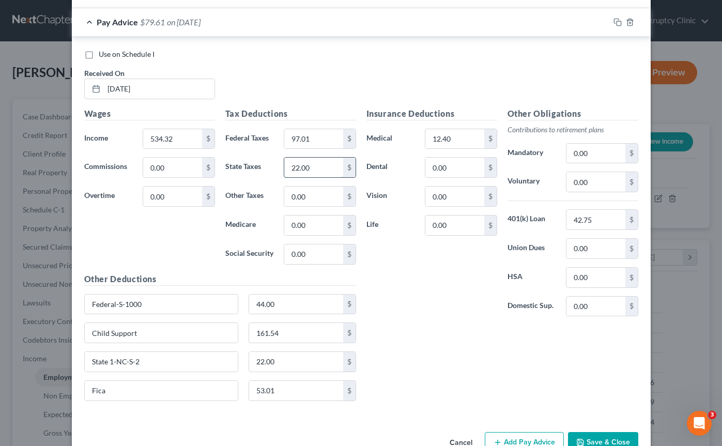
scroll to position [4055, 0]
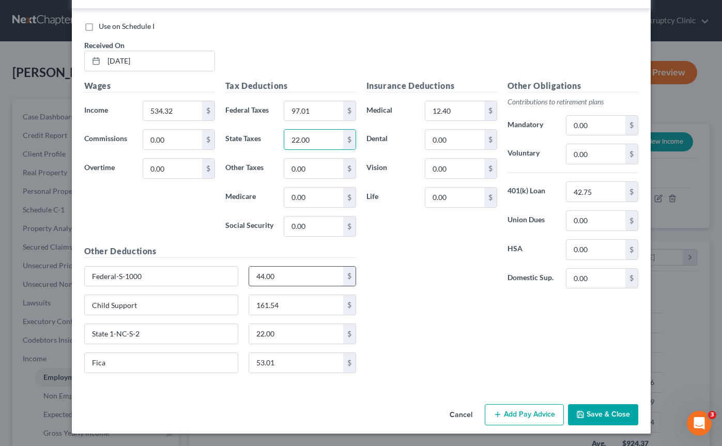
type input "22.00"
click at [292, 272] on input "44.00" at bounding box center [296, 277] width 94 height 20
click at [265, 334] on input "22.00" at bounding box center [296, 334] width 94 height 20
click at [268, 364] on input "53.01" at bounding box center [296, 363] width 94 height 20
click at [263, 362] on input "01" at bounding box center [296, 363] width 94 height 20
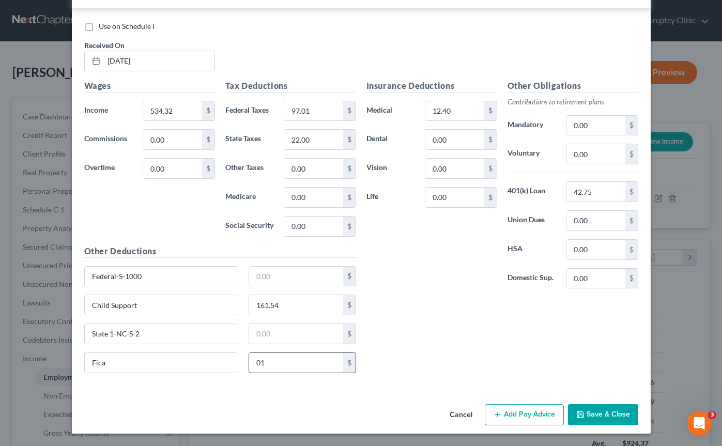
type input "0"
click at [117, 364] on input "Fica" at bounding box center [162, 363] width 154 height 20
type input "F"
drag, startPoint x: 143, startPoint y: 331, endPoint x: 77, endPoint y: 336, distance: 66.9
click at [74, 334] on div "Use on Schedule I Received On * 07/11/2025 Wages Income * 534.32 $ Commissions …" at bounding box center [361, 199] width 579 height 381
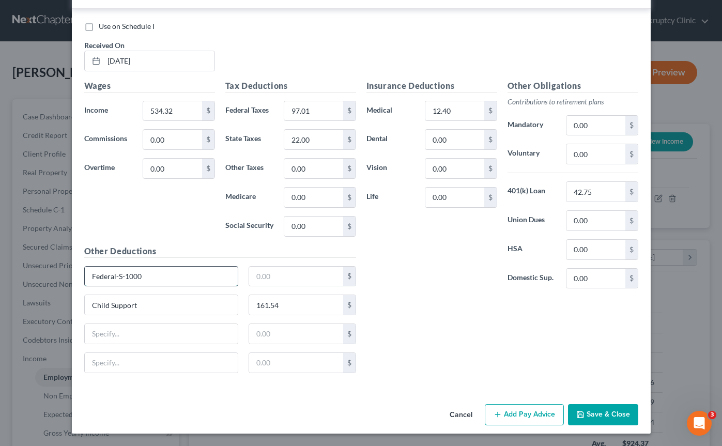
drag, startPoint x: 146, startPoint y: 274, endPoint x: 90, endPoint y: 274, distance: 55.3
click at [90, 274] on input "Federal-S-1000" at bounding box center [162, 277] width 154 height 20
click at [433, 337] on div "Insurance Deductions Medical 12.40 $ Dental 0.00 $ Vision 0.00 $ Life 0.00 $ Ot…" at bounding box center [502, 231] width 282 height 302
click at [602, 418] on button "Save & Close" at bounding box center [603, 415] width 70 height 22
